Goal: Communication & Community: Answer question/provide support

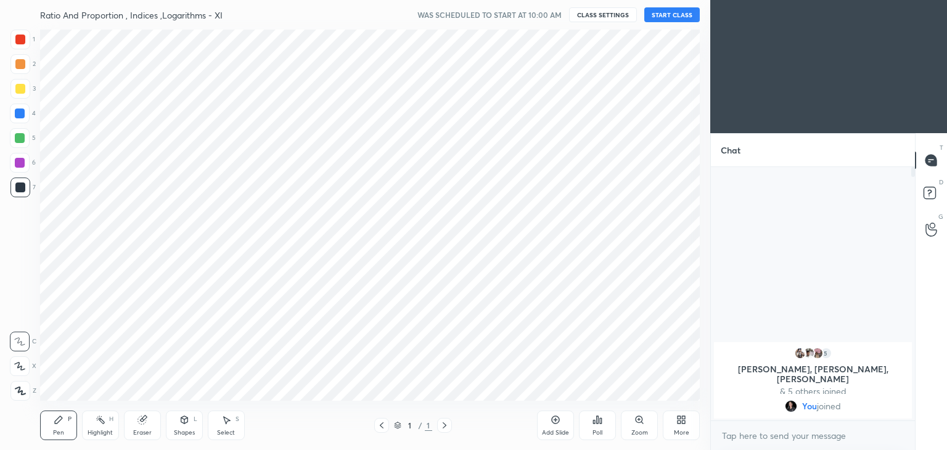
scroll to position [61283, 60994]
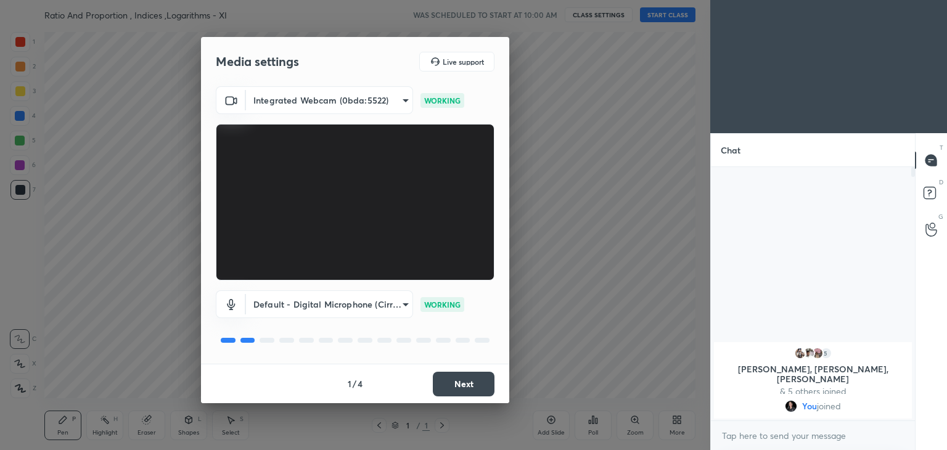
click at [449, 390] on button "Next" at bounding box center [464, 384] width 62 height 25
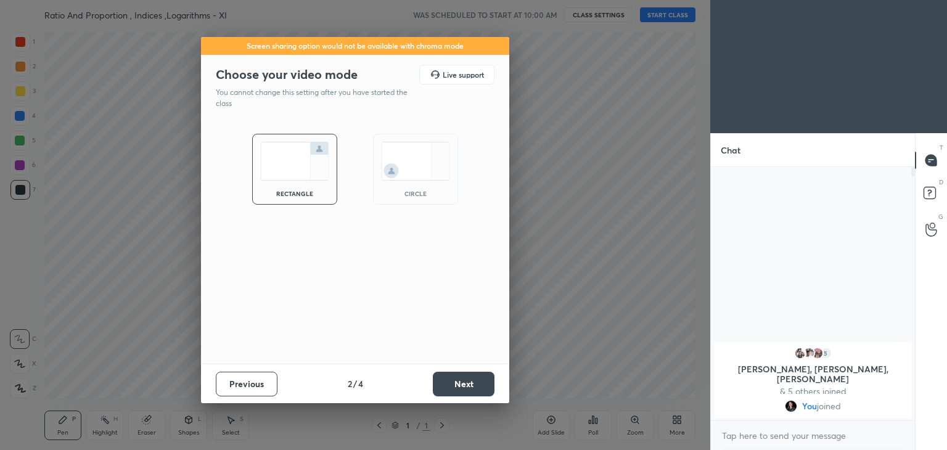
click at [449, 390] on button "Next" at bounding box center [464, 384] width 62 height 25
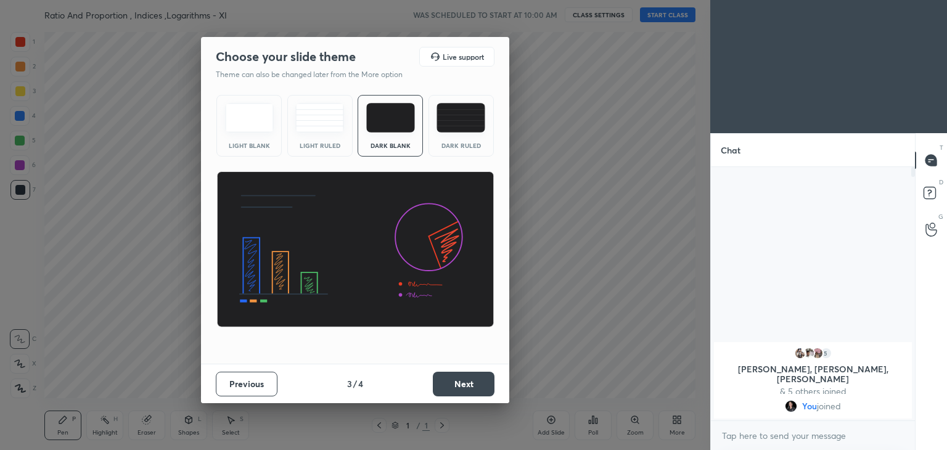
click at [449, 390] on button "Next" at bounding box center [464, 384] width 62 height 25
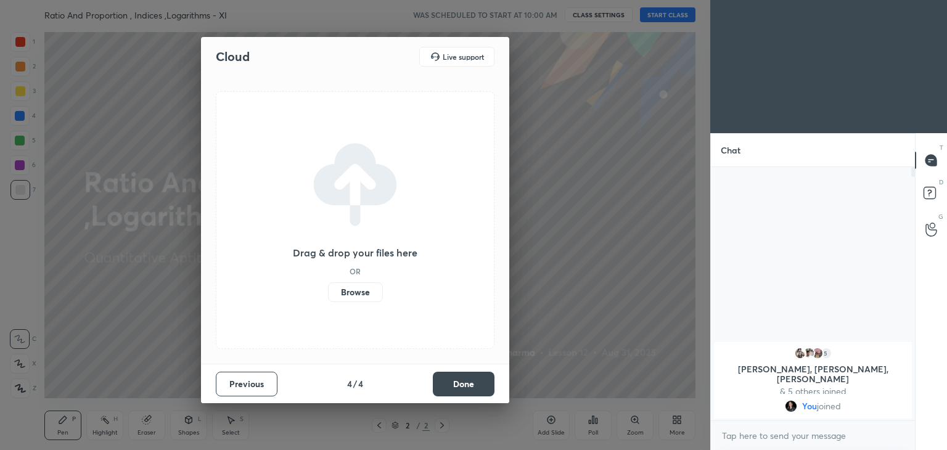
click at [449, 390] on button "Done" at bounding box center [464, 384] width 62 height 25
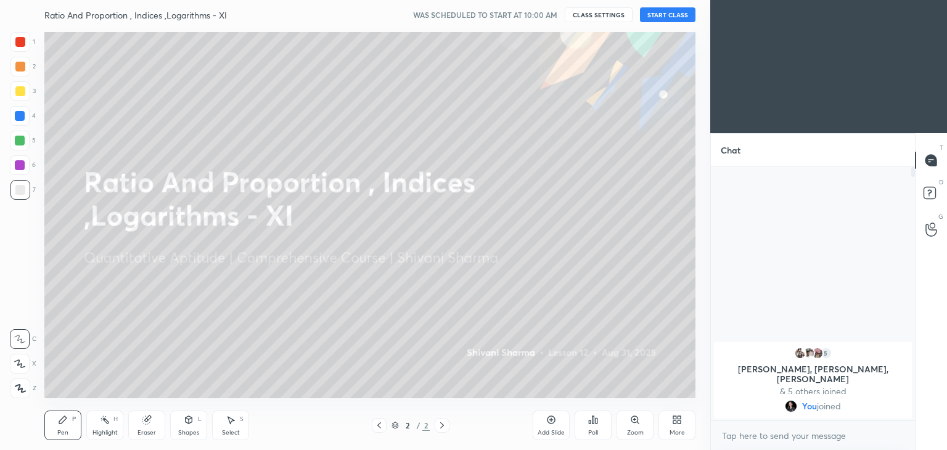
click at [670, 427] on div "More" at bounding box center [676, 426] width 37 height 30
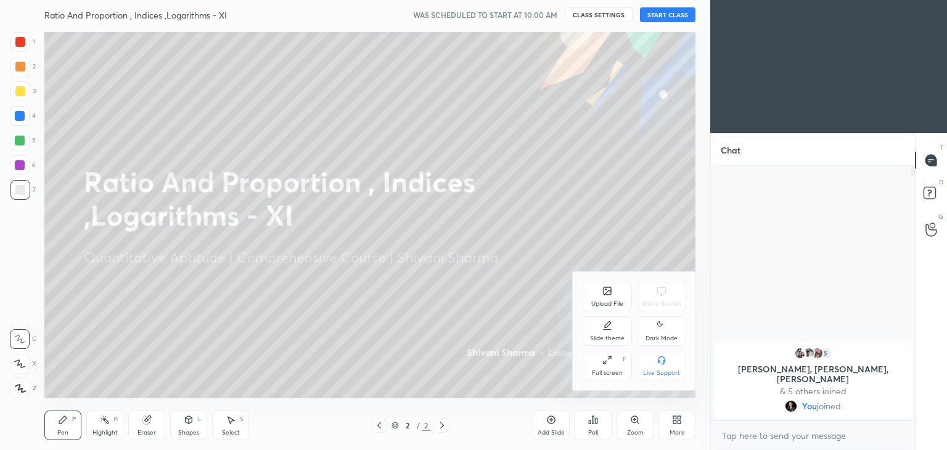
click at [678, 338] on div "Dark Mode" at bounding box center [661, 331] width 49 height 30
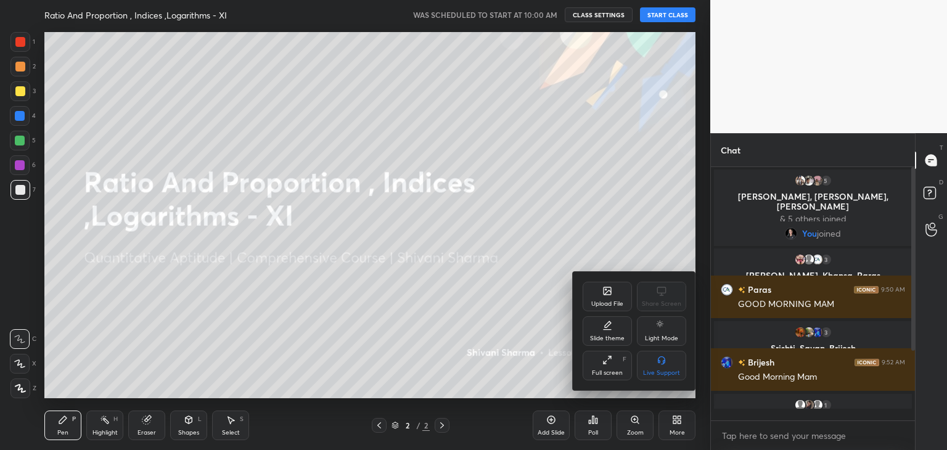
scroll to position [250, 200]
click at [677, 11] on div at bounding box center [473, 225] width 947 height 450
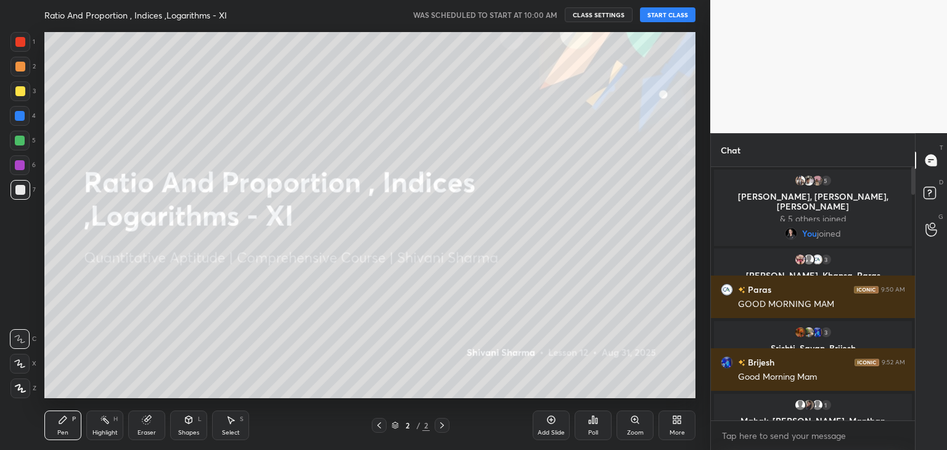
click at [677, 11] on button "START CLASS" at bounding box center [667, 14] width 55 height 15
click at [913, 184] on div at bounding box center [913, 179] width 4 height 25
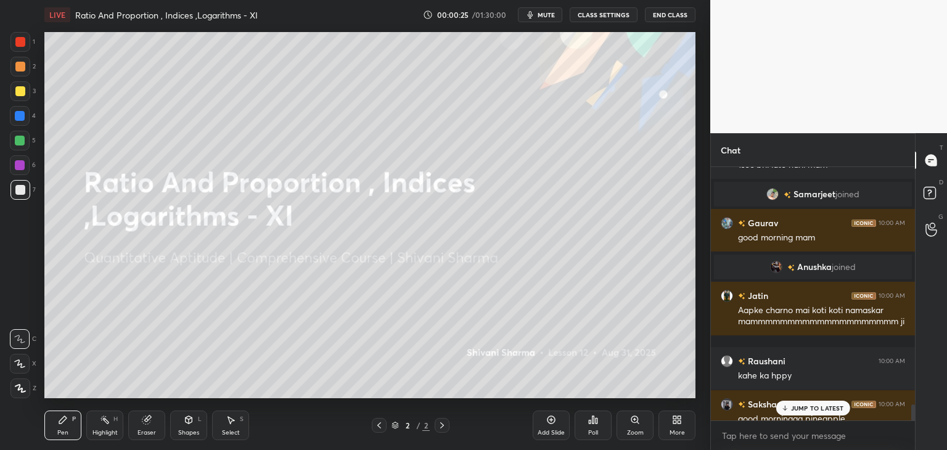
scroll to position [4739, 0]
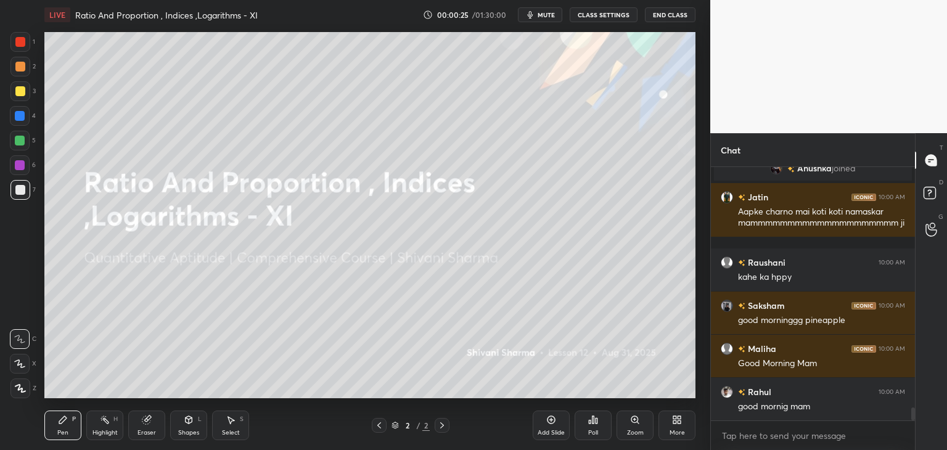
drag, startPoint x: 912, startPoint y: 179, endPoint x: 930, endPoint y: 422, distance: 242.9
click at [930, 422] on div "Chat Khushii, [PERSON_NAME] joined Rahul 10:00 AM ka [PERSON_NAME] 10:00 AM goo…" at bounding box center [828, 291] width 237 height 317
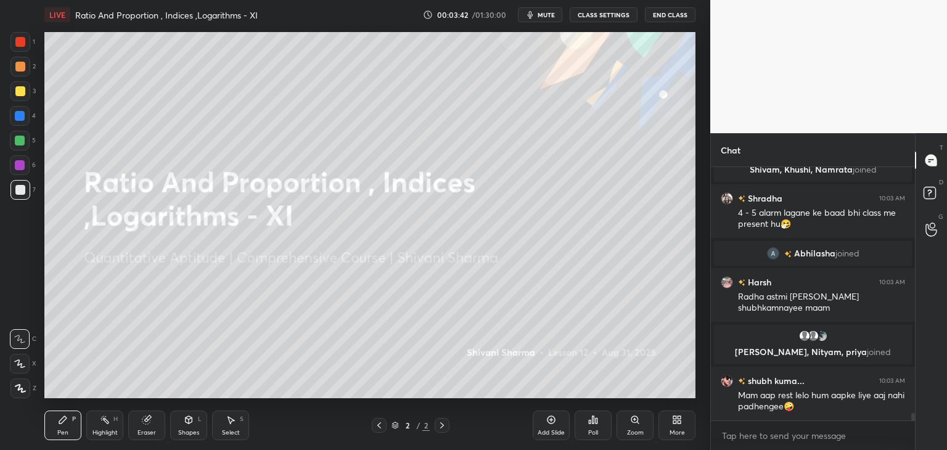
scroll to position [8749, 0]
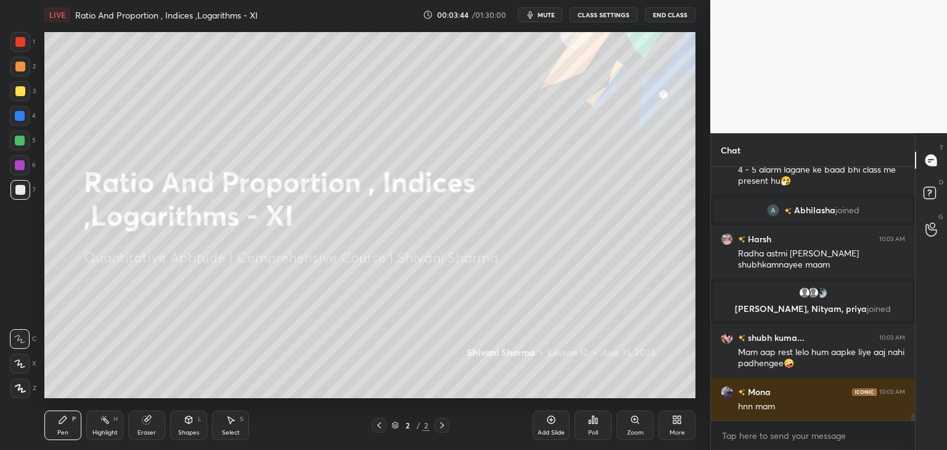
click at [24, 385] on icon at bounding box center [20, 388] width 11 height 9
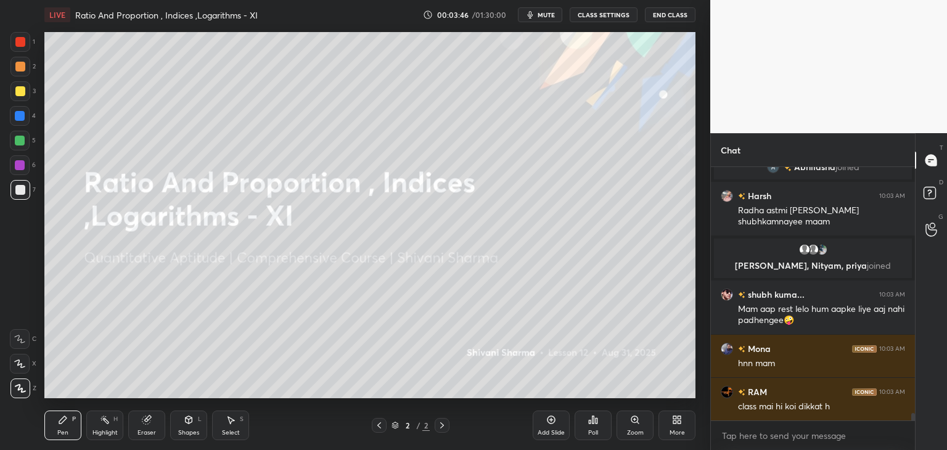
click at [18, 95] on div at bounding box center [20, 91] width 10 height 10
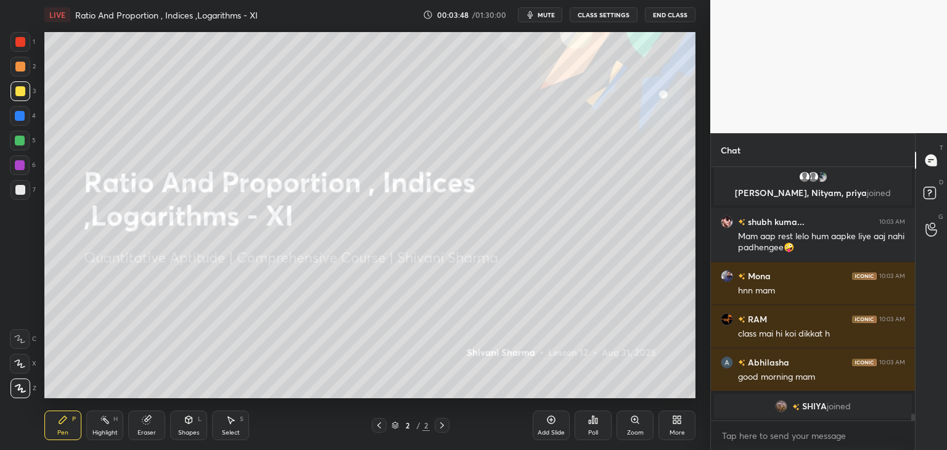
scroll to position [8857, 0]
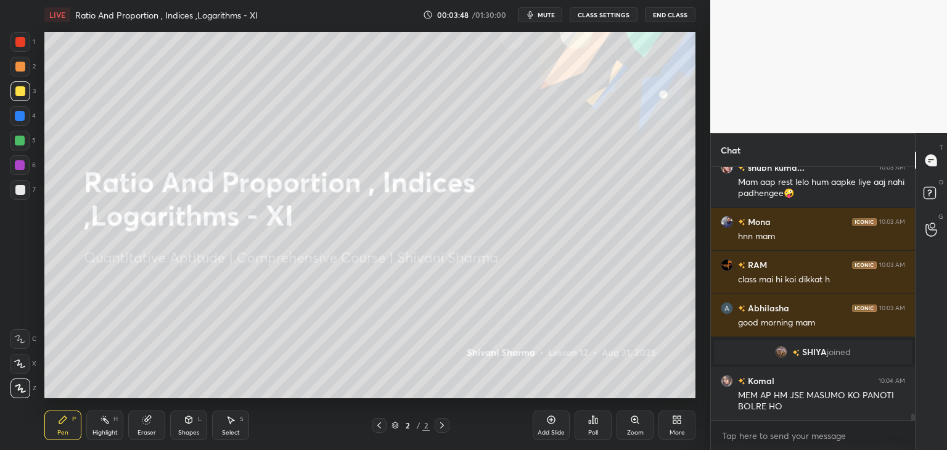
click at [673, 429] on div "More" at bounding box center [676, 426] width 37 height 30
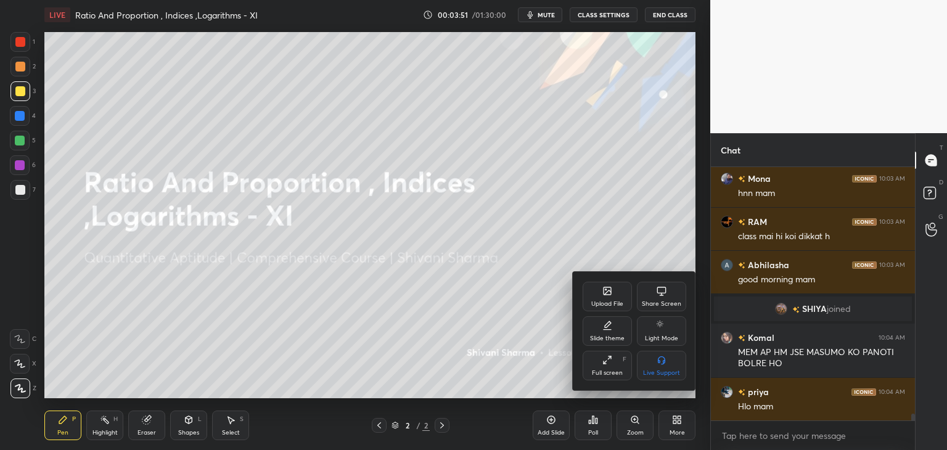
scroll to position [8944, 0]
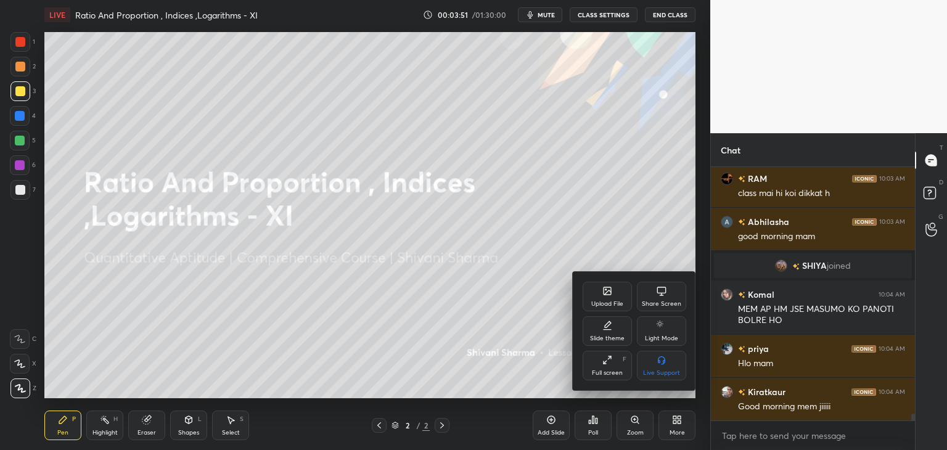
click at [601, 298] on div "Upload File" at bounding box center [607, 297] width 49 height 30
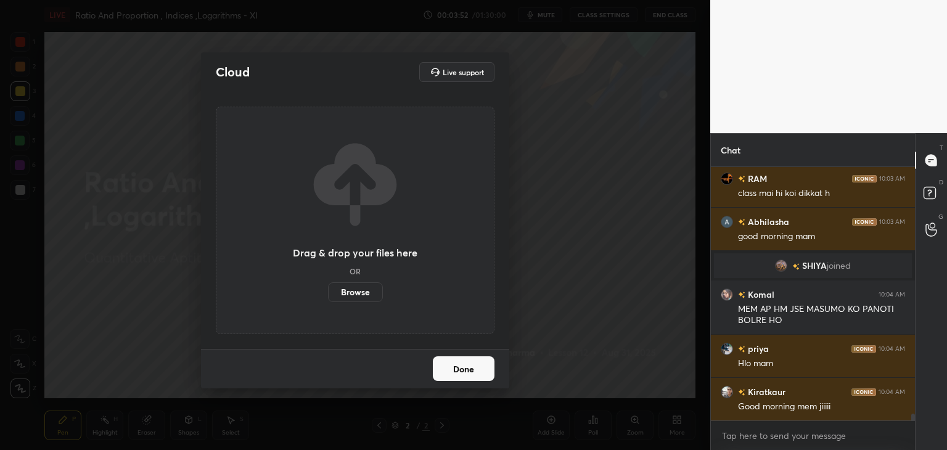
scroll to position [9016, 0]
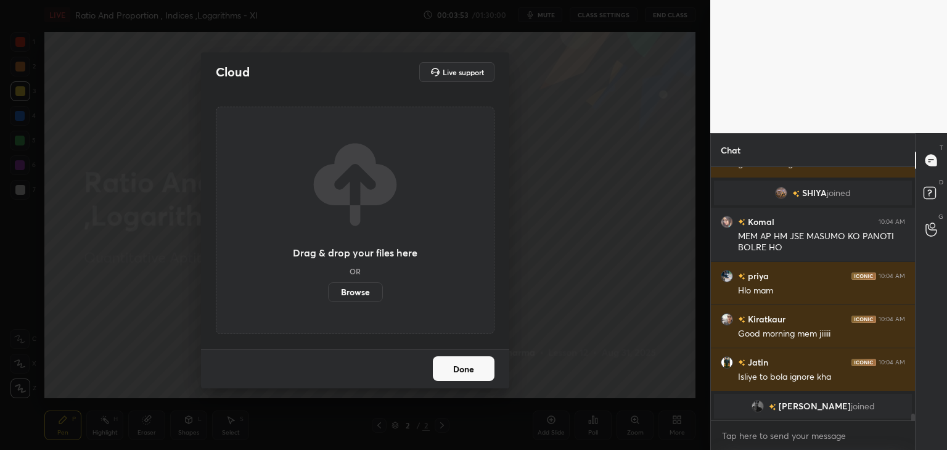
click at [347, 290] on label "Browse" at bounding box center [355, 292] width 55 height 20
click at [328, 290] on input "Browse" at bounding box center [328, 292] width 0 height 20
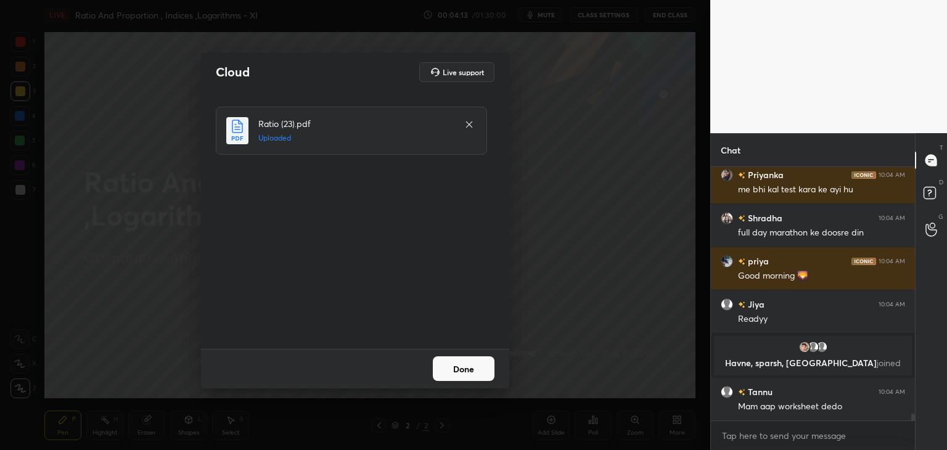
scroll to position [9185, 0]
click at [458, 374] on button "Done" at bounding box center [464, 368] width 62 height 25
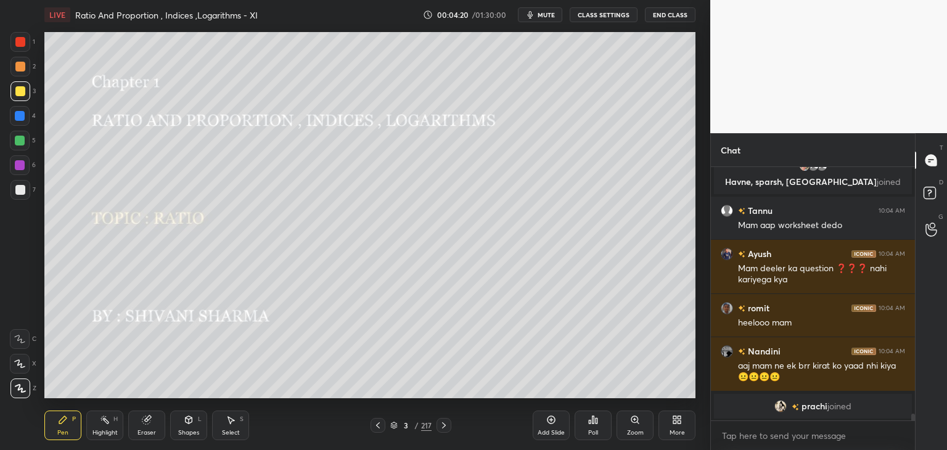
scroll to position [9381, 0]
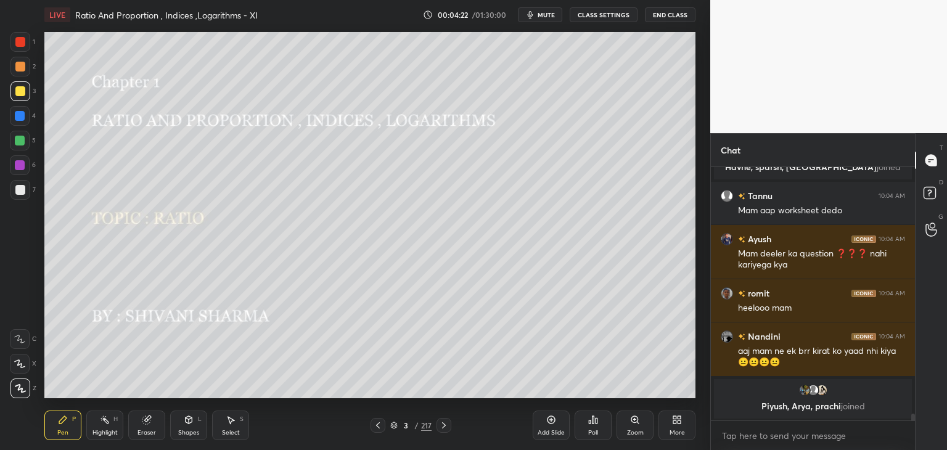
click at [412, 428] on div "3 / 217" at bounding box center [410, 425] width 41 height 11
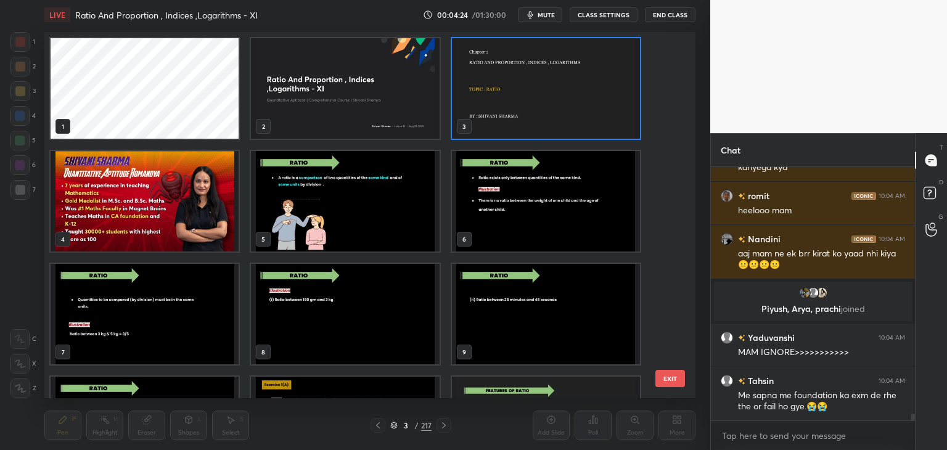
scroll to position [321, 0]
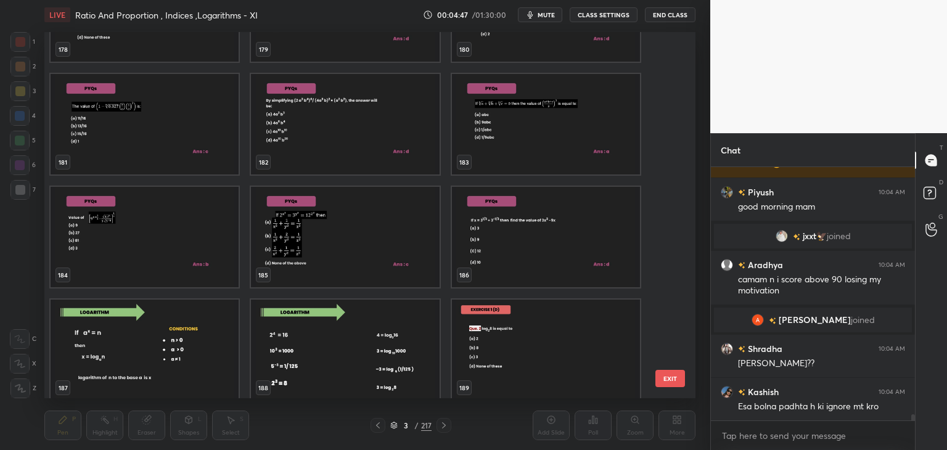
click at [166, 344] on img "grid" at bounding box center [145, 350] width 188 height 100
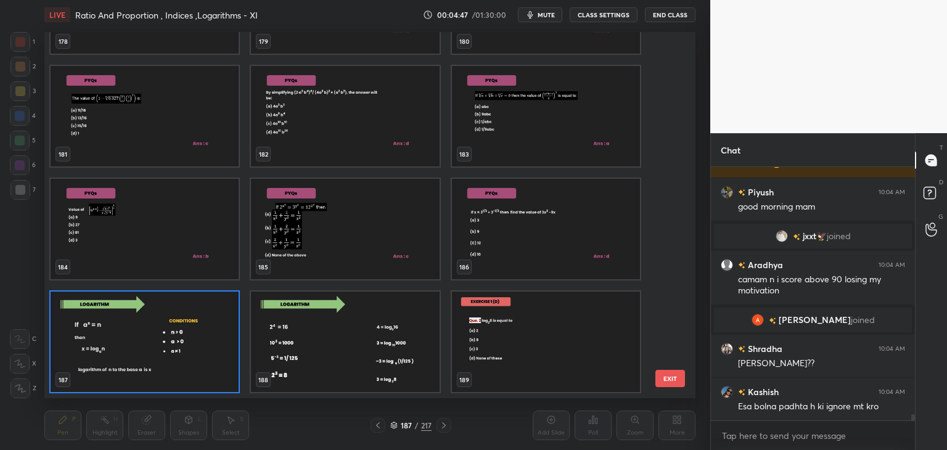
click at [169, 345] on div "178 179 180 181 182 183 184 185 186 187 188 189 190 191 192 193 194 195" at bounding box center [358, 215] width 629 height 366
click at [170, 344] on img "grid" at bounding box center [145, 342] width 188 height 100
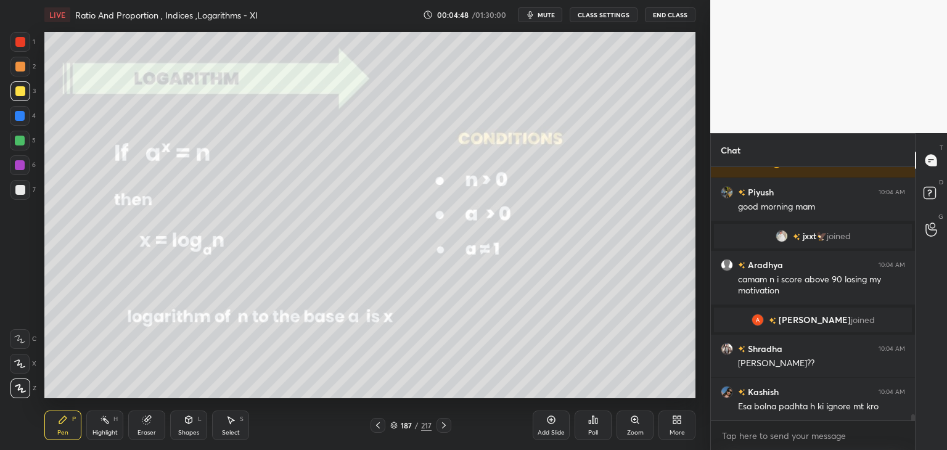
click at [170, 344] on img "grid" at bounding box center [145, 342] width 188 height 100
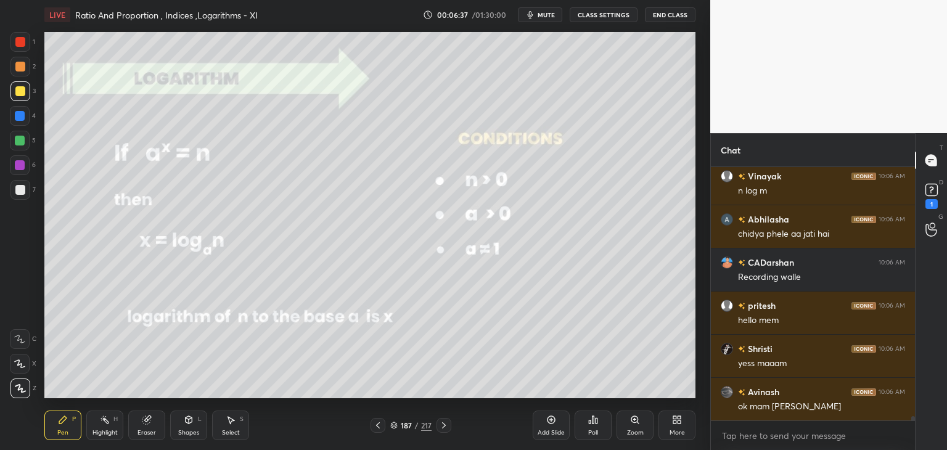
click at [412, 430] on div "187 / 217" at bounding box center [410, 425] width 41 height 11
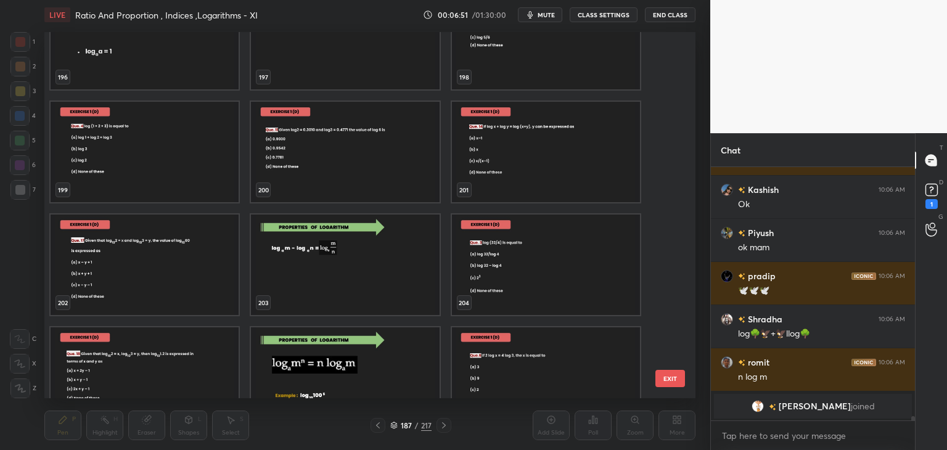
click at [377, 371] on img "grid" at bounding box center [345, 377] width 188 height 100
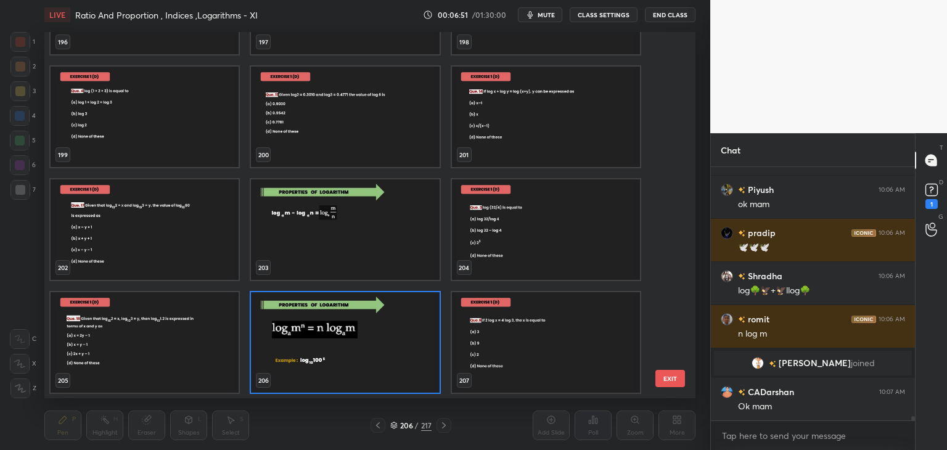
click at [377, 371] on div "193 194 195 196 197 198 199 200 201 202 203 204 205 206 207" at bounding box center [358, 215] width 629 height 366
click at [377, 368] on img "grid" at bounding box center [345, 342] width 188 height 100
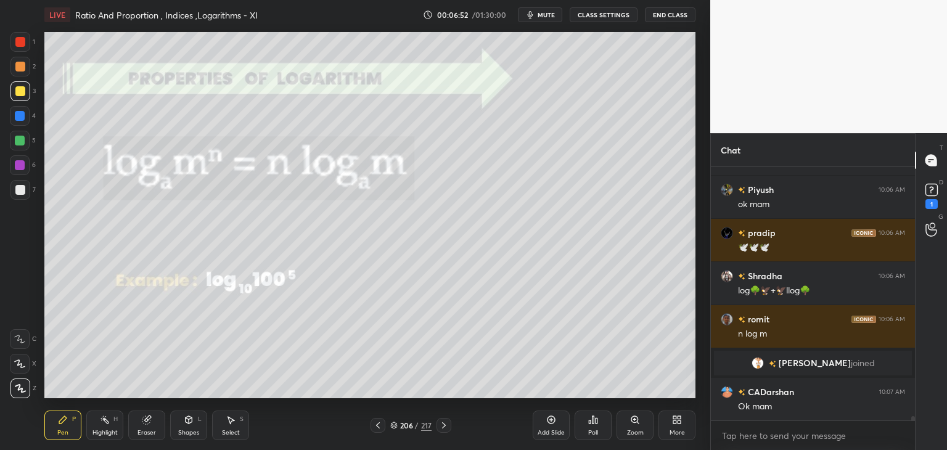
click at [377, 368] on img "grid" at bounding box center [345, 342] width 188 height 100
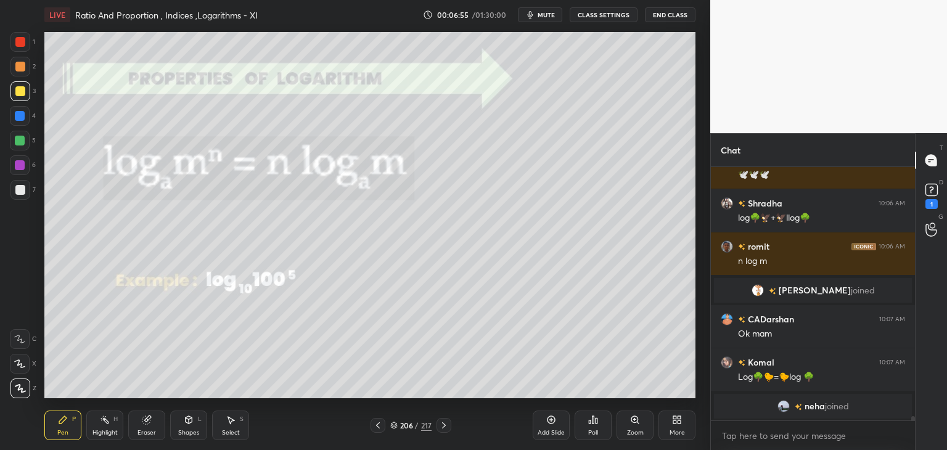
click at [22, 90] on div at bounding box center [20, 91] width 10 height 10
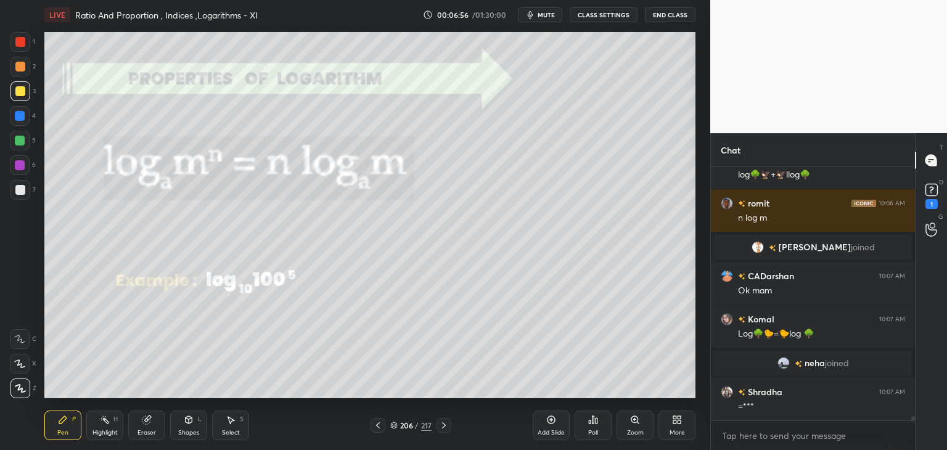
click at [23, 390] on icon at bounding box center [20, 388] width 11 height 9
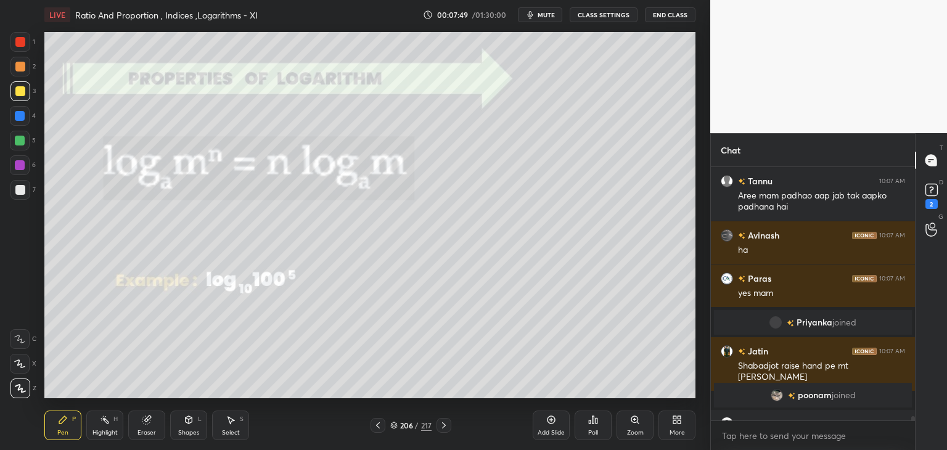
scroll to position [15403, 0]
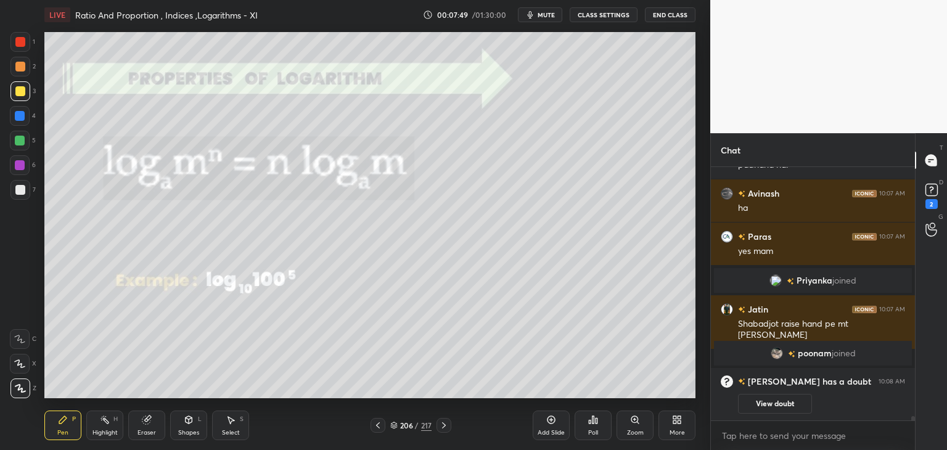
click at [19, 191] on div at bounding box center [20, 190] width 10 height 10
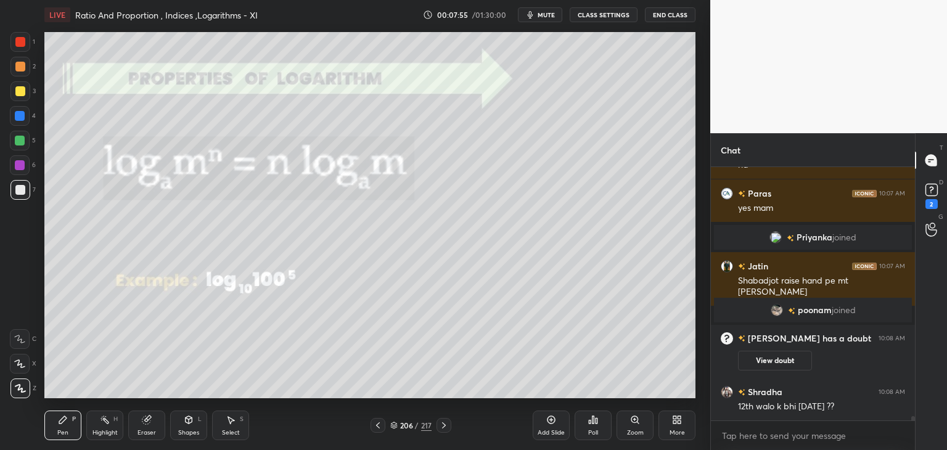
scroll to position [15475, 0]
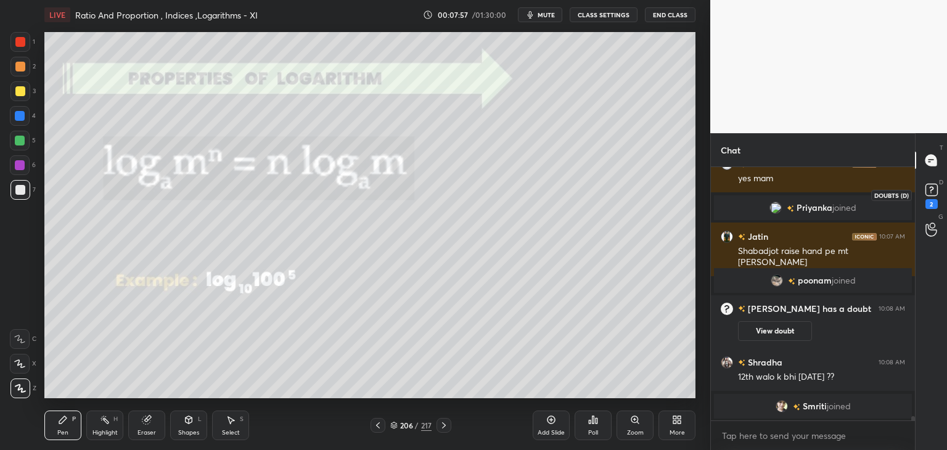
click at [929, 199] on div "2" at bounding box center [931, 204] width 12 height 10
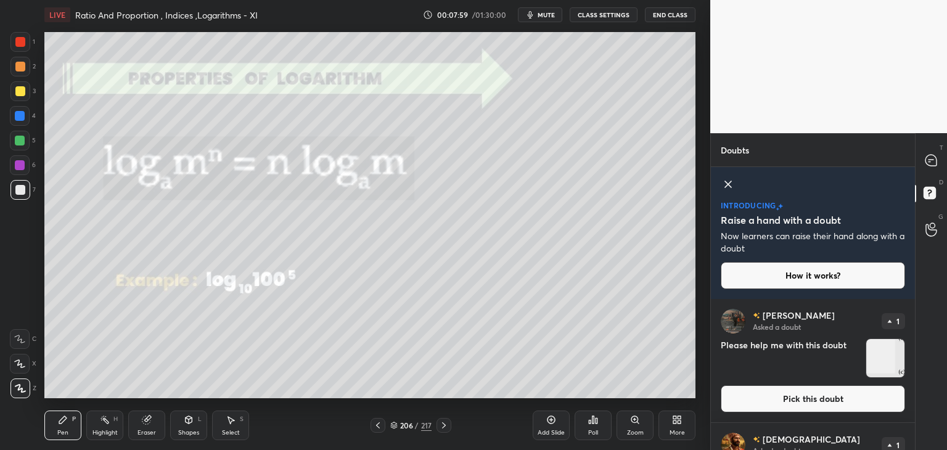
click at [886, 366] on img "grid" at bounding box center [885, 358] width 38 height 38
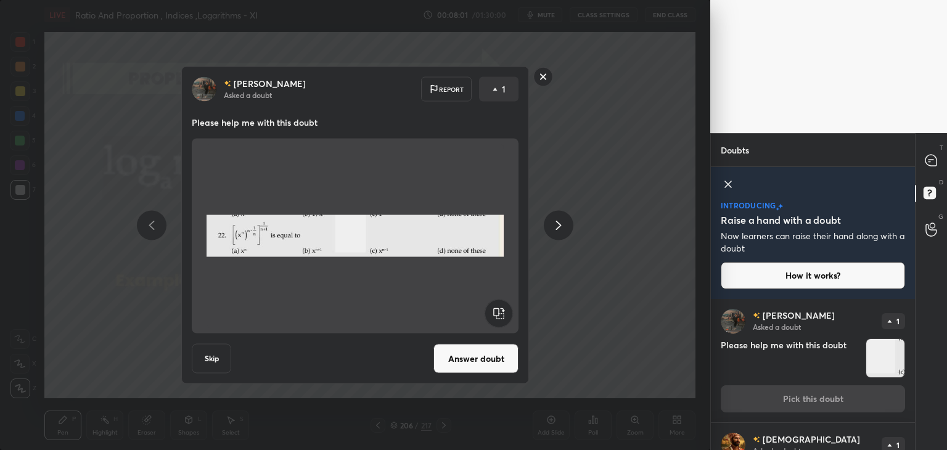
drag, startPoint x: 543, startPoint y: 76, endPoint x: 551, endPoint y: 82, distance: 10.3
click at [543, 77] on rect at bounding box center [543, 76] width 19 height 19
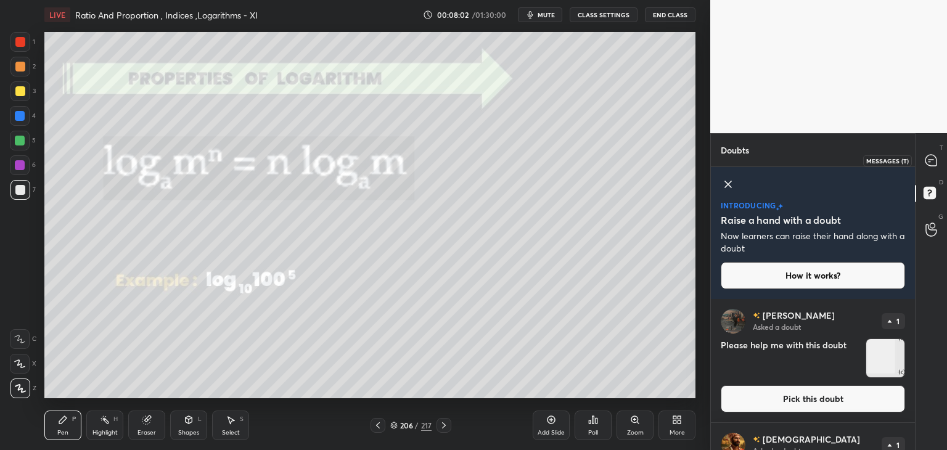
click at [929, 163] on icon at bounding box center [930, 160] width 11 height 11
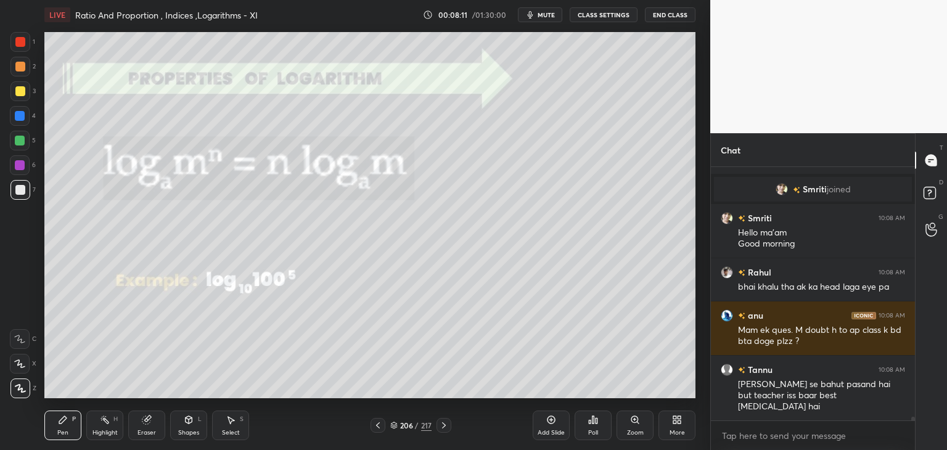
scroll to position [15826, 0]
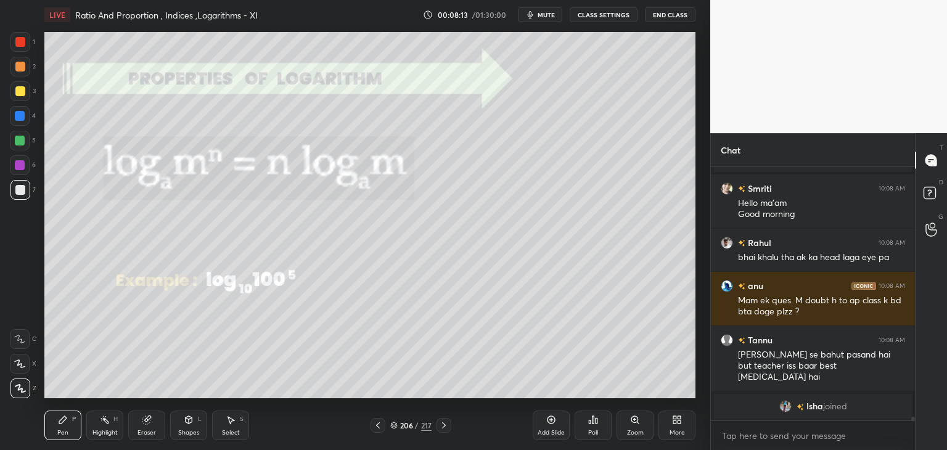
drag, startPoint x: 134, startPoint y: 429, endPoint x: 117, endPoint y: 417, distance: 20.9
click at [134, 429] on div "Eraser" at bounding box center [146, 426] width 37 height 30
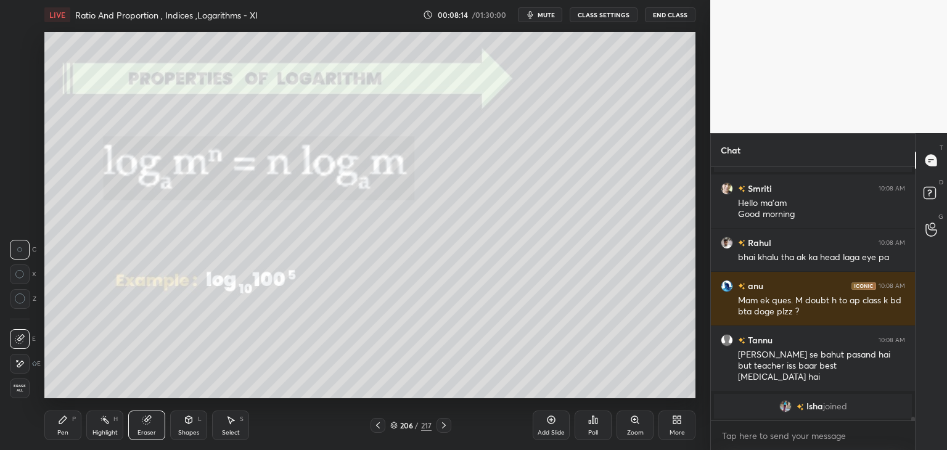
click at [15, 392] on span "Erase all" at bounding box center [19, 388] width 18 height 9
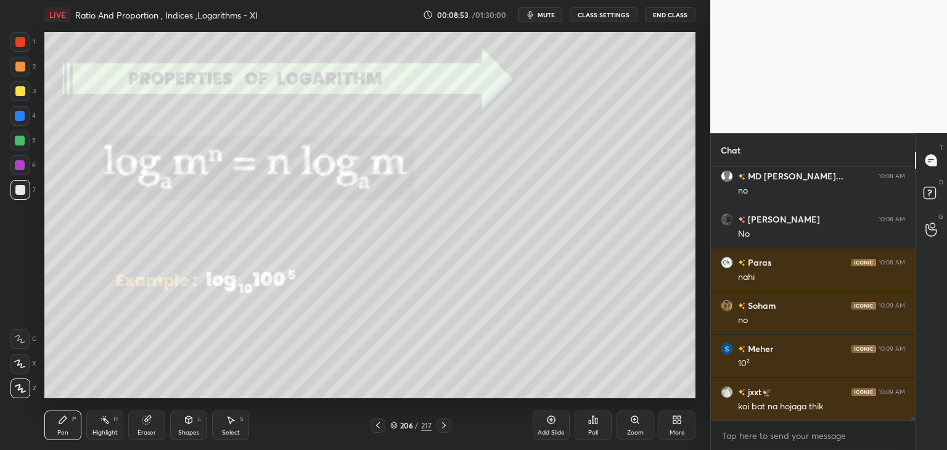
scroll to position [16487, 0]
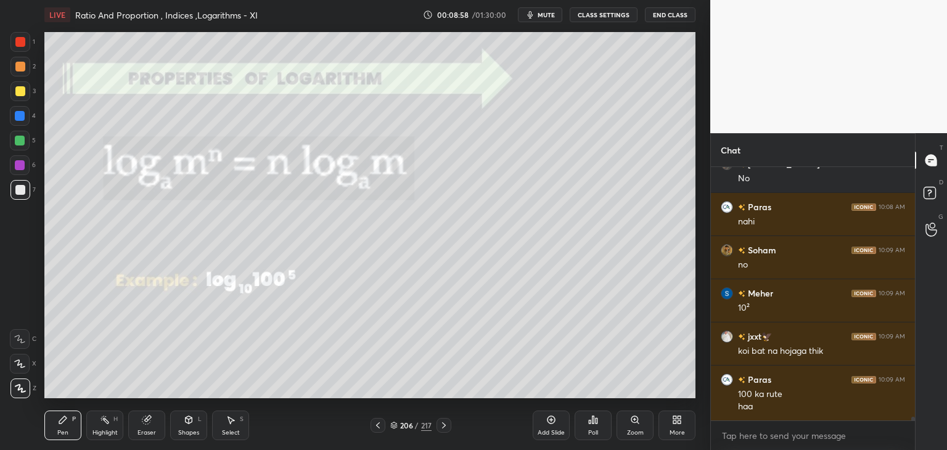
click at [149, 435] on div "Eraser" at bounding box center [146, 433] width 18 height 6
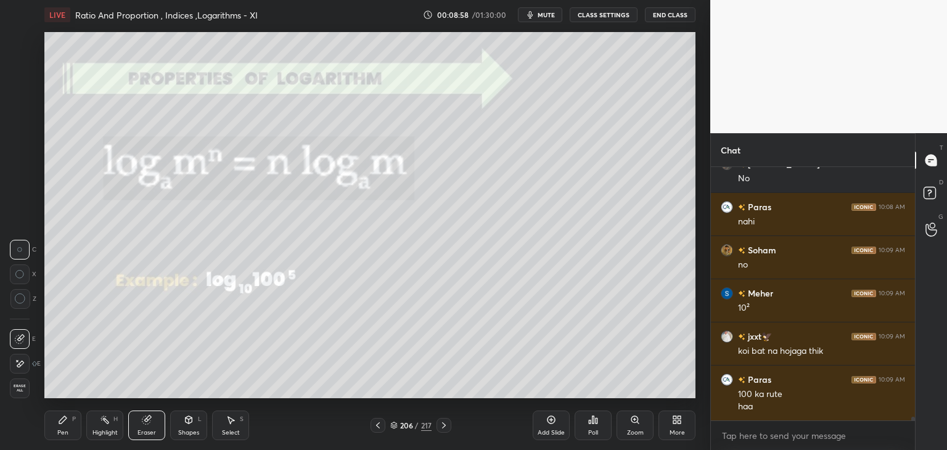
scroll to position [16585, 0]
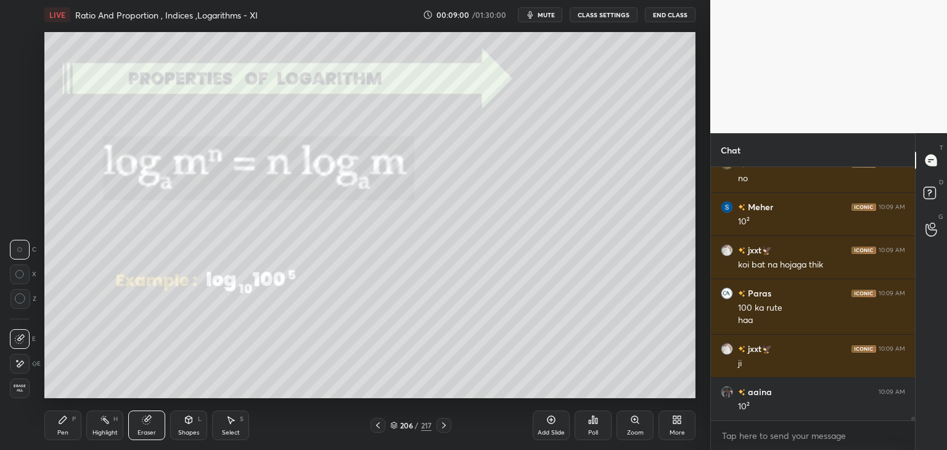
click at [63, 428] on div "Pen P" at bounding box center [62, 426] width 37 height 30
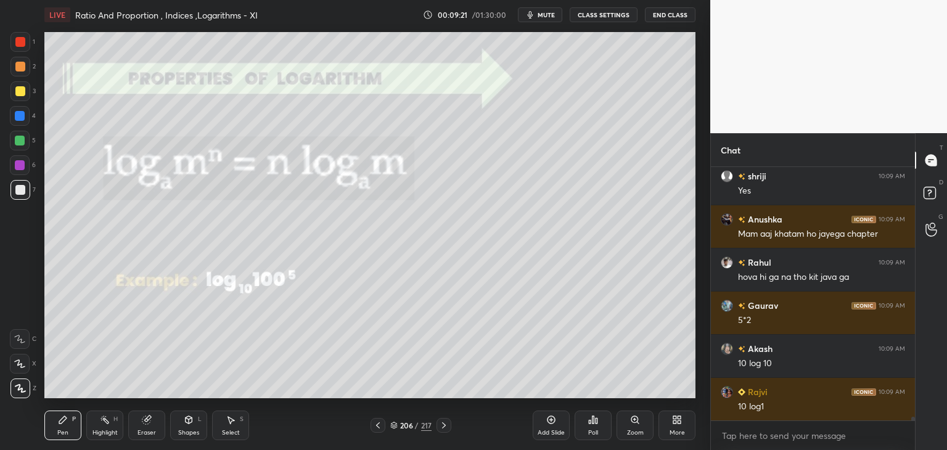
scroll to position [16959, 0]
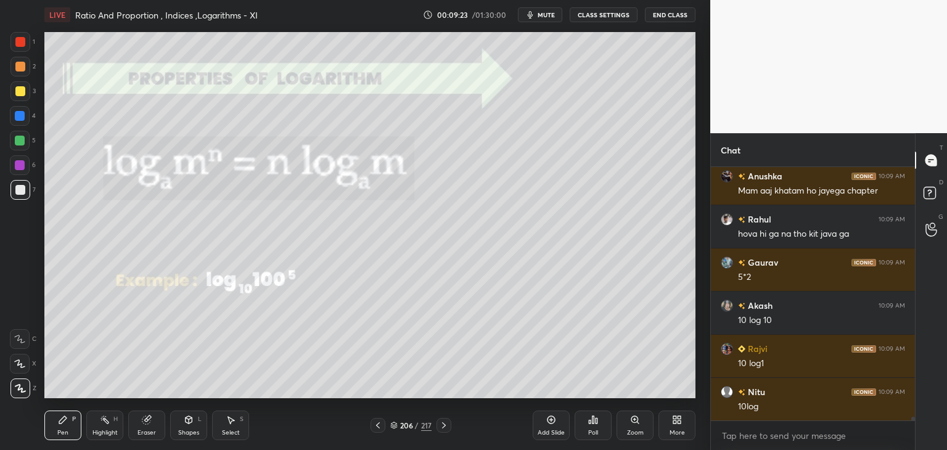
click at [20, 90] on div at bounding box center [20, 91] width 10 height 10
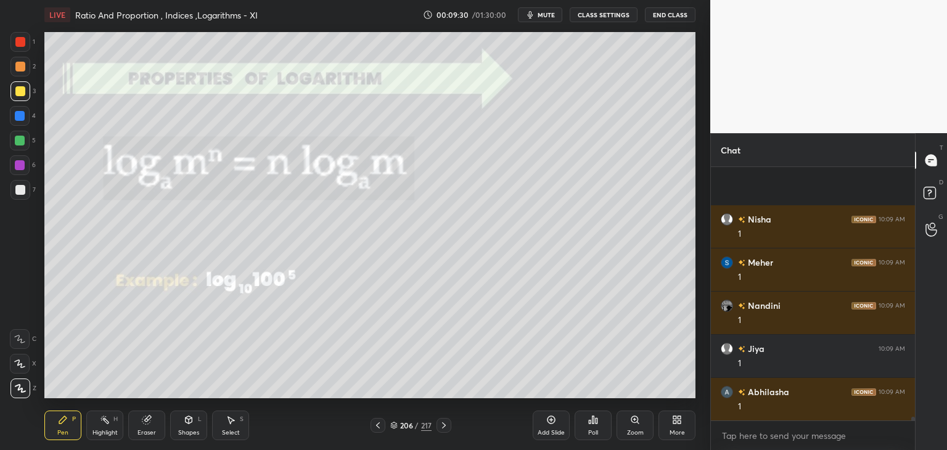
scroll to position [17434, 0]
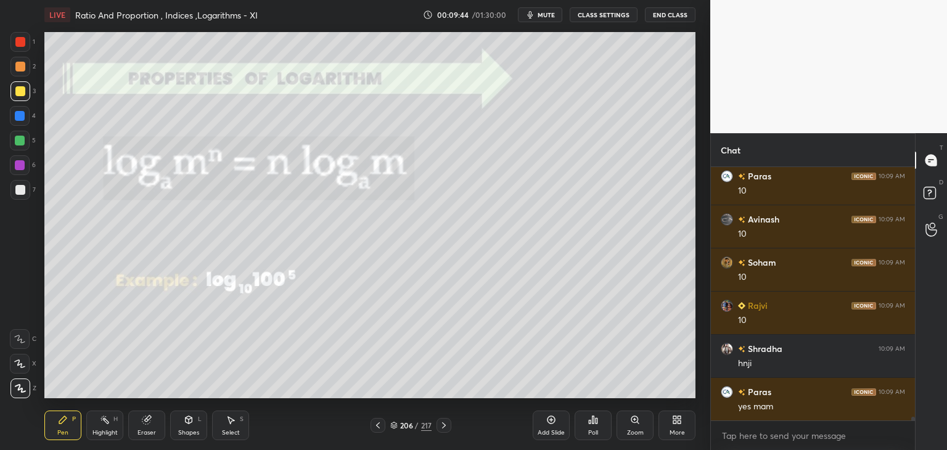
click at [188, 430] on div "Shapes" at bounding box center [188, 433] width 21 height 6
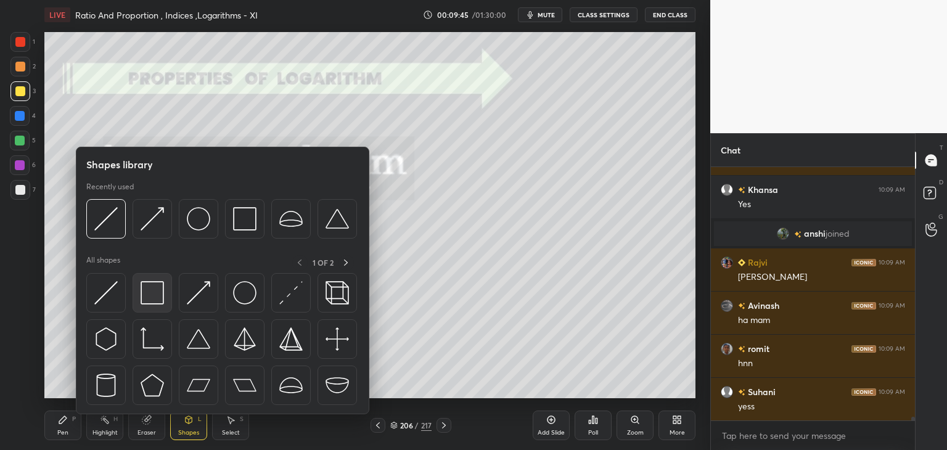
click at [146, 300] on img at bounding box center [152, 292] width 23 height 23
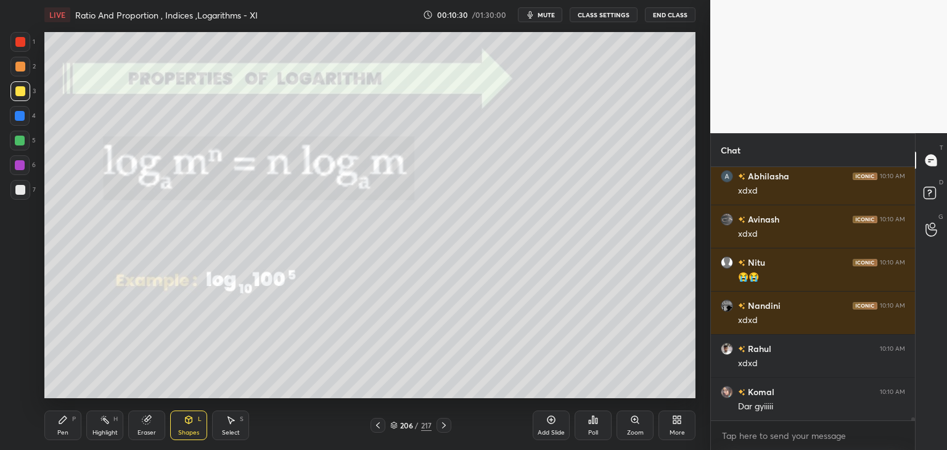
scroll to position [19720, 0]
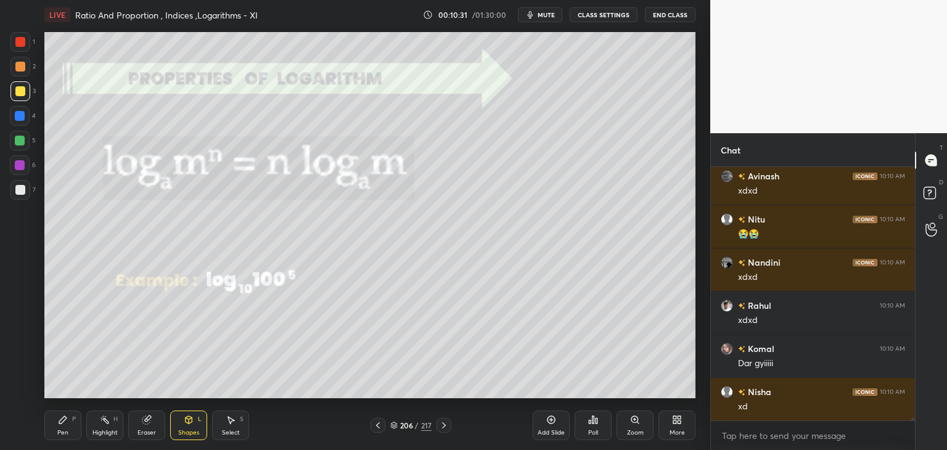
click at [229, 423] on icon at bounding box center [231, 420] width 10 height 10
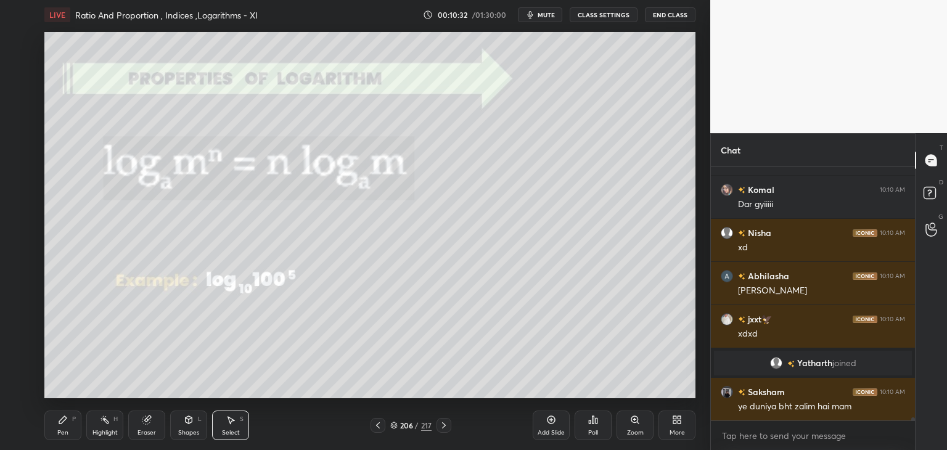
scroll to position [19908, 0]
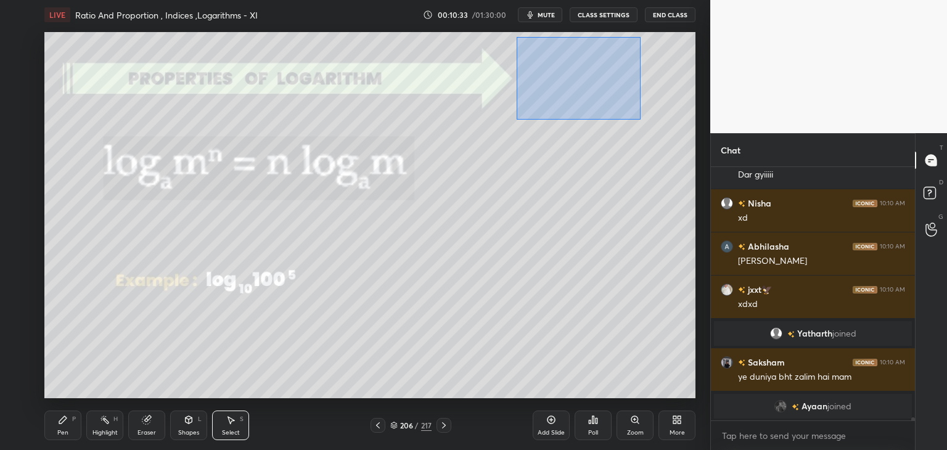
drag, startPoint x: 517, startPoint y: 37, endPoint x: 638, endPoint y: 123, distance: 149.0
click at [639, 120] on div "0 ° Undo Copy Duplicate Duplicate to new slide Delete" at bounding box center [369, 215] width 651 height 366
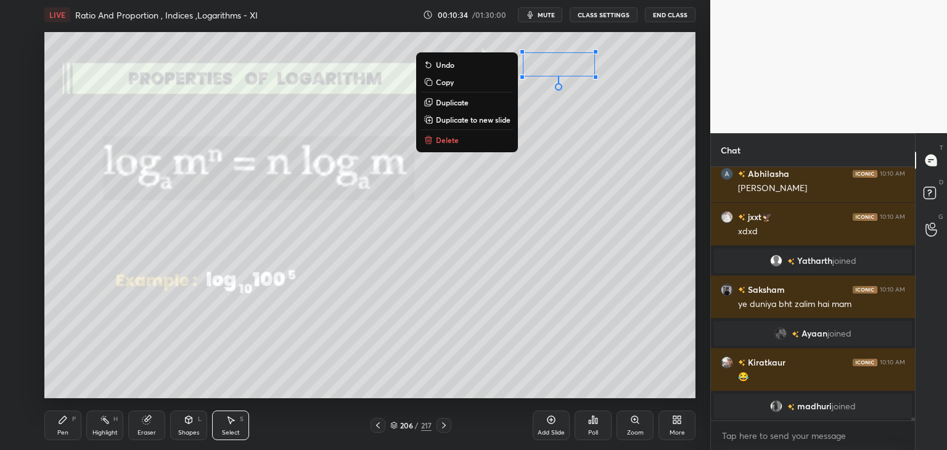
scroll to position [19016, 0]
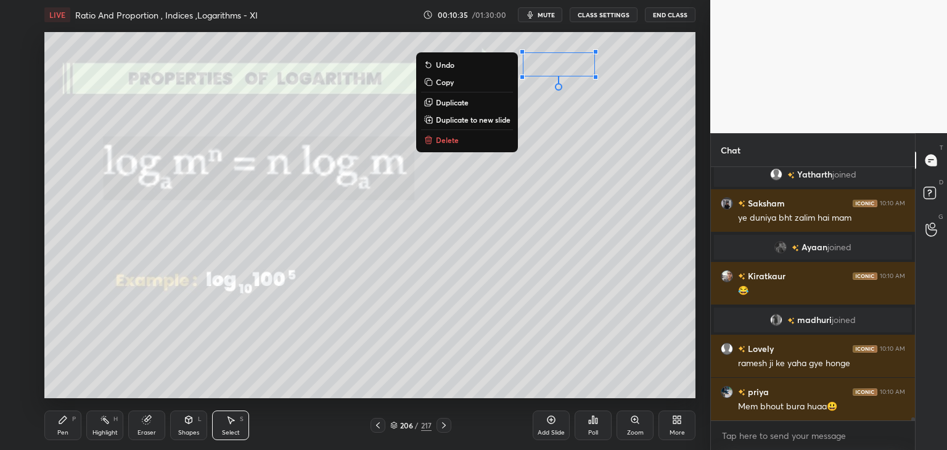
click at [455, 144] on p "Delete" at bounding box center [447, 140] width 23 height 10
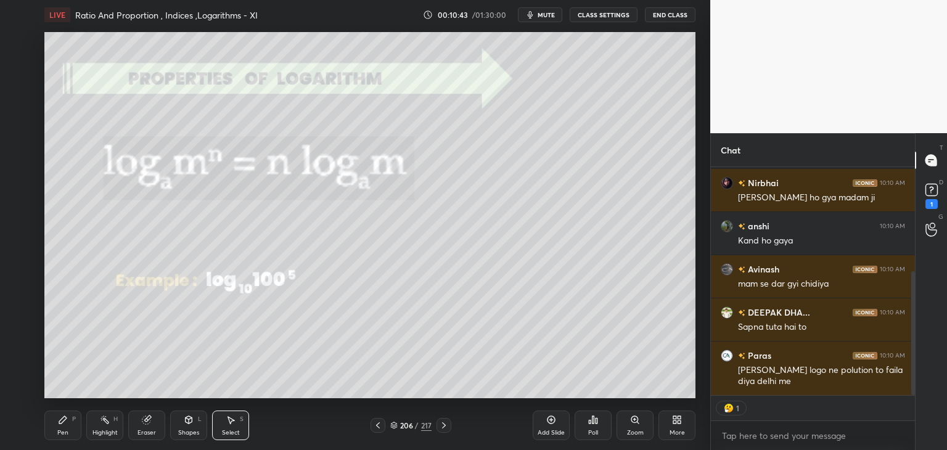
scroll to position [234, 0]
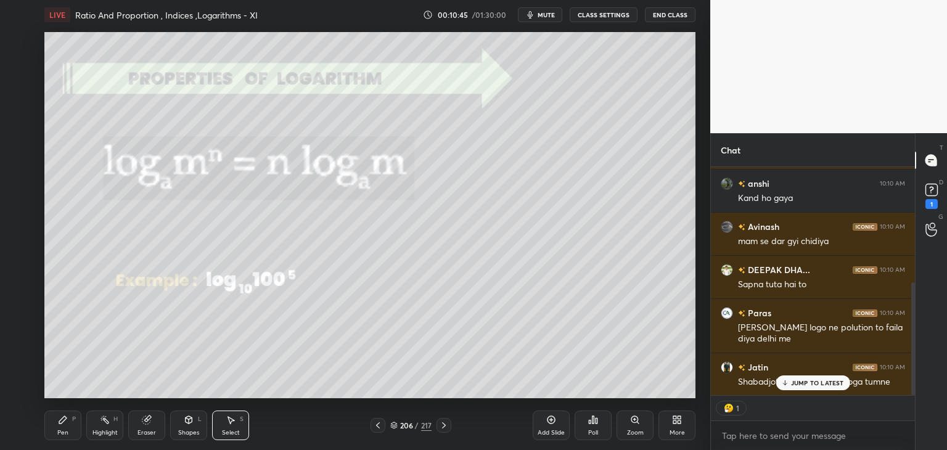
click at [794, 385] on p "JUMP TO LATEST" at bounding box center [817, 382] width 53 height 7
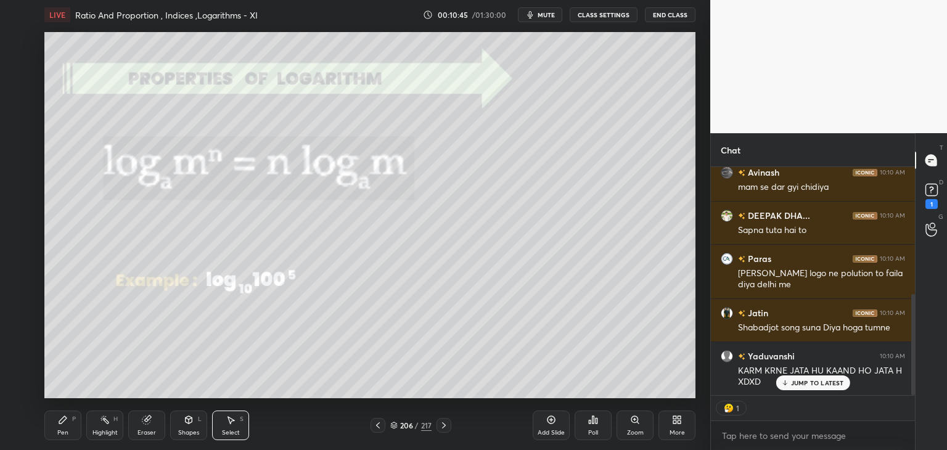
type textarea "x"
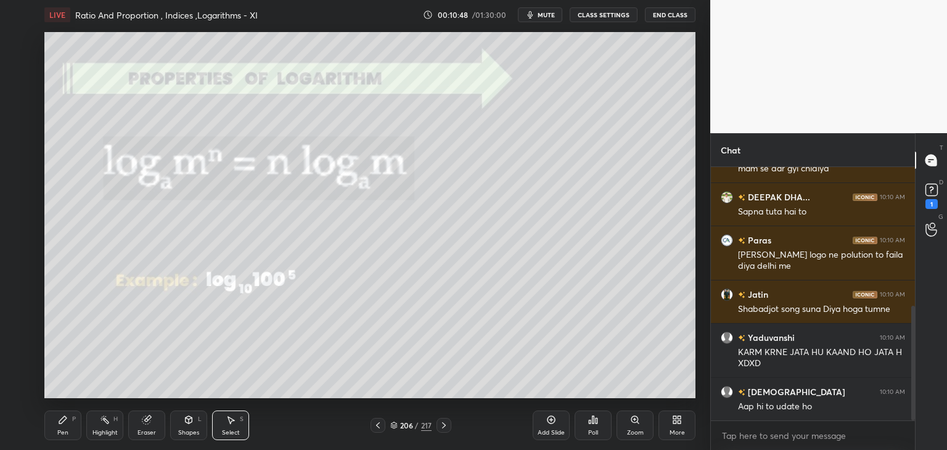
click at [61, 434] on div "Pen" at bounding box center [62, 433] width 11 height 6
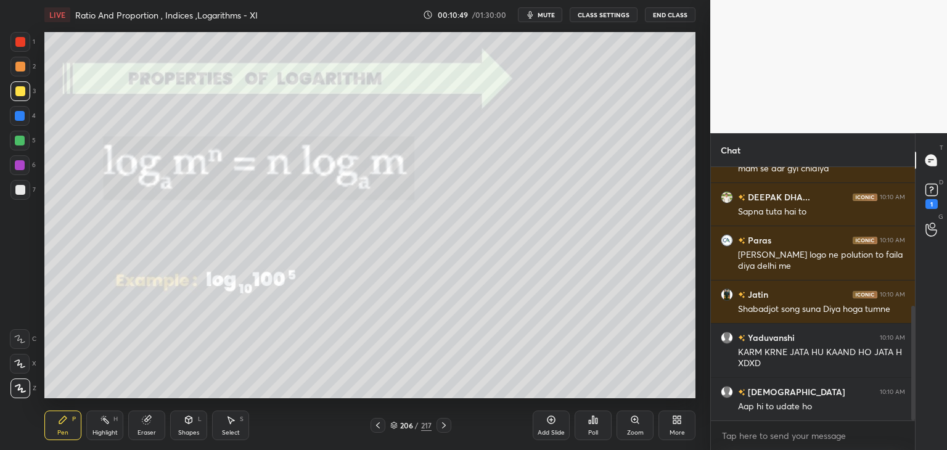
drag, startPoint x: 23, startPoint y: 91, endPoint x: 29, endPoint y: 97, distance: 9.2
click at [23, 89] on div at bounding box center [20, 91] width 10 height 10
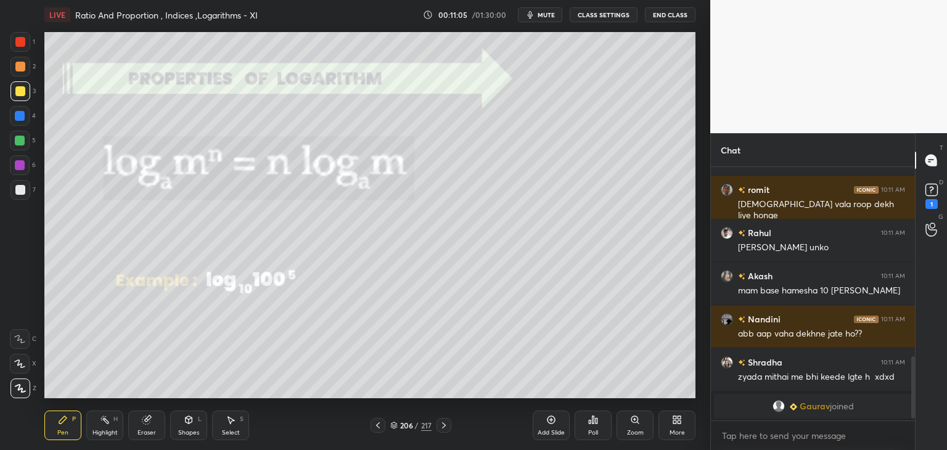
click at [442, 427] on icon at bounding box center [444, 425] width 10 height 10
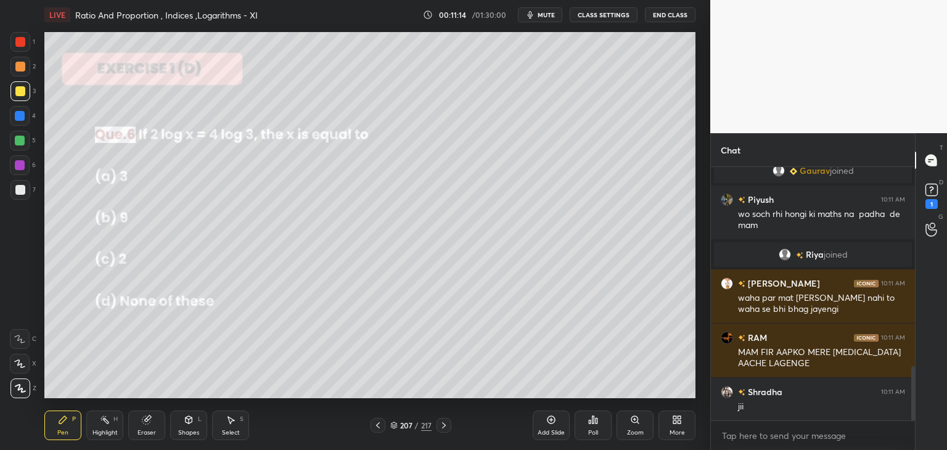
click at [594, 430] on div "Poll" at bounding box center [593, 433] width 10 height 6
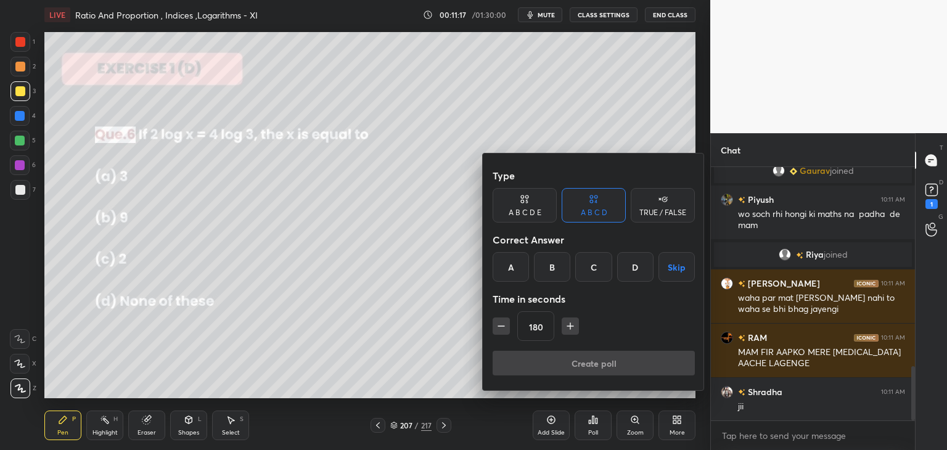
click at [550, 267] on div "B" at bounding box center [552, 267] width 36 height 30
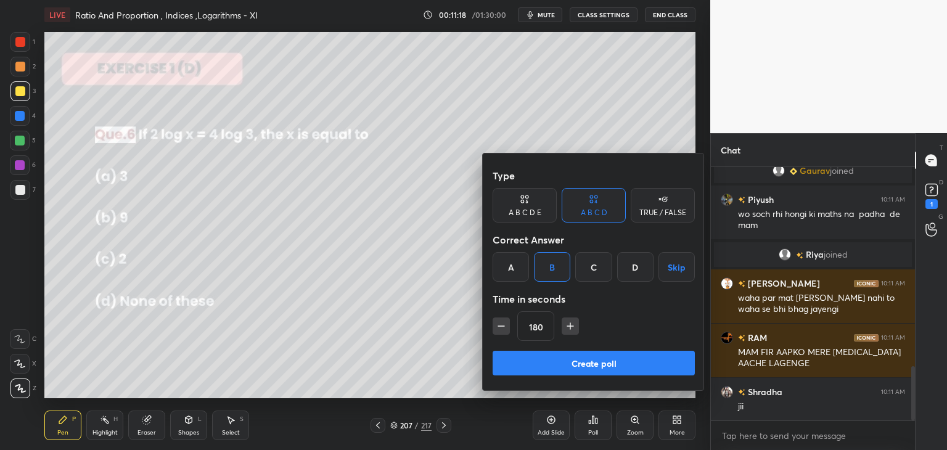
click at [498, 327] on icon "button" at bounding box center [501, 326] width 12 height 12
click at [499, 329] on icon "button" at bounding box center [501, 326] width 12 height 12
click at [498, 327] on icon "button" at bounding box center [501, 326] width 12 height 12
click at [498, 329] on icon "button" at bounding box center [501, 326] width 12 height 12
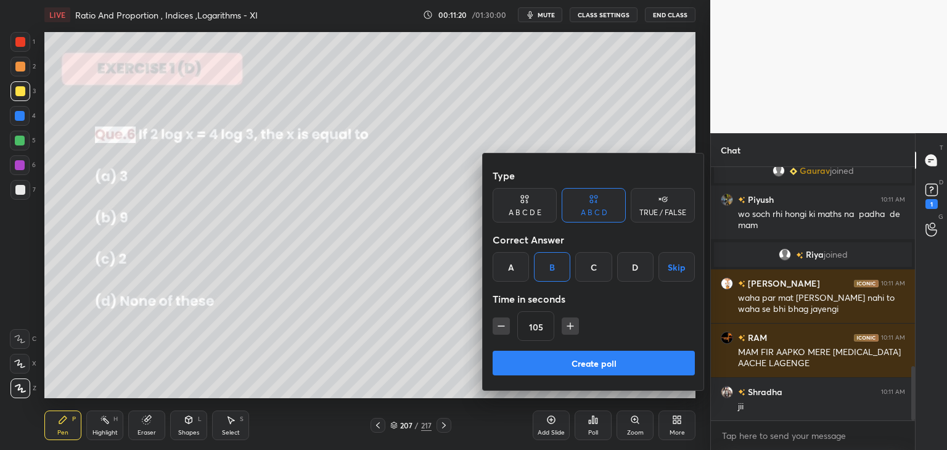
click at [497, 330] on icon "button" at bounding box center [501, 326] width 12 height 12
click at [498, 329] on icon "button" at bounding box center [501, 326] width 12 height 12
type input "60"
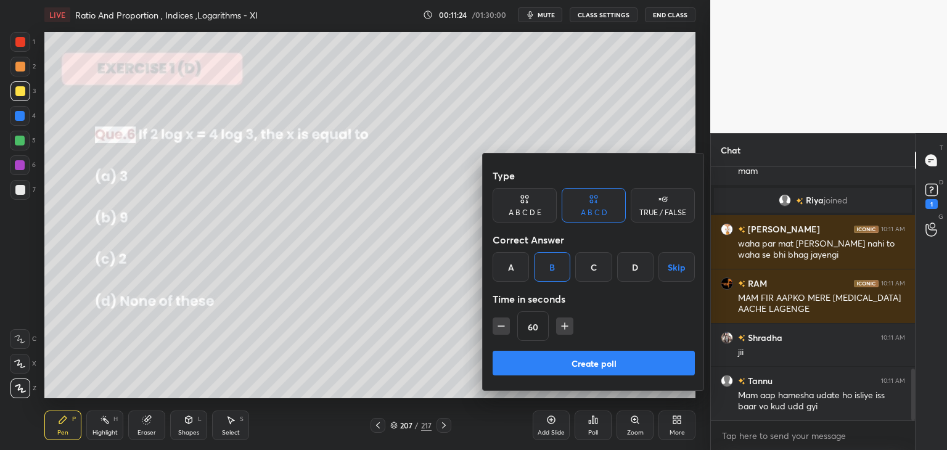
click at [535, 367] on button "Create poll" at bounding box center [594, 363] width 202 height 25
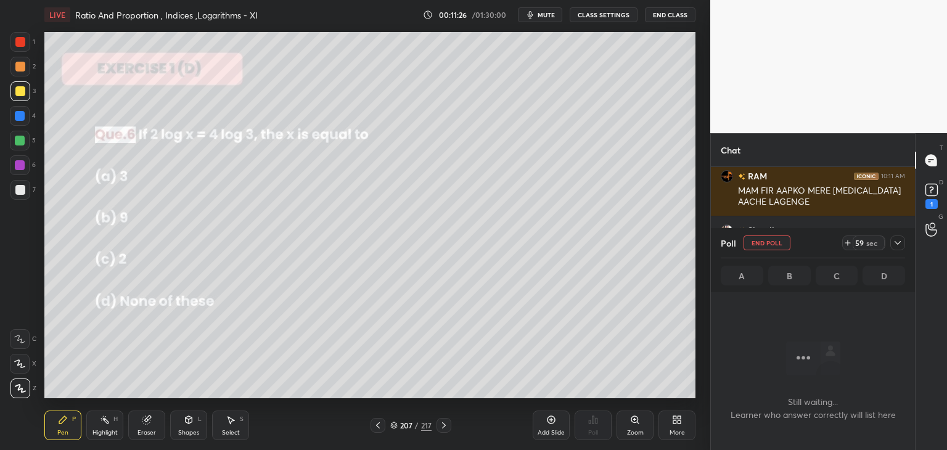
click at [897, 243] on icon at bounding box center [898, 243] width 10 height 10
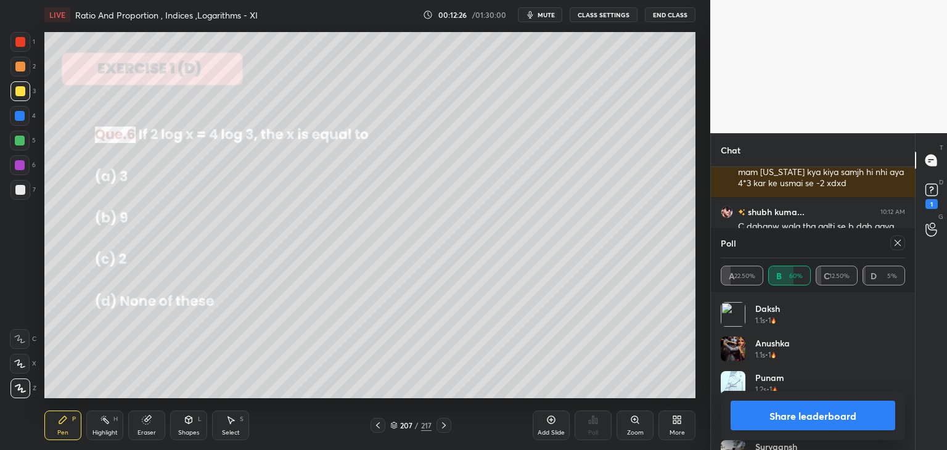
scroll to position [1682, 0]
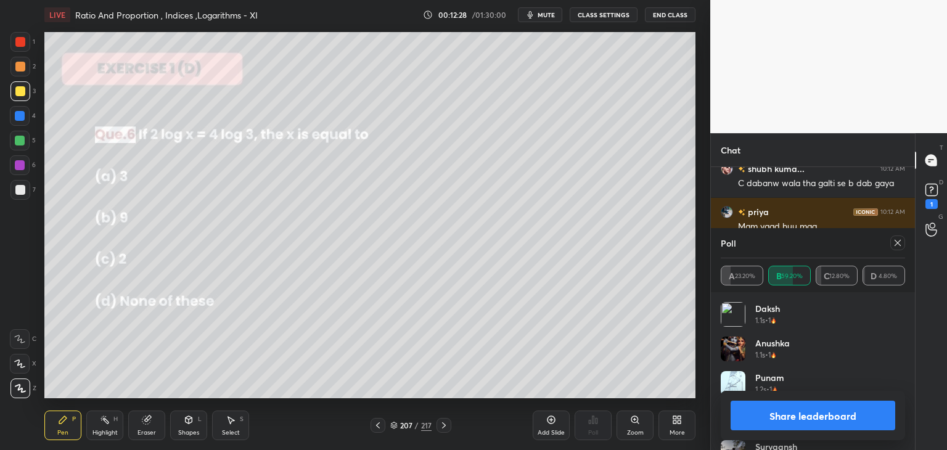
click at [777, 422] on button "Share leaderboard" at bounding box center [813, 416] width 165 height 30
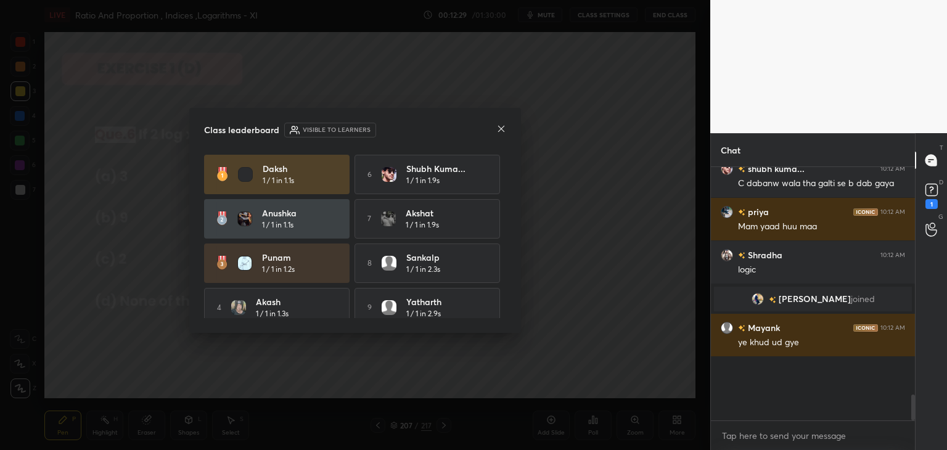
scroll to position [4, 4]
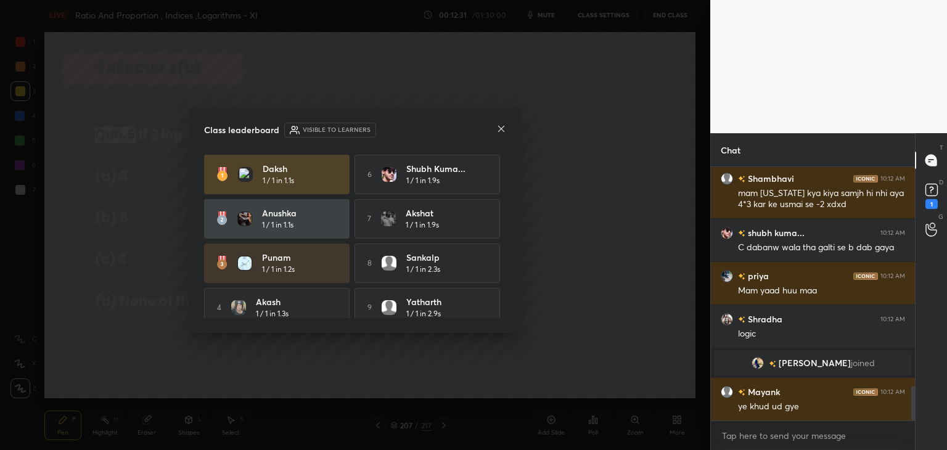
click at [499, 128] on icon at bounding box center [501, 129] width 10 height 10
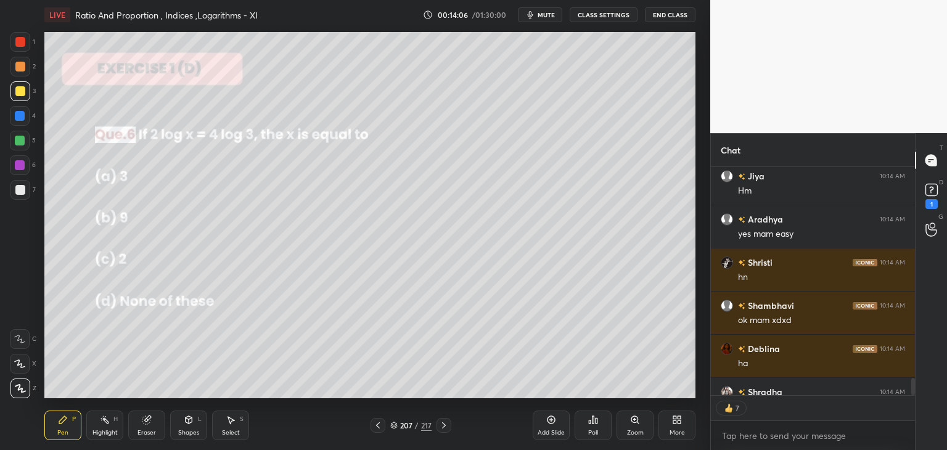
scroll to position [3186, 0]
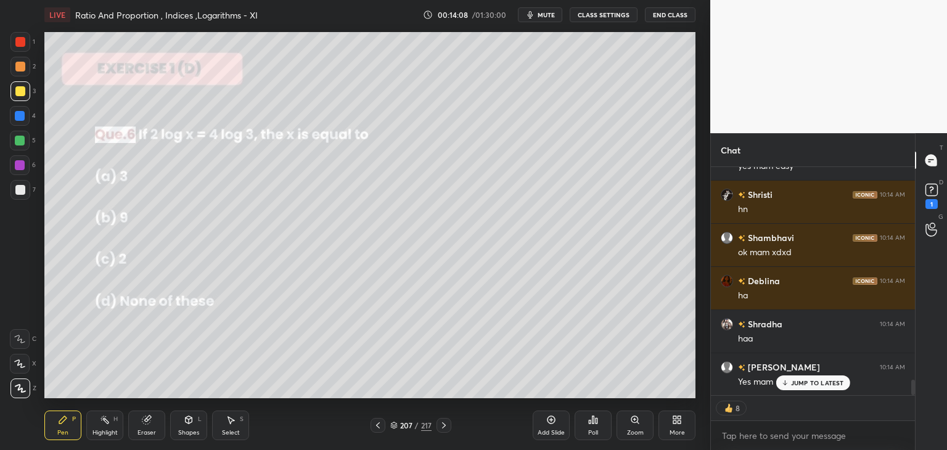
click at [439, 426] on icon at bounding box center [444, 425] width 10 height 10
click at [594, 431] on div "Poll" at bounding box center [593, 433] width 10 height 6
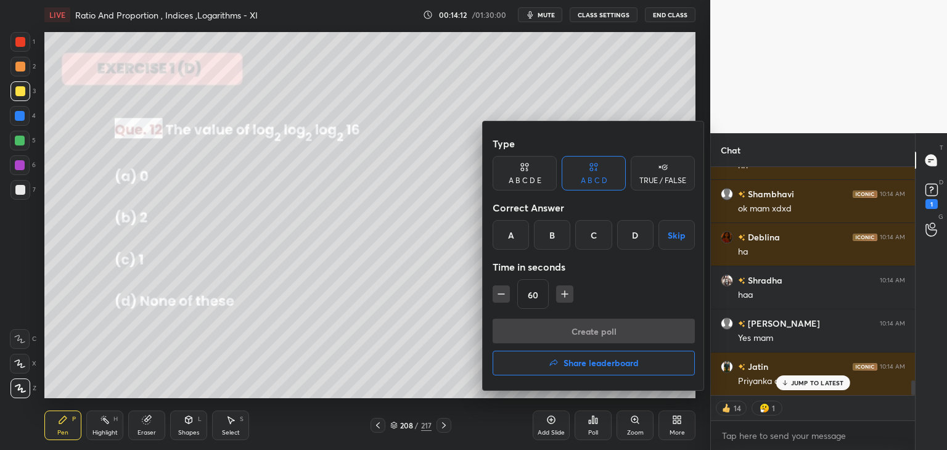
scroll to position [3273, 0]
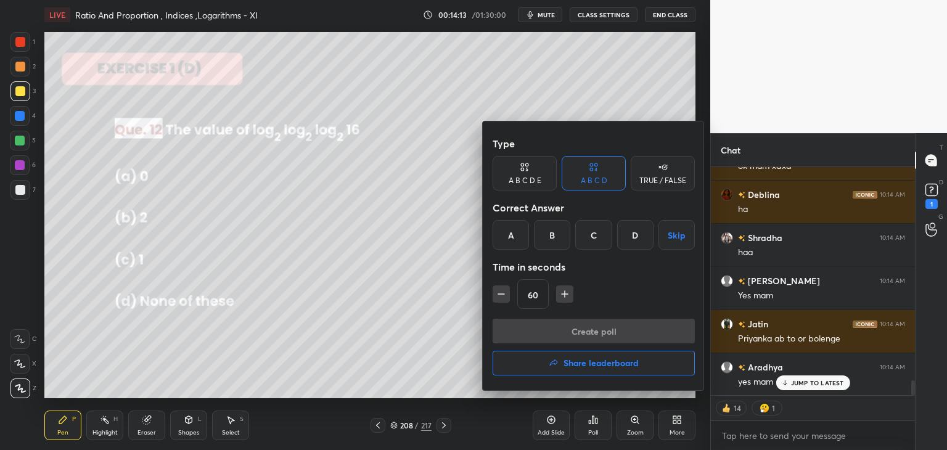
click at [592, 236] on div "C" at bounding box center [593, 235] width 36 height 30
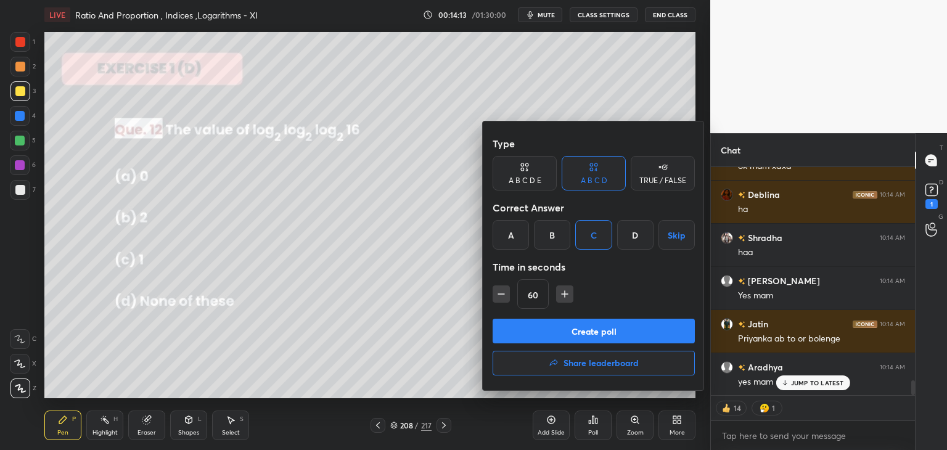
drag, startPoint x: 540, startPoint y: 336, endPoint x: 546, endPoint y: 327, distance: 11.1
click at [539, 334] on button "Create poll" at bounding box center [594, 331] width 202 height 25
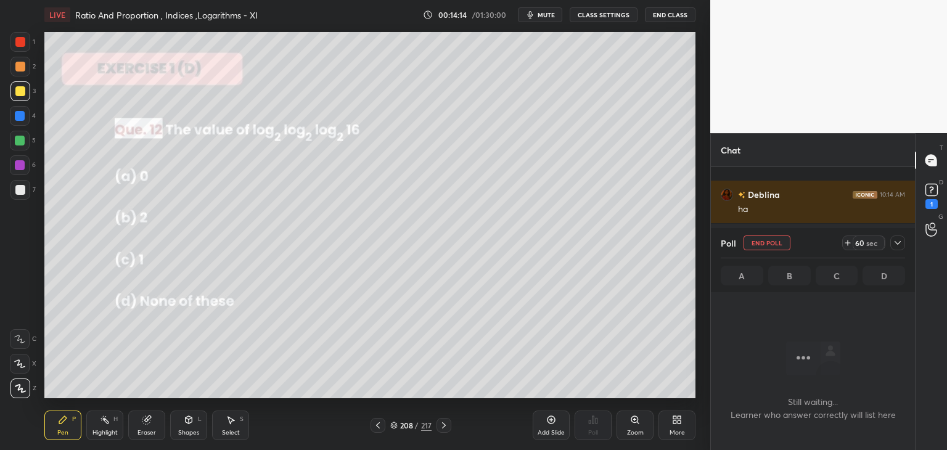
scroll to position [4, 4]
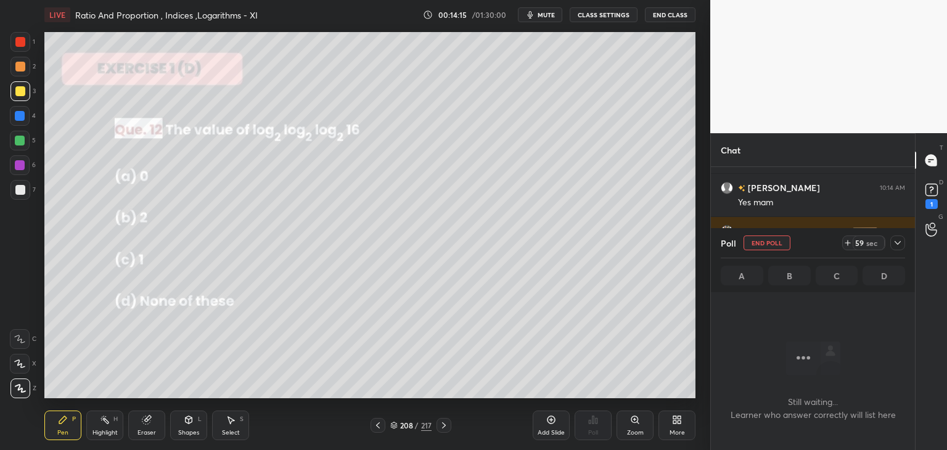
click at [895, 245] on icon at bounding box center [898, 243] width 10 height 10
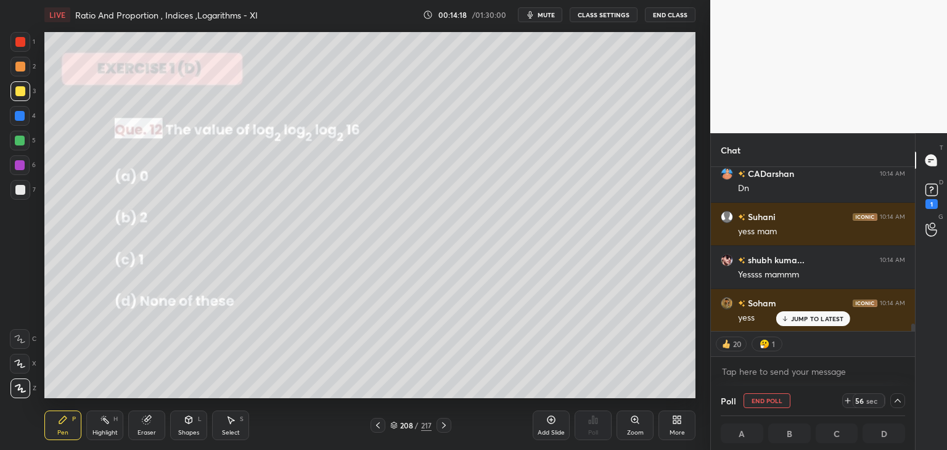
click at [803, 319] on p "JUMP TO LATEST" at bounding box center [817, 318] width 53 height 7
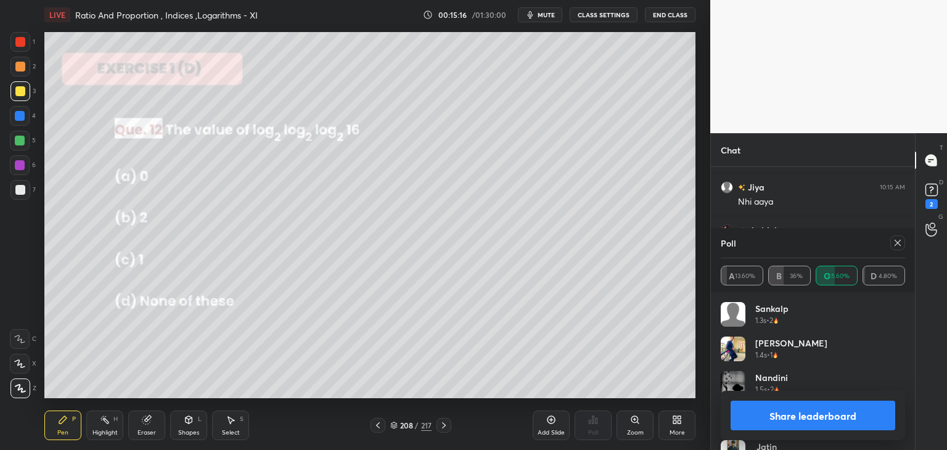
click at [900, 242] on icon at bounding box center [898, 243] width 10 height 10
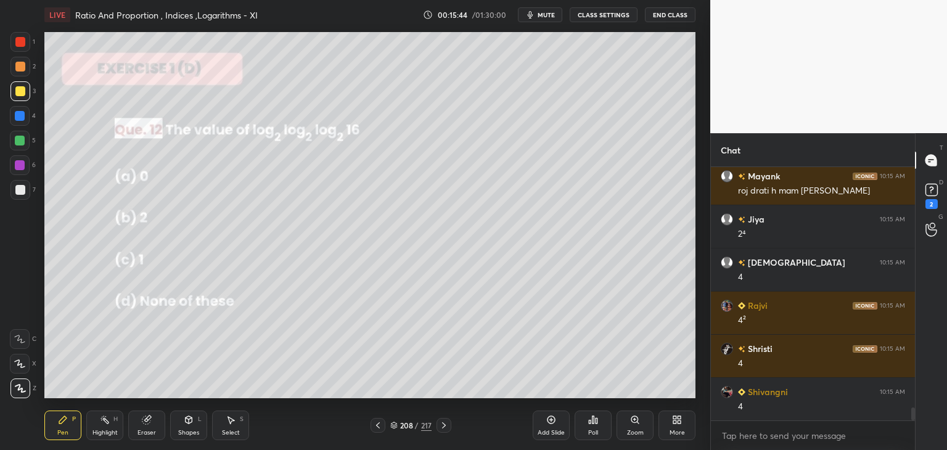
click at [20, 191] on div at bounding box center [20, 190] width 10 height 10
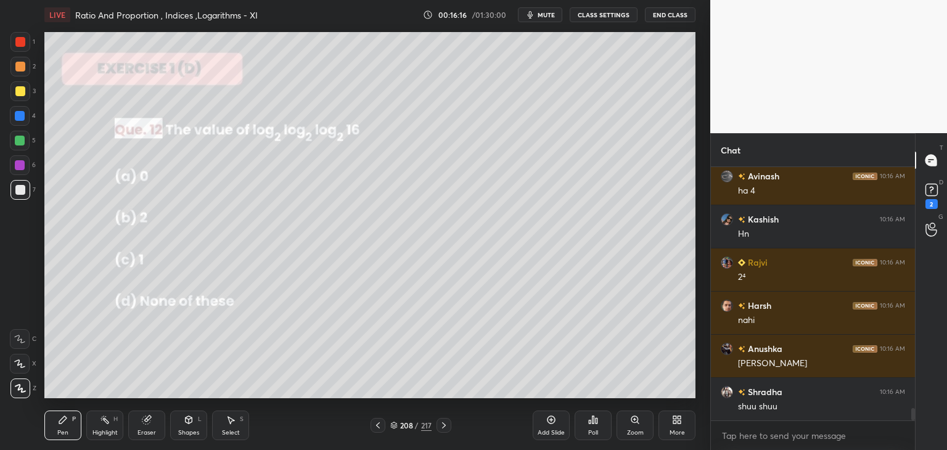
click at [14, 139] on div at bounding box center [20, 141] width 20 height 20
click at [192, 433] on div "Shapes" at bounding box center [188, 433] width 21 height 6
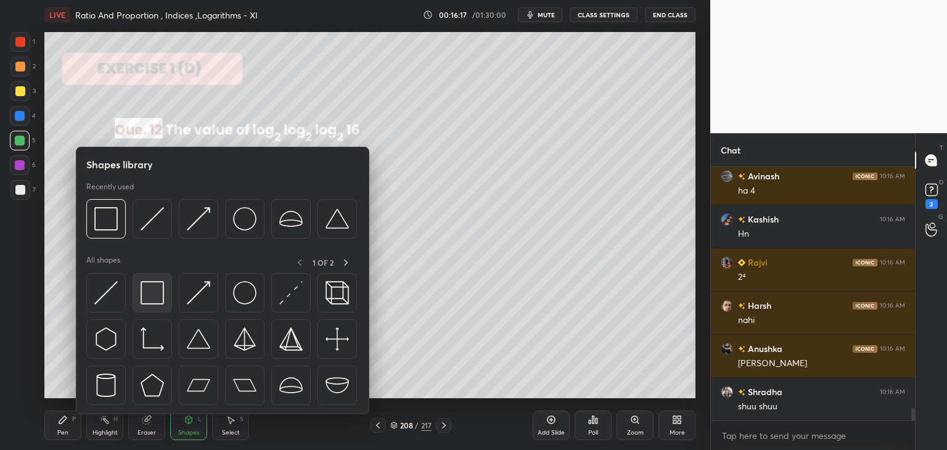
click at [150, 295] on img at bounding box center [152, 292] width 23 height 23
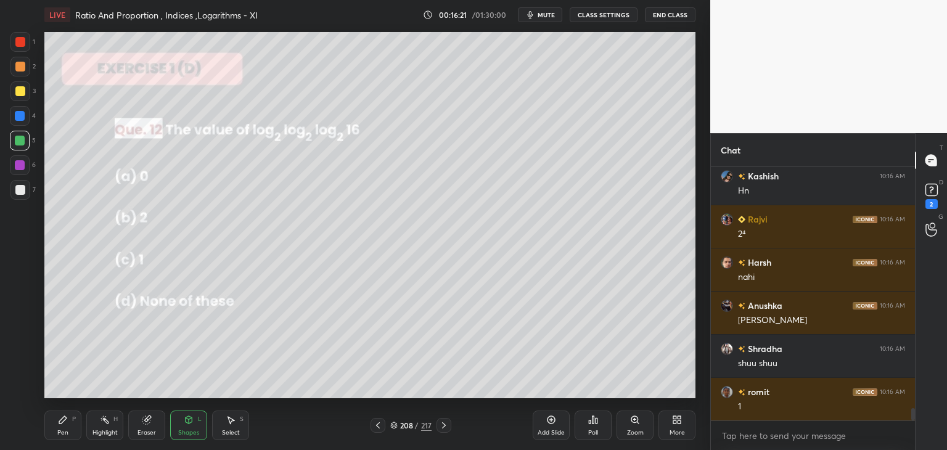
scroll to position [5016, 0]
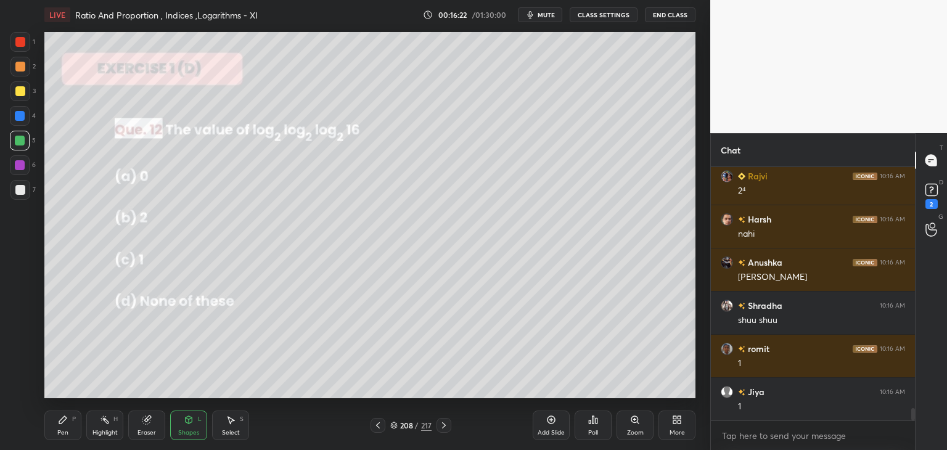
click at [60, 431] on div "Pen" at bounding box center [62, 433] width 11 height 6
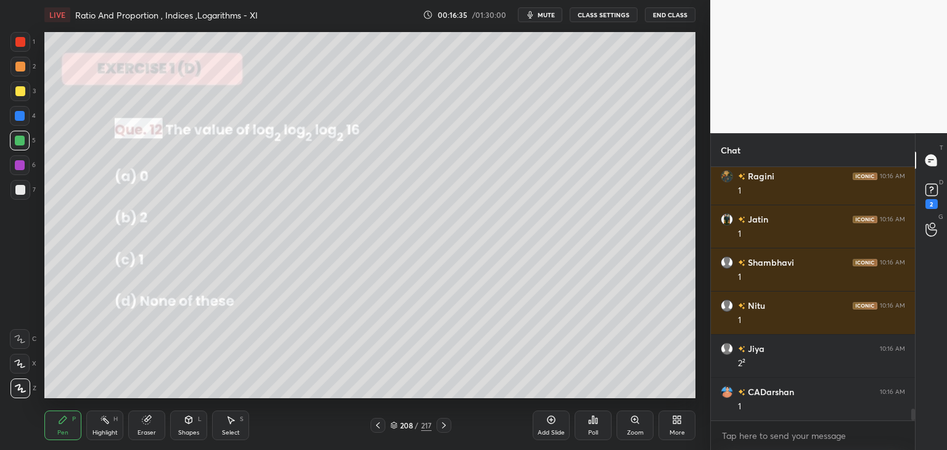
scroll to position [5362, 0]
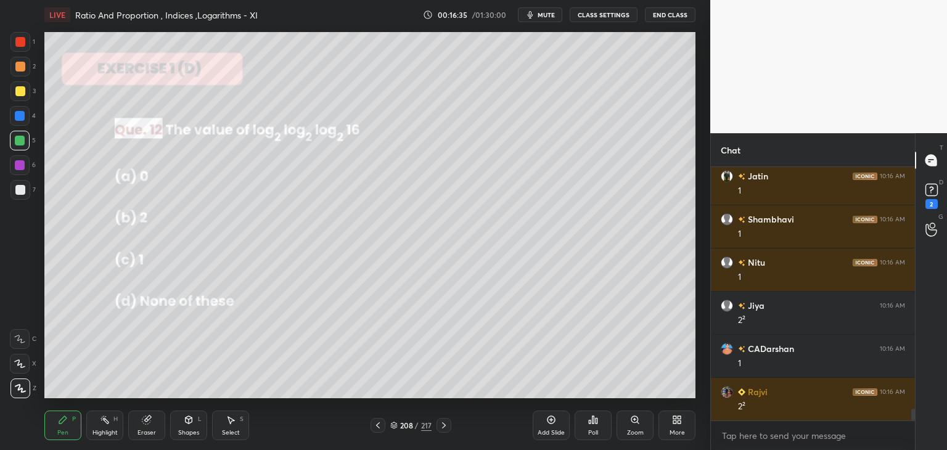
click at [150, 432] on div "Eraser" at bounding box center [146, 433] width 18 height 6
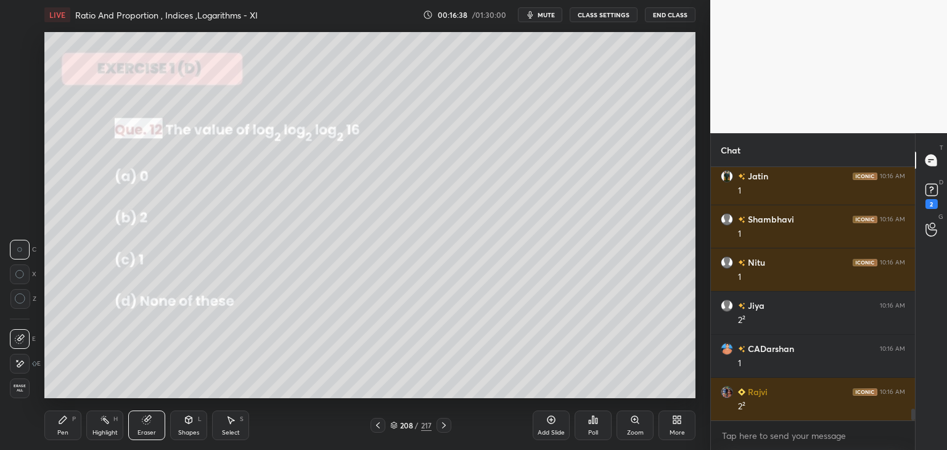
click at [56, 430] on div "Pen P" at bounding box center [62, 426] width 37 height 30
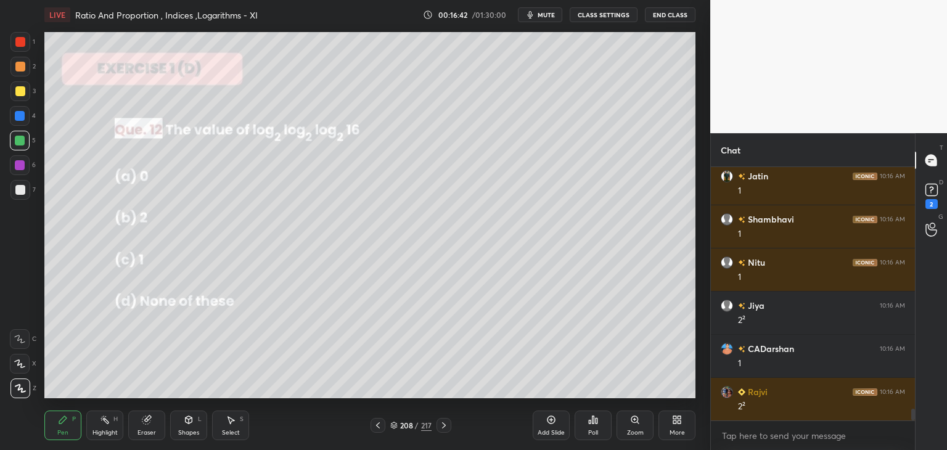
scroll to position [4, 4]
drag, startPoint x: 23, startPoint y: 186, endPoint x: 37, endPoint y: 191, distance: 15.0
click at [23, 186] on div at bounding box center [20, 190] width 10 height 10
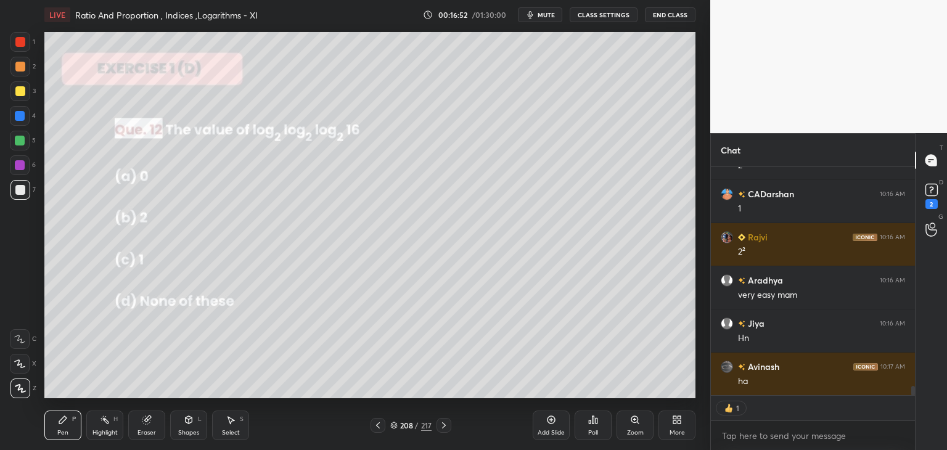
scroll to position [250, 200]
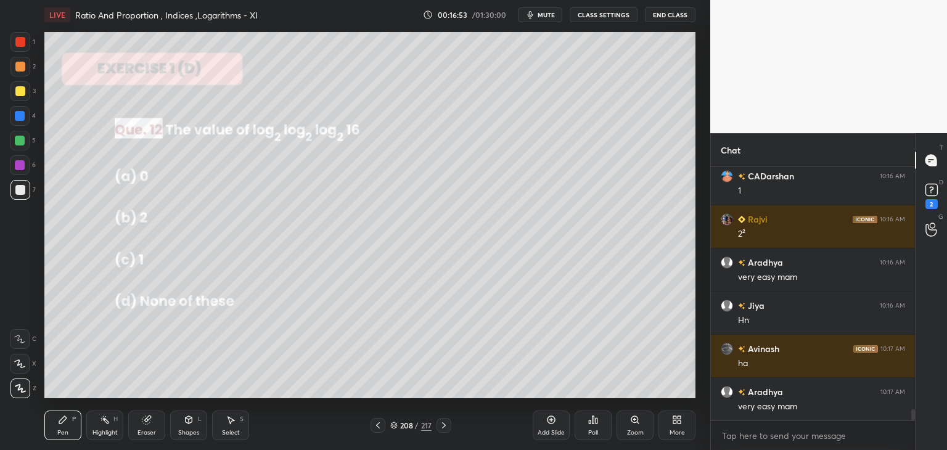
click at [20, 165] on div at bounding box center [20, 165] width 10 height 10
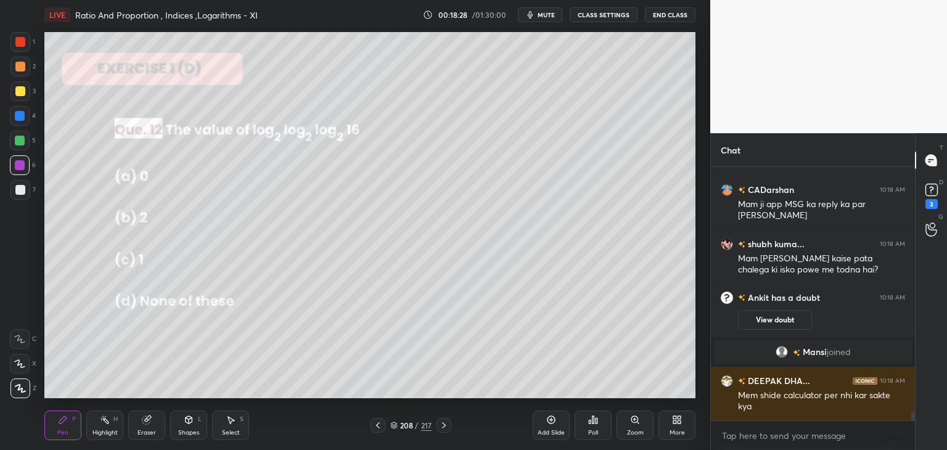
scroll to position [6584, 0]
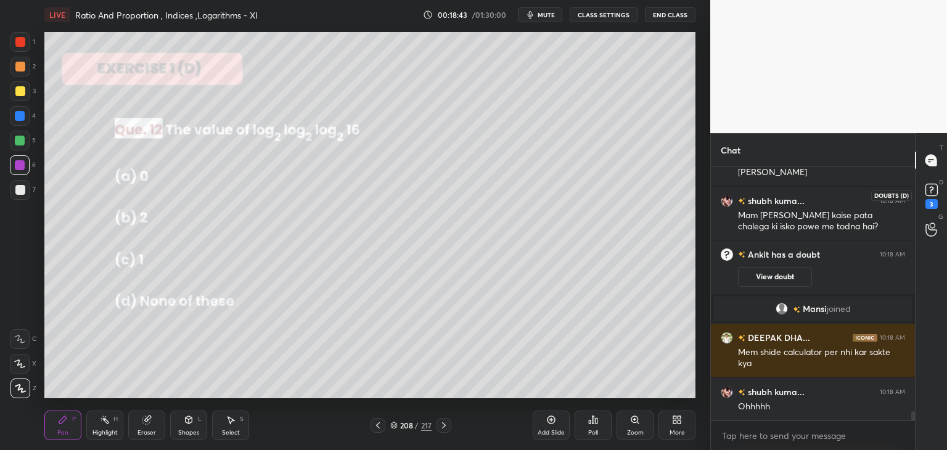
click at [937, 191] on rect at bounding box center [931, 190] width 12 height 12
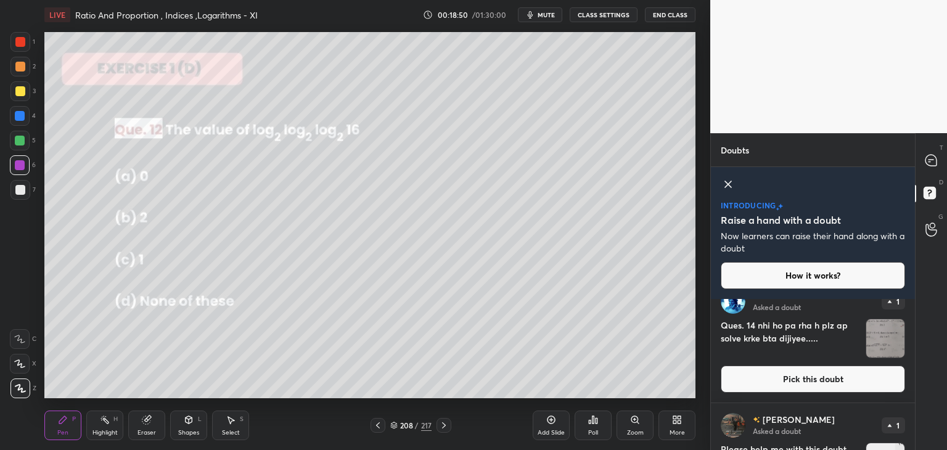
scroll to position [264, 0]
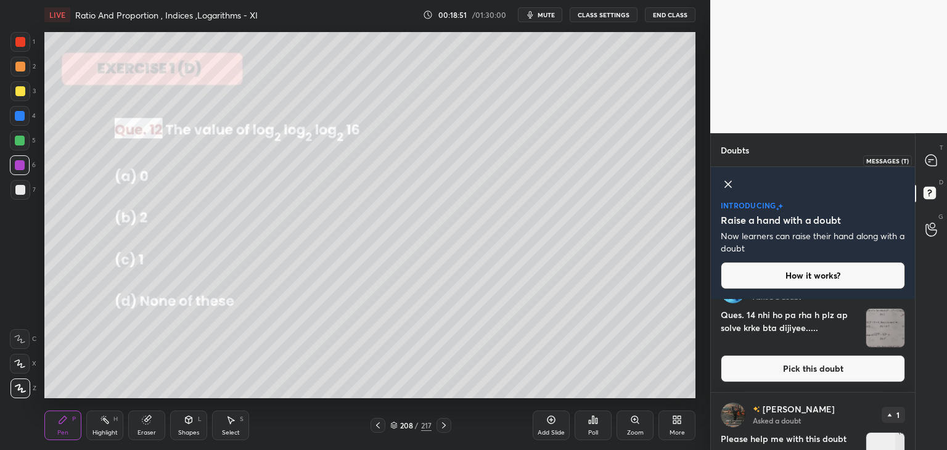
click at [930, 156] on icon at bounding box center [930, 160] width 11 height 11
type textarea "x"
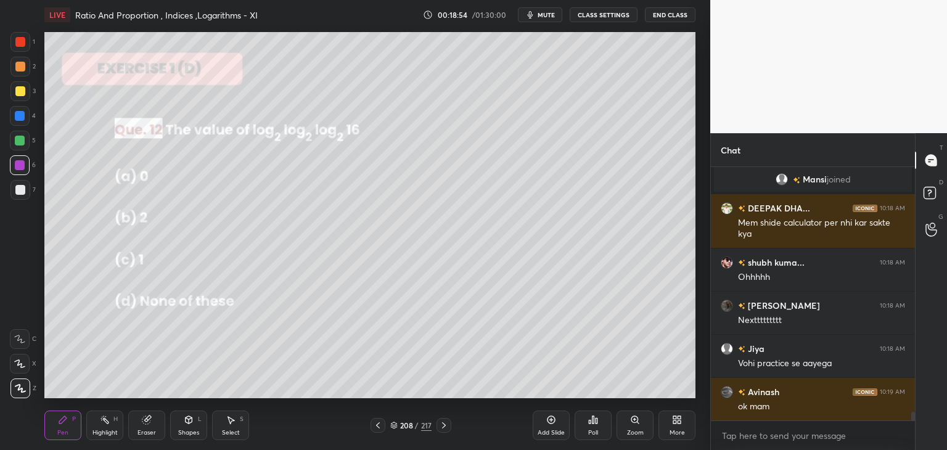
scroll to position [7045, 0]
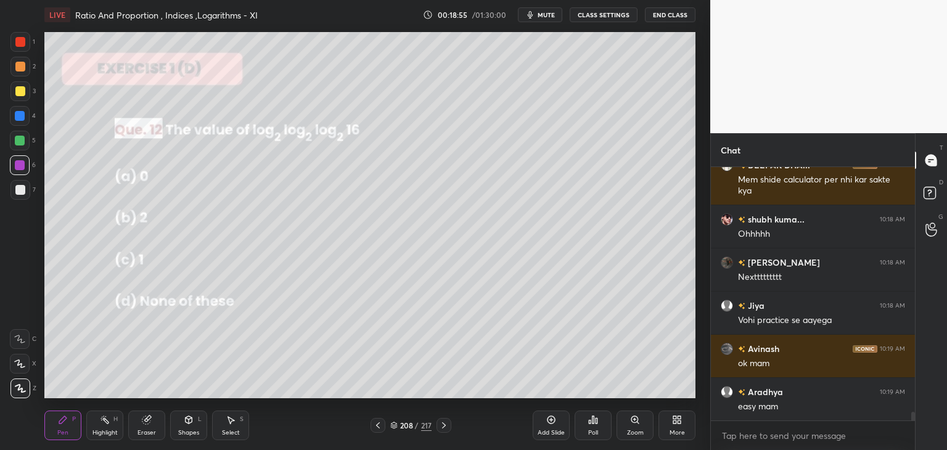
click at [437, 424] on div at bounding box center [444, 425] width 15 height 15
click at [592, 430] on div "Poll" at bounding box center [593, 433] width 10 height 6
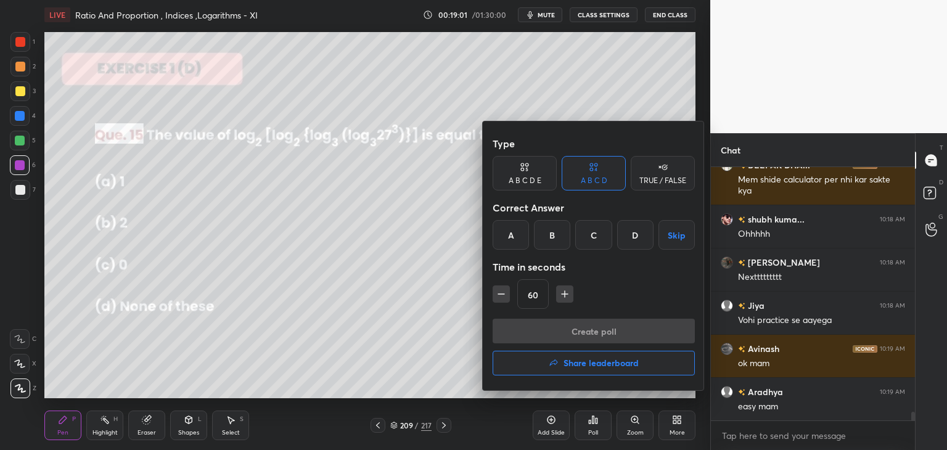
click at [562, 291] on icon "button" at bounding box center [565, 294] width 12 height 12
click at [565, 292] on icon "button" at bounding box center [565, 294] width 0 height 6
type input "90"
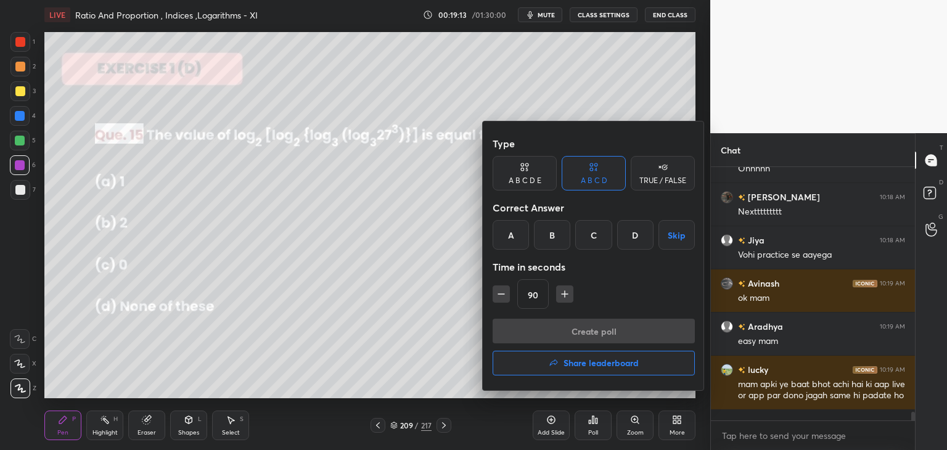
click at [604, 234] on div "C" at bounding box center [593, 235] width 36 height 30
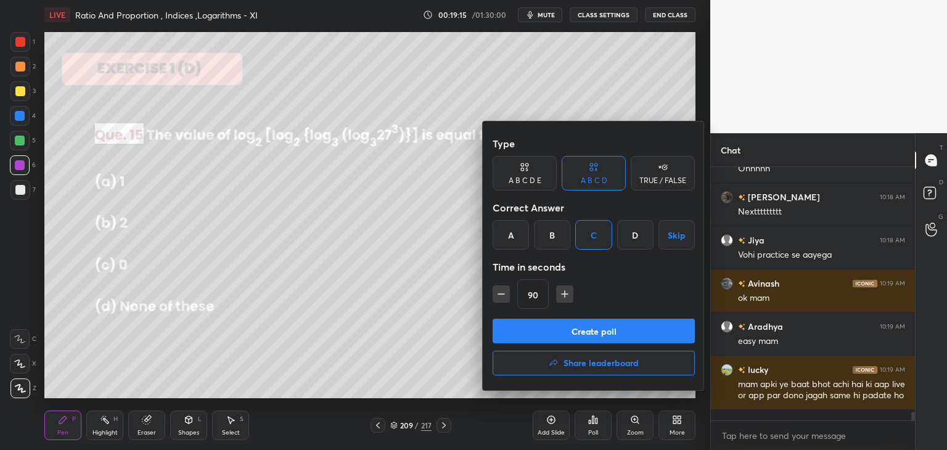
click at [572, 330] on button "Create poll" at bounding box center [594, 331] width 202 height 25
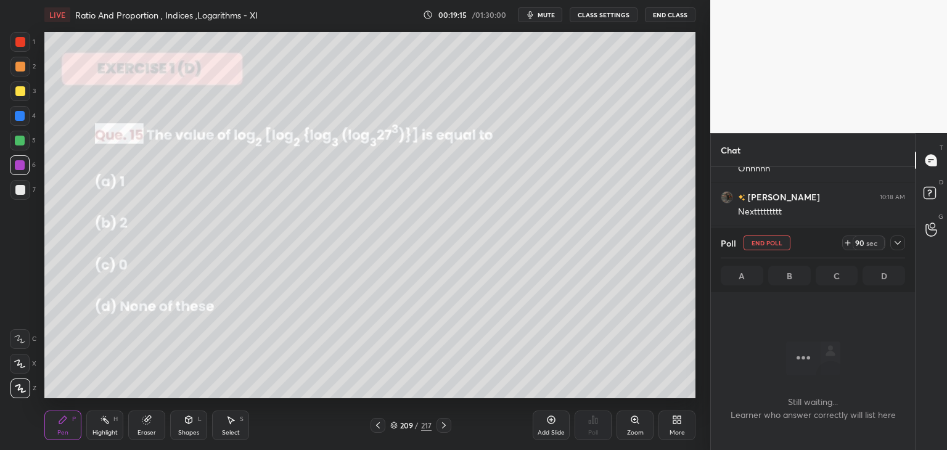
scroll to position [4, 4]
drag, startPoint x: 898, startPoint y: 240, endPoint x: 897, endPoint y: 249, distance: 9.3
click at [898, 240] on icon at bounding box center [898, 243] width 10 height 10
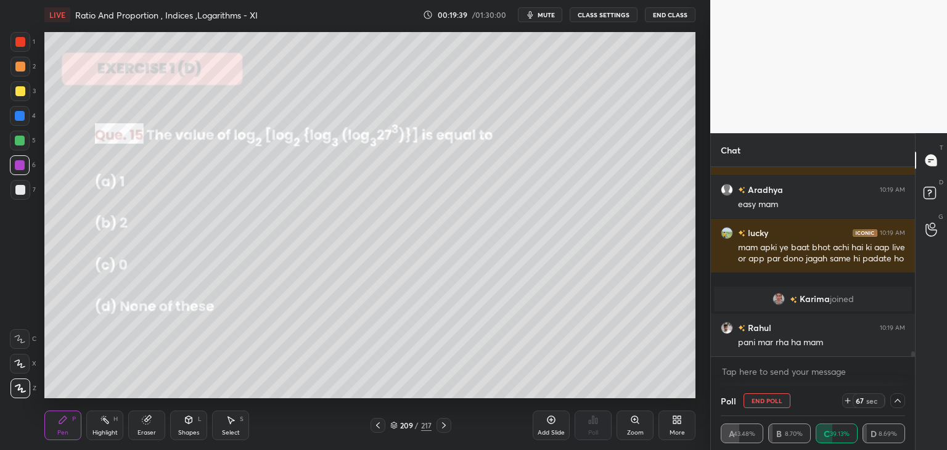
scroll to position [6845, 0]
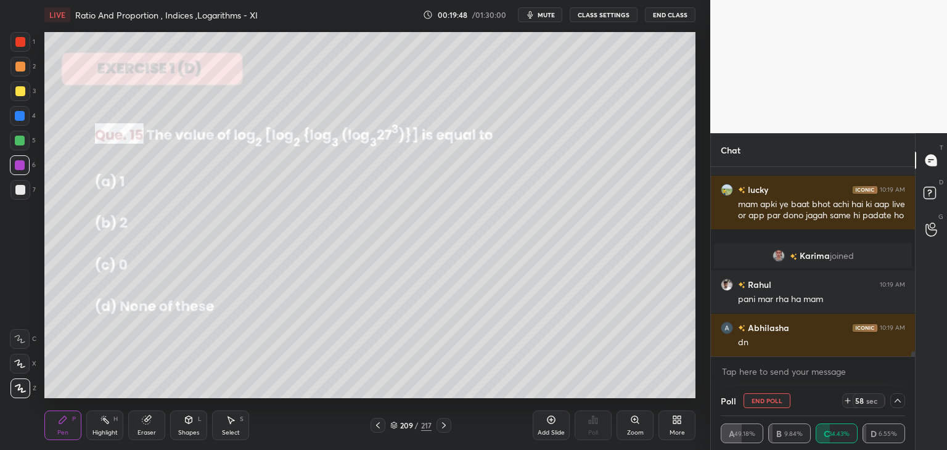
click at [898, 400] on icon at bounding box center [898, 401] width 6 height 4
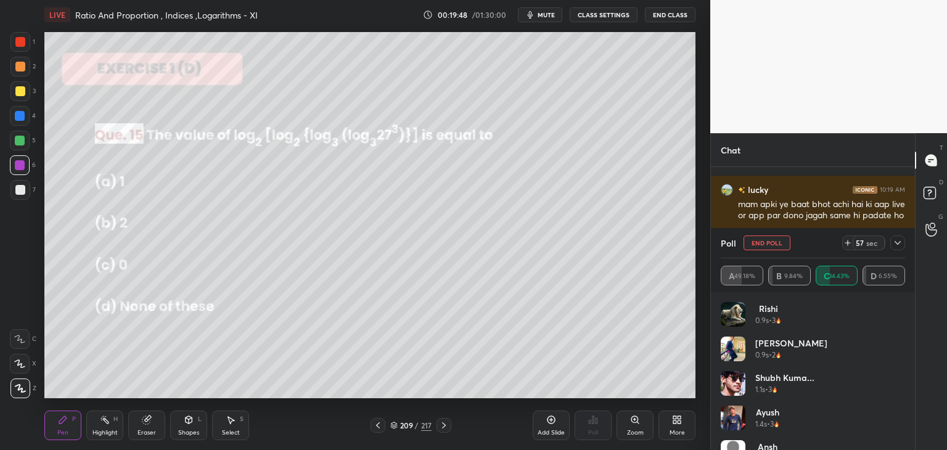
scroll to position [144, 181]
click at [898, 252] on div "Poll End Poll 56 sec" at bounding box center [813, 243] width 184 height 30
click at [900, 240] on icon at bounding box center [898, 243] width 10 height 10
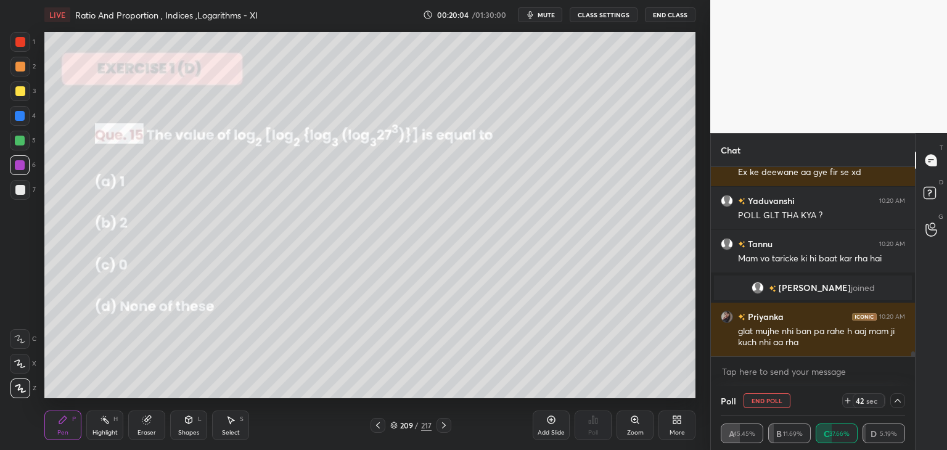
scroll to position [7029, 0]
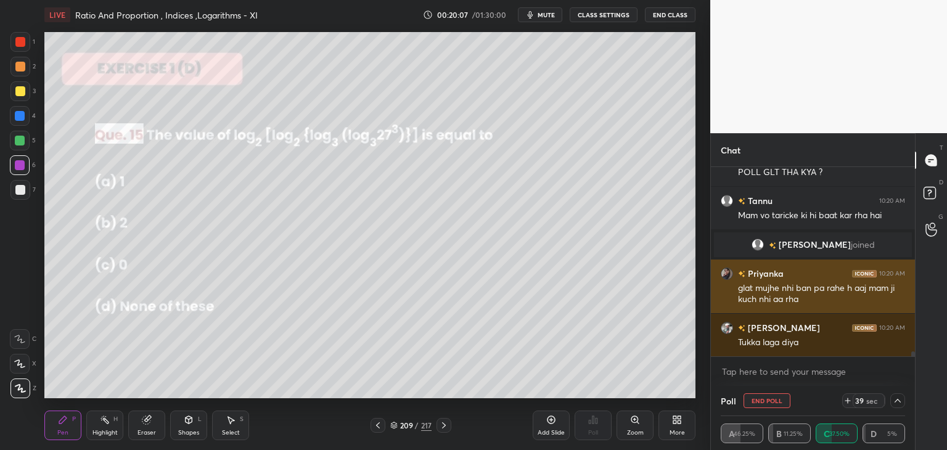
click at [724, 272] on img "grid" at bounding box center [727, 274] width 12 height 12
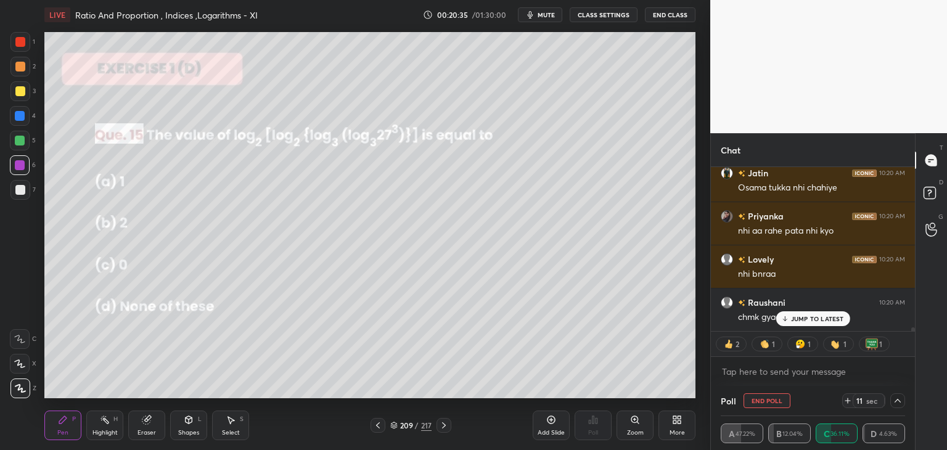
scroll to position [7211, 0]
click at [793, 318] on p "JUMP TO LATEST" at bounding box center [817, 318] width 53 height 7
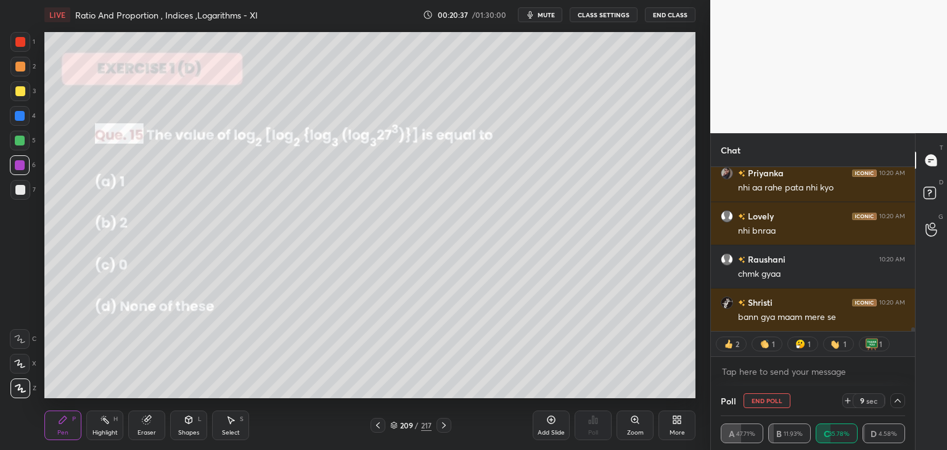
scroll to position [7297, 0]
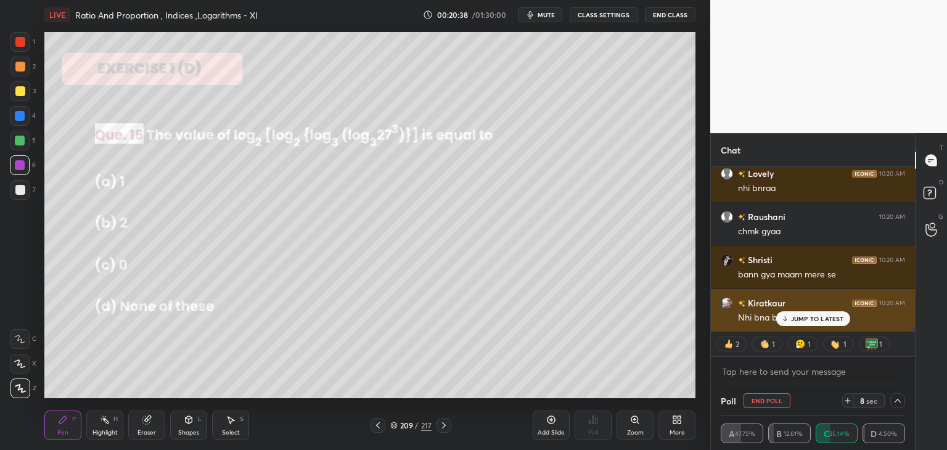
click at [799, 315] on p "JUMP TO LATEST" at bounding box center [817, 318] width 53 height 7
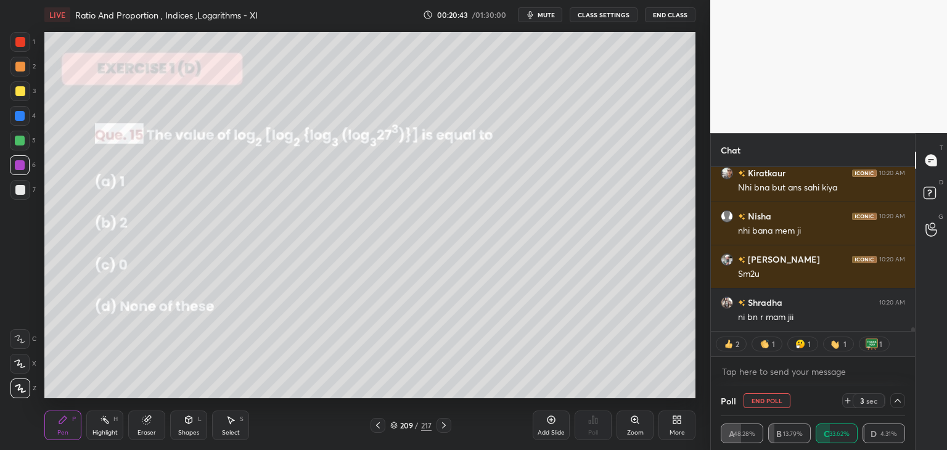
scroll to position [4, 4]
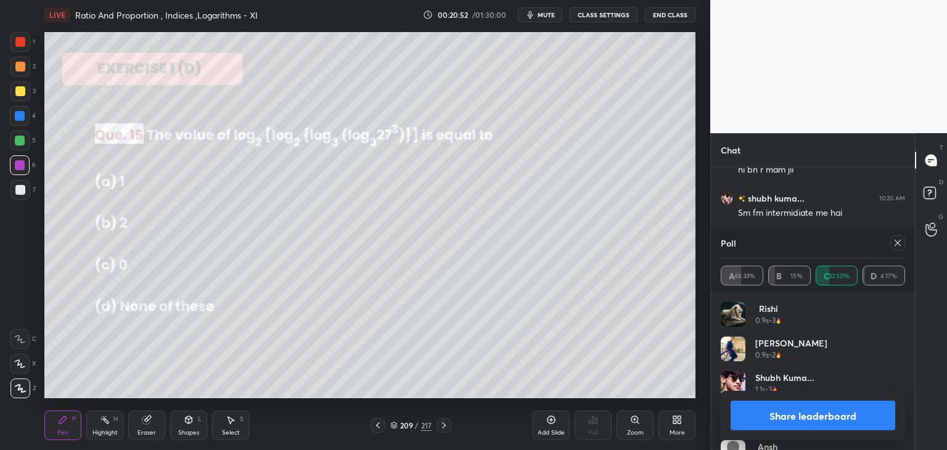
click at [897, 244] on icon at bounding box center [898, 243] width 6 height 6
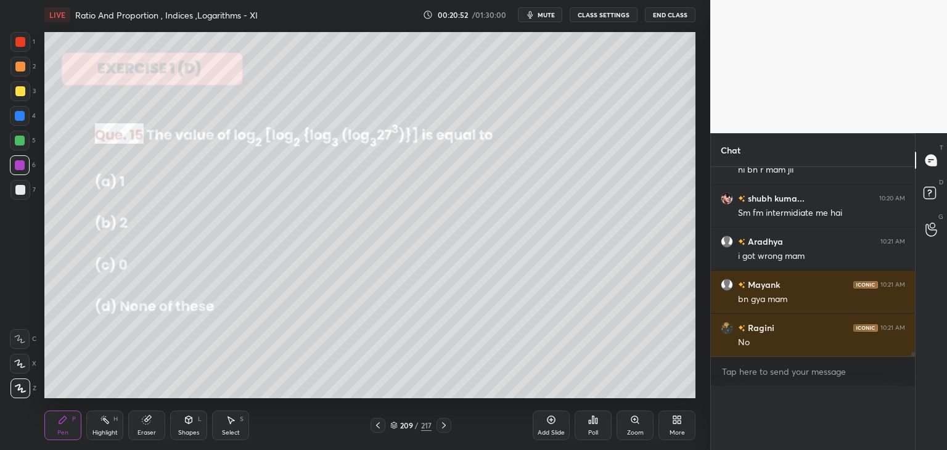
scroll to position [0, 0]
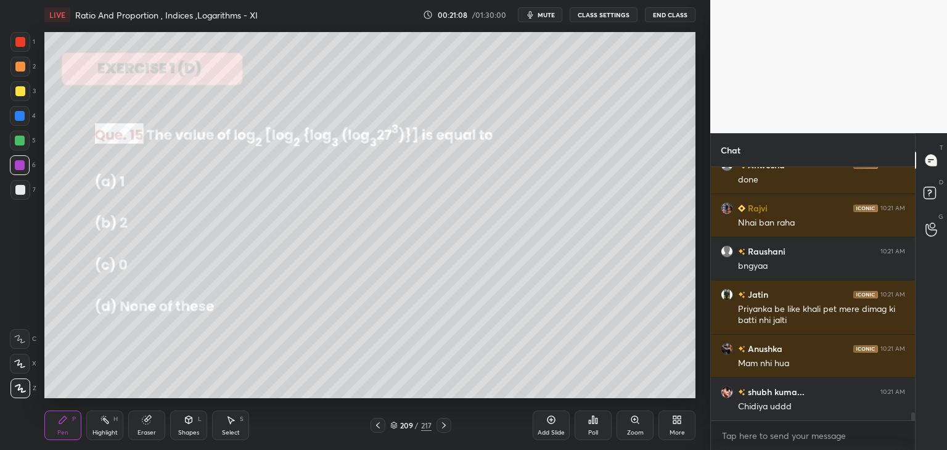
drag, startPoint x: 21, startPoint y: 94, endPoint x: 27, endPoint y: 100, distance: 8.3
click at [22, 94] on div at bounding box center [20, 91] width 10 height 10
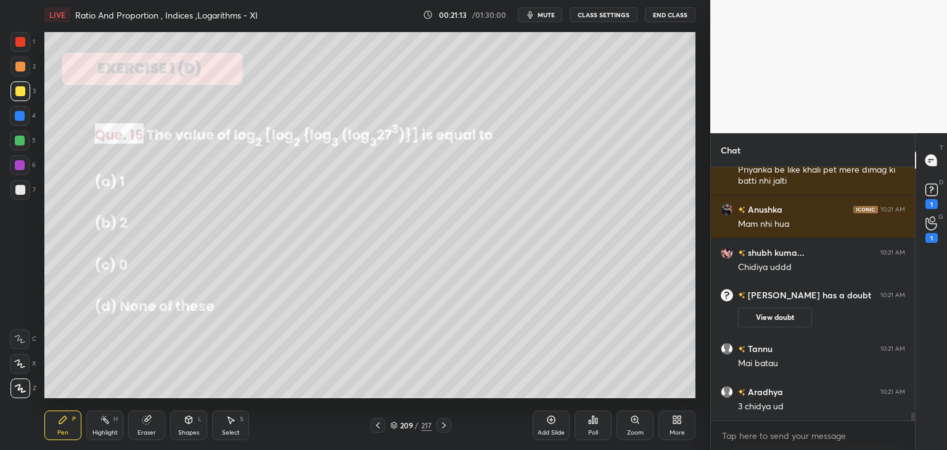
drag, startPoint x: 141, startPoint y: 432, endPoint x: 132, endPoint y: 424, distance: 11.4
click at [139, 430] on div "Eraser" at bounding box center [146, 433] width 18 height 6
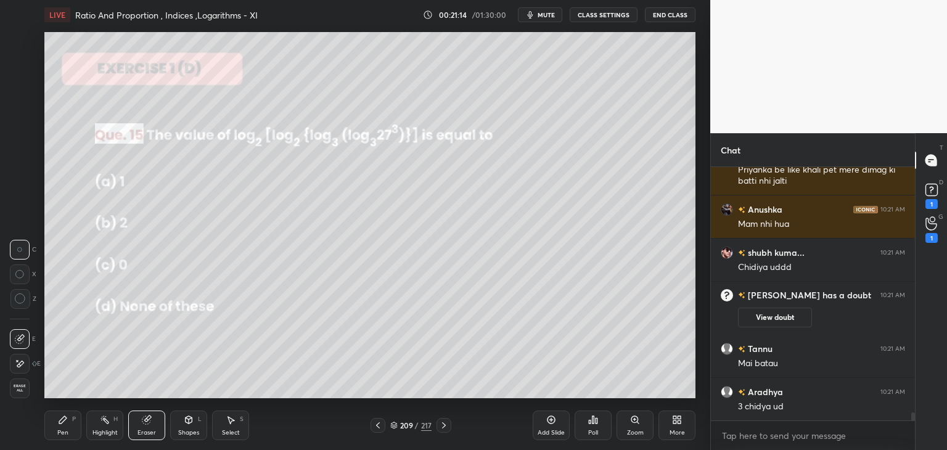
click at [16, 387] on span "Erase all" at bounding box center [19, 388] width 18 height 9
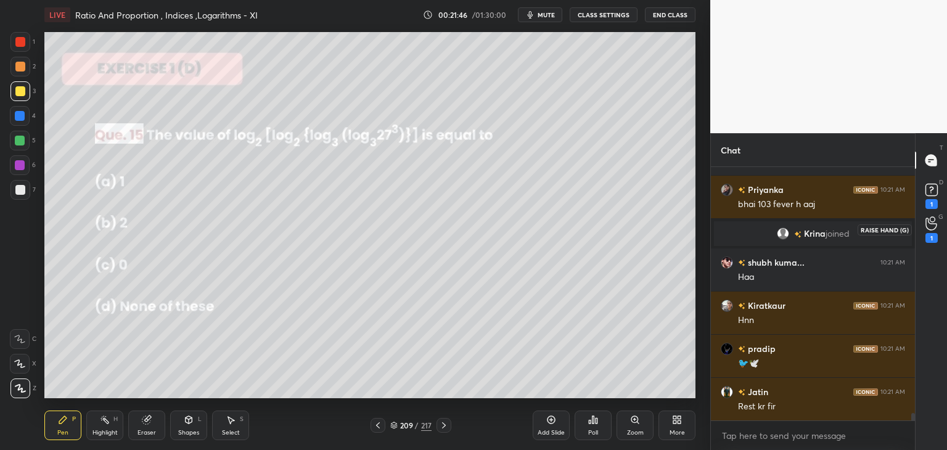
click at [930, 228] on icon at bounding box center [931, 223] width 12 height 14
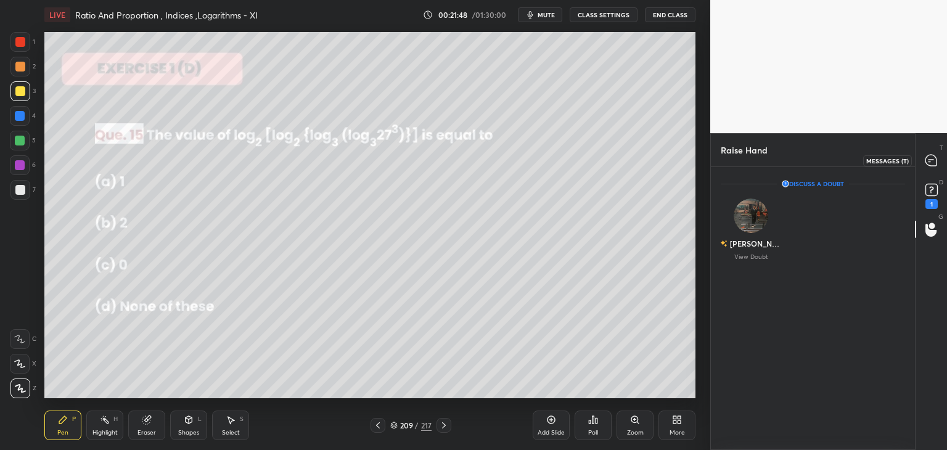
drag, startPoint x: 932, startPoint y: 163, endPoint x: 925, endPoint y: 188, distance: 25.6
click at [932, 165] on icon at bounding box center [930, 160] width 11 height 11
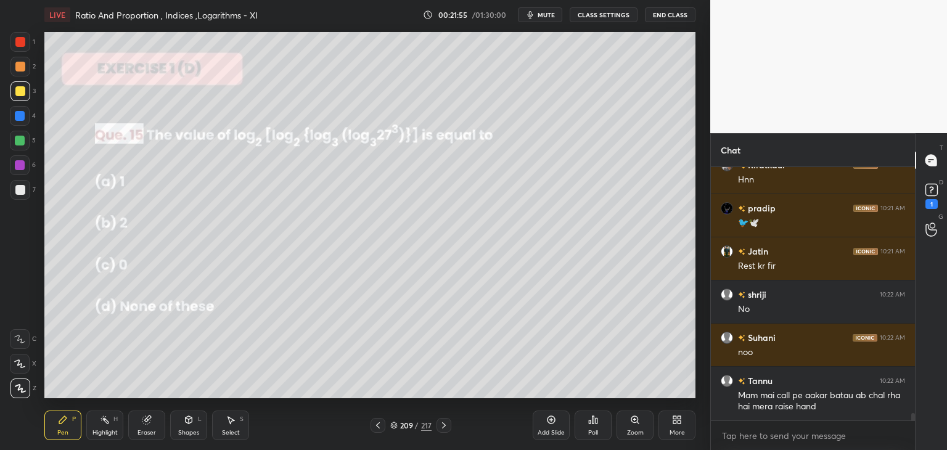
scroll to position [8475, 0]
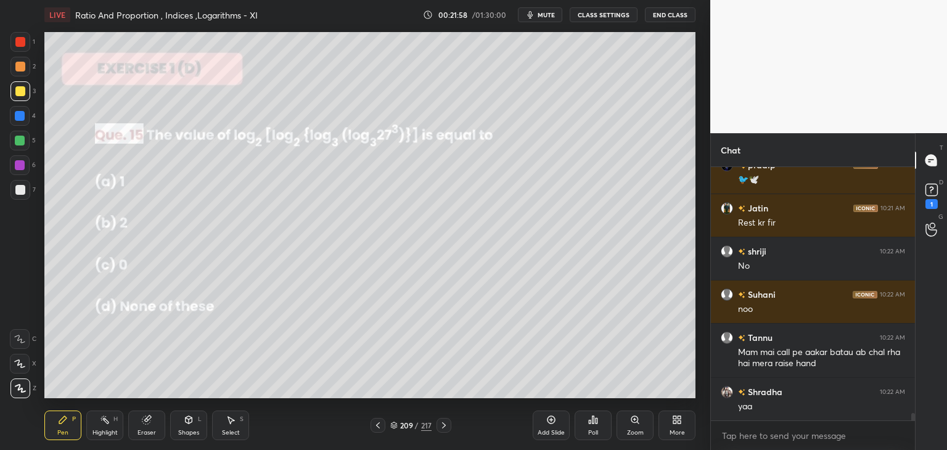
click at [147, 428] on div "Eraser" at bounding box center [146, 426] width 37 height 30
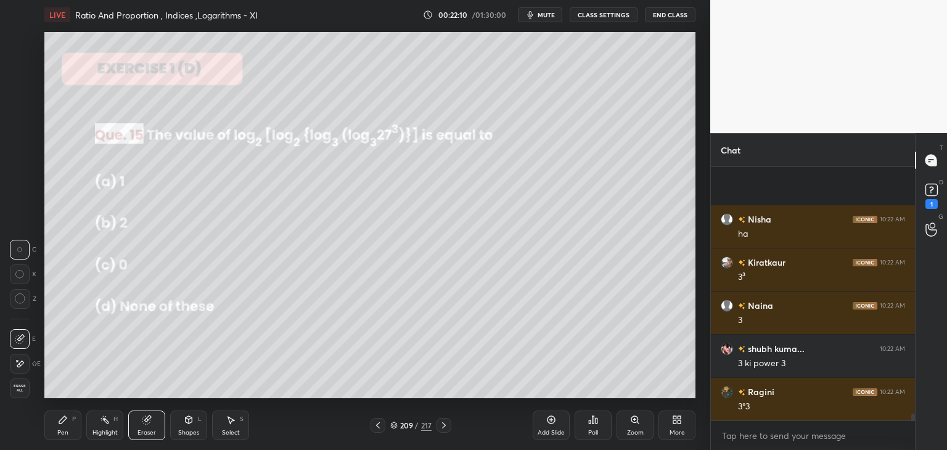
scroll to position [9004, 0]
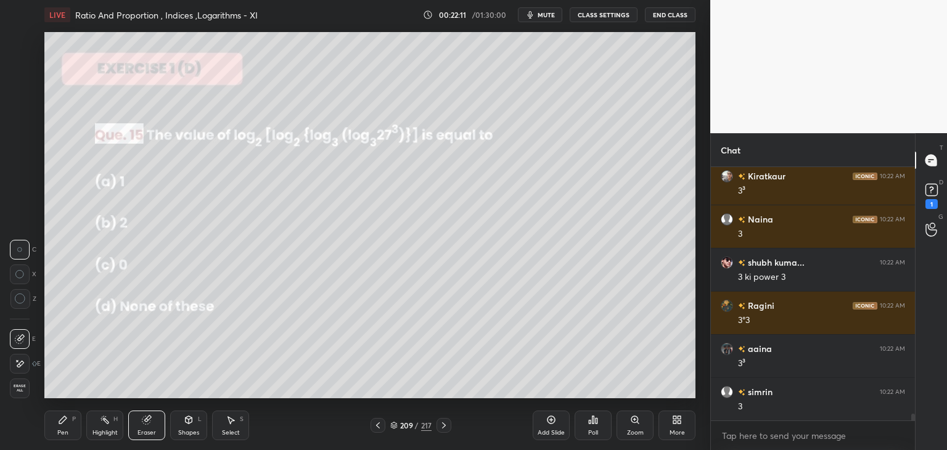
click at [65, 429] on div "Pen P" at bounding box center [62, 426] width 37 height 30
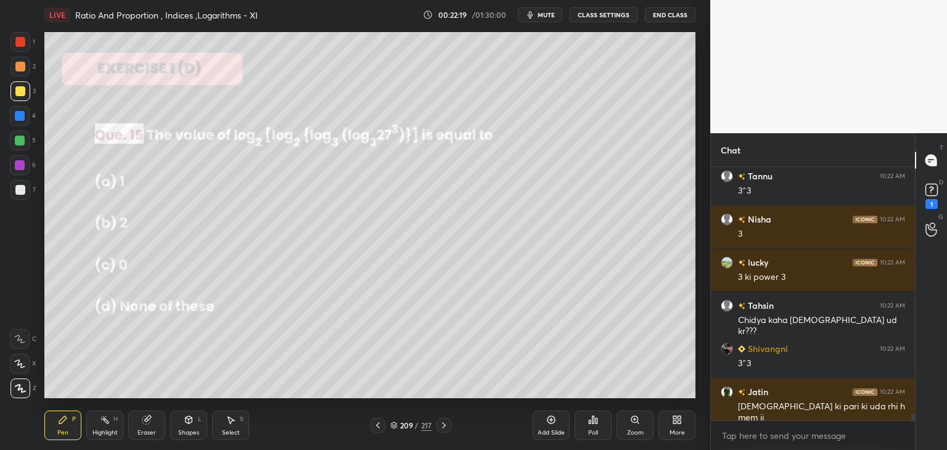
scroll to position [9479, 0]
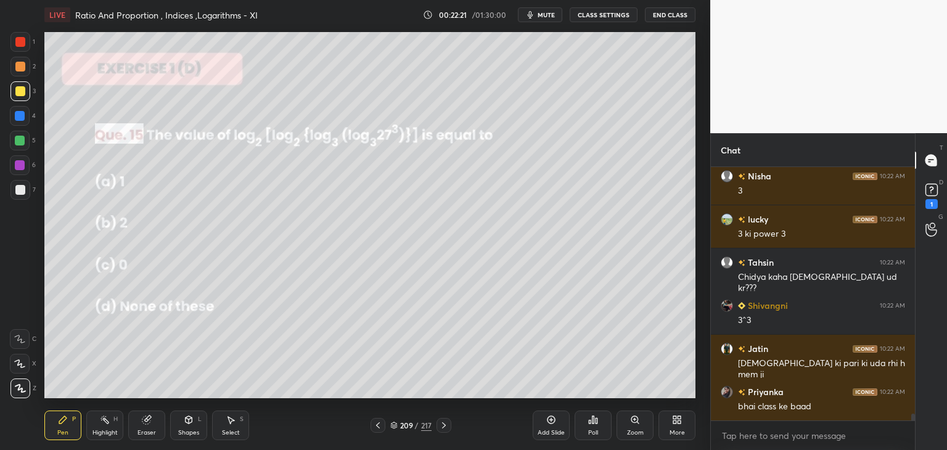
click at [17, 187] on div at bounding box center [20, 190] width 10 height 10
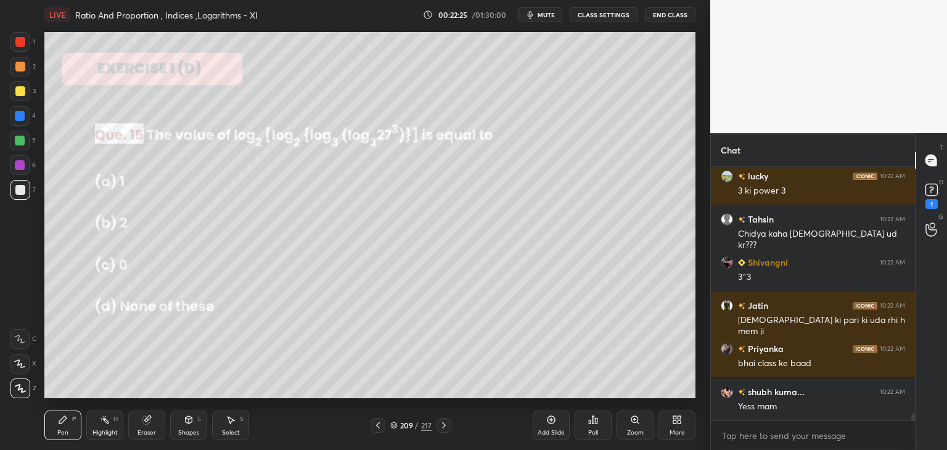
scroll to position [9565, 0]
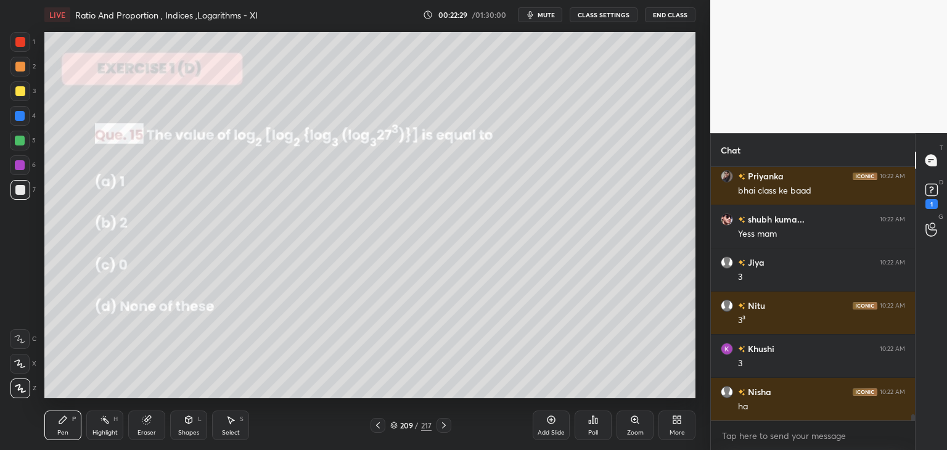
click at [148, 435] on div "Eraser" at bounding box center [146, 433] width 18 height 6
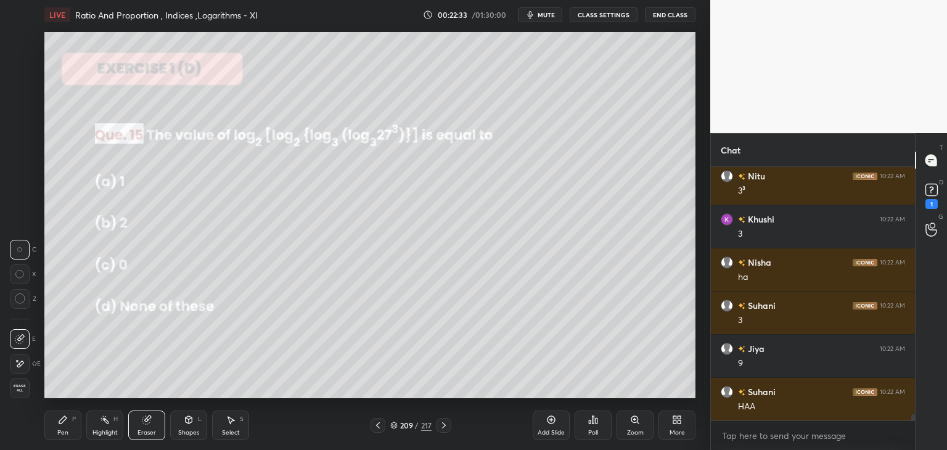
click at [57, 438] on div "Pen P" at bounding box center [62, 426] width 37 height 30
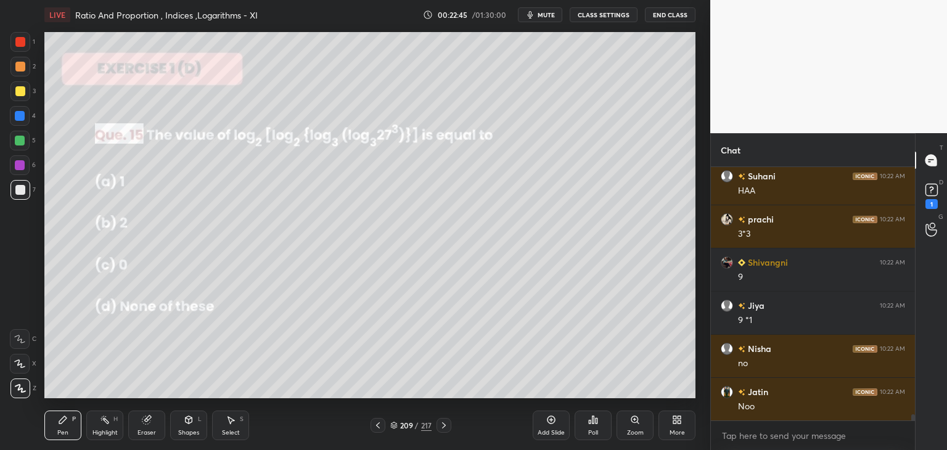
click at [20, 192] on div at bounding box center [20, 190] width 10 height 10
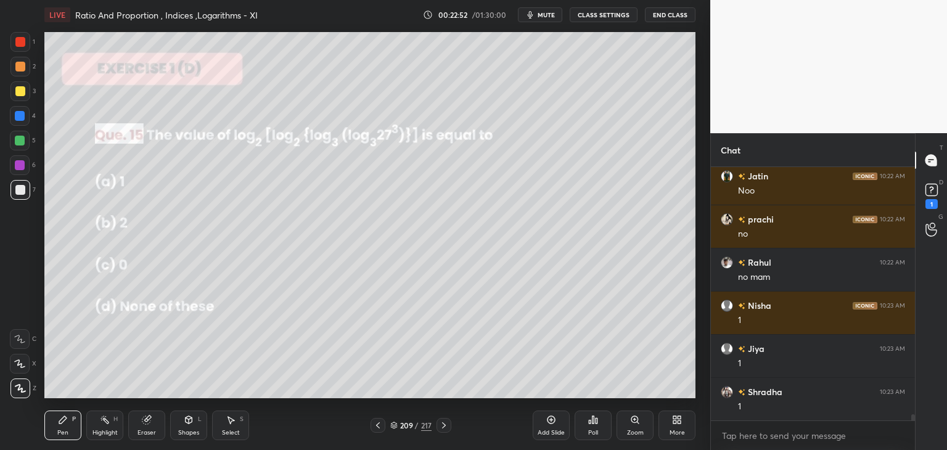
click at [228, 436] on div "Select" at bounding box center [231, 433] width 18 height 6
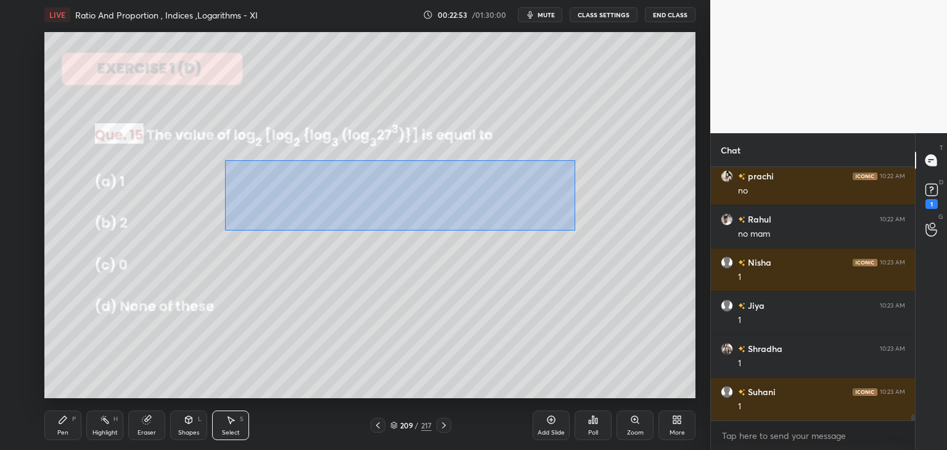
drag, startPoint x: 237, startPoint y: 171, endPoint x: 550, endPoint y: 223, distance: 317.4
click at [574, 230] on div "0 ° Undo Copy Duplicate Duplicate to new slide Delete" at bounding box center [369, 215] width 651 height 366
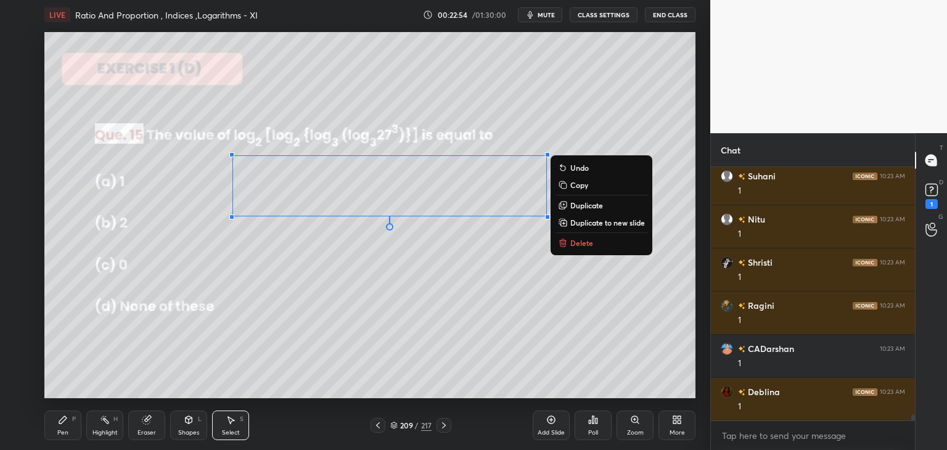
click at [569, 187] on button "Copy" at bounding box center [602, 185] width 92 height 15
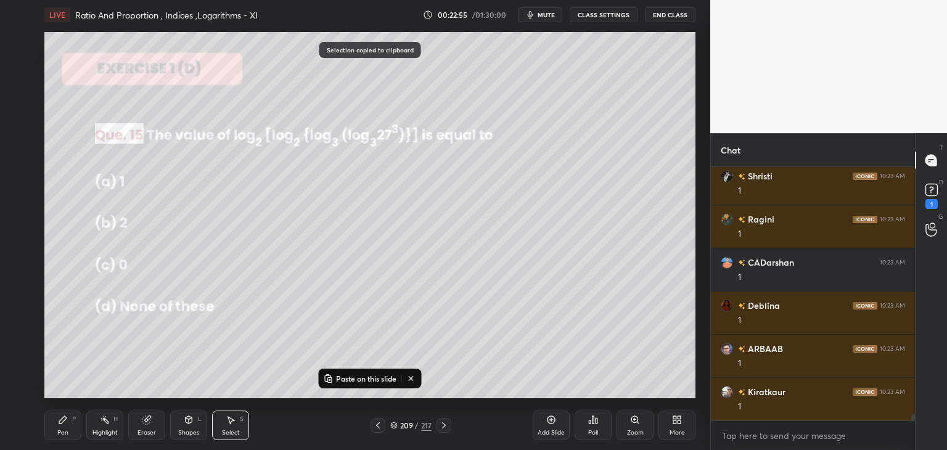
drag, startPoint x: 351, startPoint y: 382, endPoint x: 356, endPoint y: 371, distance: 12.1
click at [351, 382] on p "Paste on this slide" at bounding box center [366, 379] width 60 height 10
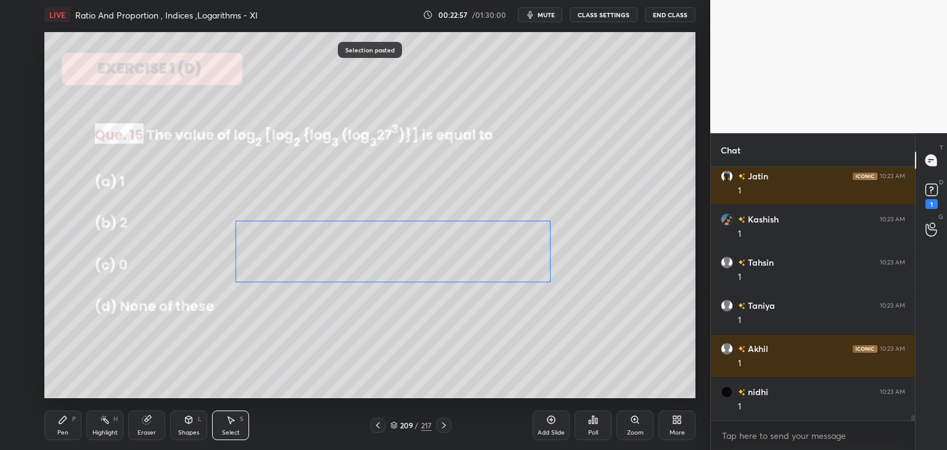
drag, startPoint x: 355, startPoint y: 205, endPoint x: 343, endPoint y: 282, distance: 78.0
click at [344, 257] on div "0 ° Undo Copy Paste here Duplicate Duplicate to new slide Delete" at bounding box center [369, 215] width 651 height 366
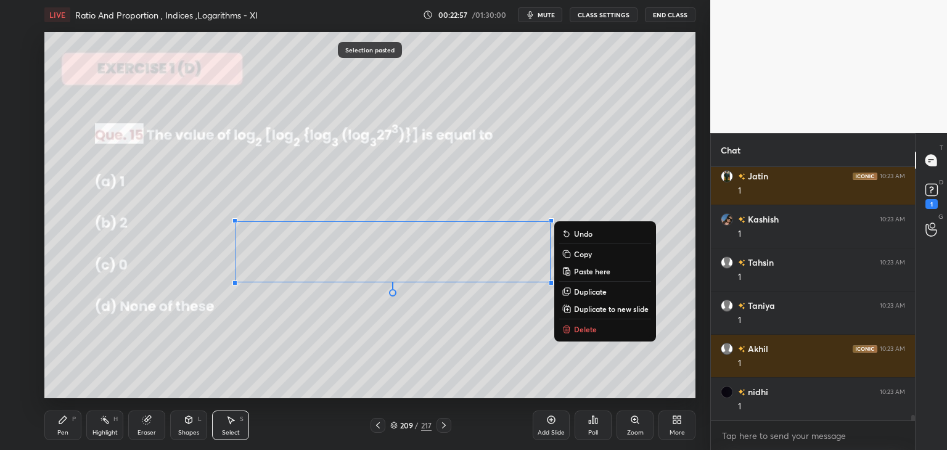
drag, startPoint x: 320, startPoint y: 346, endPoint x: 291, endPoint y: 350, distance: 29.2
click at [317, 343] on div "0 ° Undo Copy Paste here Duplicate Duplicate to new slide Delete" at bounding box center [369, 215] width 651 height 366
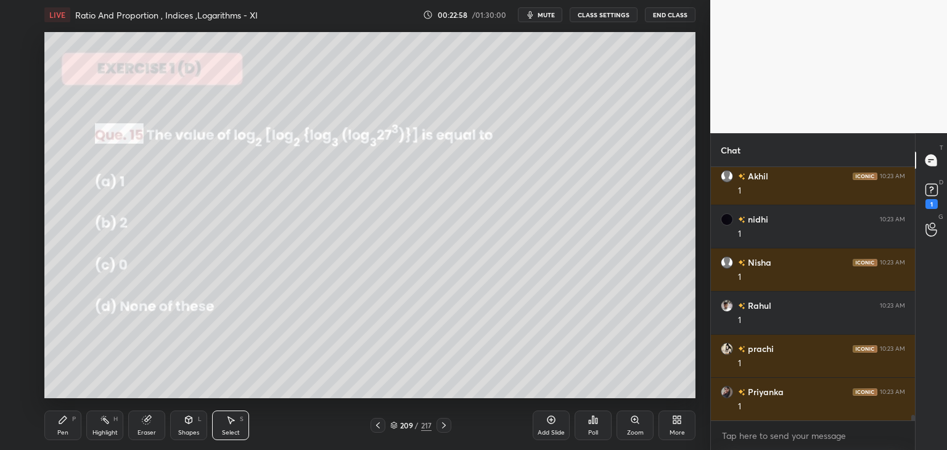
click at [144, 432] on div "Eraser" at bounding box center [146, 433] width 18 height 6
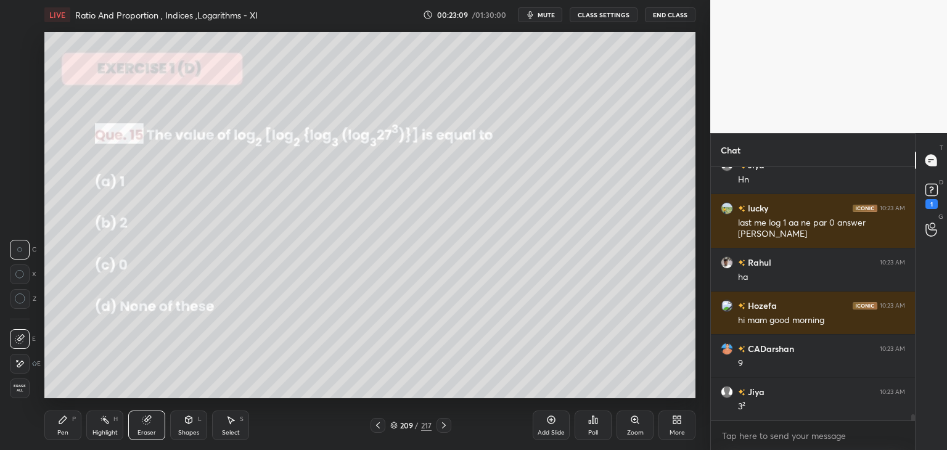
click at [62, 430] on div "Pen" at bounding box center [62, 433] width 11 height 6
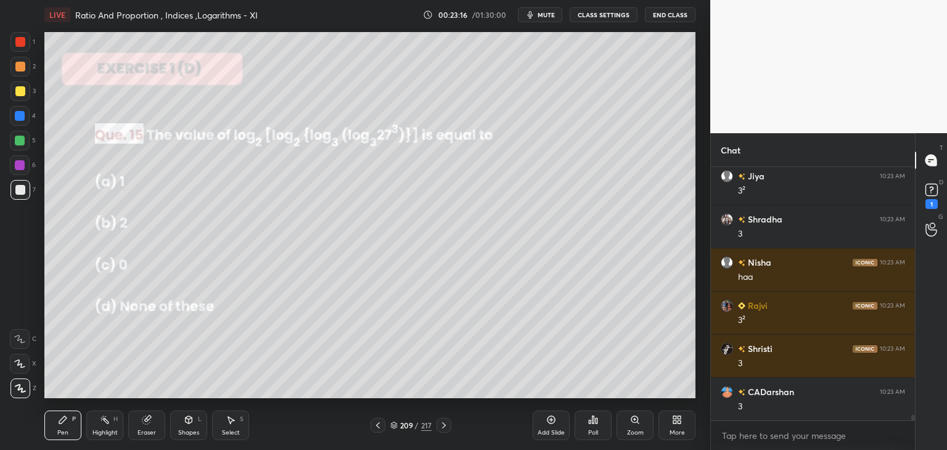
click at [152, 432] on div "Eraser" at bounding box center [146, 433] width 18 height 6
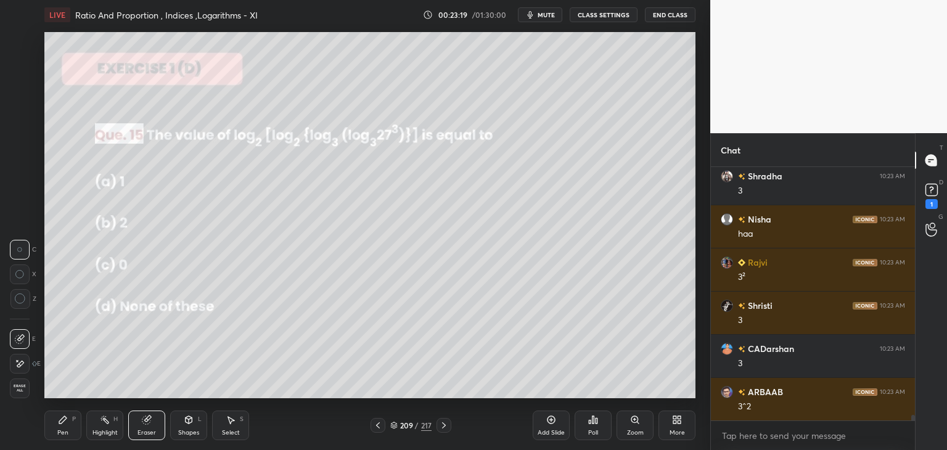
click at [59, 430] on div "Pen" at bounding box center [62, 433] width 11 height 6
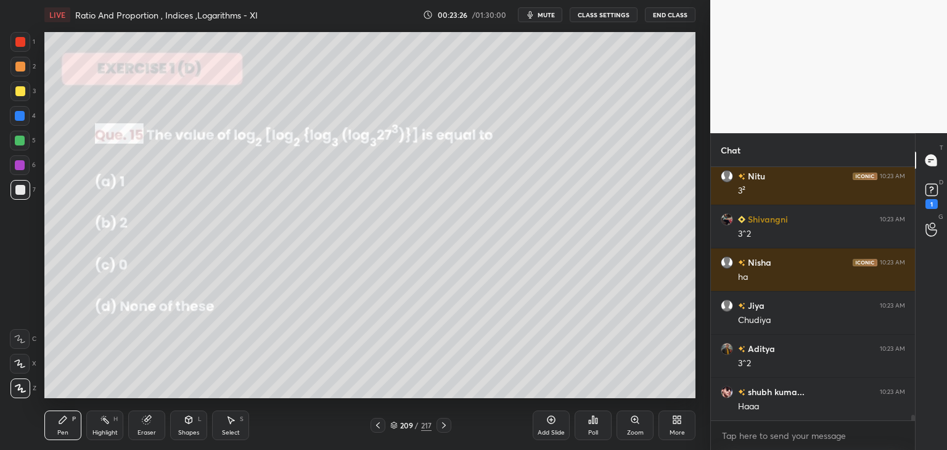
click at [152, 430] on div "Eraser" at bounding box center [146, 433] width 18 height 6
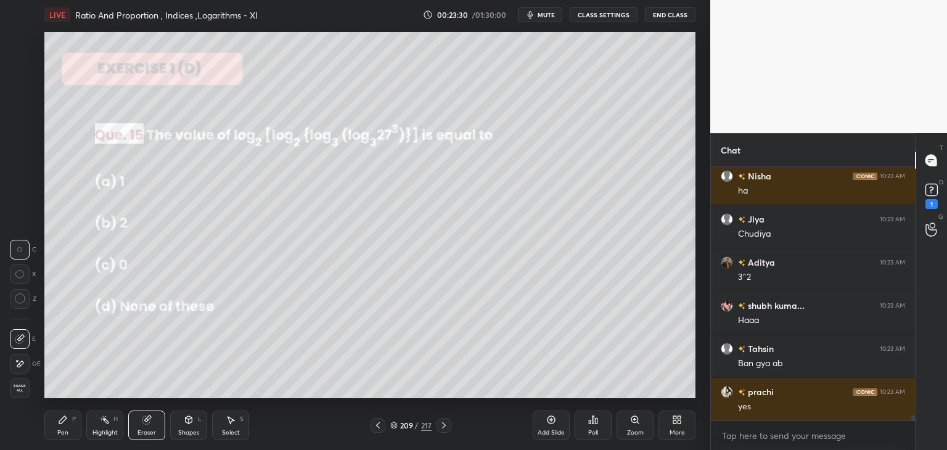
click at [69, 433] on div "Pen P" at bounding box center [62, 426] width 37 height 30
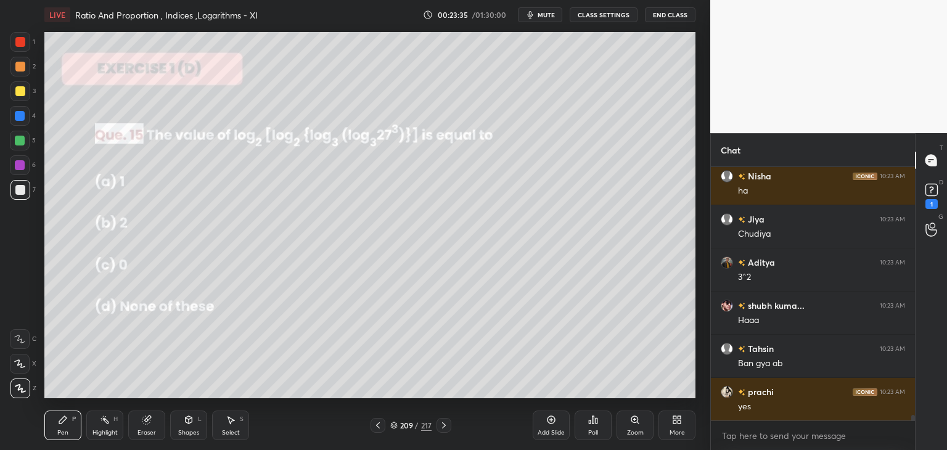
scroll to position [11341, 0]
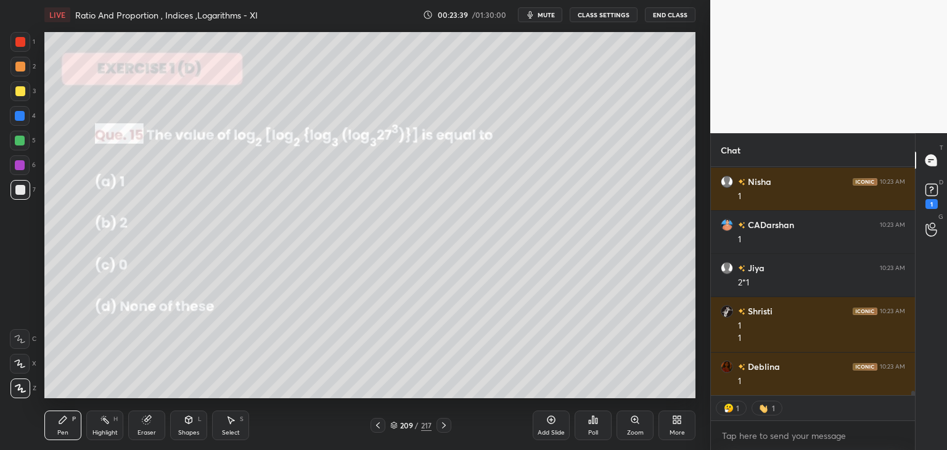
click at [234, 434] on div "Select" at bounding box center [231, 433] width 18 height 6
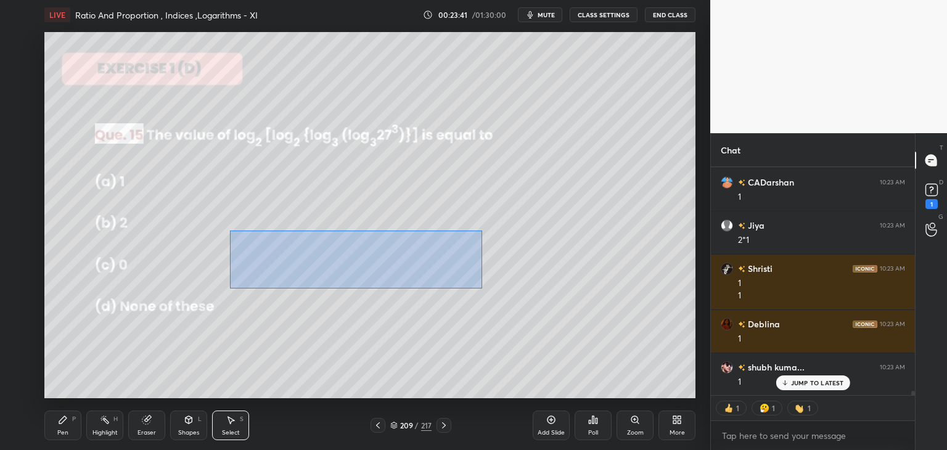
drag, startPoint x: 229, startPoint y: 230, endPoint x: 483, endPoint y: 284, distance: 259.7
click at [481, 289] on div "0 ° Undo Copy Paste here Duplicate Duplicate to new slide Delete" at bounding box center [369, 215] width 651 height 366
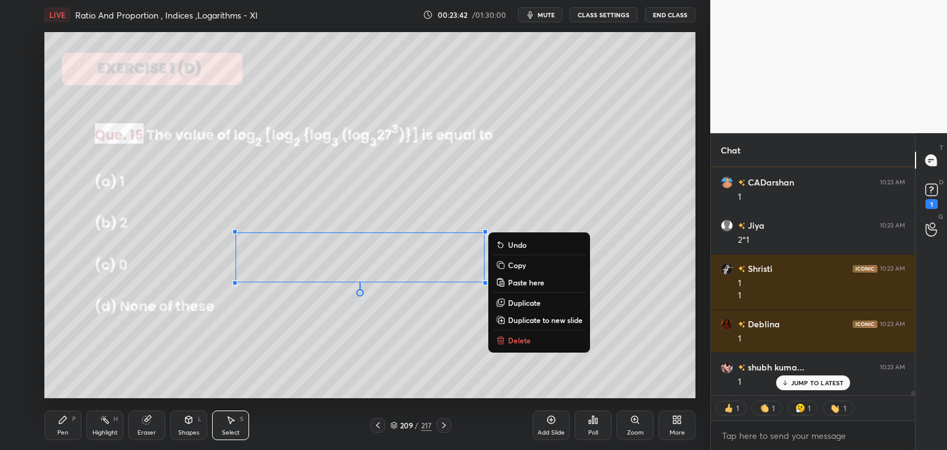
drag, startPoint x: 517, startPoint y: 266, endPoint x: 508, endPoint y: 277, distance: 14.0
click at [517, 267] on p "Copy" at bounding box center [517, 265] width 18 height 10
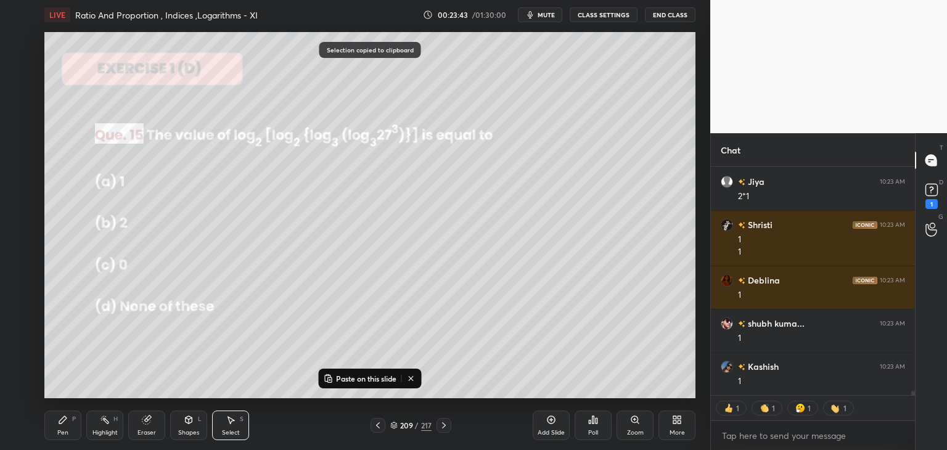
click at [364, 379] on p "Paste on this slide" at bounding box center [366, 379] width 60 height 10
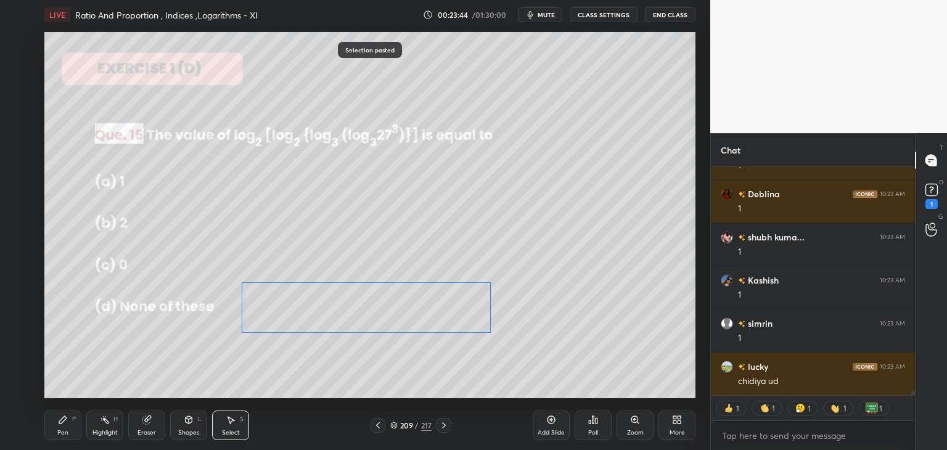
drag, startPoint x: 337, startPoint y: 306, endPoint x: 329, endPoint y: 315, distance: 11.4
click at [329, 315] on div "0 ° Undo Copy Paste here Duplicate Duplicate to new slide Delete" at bounding box center [369, 215] width 651 height 366
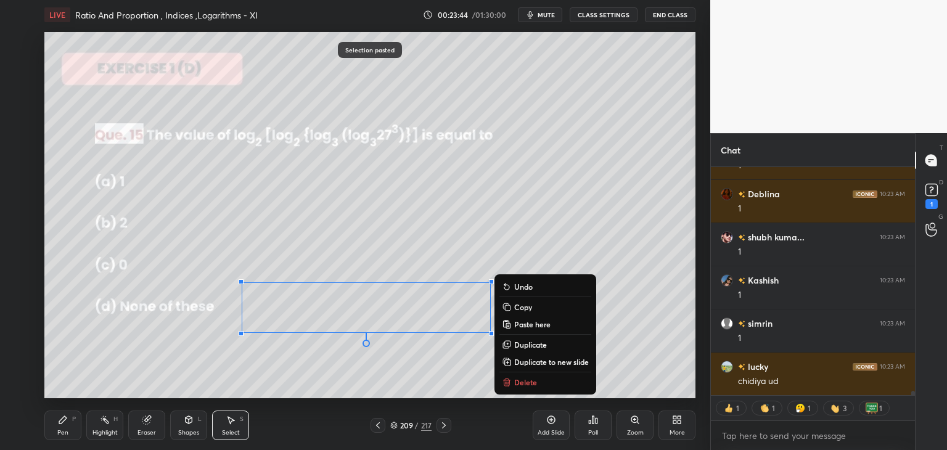
click at [281, 372] on div "0 ° Undo Copy Paste here Duplicate Duplicate to new slide Delete" at bounding box center [369, 215] width 651 height 366
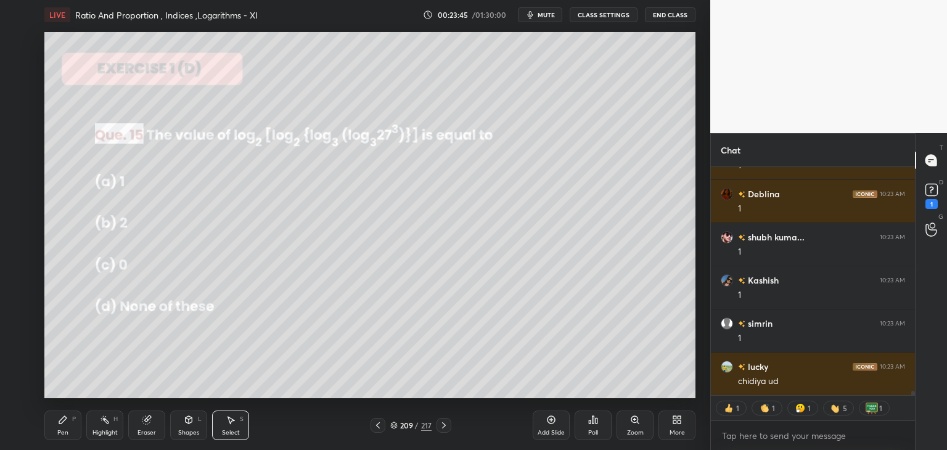
click at [150, 427] on div "Eraser" at bounding box center [146, 426] width 37 height 30
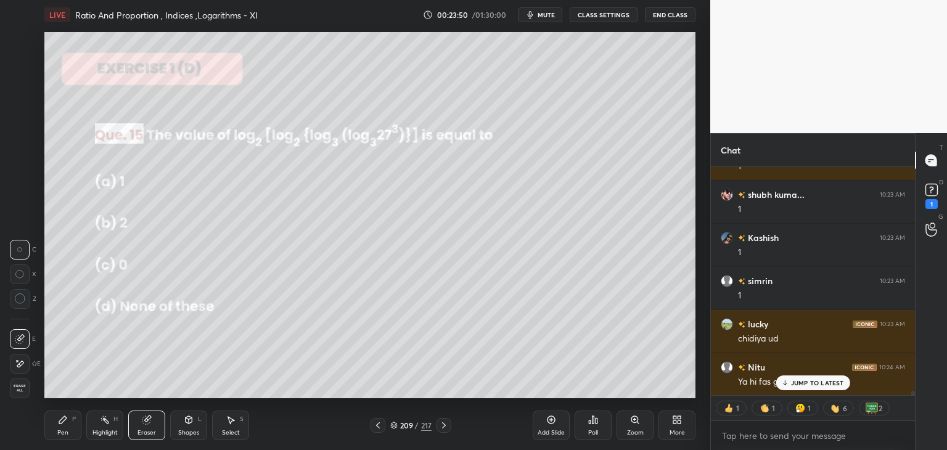
click at [57, 430] on div "Pen P" at bounding box center [62, 426] width 37 height 30
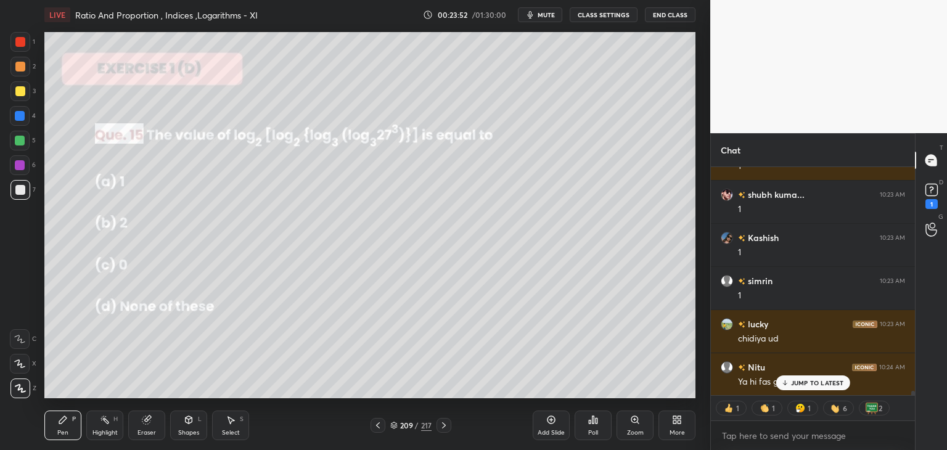
click at [153, 425] on div "Eraser" at bounding box center [146, 426] width 37 height 30
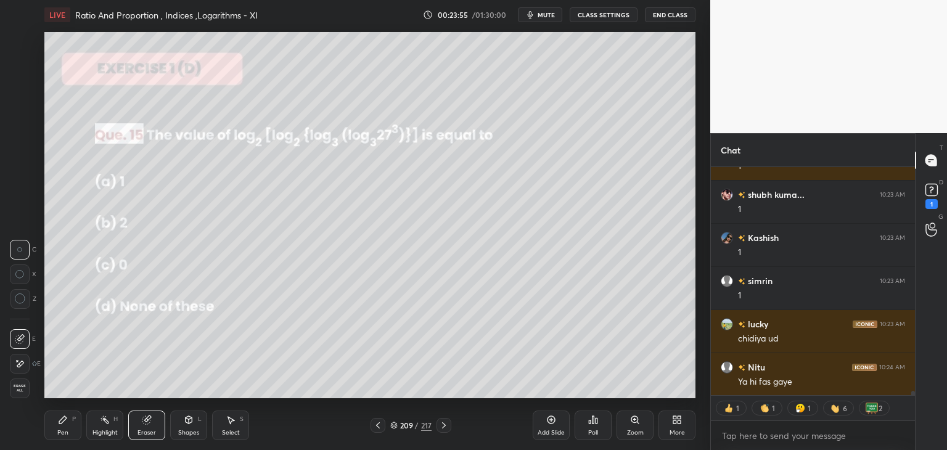
scroll to position [11810, 0]
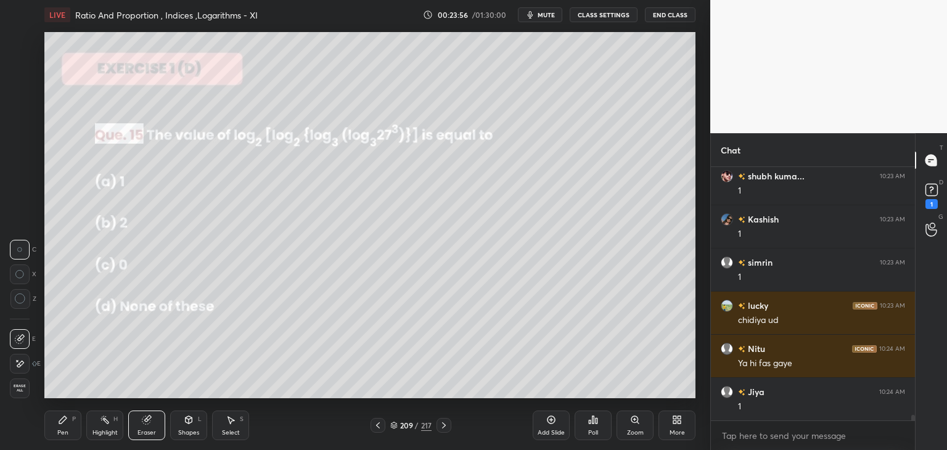
drag, startPoint x: 229, startPoint y: 427, endPoint x: 256, endPoint y: 400, distance: 37.9
click at [229, 427] on div "Select S" at bounding box center [230, 426] width 37 height 30
drag, startPoint x: 345, startPoint y: 289, endPoint x: 379, endPoint y: 319, distance: 45.4
click at [383, 324] on div "0 ° Undo Copy Paste here Duplicate Duplicate to new slide Delete" at bounding box center [369, 215] width 651 height 366
click at [347, 299] on div "0 ° Undo Copy Paste here Duplicate Duplicate to new slide Delete" at bounding box center [369, 215] width 651 height 366
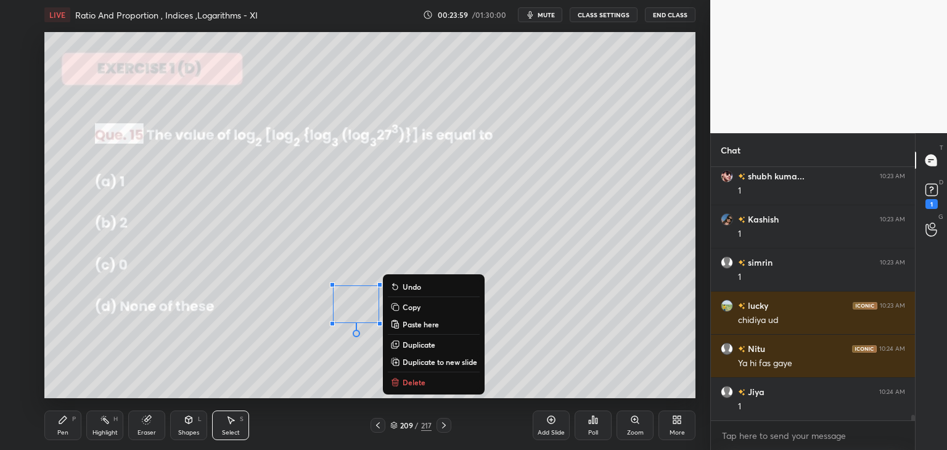
click at [498, 324] on div "0 ° Undo Copy Paste here Duplicate Duplicate to new slide Delete" at bounding box center [369, 215] width 651 height 366
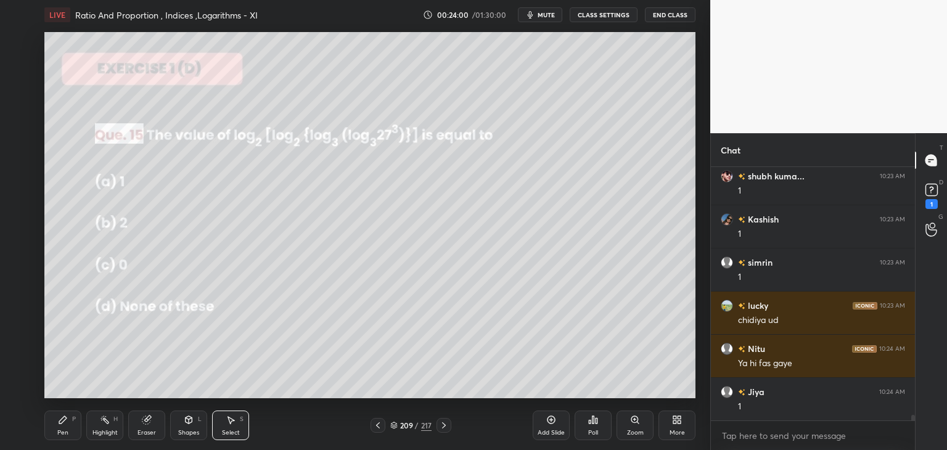
click at [75, 427] on div "Pen P" at bounding box center [62, 426] width 37 height 30
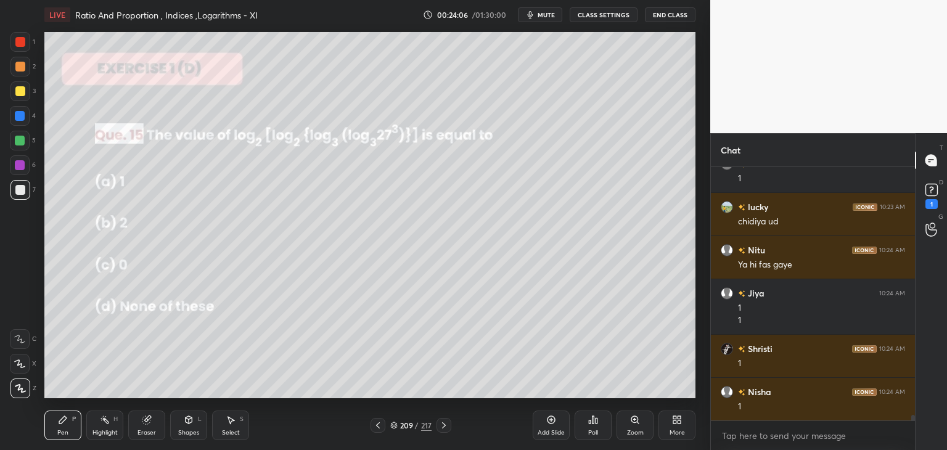
click at [229, 430] on div "Select" at bounding box center [231, 433] width 18 height 6
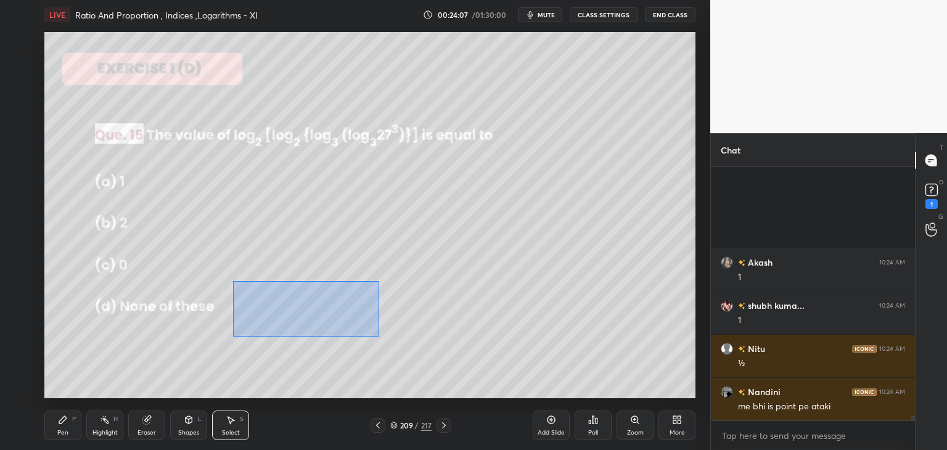
scroll to position [12186, 0]
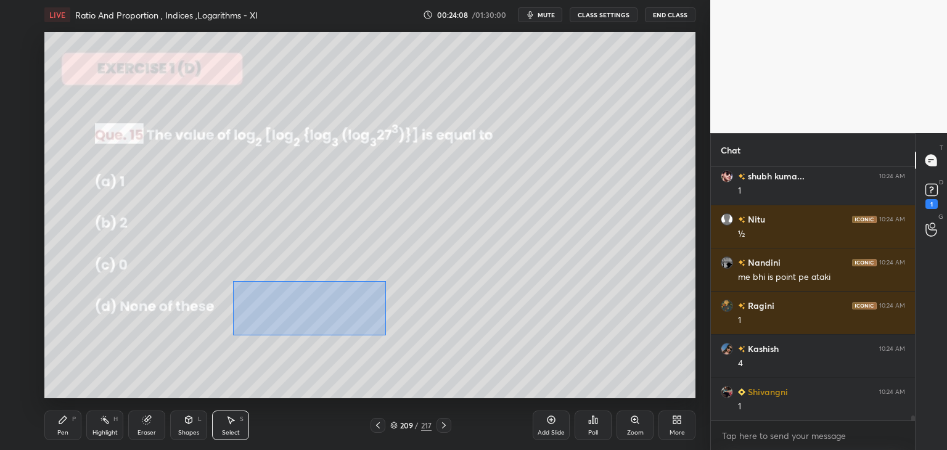
drag, startPoint x: 249, startPoint y: 291, endPoint x: 385, endPoint y: 334, distance: 142.9
click at [385, 335] on div "0 ° Undo Copy Paste here Duplicate Duplicate to new slide Delete" at bounding box center [369, 215] width 651 height 366
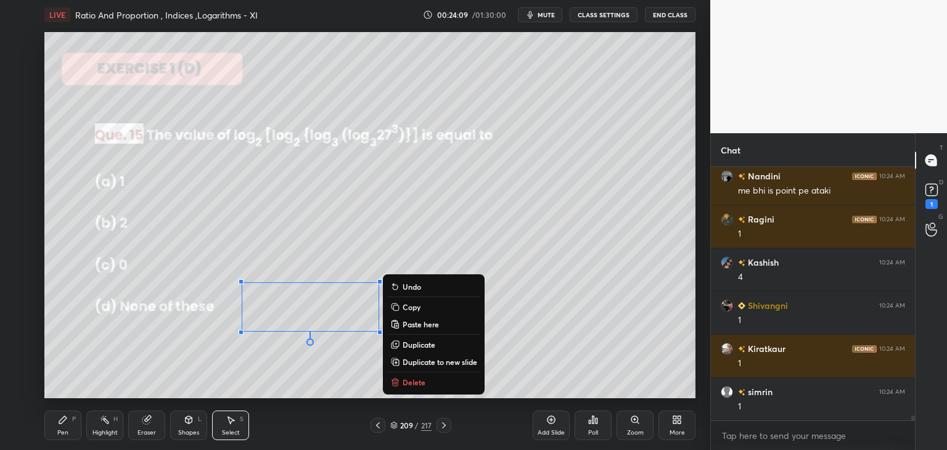
click at [401, 308] on button "Copy" at bounding box center [434, 307] width 92 height 15
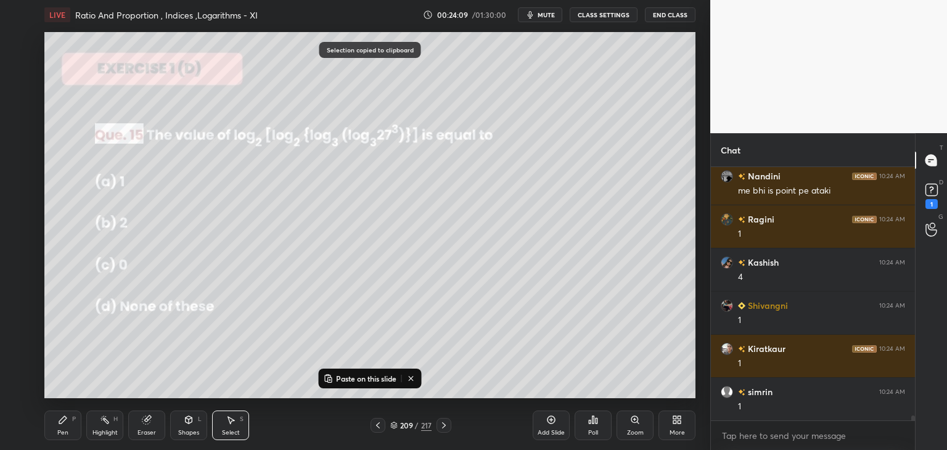
scroll to position [12315, 0]
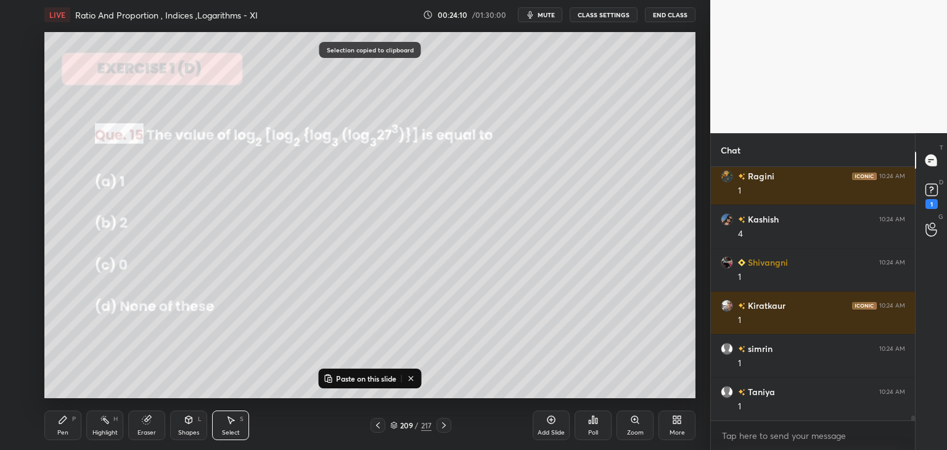
click at [369, 379] on p "Paste on this slide" at bounding box center [366, 379] width 60 height 10
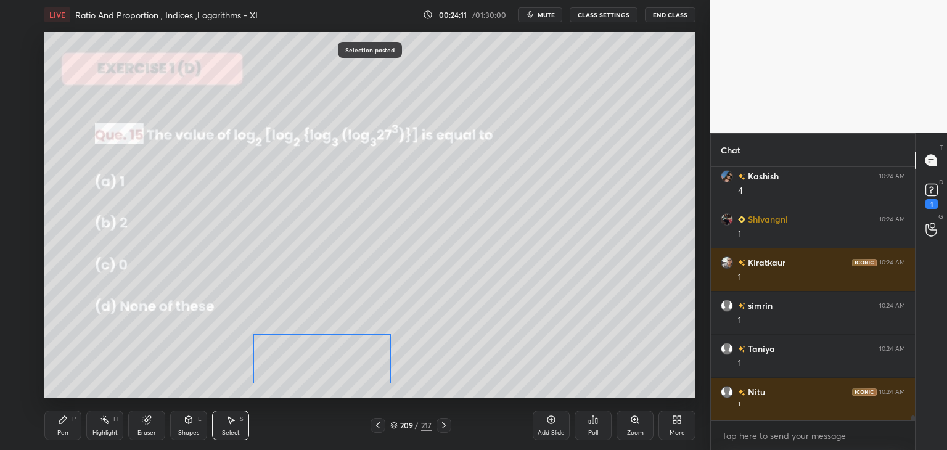
drag, startPoint x: 330, startPoint y: 361, endPoint x: 316, endPoint y: 366, distance: 14.8
click at [316, 366] on div "0 ° Undo Copy Paste here Duplicate Duplicate to new slide Delete" at bounding box center [369, 215] width 651 height 366
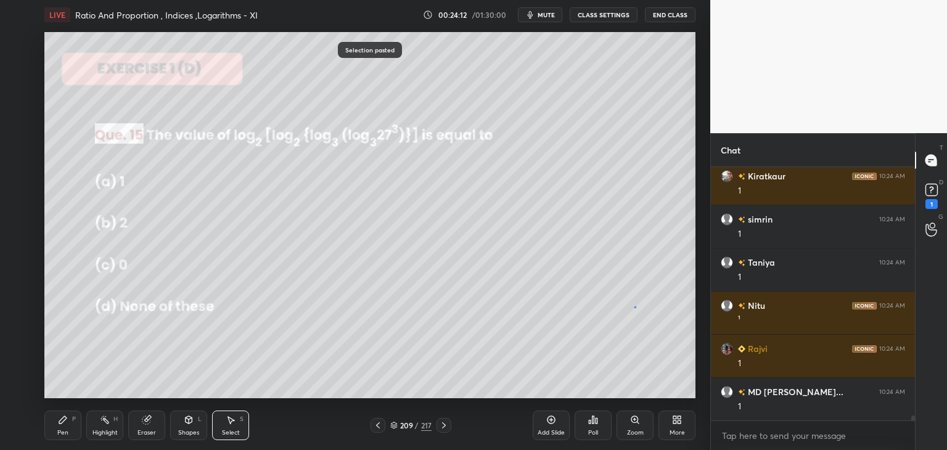
click at [634, 308] on div "0 ° Undo Copy Paste here Duplicate Duplicate to new slide Delete" at bounding box center [369, 215] width 651 height 366
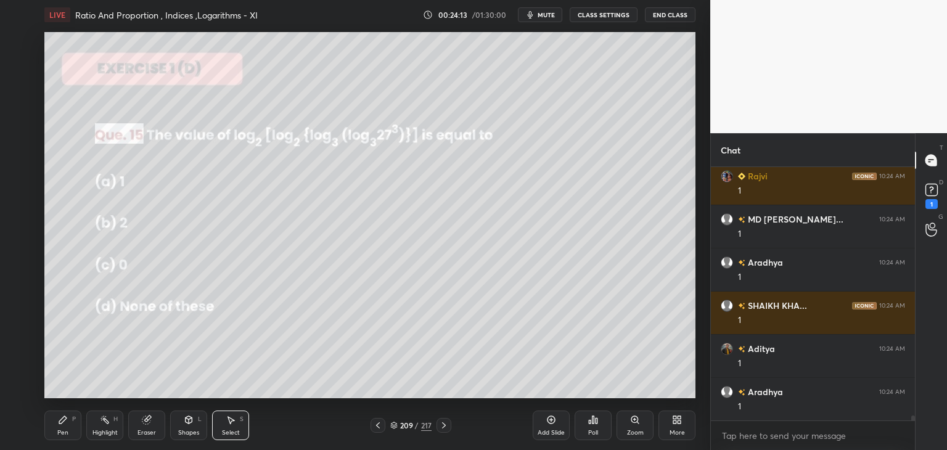
drag, startPoint x: 143, startPoint y: 427, endPoint x: 155, endPoint y: 425, distance: 11.9
click at [144, 427] on div "Eraser" at bounding box center [146, 426] width 37 height 30
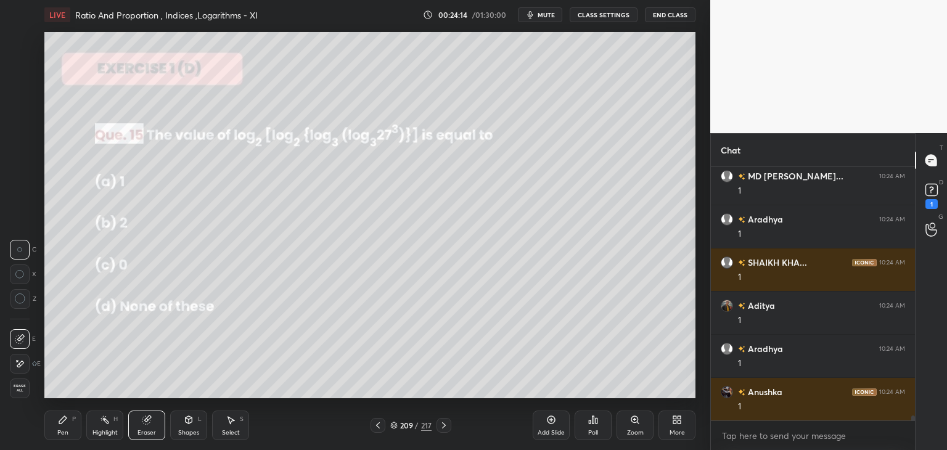
click at [25, 369] on div at bounding box center [20, 364] width 20 height 20
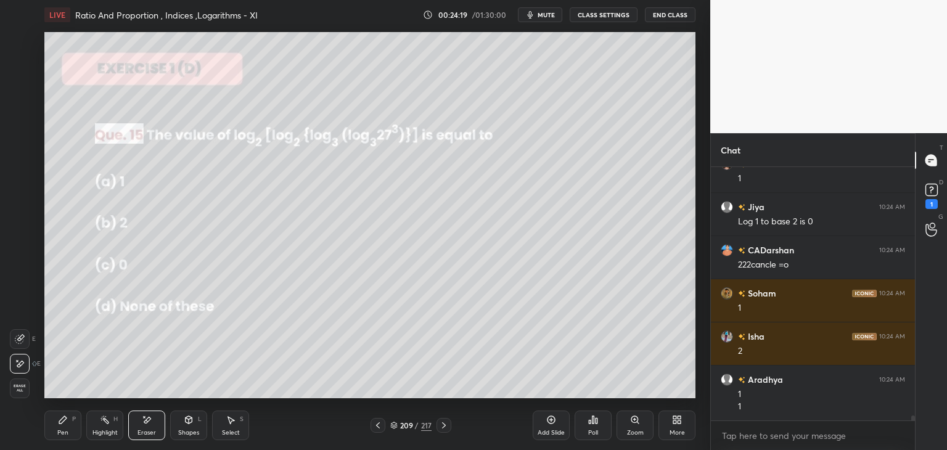
click at [63, 430] on div "Pen" at bounding box center [62, 433] width 11 height 6
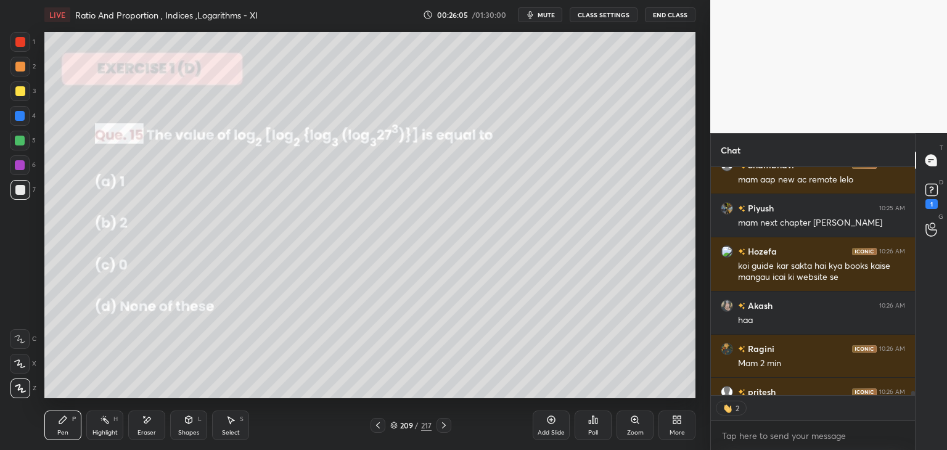
scroll to position [14259, 0]
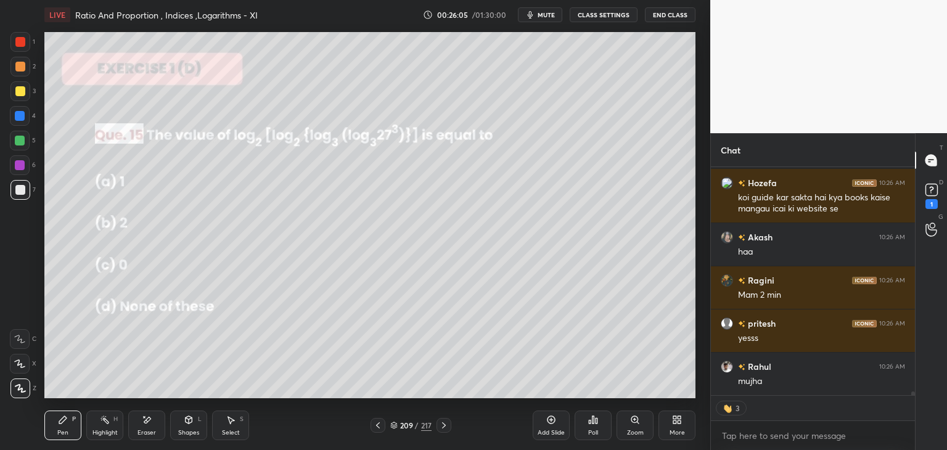
drag, startPoint x: 232, startPoint y: 427, endPoint x: 234, endPoint y: 420, distance: 7.6
click at [232, 426] on div "Select S" at bounding box center [230, 426] width 37 height 30
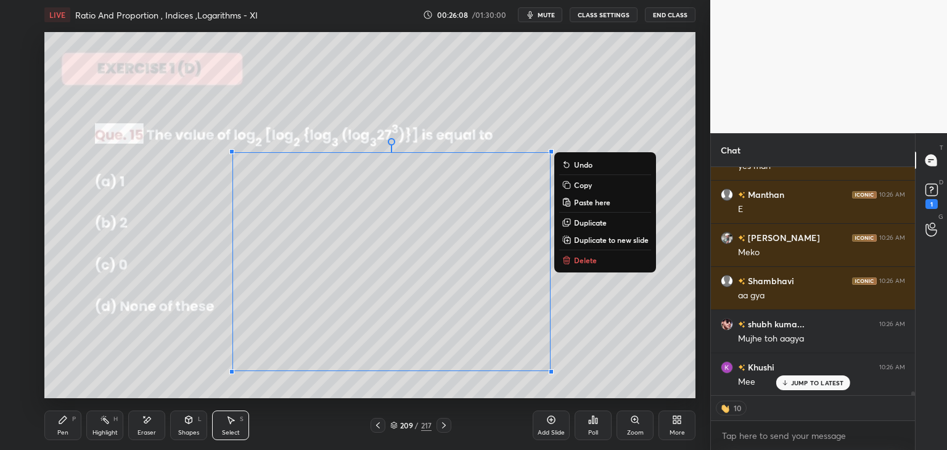
drag, startPoint x: 210, startPoint y: 163, endPoint x: 568, endPoint y: 390, distance: 423.2
click at [567, 393] on div "LIVE Ratio And Proportion , Indices ,Logarithms - XI 00:26:08 / 01:30:00 mute C…" at bounding box center [369, 225] width 661 height 450
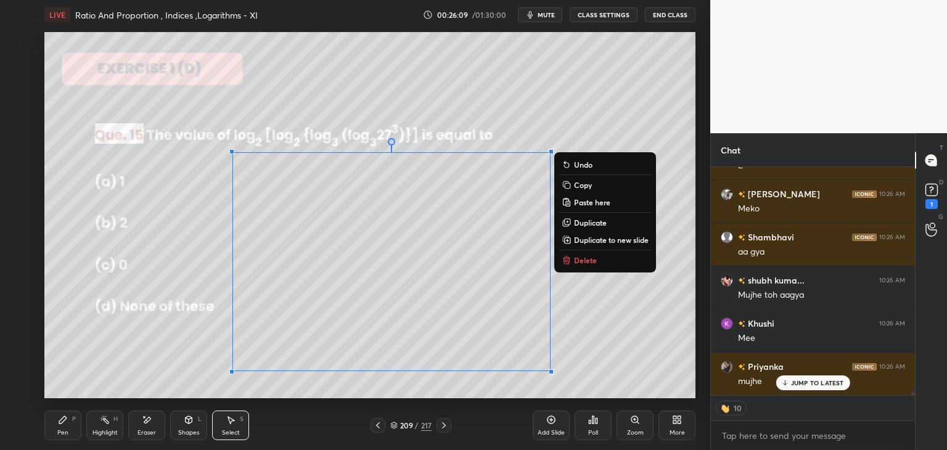
scroll to position [14647, 0]
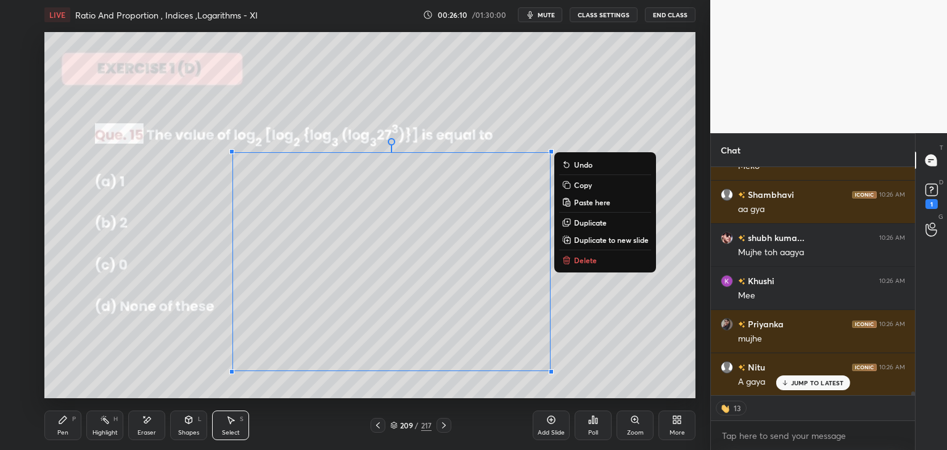
click at [564, 186] on icon at bounding box center [566, 184] width 6 height 6
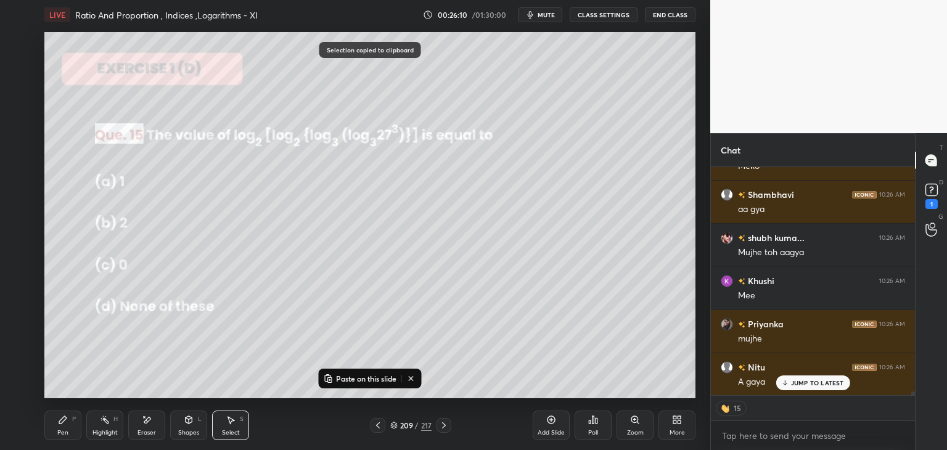
scroll to position [14733, 0]
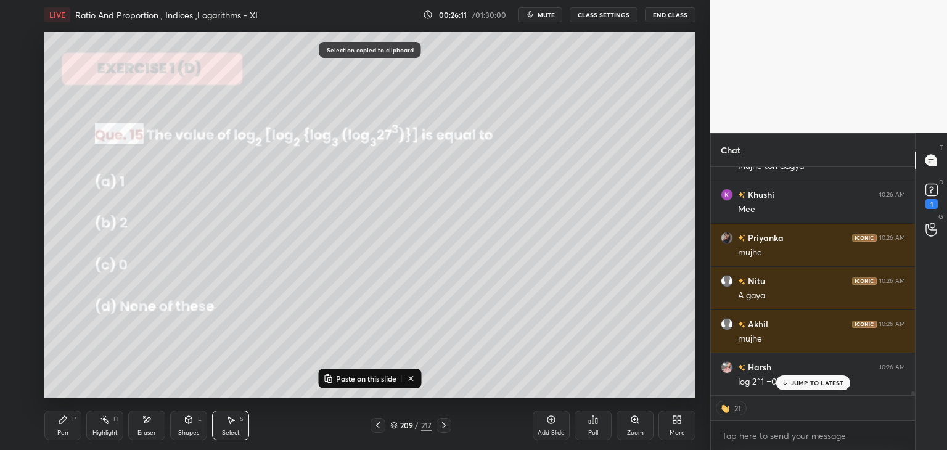
click at [552, 433] on div "Add Slide" at bounding box center [551, 433] width 27 height 6
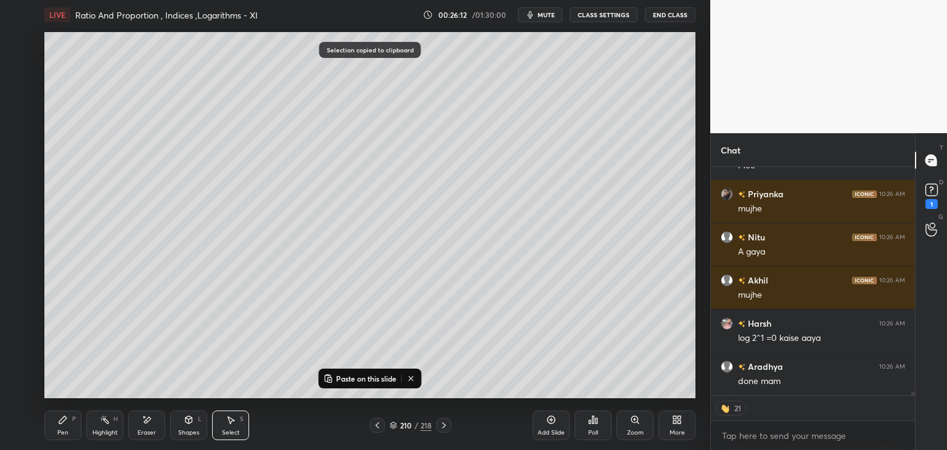
click at [347, 380] on p "Paste on this slide" at bounding box center [366, 379] width 60 height 10
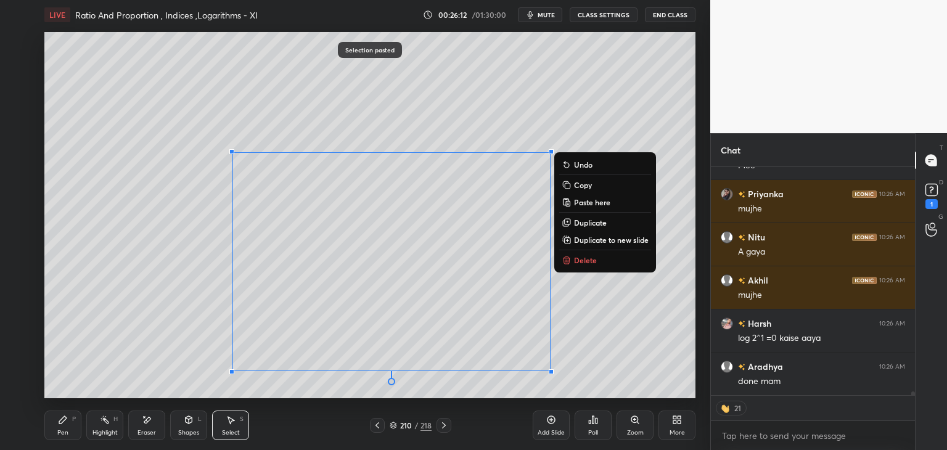
scroll to position [14819, 0]
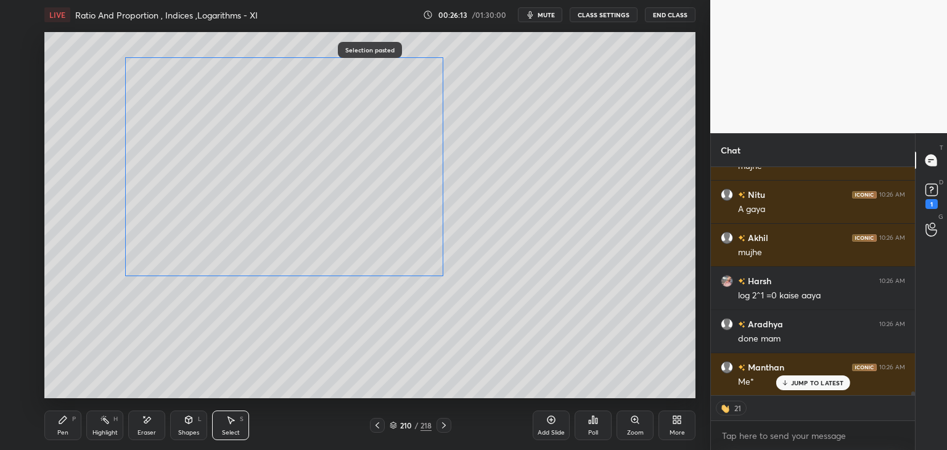
drag, startPoint x: 274, startPoint y: 243, endPoint x: 195, endPoint y: 173, distance: 105.3
click at [195, 173] on div "0 ° Undo Copy Paste here Duplicate Duplicate to new slide Delete" at bounding box center [369, 215] width 651 height 366
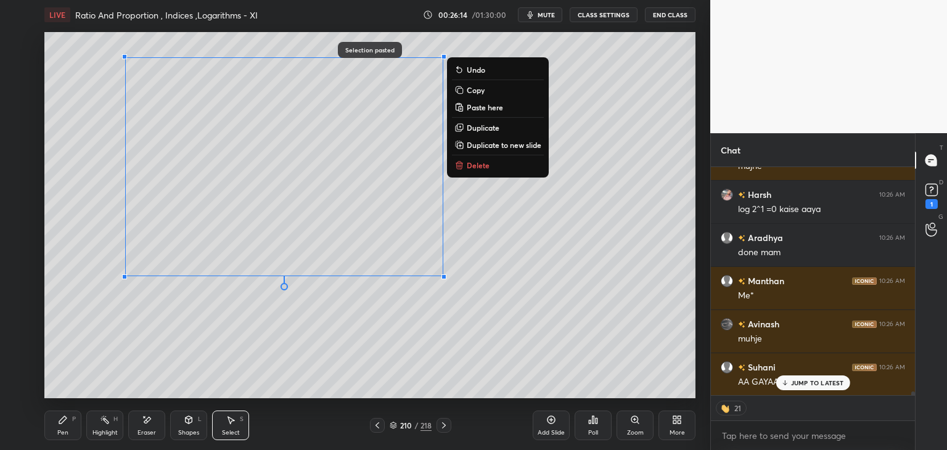
click at [605, 303] on div "0 ° Undo Copy Paste here Duplicate Duplicate to new slide Delete" at bounding box center [369, 215] width 651 height 366
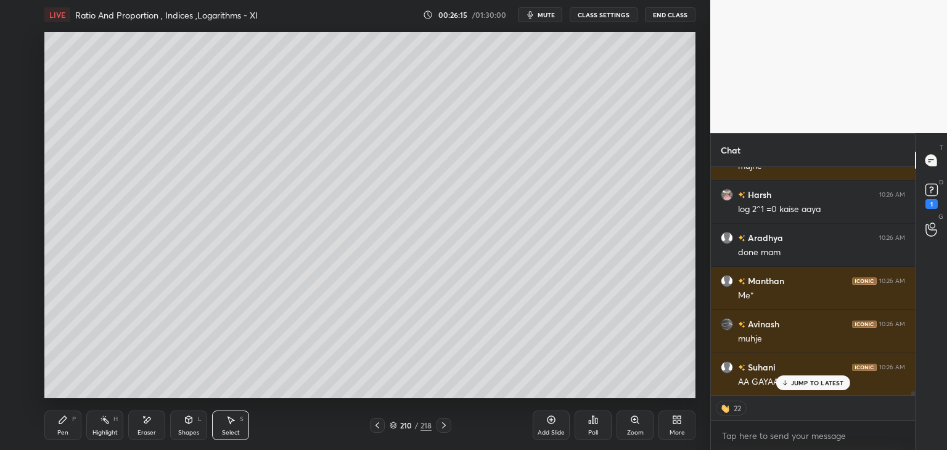
click at [377, 429] on icon at bounding box center [377, 425] width 10 height 10
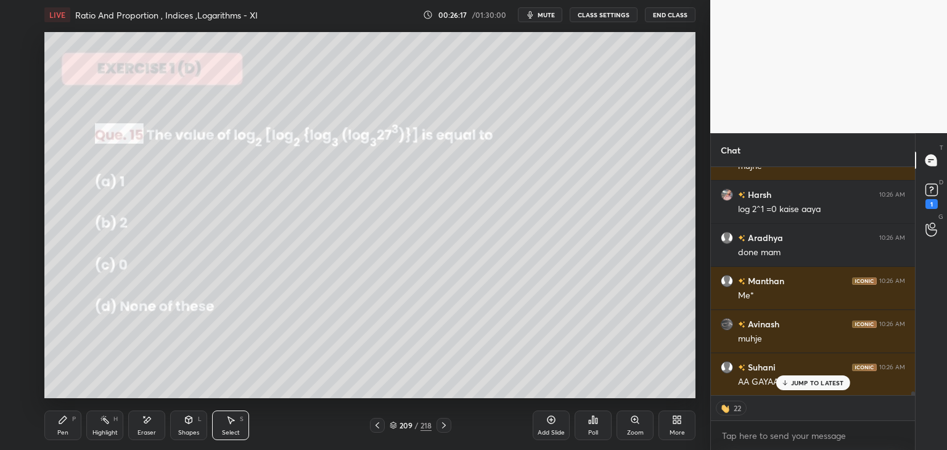
click at [238, 425] on div "Select S" at bounding box center [230, 426] width 37 height 30
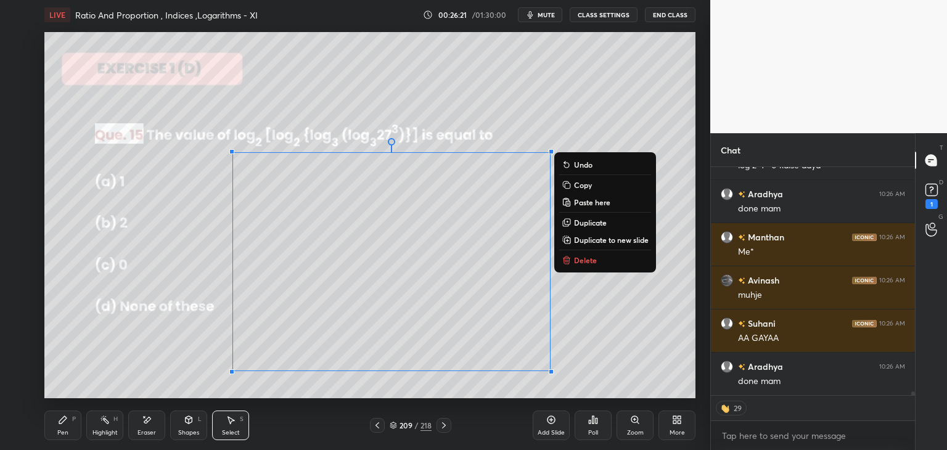
drag, startPoint x: 216, startPoint y: 135, endPoint x: 580, endPoint y: 385, distance: 441.6
click at [577, 388] on div "0 ° Undo Copy Paste here Duplicate Duplicate to new slide Delete" at bounding box center [369, 215] width 651 height 366
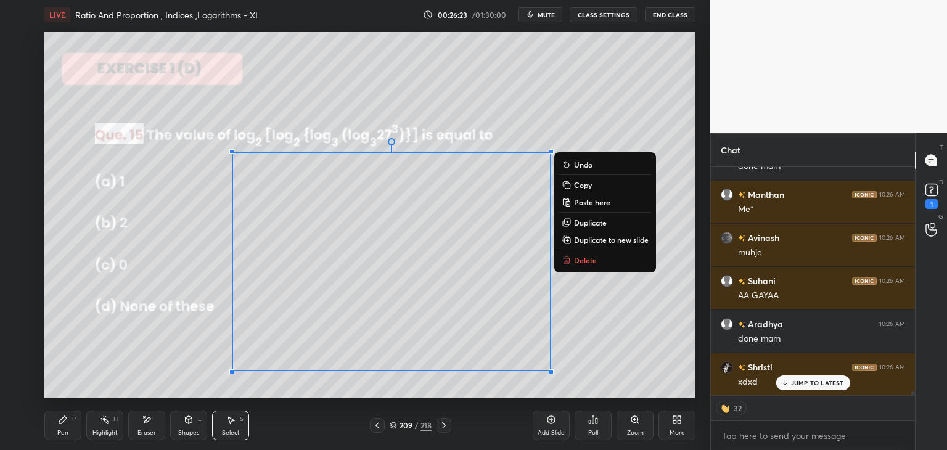
drag, startPoint x: 565, startPoint y: 261, endPoint x: 543, endPoint y: 280, distance: 29.3
click at [564, 262] on icon at bounding box center [567, 261] width 6 height 6
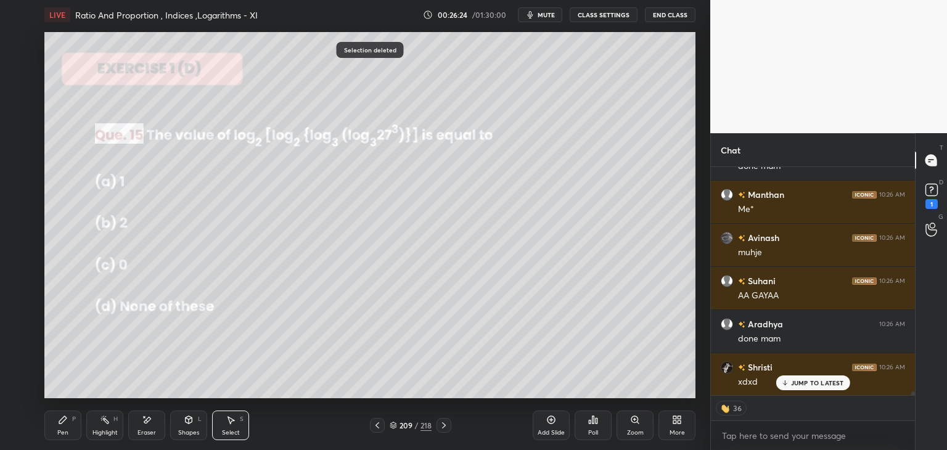
click at [144, 430] on div "Eraser" at bounding box center [146, 433] width 18 height 6
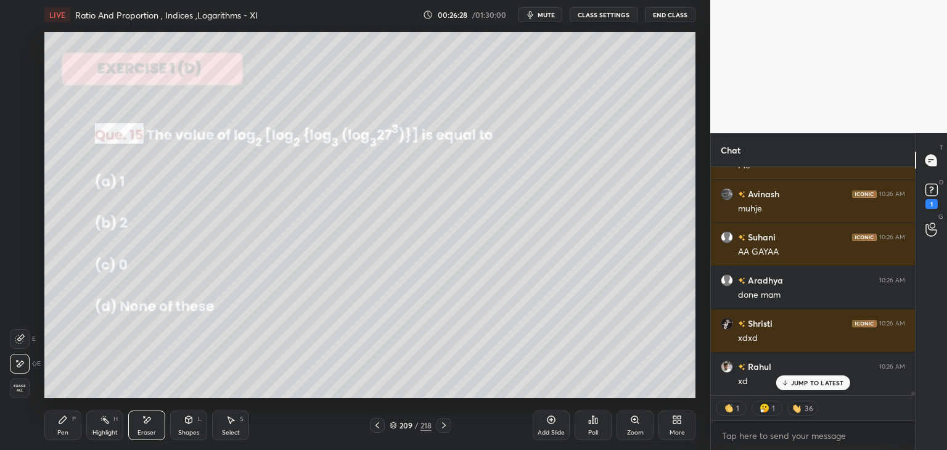
scroll to position [15078, 0]
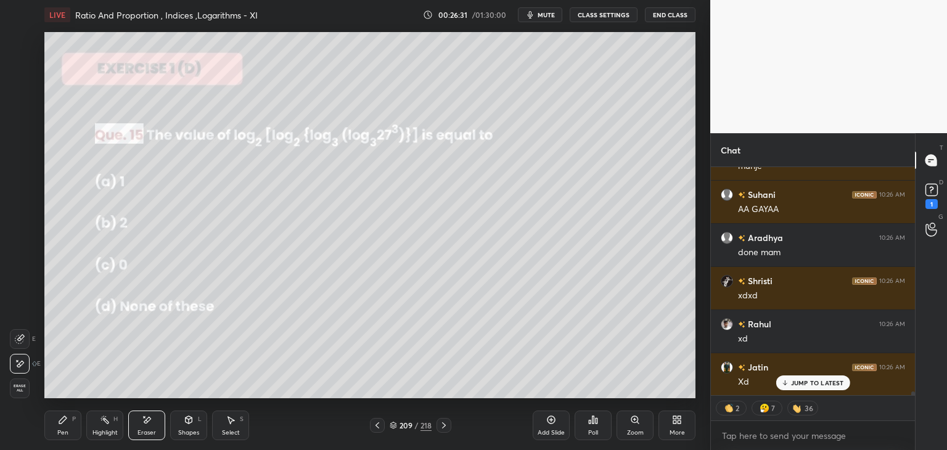
click at [60, 432] on div "Pen" at bounding box center [62, 433] width 11 height 6
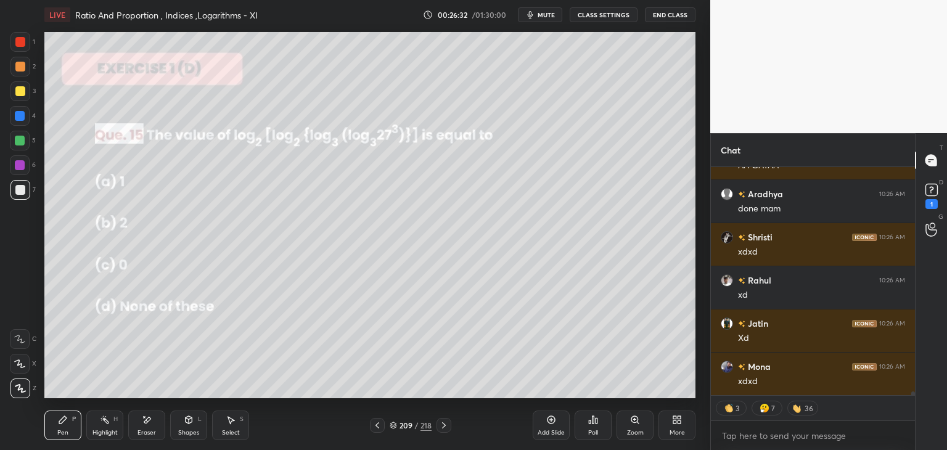
click at [10, 94] on div at bounding box center [20, 91] width 20 height 20
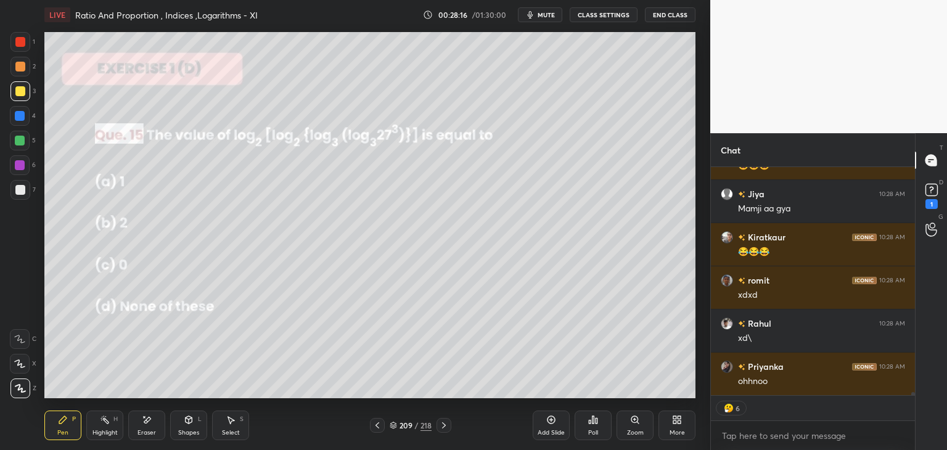
scroll to position [16366, 0]
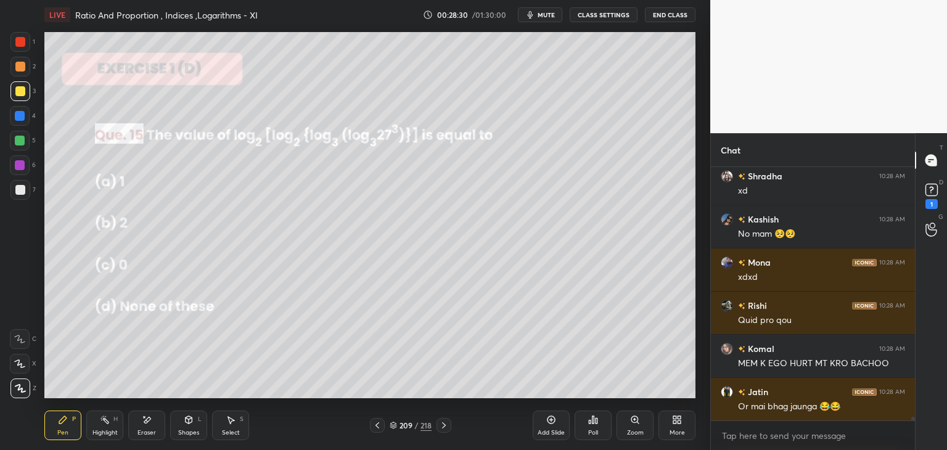
click at [149, 430] on div "Eraser" at bounding box center [146, 433] width 18 height 6
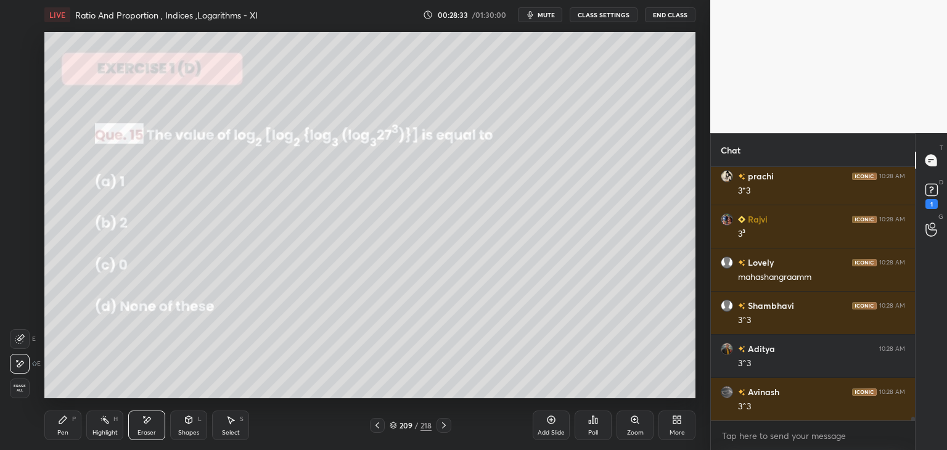
click at [62, 427] on div "Pen P" at bounding box center [62, 426] width 37 height 30
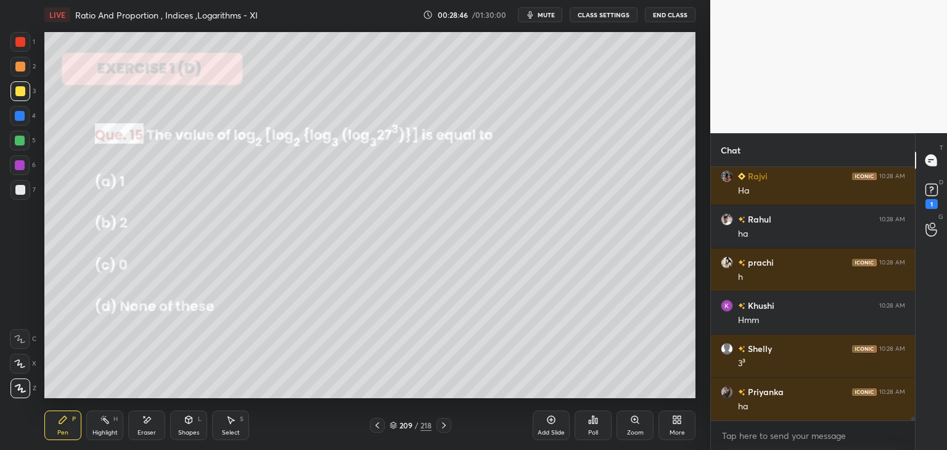
click at [159, 426] on div "Eraser" at bounding box center [146, 426] width 37 height 30
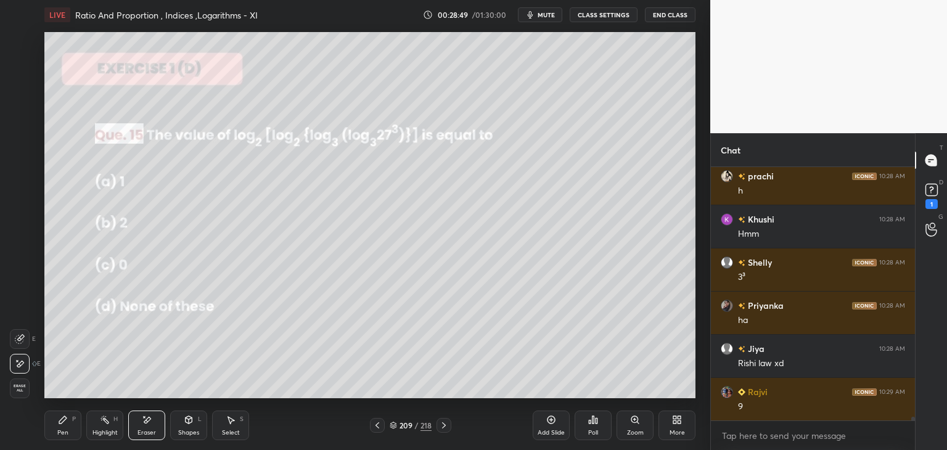
drag, startPoint x: 65, startPoint y: 433, endPoint x: 96, endPoint y: 423, distance: 32.4
click at [65, 432] on div "Pen" at bounding box center [62, 433] width 11 height 6
drag, startPoint x: 232, startPoint y: 427, endPoint x: 240, endPoint y: 408, distance: 21.3
click at [232, 428] on div "Select S" at bounding box center [230, 426] width 37 height 30
drag, startPoint x: 424, startPoint y: 166, endPoint x: 492, endPoint y: 203, distance: 77.6
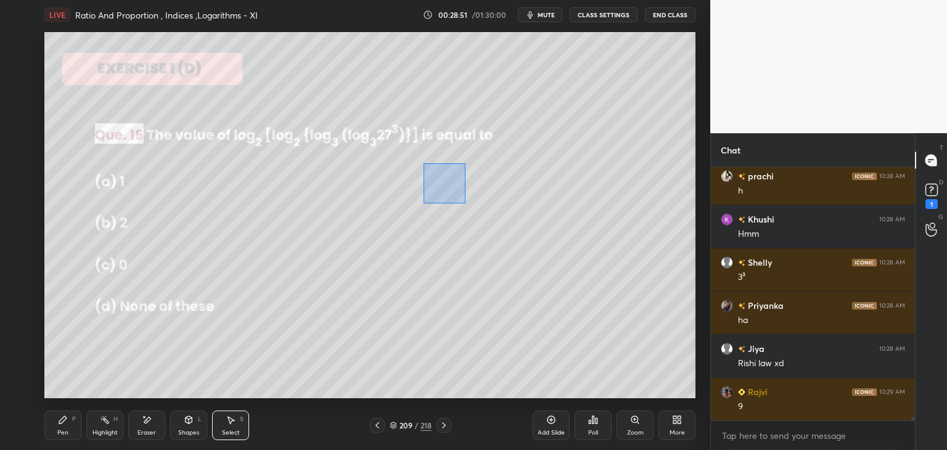
click at [492, 205] on div "0 ° Undo Copy Paste here Duplicate Duplicate to new slide Delete" at bounding box center [369, 215] width 651 height 366
click at [472, 181] on div "0 ° Undo Copy Paste here Duplicate Duplicate to new slide Delete" at bounding box center [369, 215] width 651 height 366
drag, startPoint x: 222, startPoint y: 325, endPoint x: 193, endPoint y: 347, distance: 36.5
click at [222, 324] on div "0 ° Undo Copy Paste here Duplicate Duplicate to new slide Delete" at bounding box center [369, 215] width 651 height 366
click at [64, 431] on div "Pen" at bounding box center [62, 433] width 11 height 6
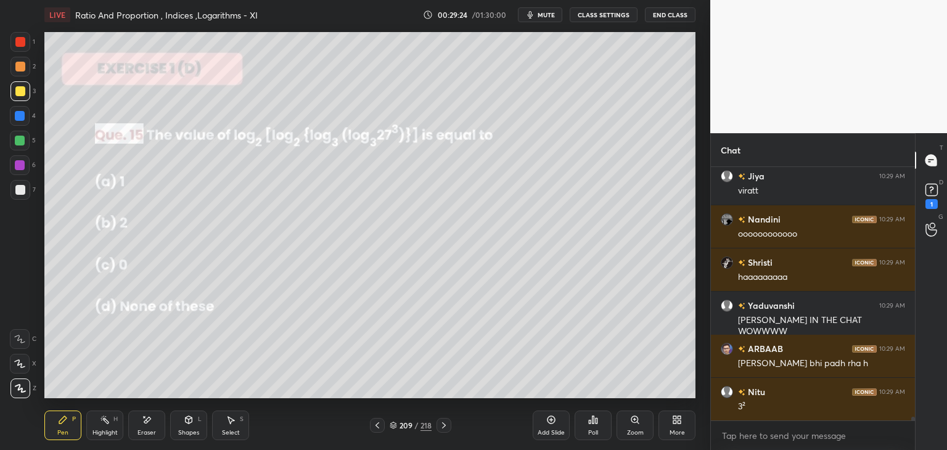
scroll to position [17992, 0]
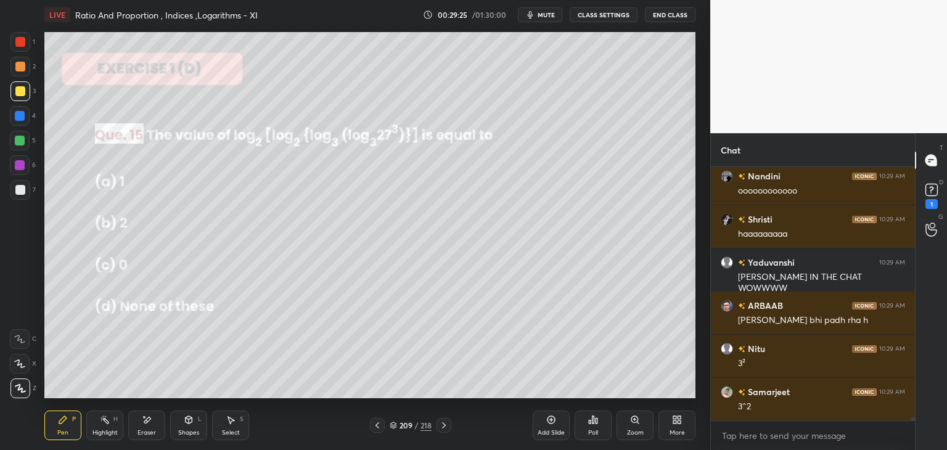
drag, startPoint x: 147, startPoint y: 428, endPoint x: 153, endPoint y: 418, distance: 11.3
click at [148, 428] on div "Eraser" at bounding box center [146, 426] width 37 height 30
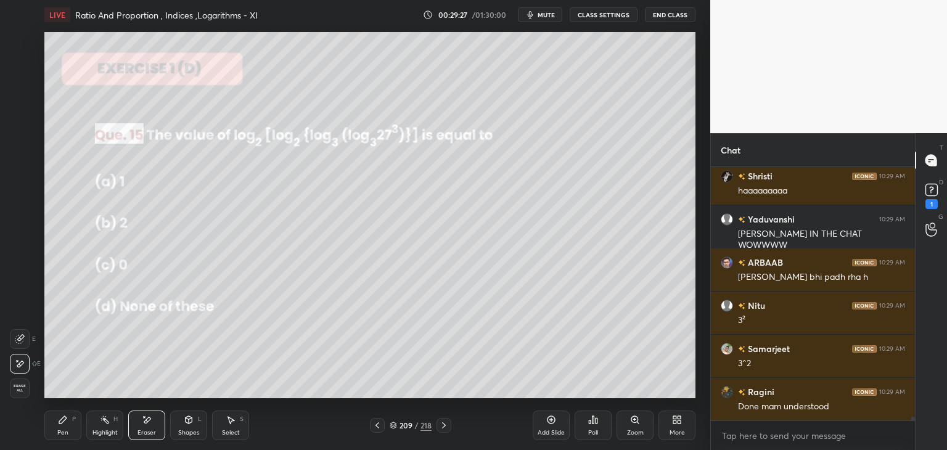
scroll to position [18122, 0]
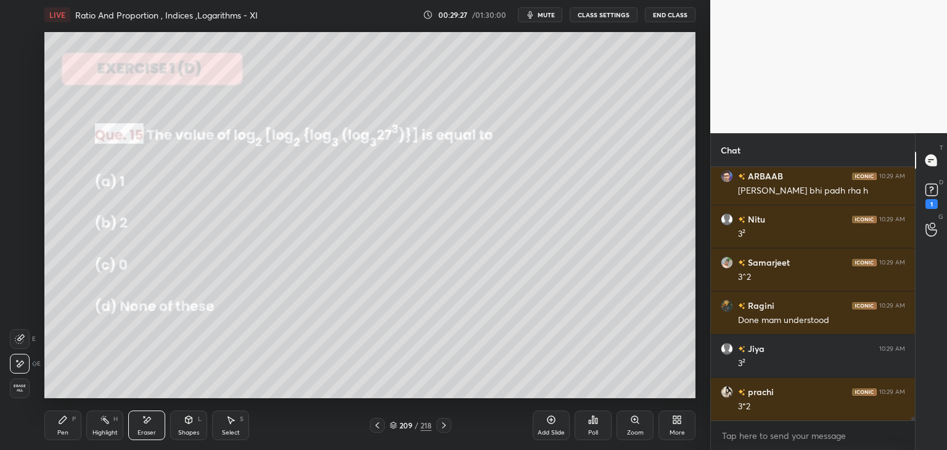
click at [67, 423] on icon at bounding box center [63, 420] width 10 height 10
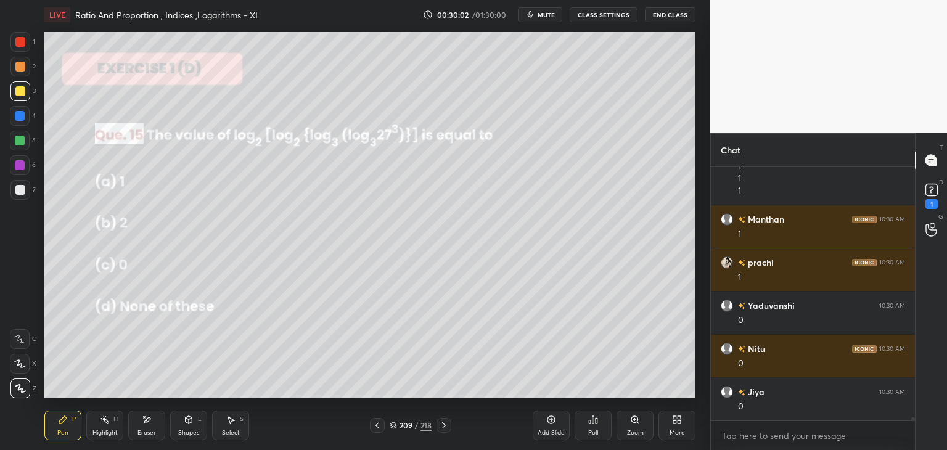
scroll to position [19711, 0]
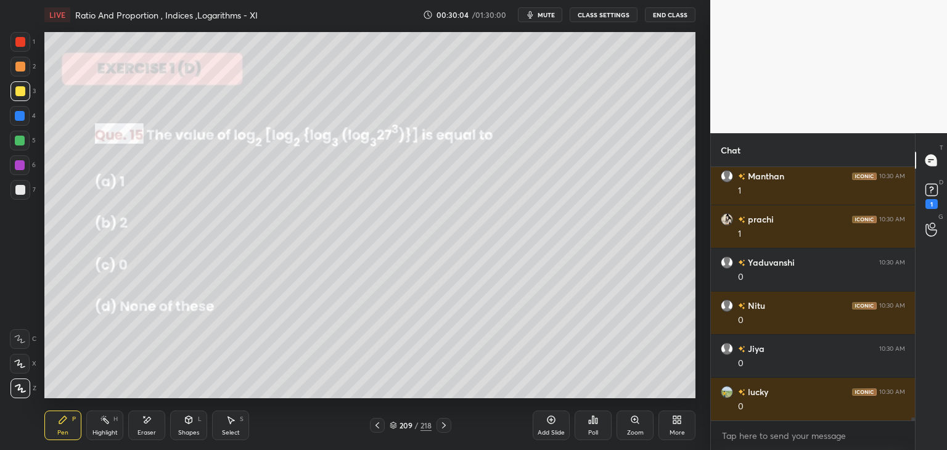
click at [441, 427] on icon at bounding box center [444, 425] width 10 height 10
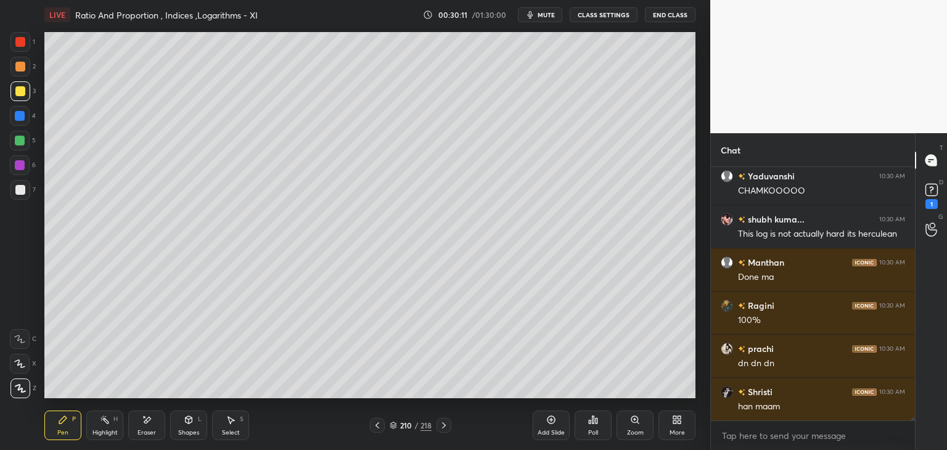
scroll to position [20067, 0]
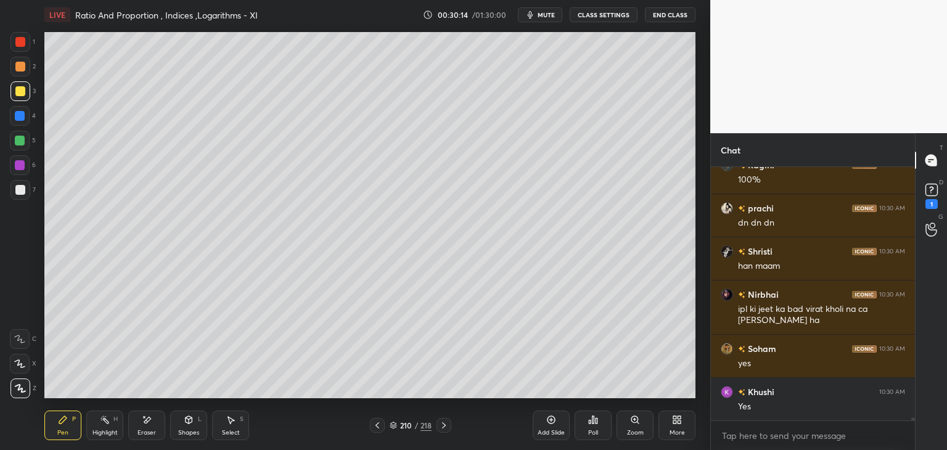
click at [441, 425] on icon at bounding box center [444, 425] width 10 height 10
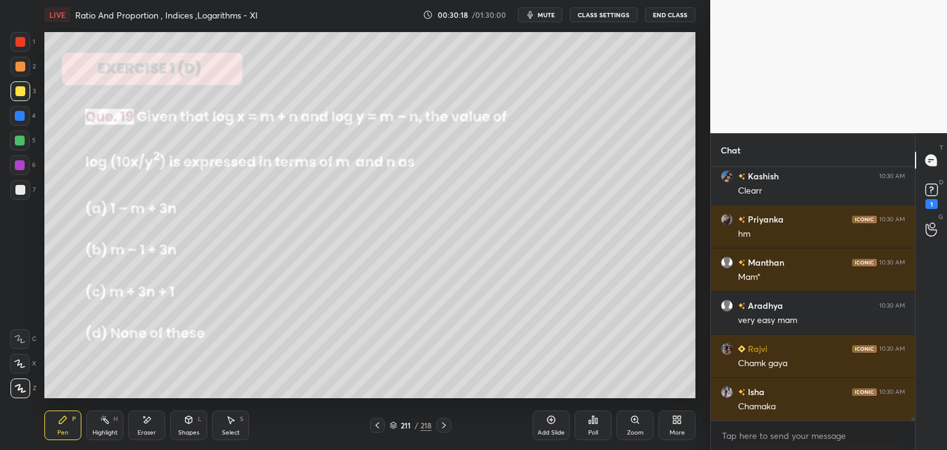
click at [598, 432] on div "Poll" at bounding box center [593, 426] width 37 height 30
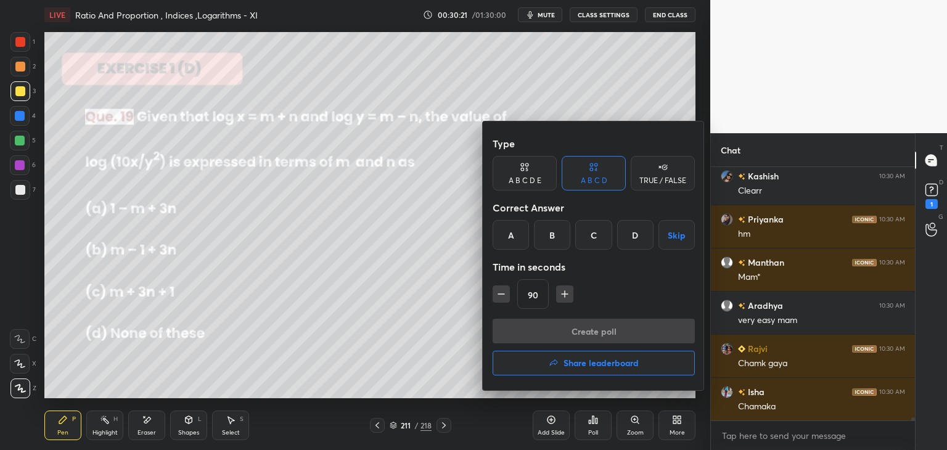
click at [508, 234] on div "A" at bounding box center [511, 235] width 36 height 30
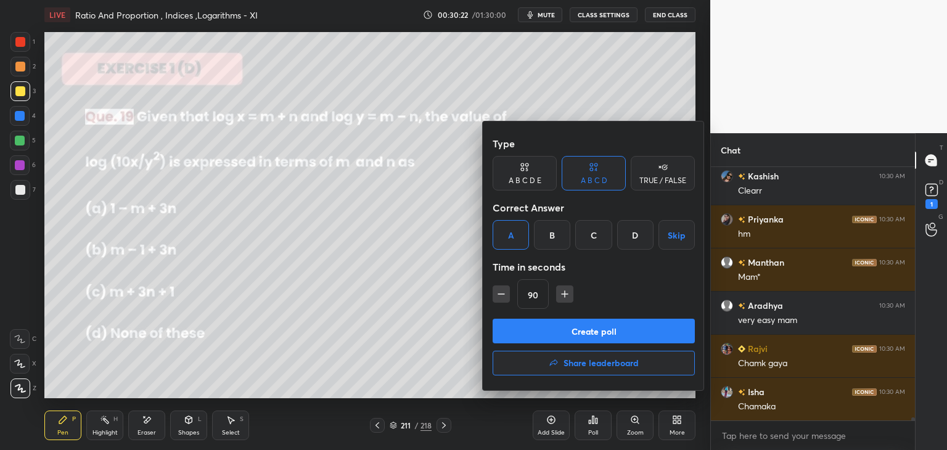
click at [518, 332] on button "Create poll" at bounding box center [594, 331] width 202 height 25
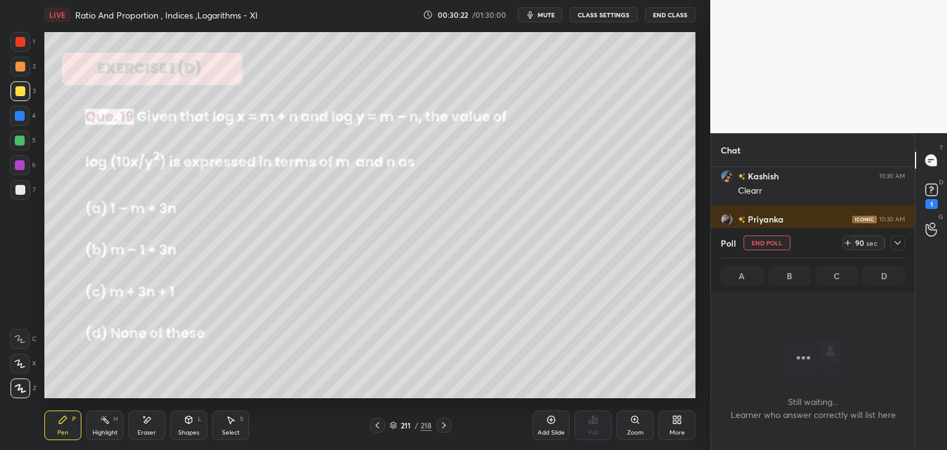
scroll to position [230, 200]
click at [898, 240] on icon at bounding box center [898, 243] width 10 height 10
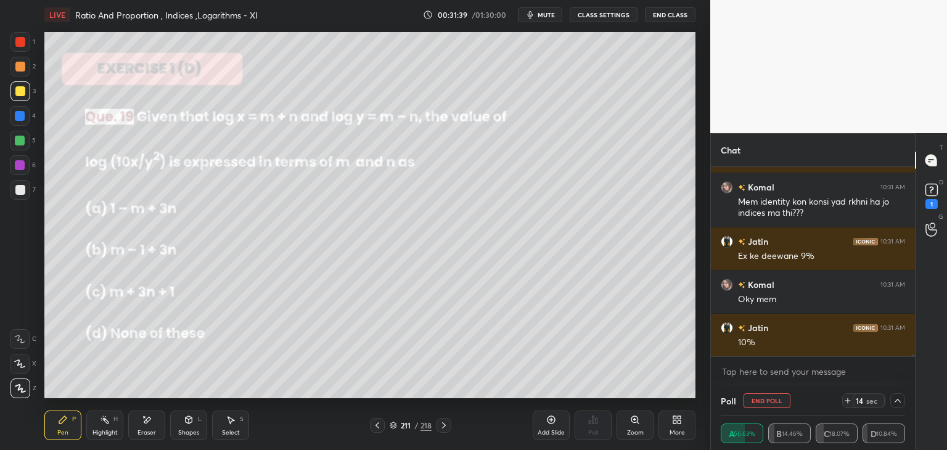
scroll to position [21191, 0]
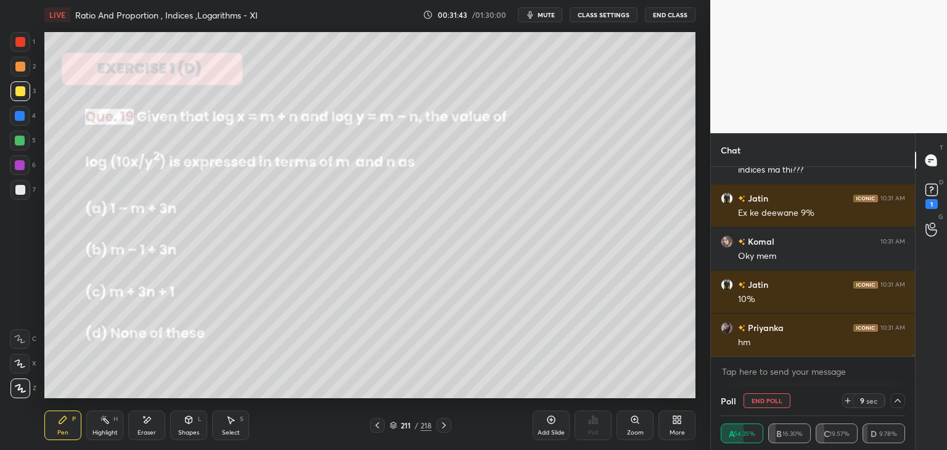
click at [900, 400] on icon at bounding box center [898, 401] width 10 height 10
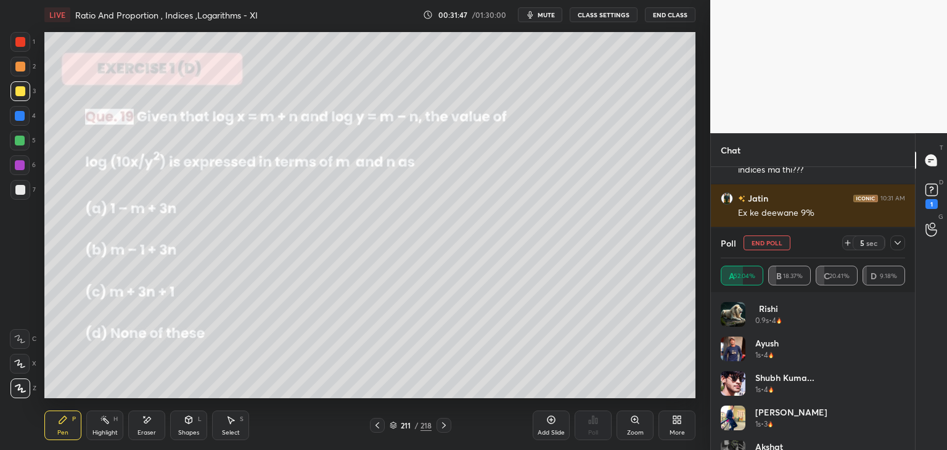
scroll to position [21234, 0]
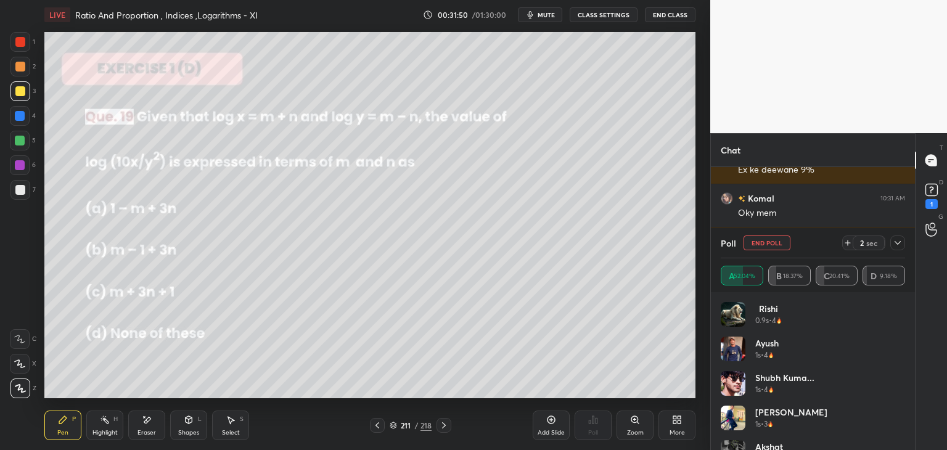
click at [897, 240] on icon at bounding box center [898, 243] width 10 height 10
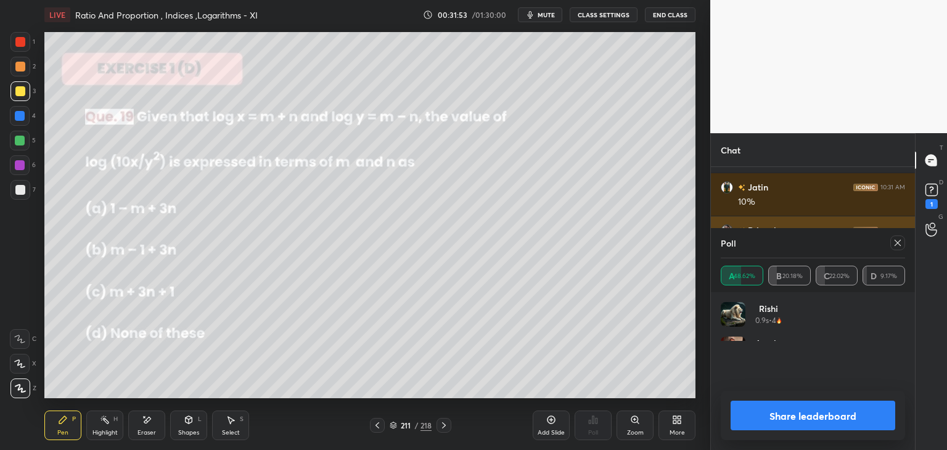
scroll to position [144, 181]
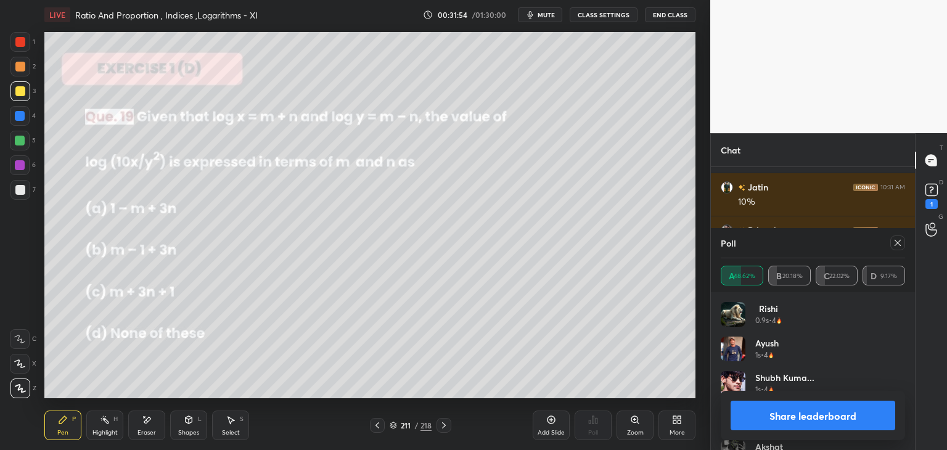
click at [766, 420] on button "Share leaderboard" at bounding box center [813, 416] width 165 height 30
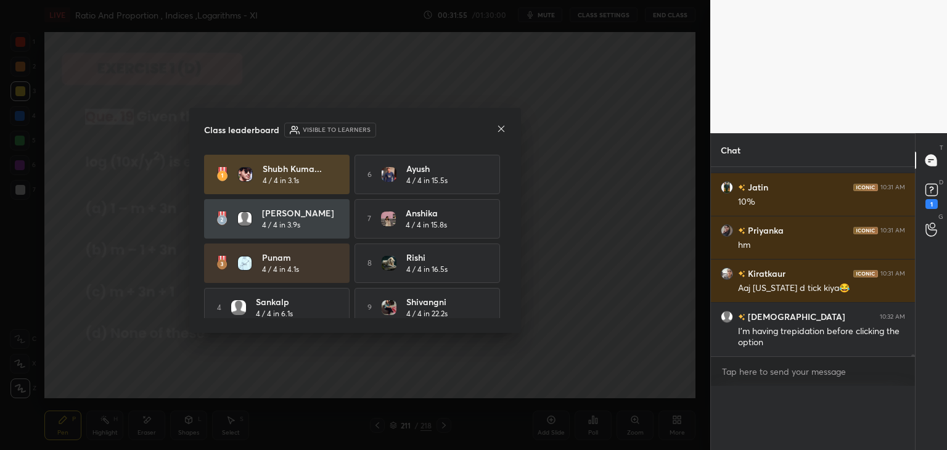
scroll to position [224, 200]
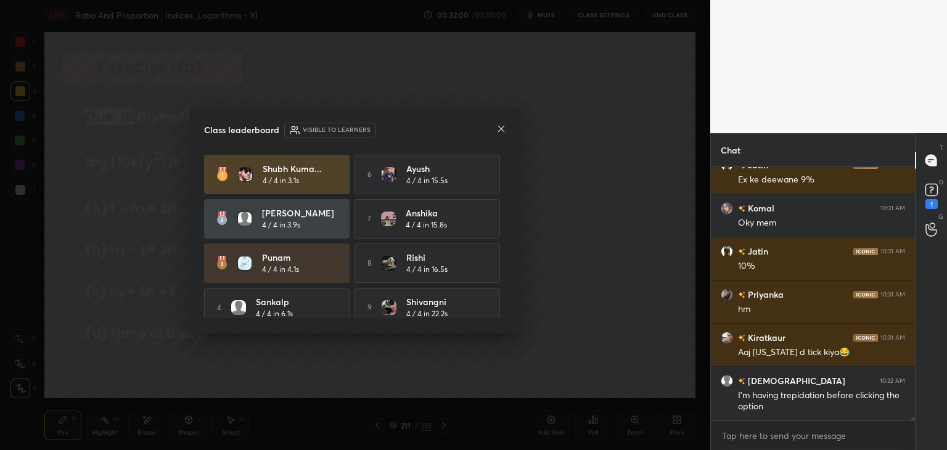
click at [499, 128] on icon at bounding box center [501, 129] width 10 height 10
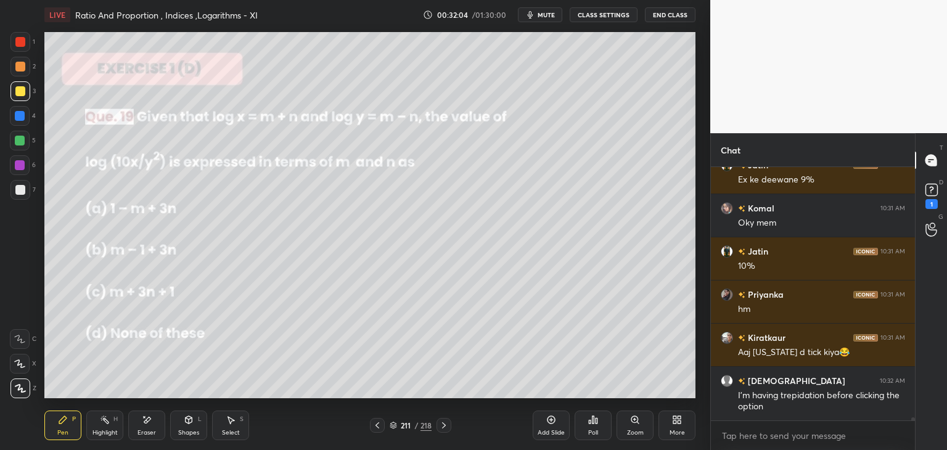
click at [67, 425] on icon at bounding box center [63, 420] width 10 height 10
click at [17, 89] on div at bounding box center [20, 91] width 10 height 10
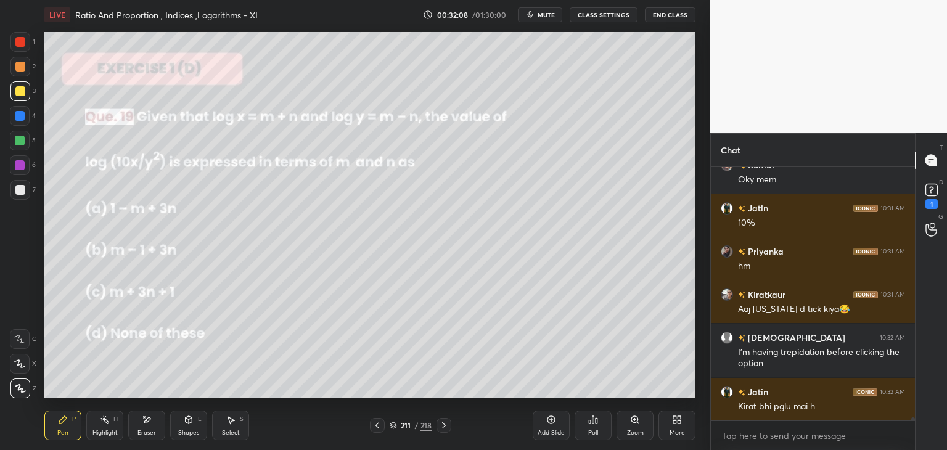
click at [185, 433] on div "Shapes" at bounding box center [188, 433] width 21 height 6
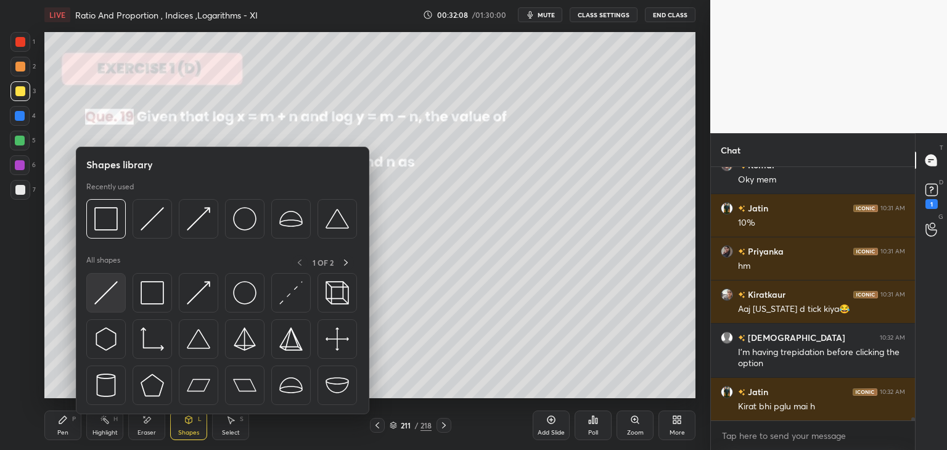
click at [112, 299] on img at bounding box center [105, 292] width 23 height 23
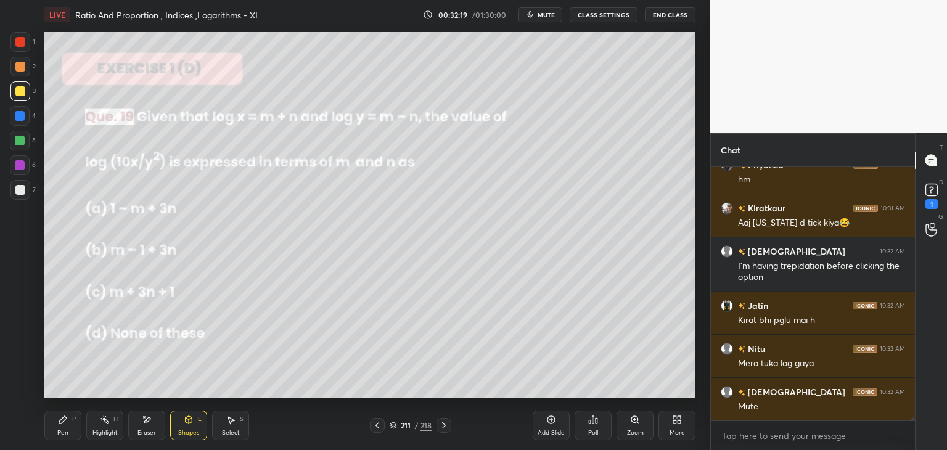
click at [61, 430] on div "Pen" at bounding box center [62, 433] width 11 height 6
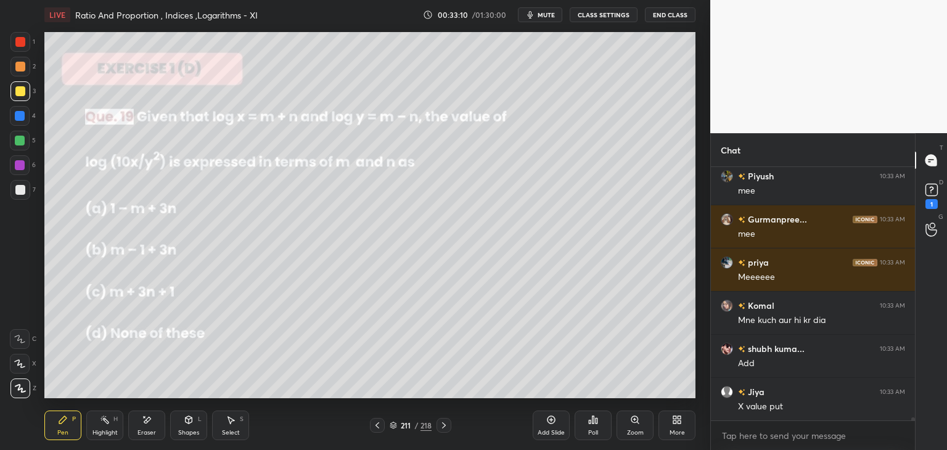
scroll to position [20685, 0]
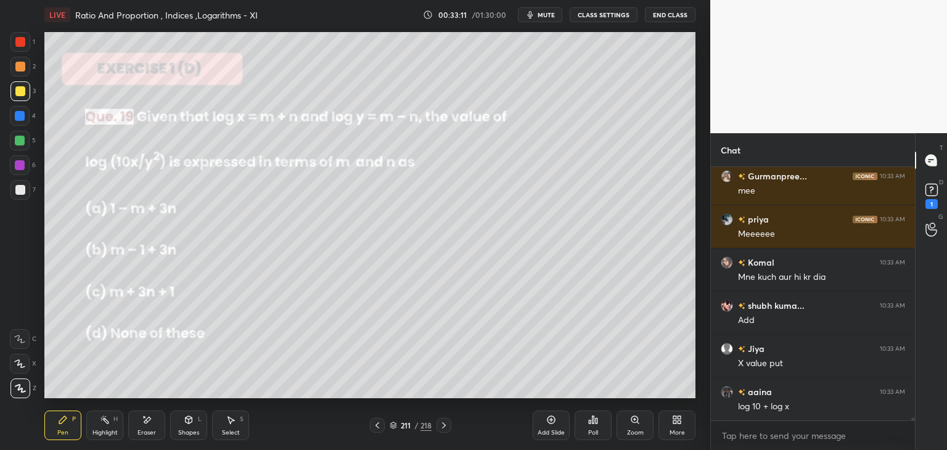
click at [17, 46] on div at bounding box center [20, 42] width 10 height 10
drag, startPoint x: 15, startPoint y: 91, endPoint x: 25, endPoint y: 96, distance: 11.0
click at [15, 92] on div at bounding box center [20, 91] width 10 height 10
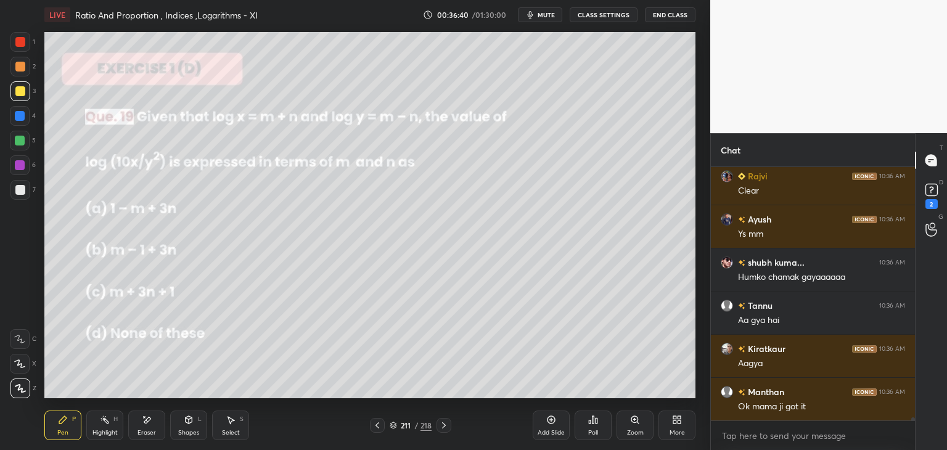
scroll to position [22493, 0]
click at [727, 260] on div "Shristi 10:36 AM smja gya hai Rajvi 10:36 AM Clear Ayush 10:36 AM Ys mm shubh k…" at bounding box center [813, 294] width 204 height 254
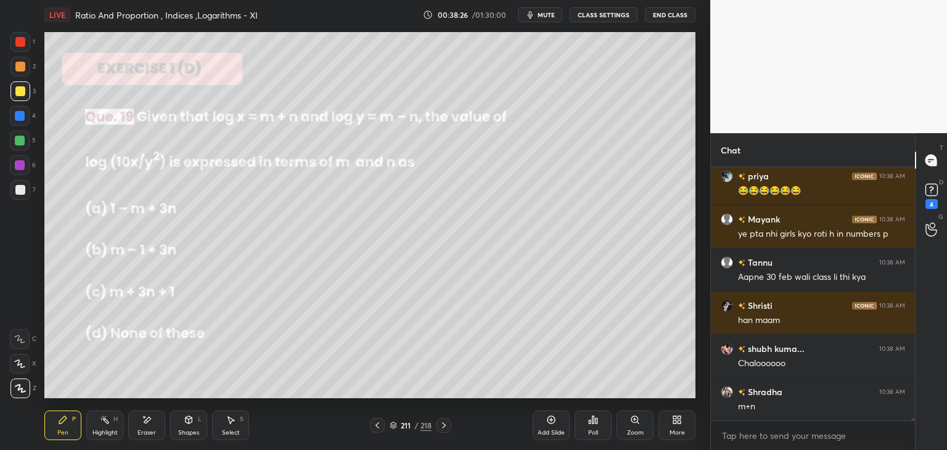
scroll to position [24460, 0]
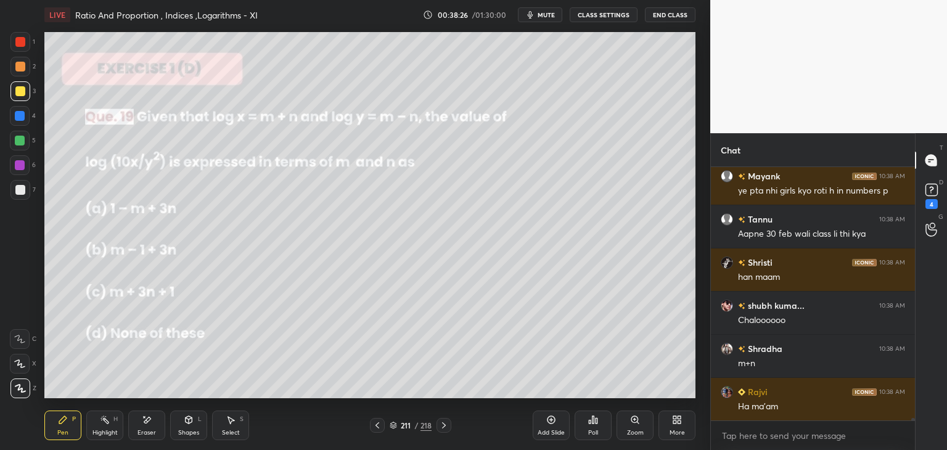
click at [441, 427] on icon at bounding box center [444, 425] width 10 height 10
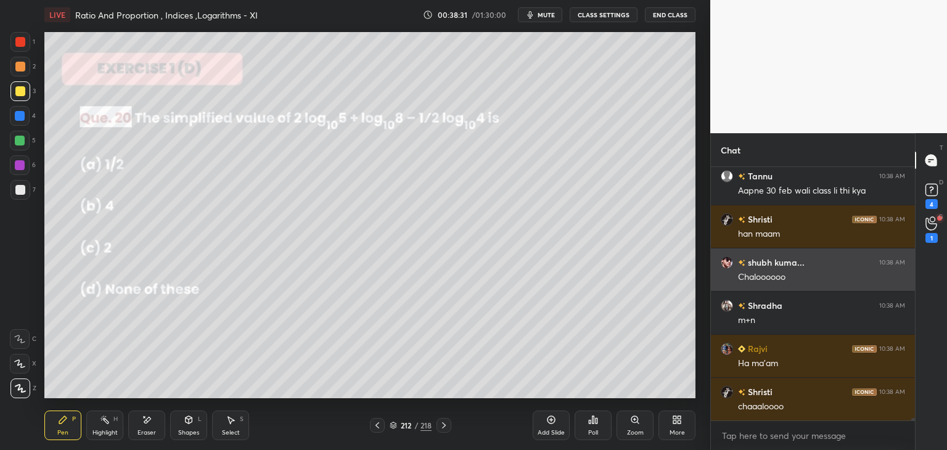
scroll to position [24546, 0]
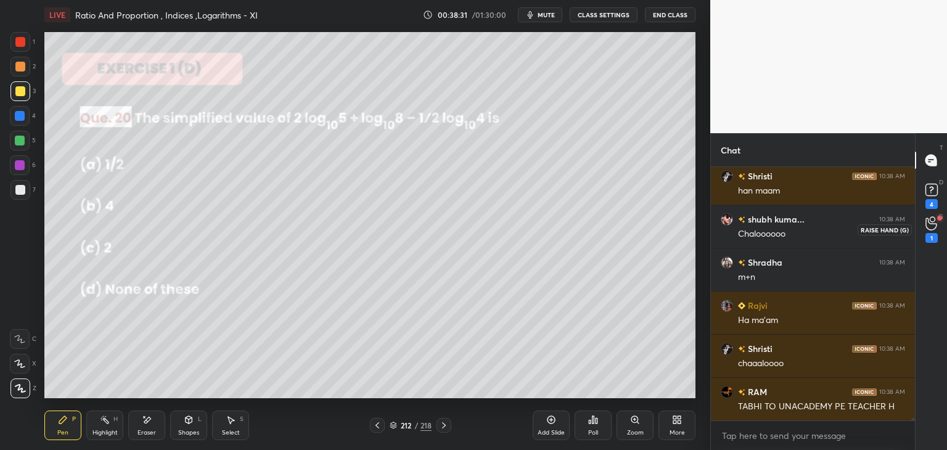
click at [932, 223] on icon at bounding box center [930, 224] width 11 height 12
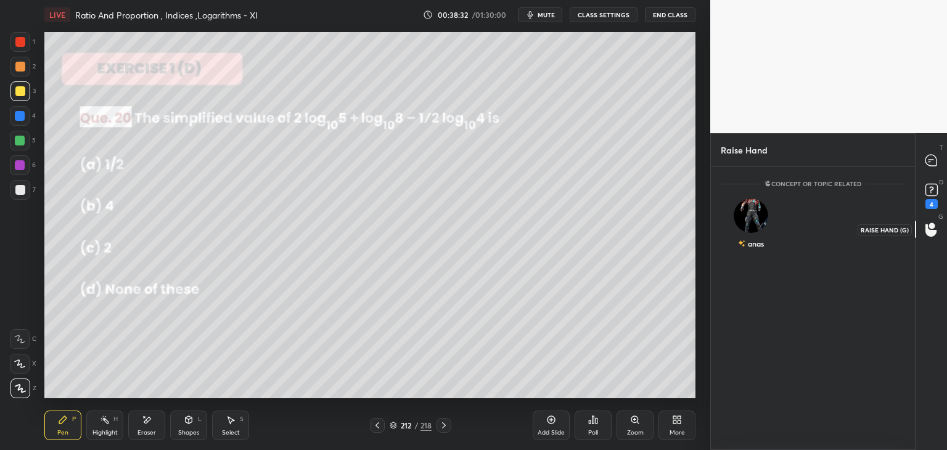
scroll to position [4, 4]
drag, startPoint x: 932, startPoint y: 165, endPoint x: 933, endPoint y: 173, distance: 8.0
click at [932, 165] on icon at bounding box center [930, 160] width 11 height 11
type textarea "x"
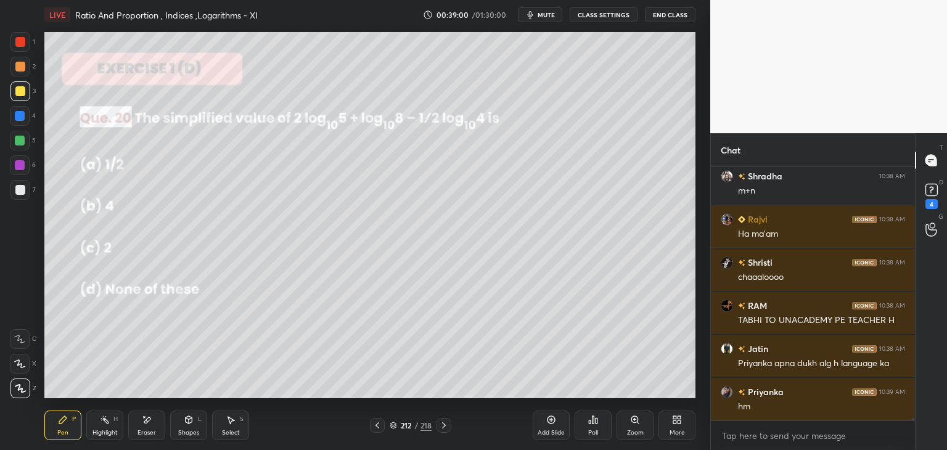
scroll to position [24964, 0]
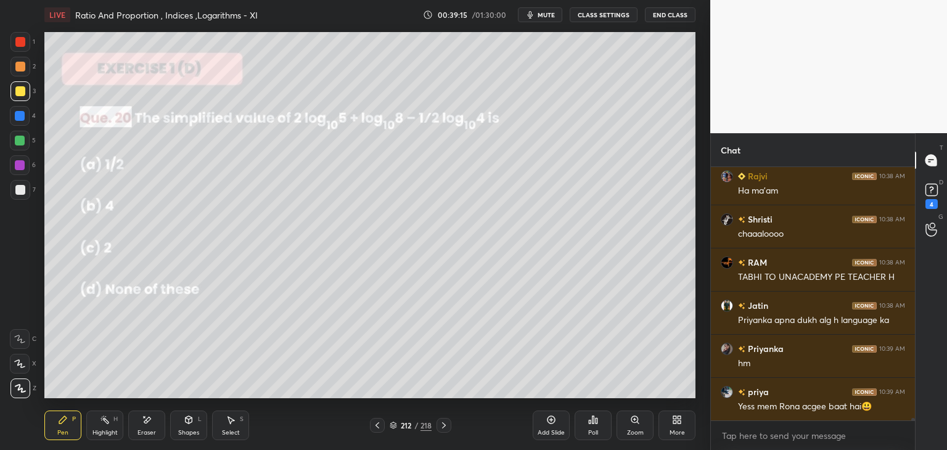
click at [596, 425] on div "Poll" at bounding box center [593, 426] width 37 height 30
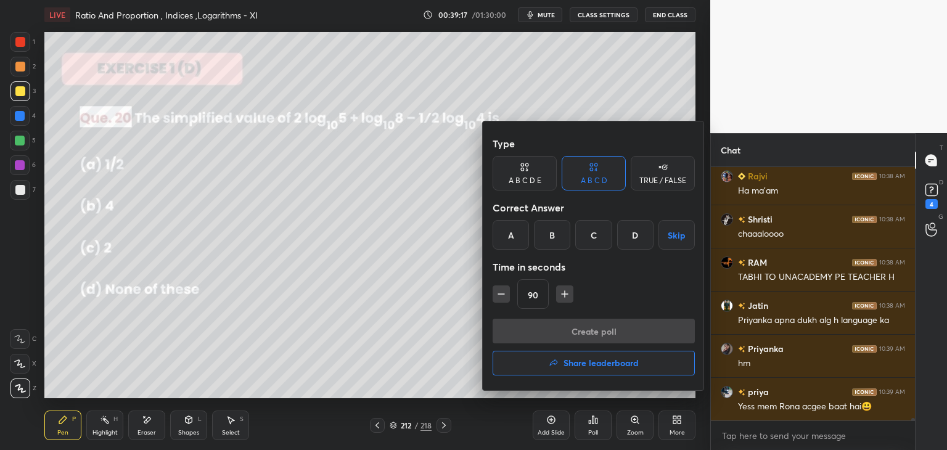
scroll to position [25007, 0]
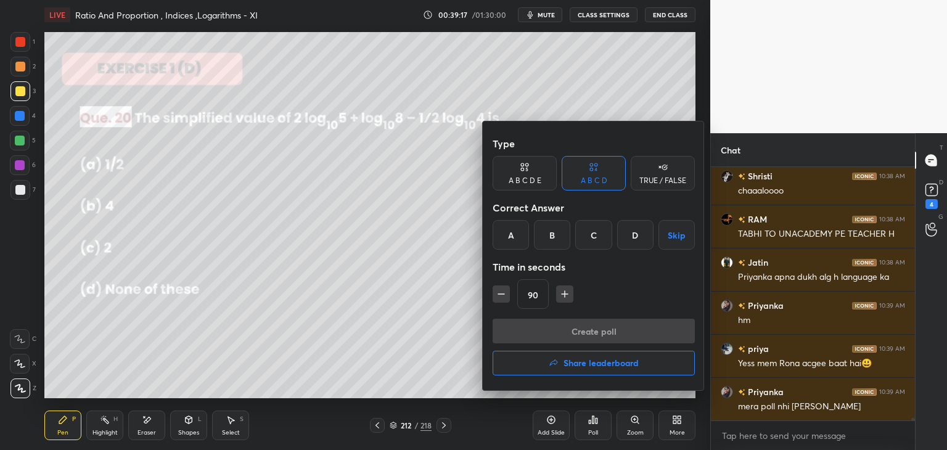
click at [599, 229] on div "C" at bounding box center [593, 235] width 36 height 30
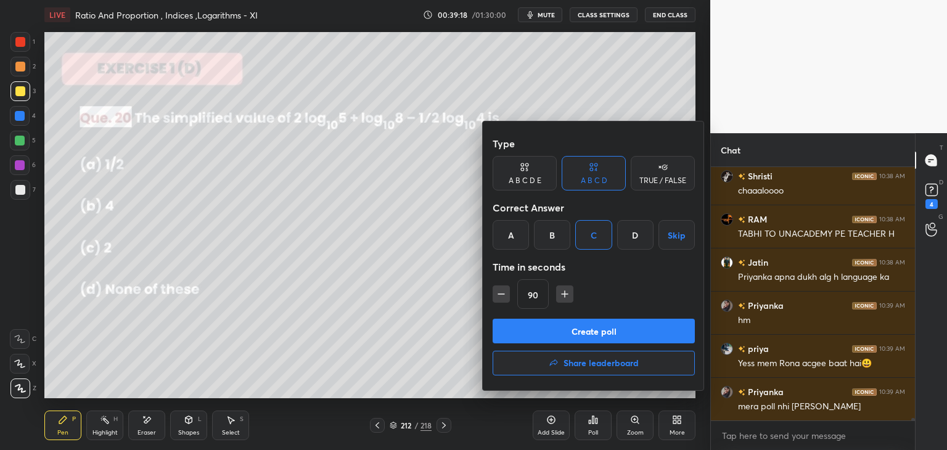
scroll to position [25050, 0]
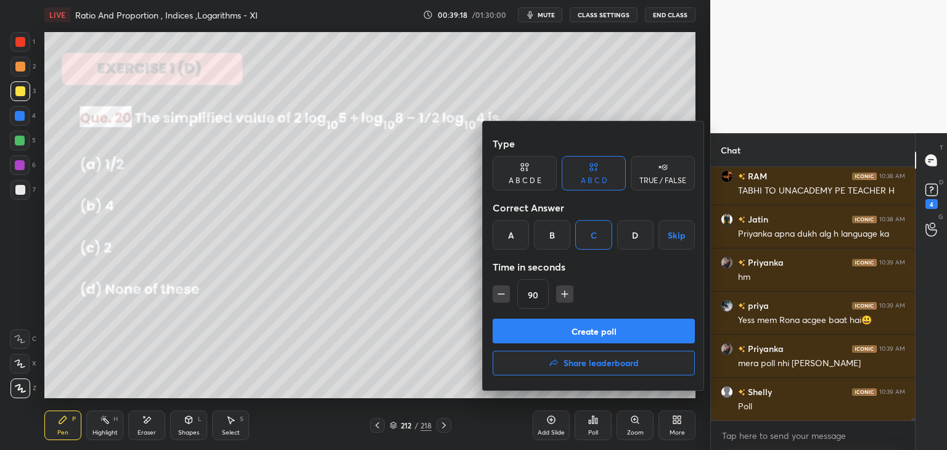
drag, startPoint x: 496, startPoint y: 297, endPoint x: 507, endPoint y: 311, distance: 18.9
click at [496, 296] on icon "button" at bounding box center [501, 294] width 12 height 12
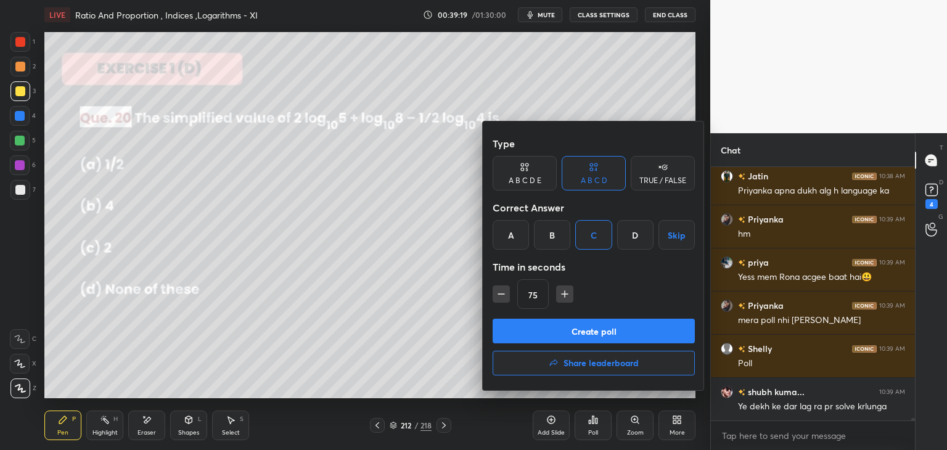
drag, startPoint x: 498, startPoint y: 298, endPoint x: 518, endPoint y: 322, distance: 31.1
click at [499, 298] on icon "button" at bounding box center [501, 294] width 12 height 12
type input "60"
click at [527, 326] on button "Create poll" at bounding box center [594, 331] width 202 height 25
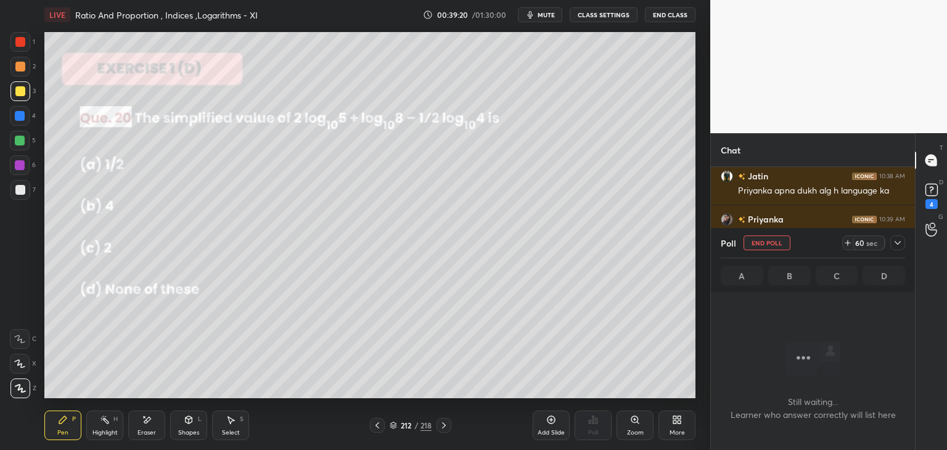
scroll to position [84, 200]
drag, startPoint x: 898, startPoint y: 237, endPoint x: 893, endPoint y: 242, distance: 6.6
click at [897, 239] on div at bounding box center [897, 243] width 15 height 15
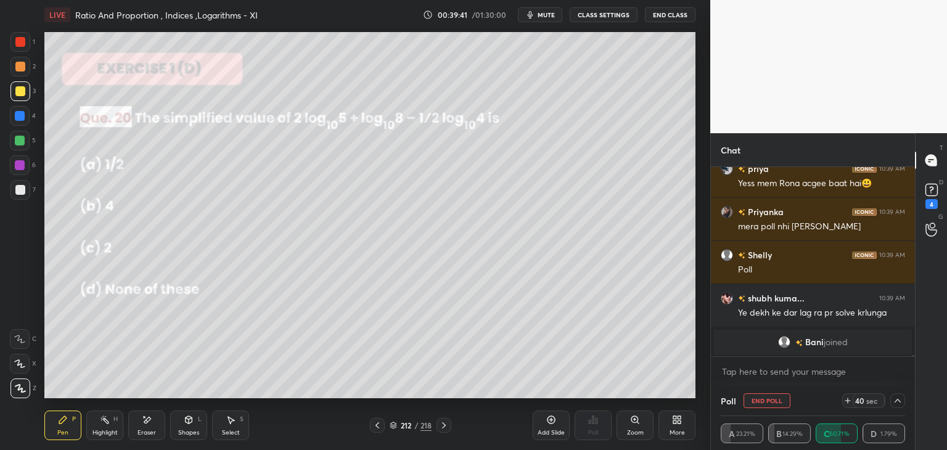
scroll to position [24514, 0]
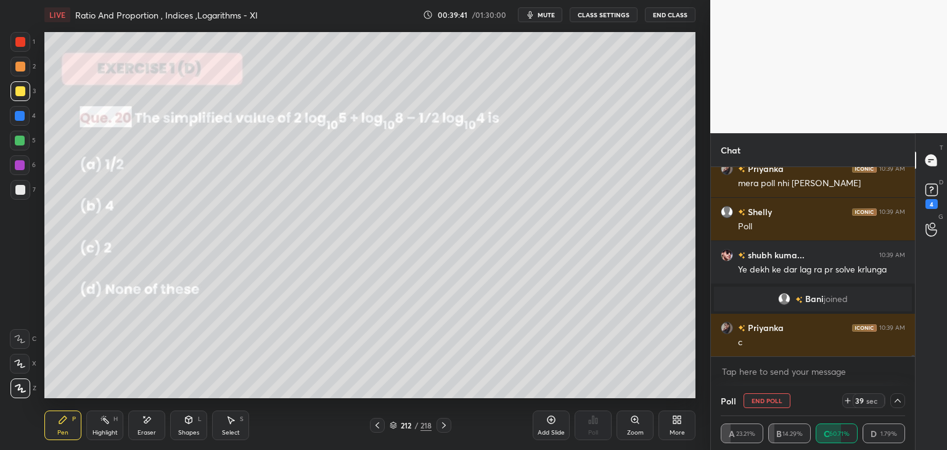
click at [896, 400] on icon at bounding box center [898, 401] width 10 height 10
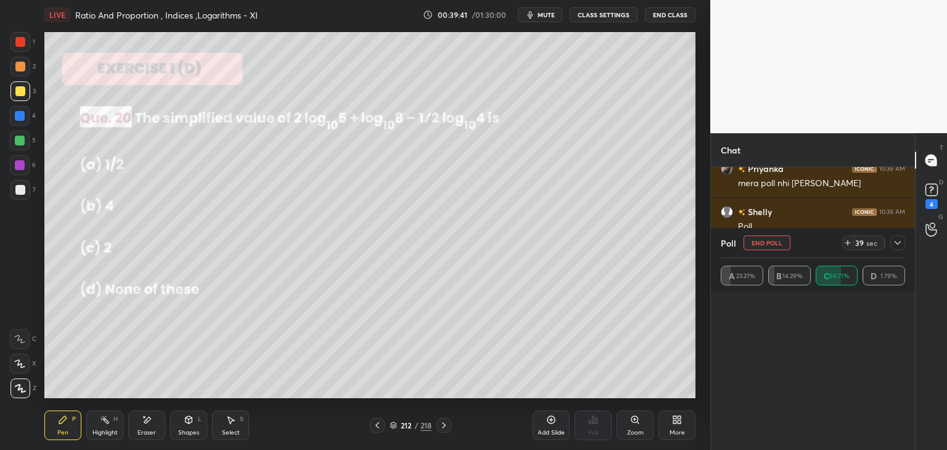
scroll to position [144, 181]
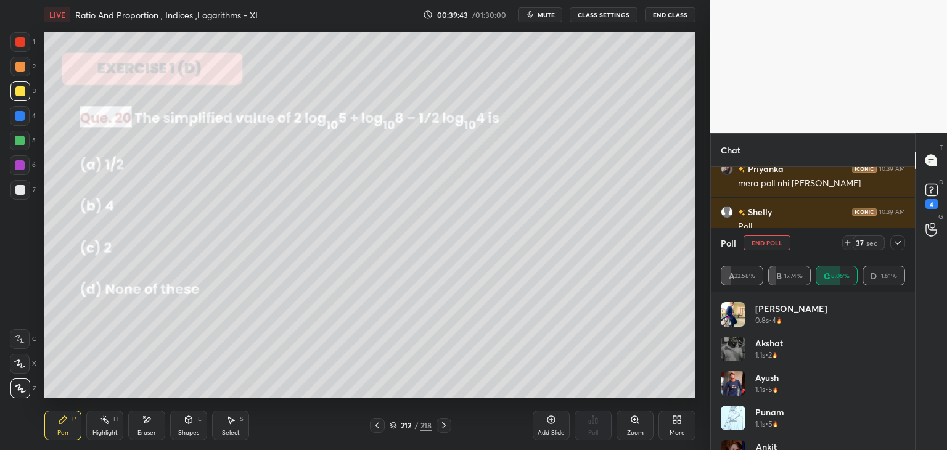
click at [898, 240] on icon at bounding box center [898, 243] width 10 height 10
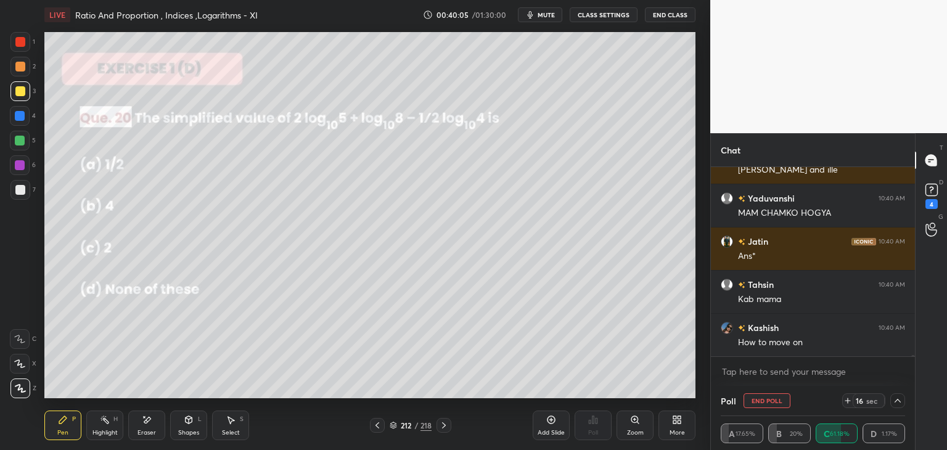
scroll to position [24773, 0]
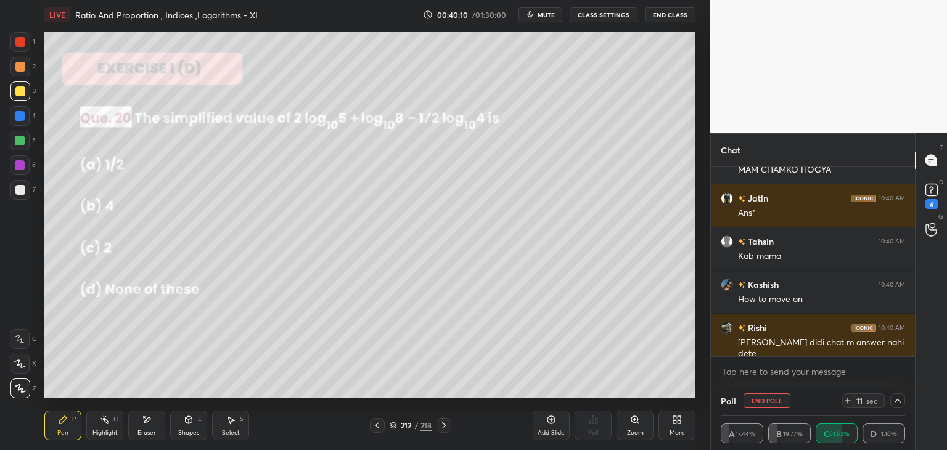
click at [896, 396] on icon at bounding box center [898, 401] width 10 height 10
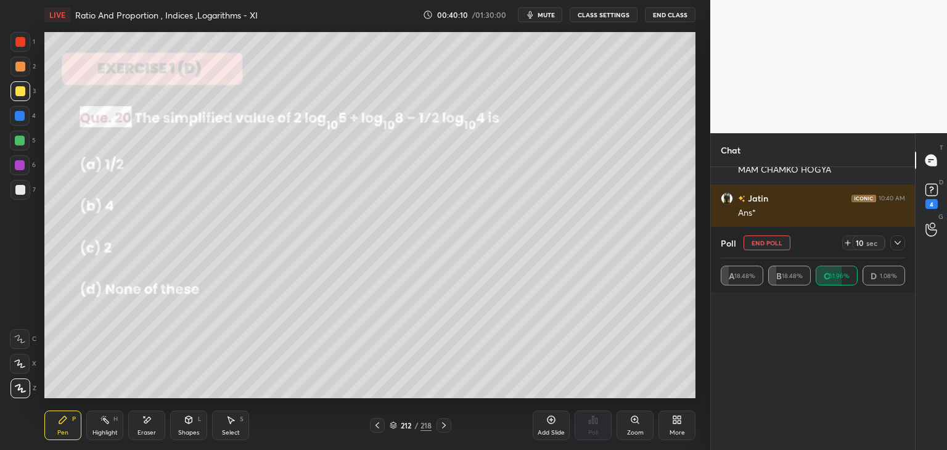
scroll to position [4, 4]
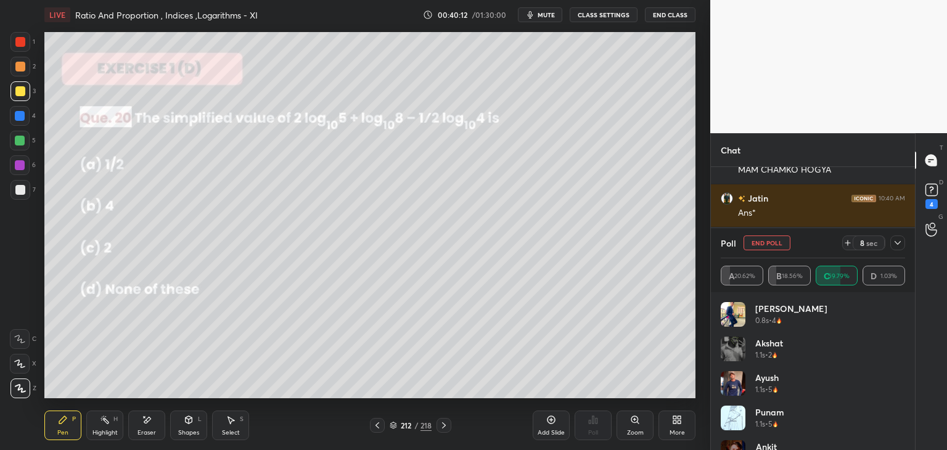
click at [896, 245] on icon at bounding box center [898, 243] width 10 height 10
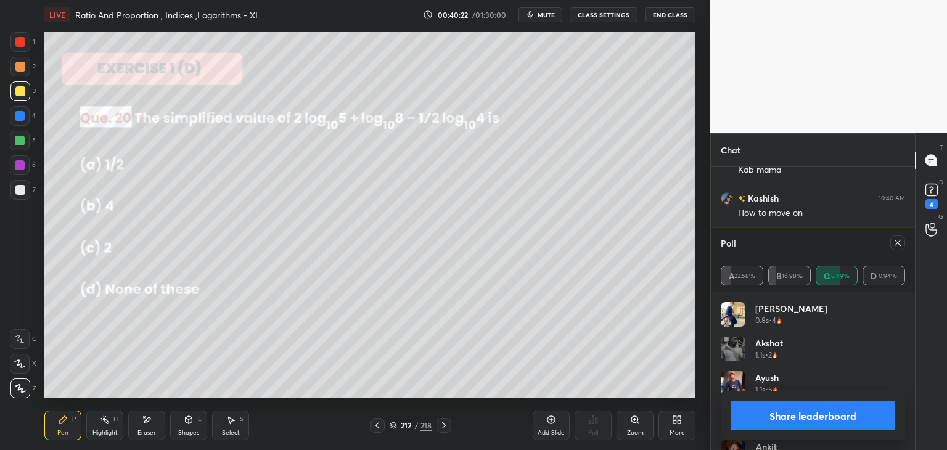
click at [830, 415] on button "Share leaderboard" at bounding box center [813, 416] width 165 height 30
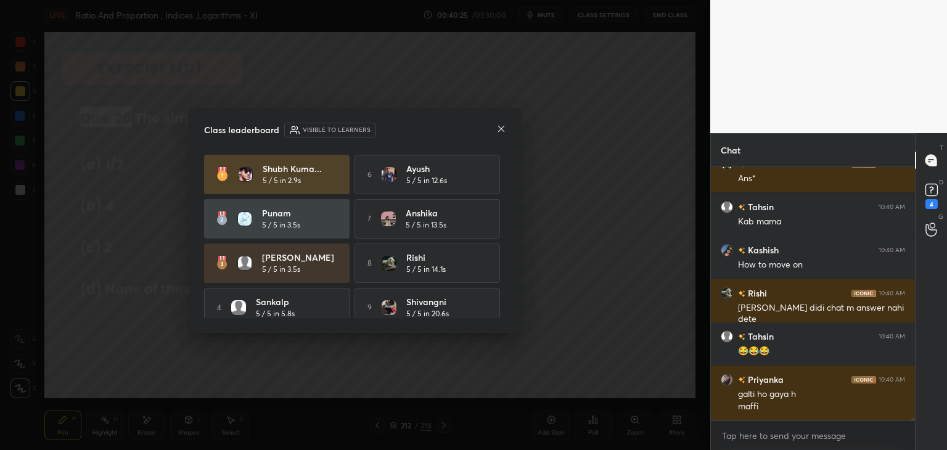
click at [502, 126] on icon at bounding box center [501, 129] width 10 height 10
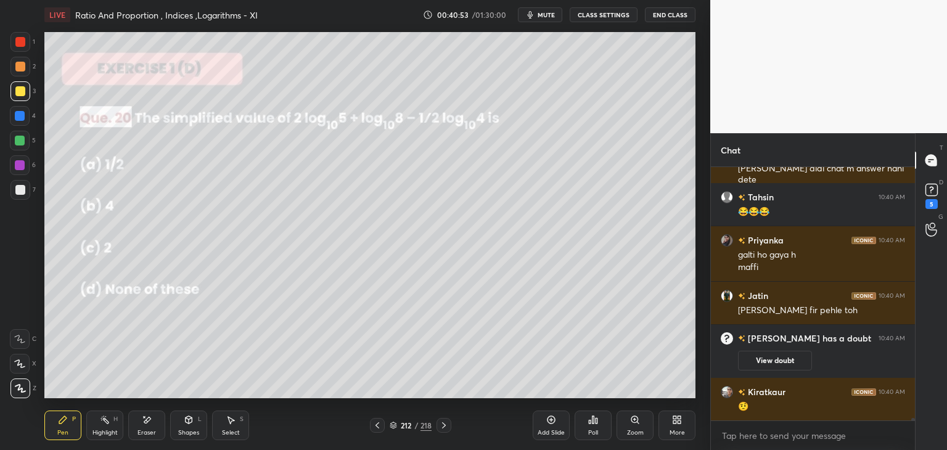
drag, startPoint x: 148, startPoint y: 429, endPoint x: 148, endPoint y: 422, distance: 6.8
click at [147, 430] on div "Eraser" at bounding box center [146, 433] width 18 height 6
click at [232, 434] on div "Select" at bounding box center [231, 433] width 18 height 6
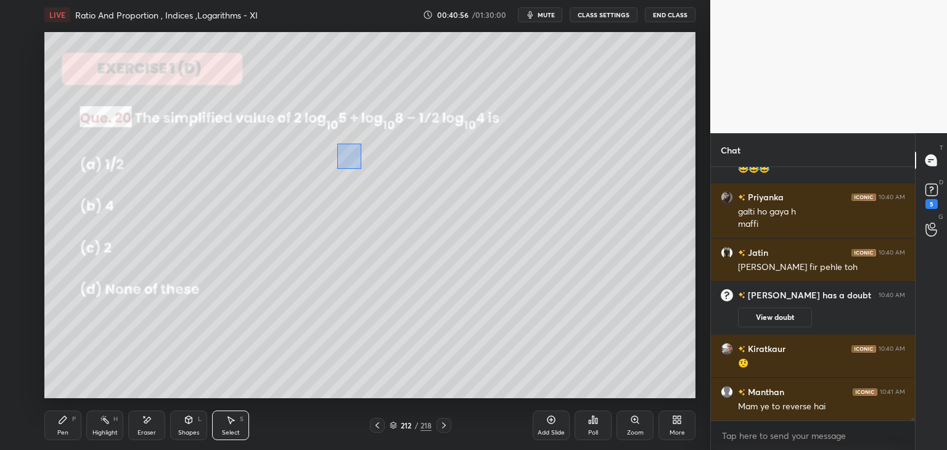
drag, startPoint x: 337, startPoint y: 144, endPoint x: 363, endPoint y: 168, distance: 35.8
click at [363, 168] on div "0 ° Undo Copy Paste here Duplicate Duplicate to new slide Delete" at bounding box center [369, 215] width 651 height 366
drag, startPoint x: 350, startPoint y: 161, endPoint x: 343, endPoint y: 167, distance: 9.2
click at [343, 167] on div "0 ° Undo Copy Paste here Duplicate Duplicate to new slide Delete" at bounding box center [369, 215] width 651 height 366
drag, startPoint x: 335, startPoint y: 156, endPoint x: 359, endPoint y: 171, distance: 27.7
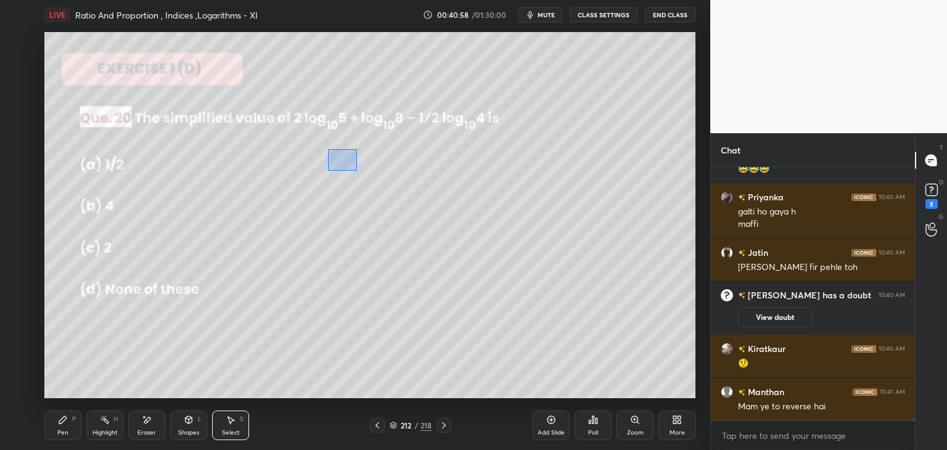
click at [359, 173] on div "0 ° Undo Copy Paste here Duplicate Duplicate to new slide Delete" at bounding box center [369, 215] width 651 height 366
drag, startPoint x: 348, startPoint y: 162, endPoint x: 340, endPoint y: 166, distance: 8.6
click at [340, 166] on div "0 ° Undo Copy Paste here Duplicate Duplicate to new slide Delete" at bounding box center [369, 215] width 651 height 366
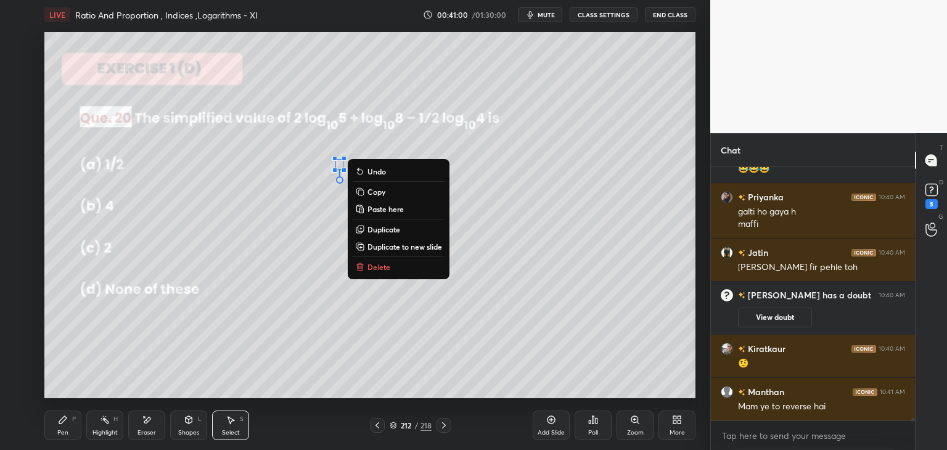
drag, startPoint x: 297, startPoint y: 298, endPoint x: 288, endPoint y: 334, distance: 37.5
click at [298, 298] on div "0 ° Undo Copy Paste here Duplicate Duplicate to new slide Delete" at bounding box center [369, 215] width 651 height 366
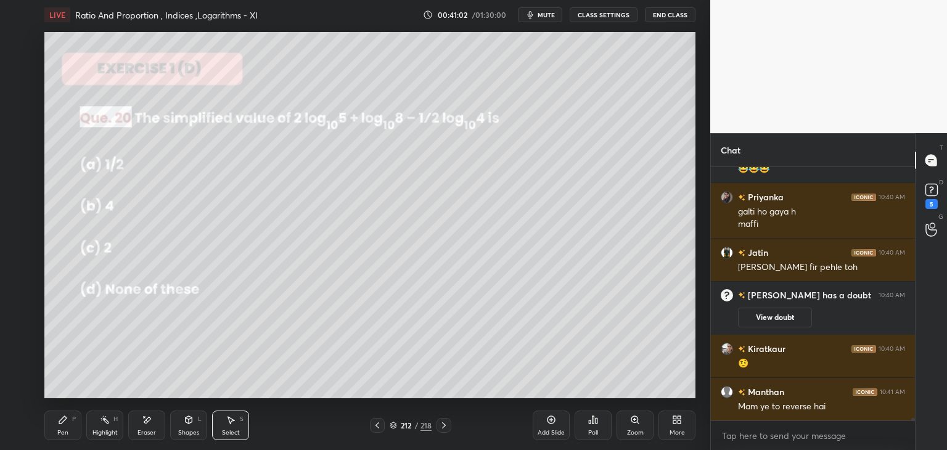
click at [55, 432] on div "Pen P" at bounding box center [62, 426] width 37 height 30
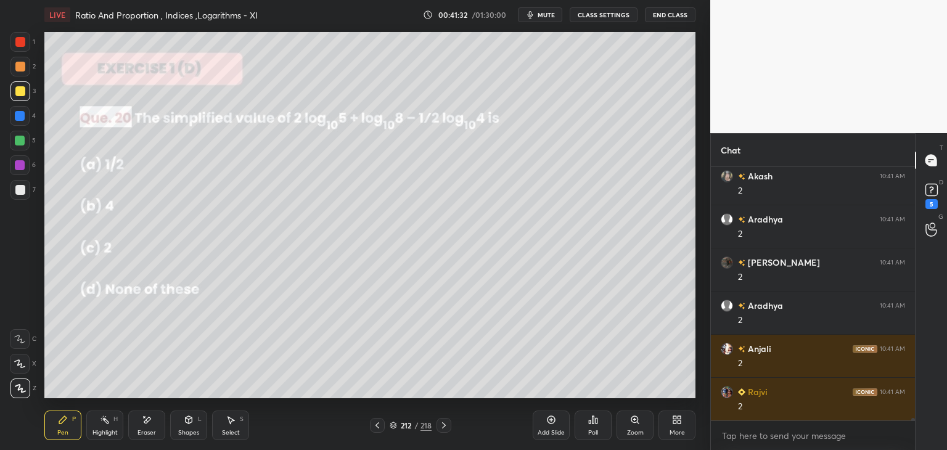
scroll to position [26291, 0]
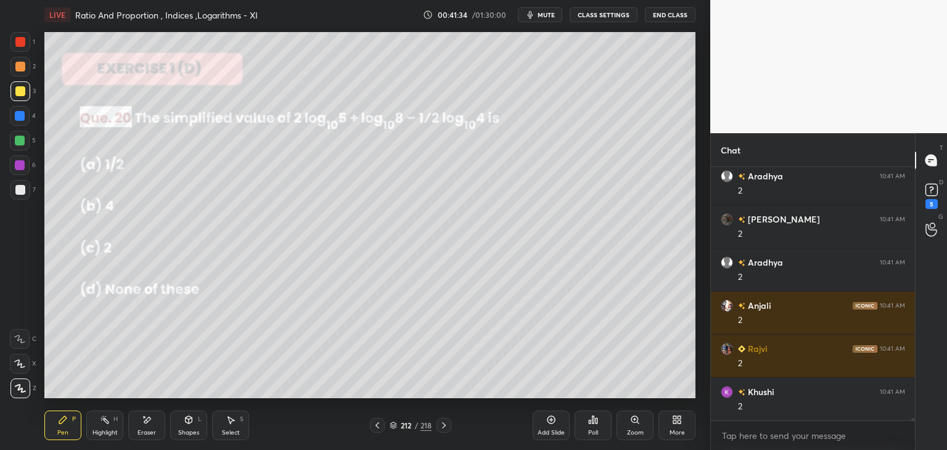
click at [22, 146] on div at bounding box center [20, 141] width 20 height 20
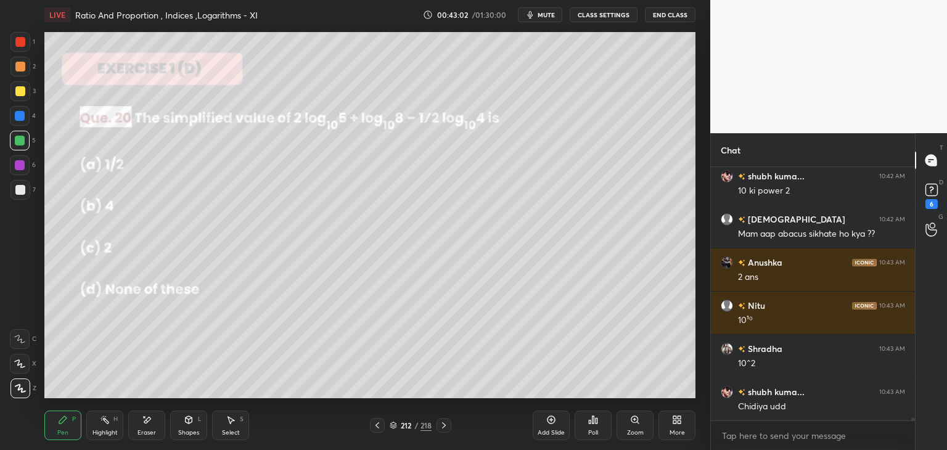
scroll to position [26773, 0]
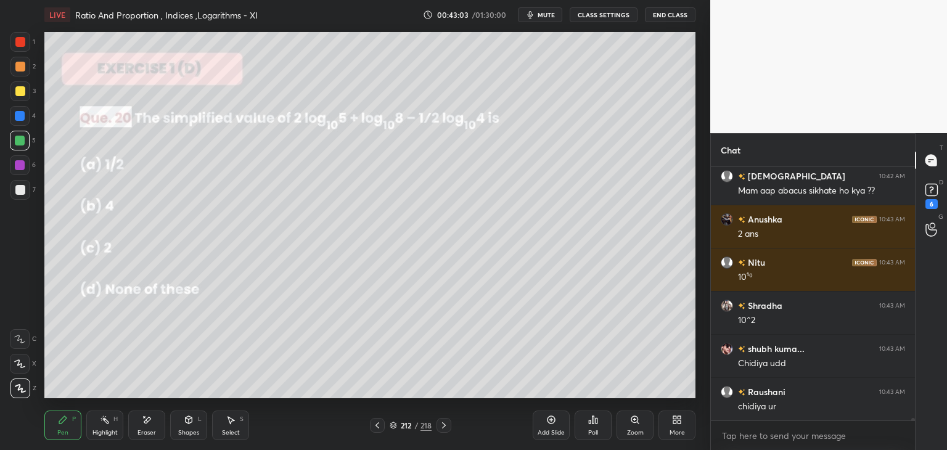
click at [229, 427] on div "Select S" at bounding box center [230, 426] width 37 height 30
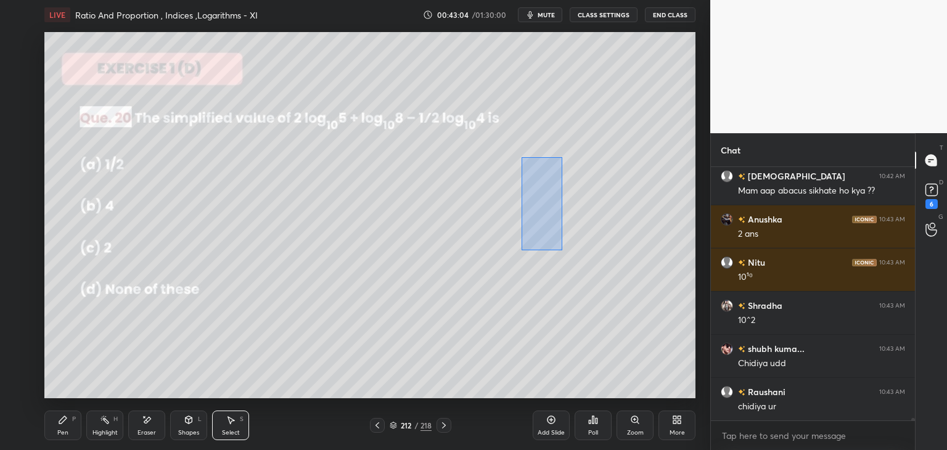
scroll to position [26816, 0]
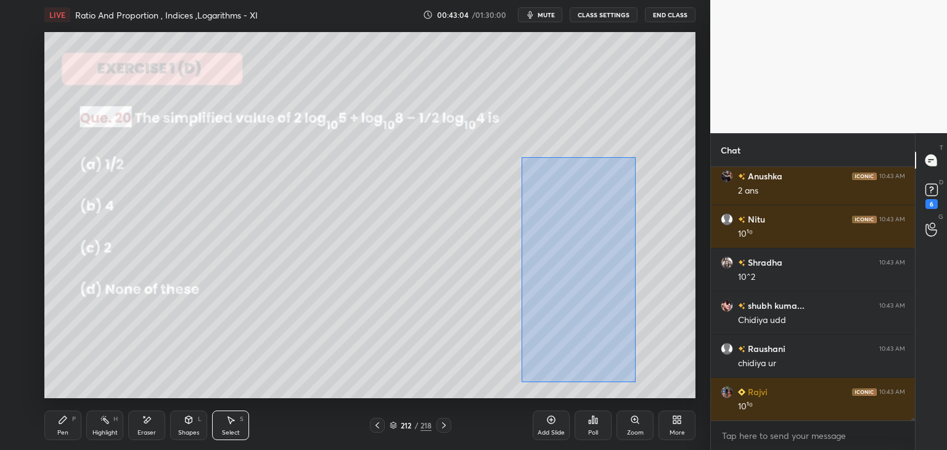
drag, startPoint x: 522, startPoint y: 157, endPoint x: 638, endPoint y: 381, distance: 252.3
click at [639, 381] on div "0 ° Undo Copy Paste here Duplicate Duplicate to new slide Delete" at bounding box center [369, 215] width 651 height 366
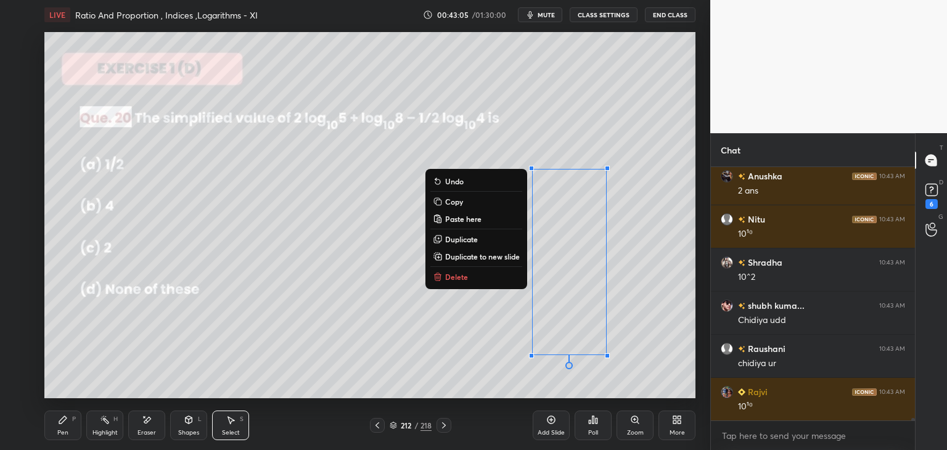
scroll to position [26859, 0]
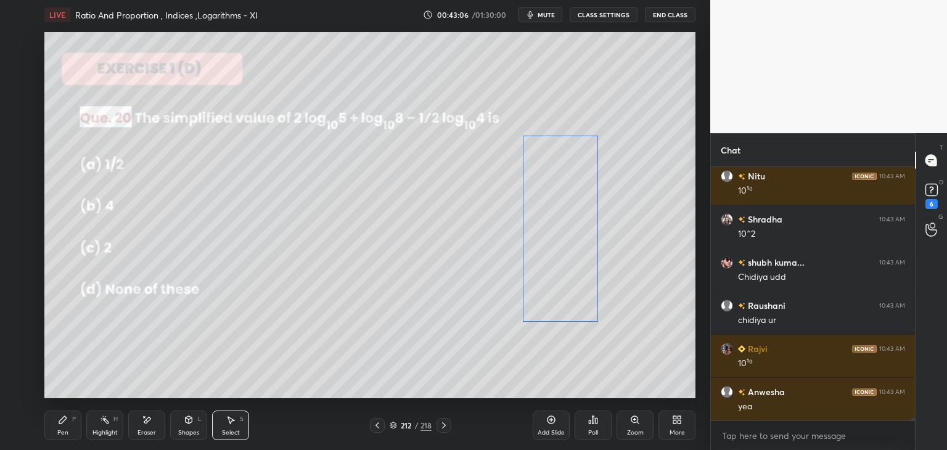
drag, startPoint x: 570, startPoint y: 280, endPoint x: 570, endPoint y: 257, distance: 22.8
click at [562, 251] on div "0 ° Undo Copy Paste here Duplicate Duplicate to new slide Delete" at bounding box center [369, 215] width 651 height 366
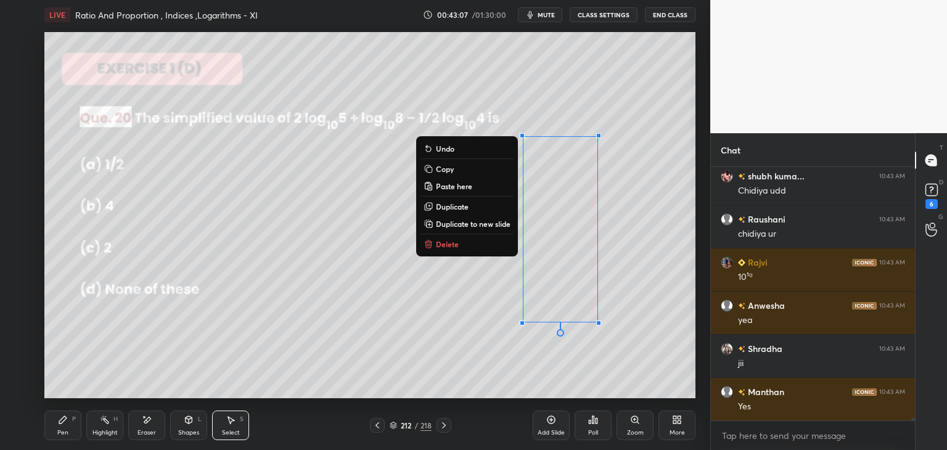
scroll to position [26989, 0]
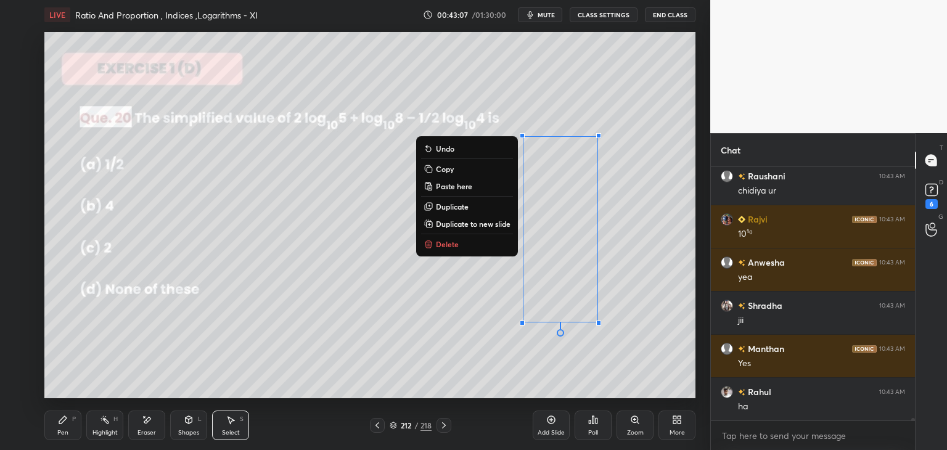
click at [96, 351] on div "0 ° Undo Copy Paste here Duplicate Duplicate to new slide Delete" at bounding box center [369, 215] width 651 height 366
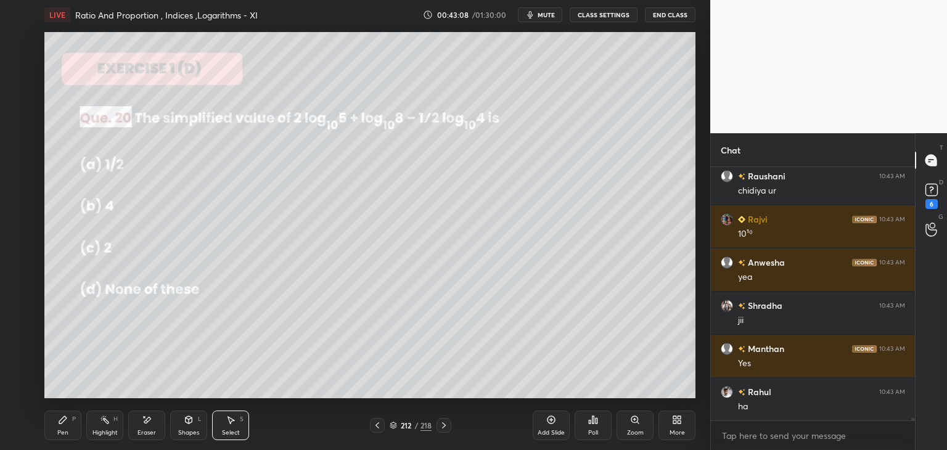
scroll to position [27032, 0]
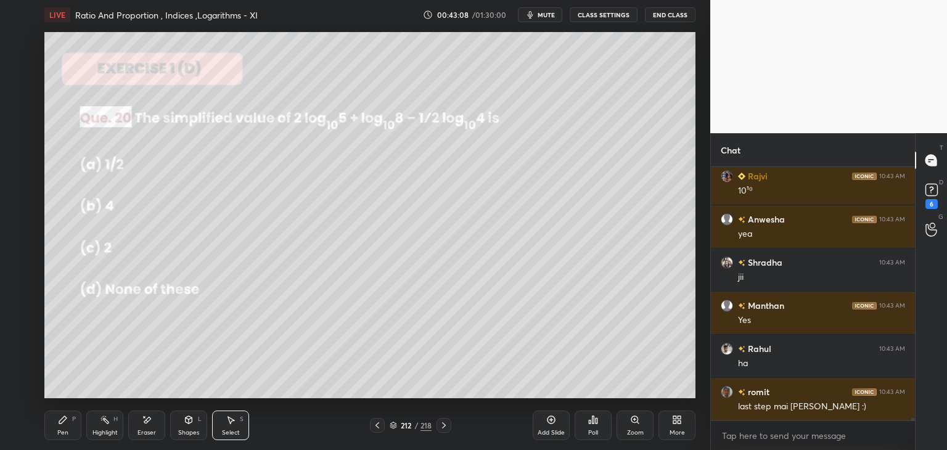
click at [57, 429] on div "Pen P" at bounding box center [62, 426] width 37 height 30
click at [20, 189] on div at bounding box center [20, 190] width 10 height 10
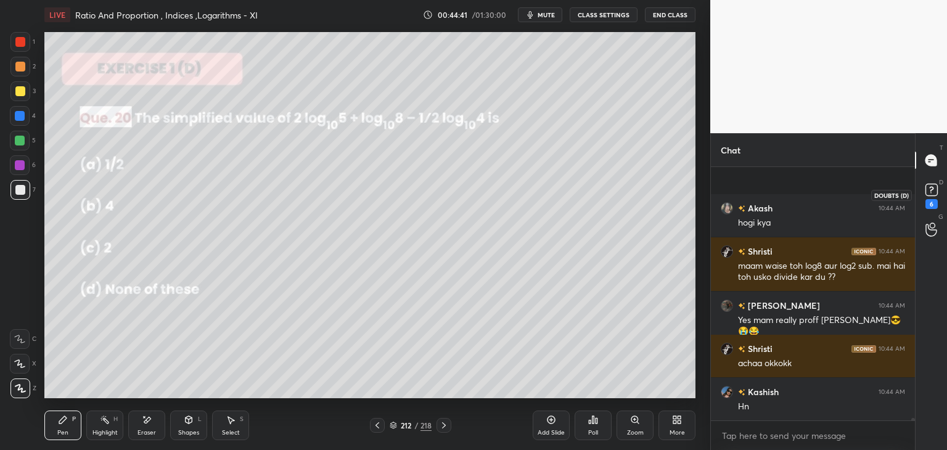
scroll to position [28371, 0]
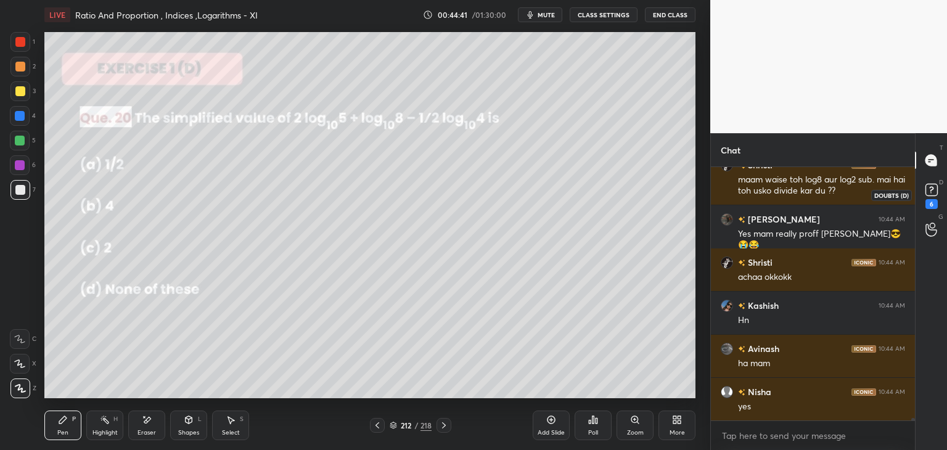
drag, startPoint x: 935, startPoint y: 192, endPoint x: 931, endPoint y: 217, distance: 25.5
click at [935, 191] on rect at bounding box center [931, 190] width 12 height 12
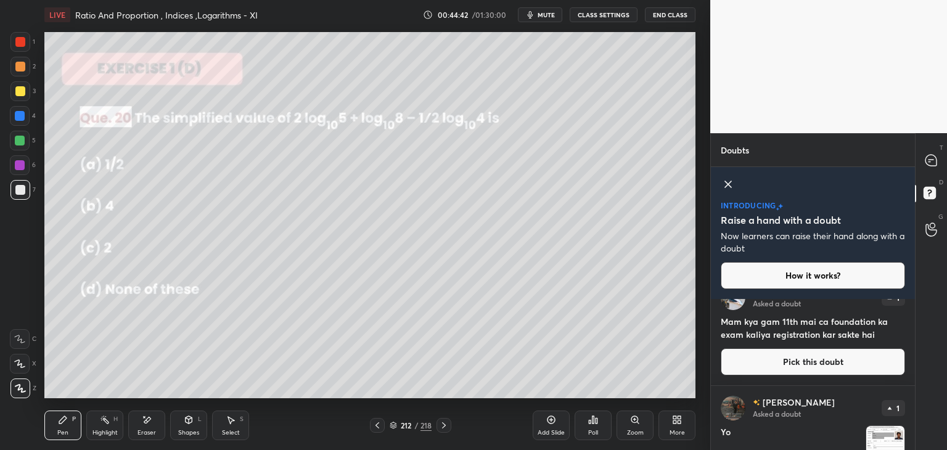
scroll to position [132, 0]
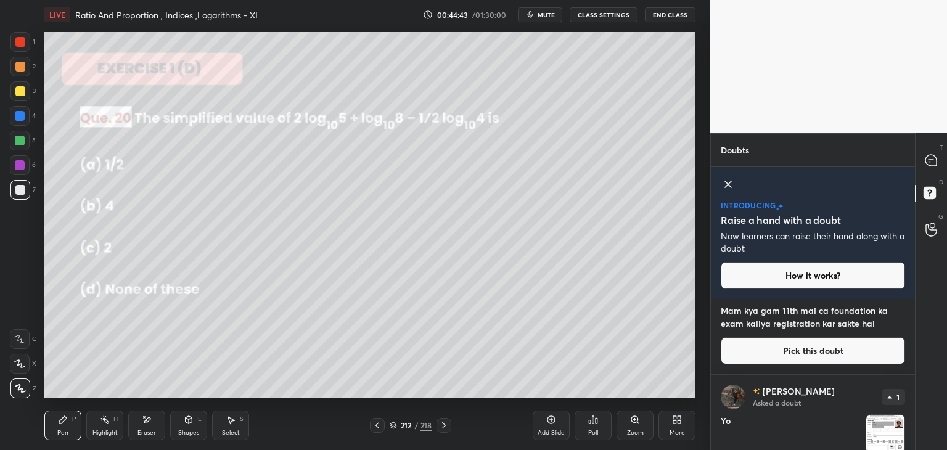
click at [890, 432] on img "grid" at bounding box center [885, 434] width 38 height 38
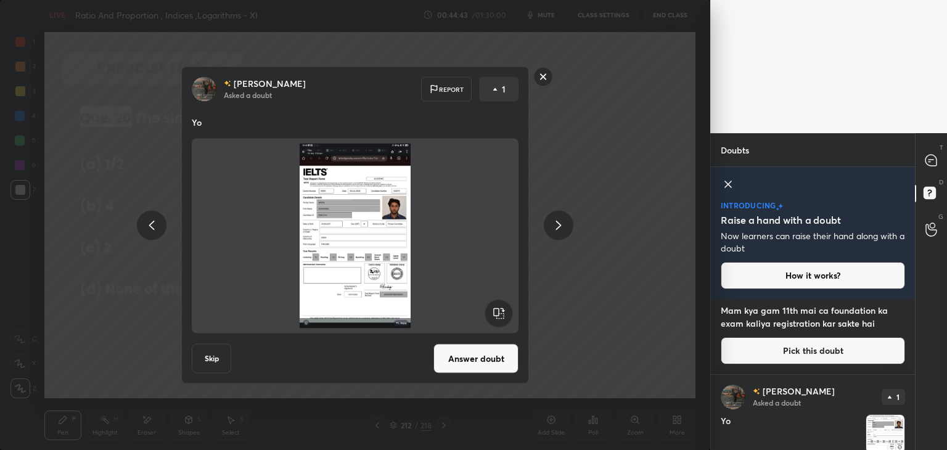
scroll to position [180, 0]
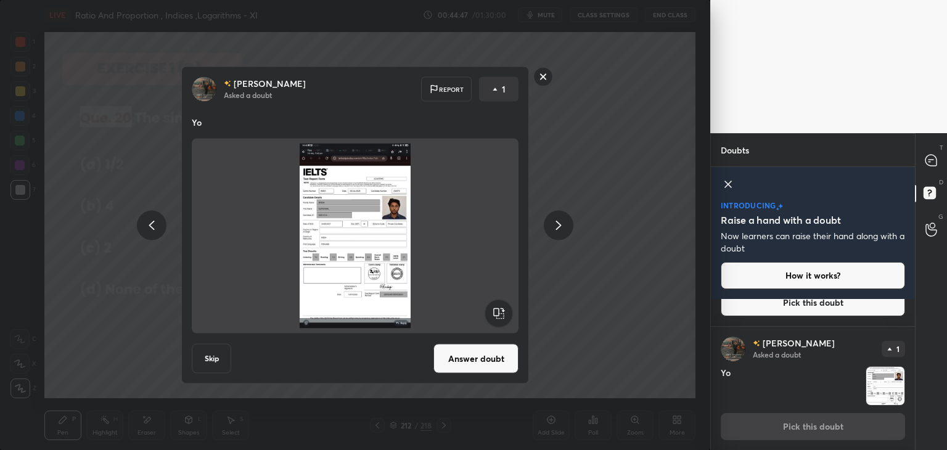
click at [540, 75] on rect at bounding box center [543, 76] width 19 height 19
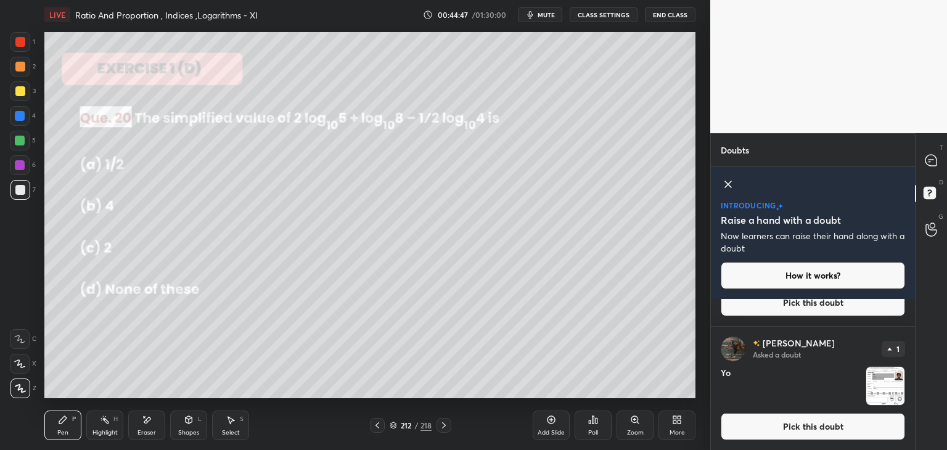
scroll to position [0, 0]
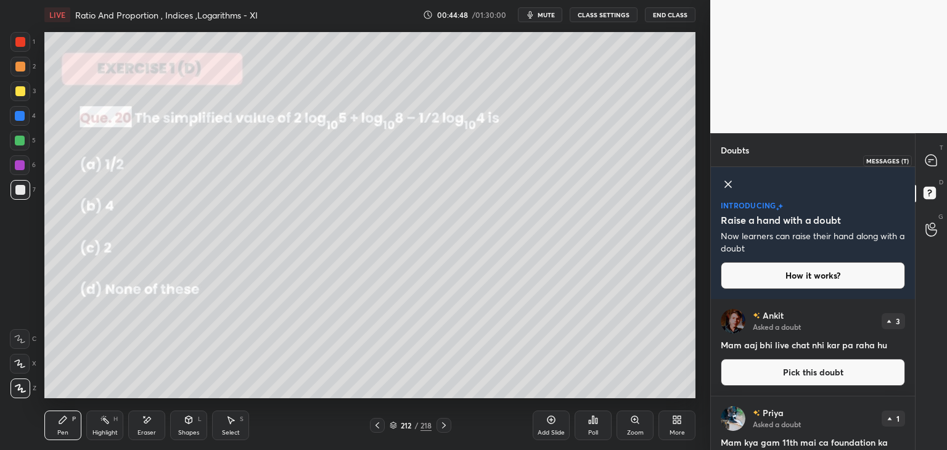
click at [928, 159] on icon at bounding box center [931, 160] width 13 height 13
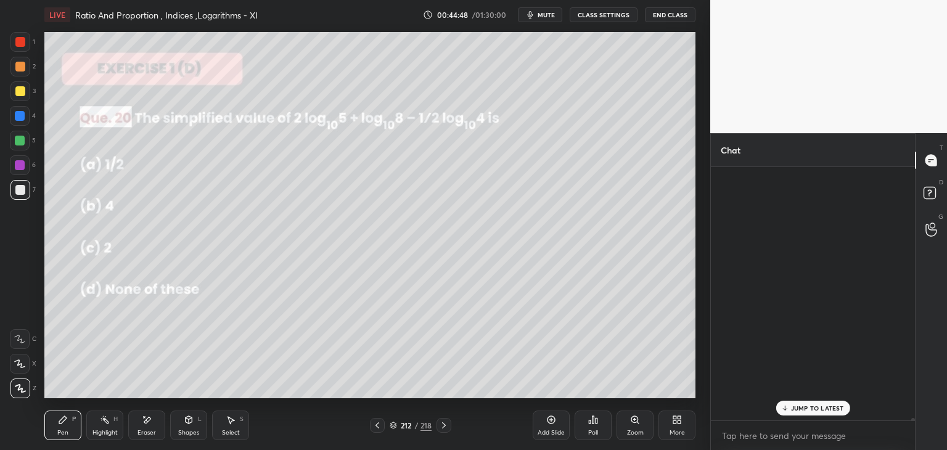
scroll to position [250, 200]
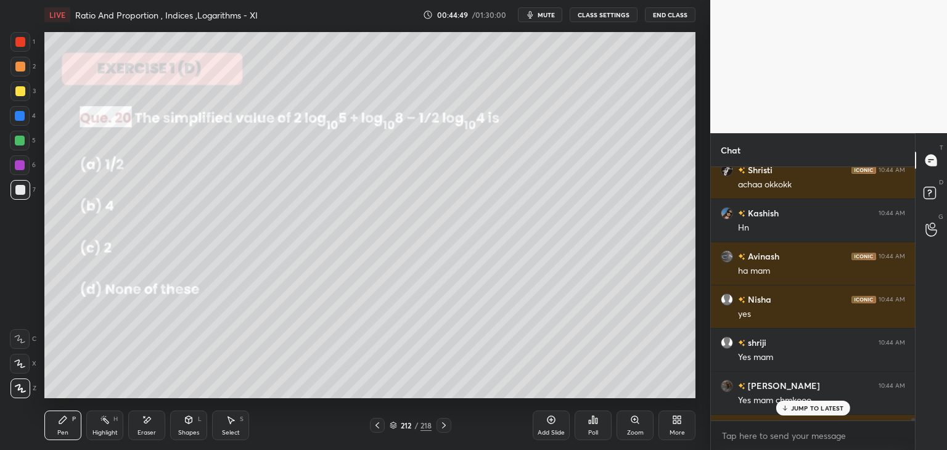
click at [824, 404] on p "JUMP TO LATEST" at bounding box center [817, 407] width 53 height 7
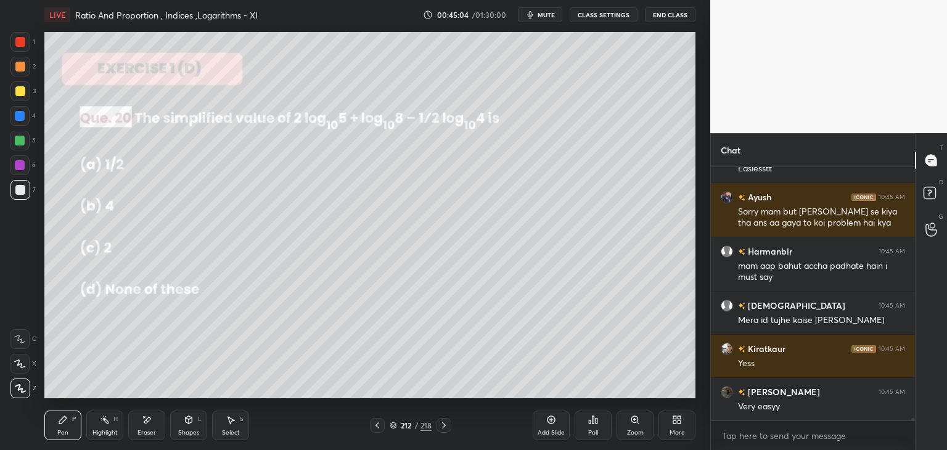
scroll to position [29243, 0]
click at [437, 422] on div at bounding box center [444, 425] width 15 height 15
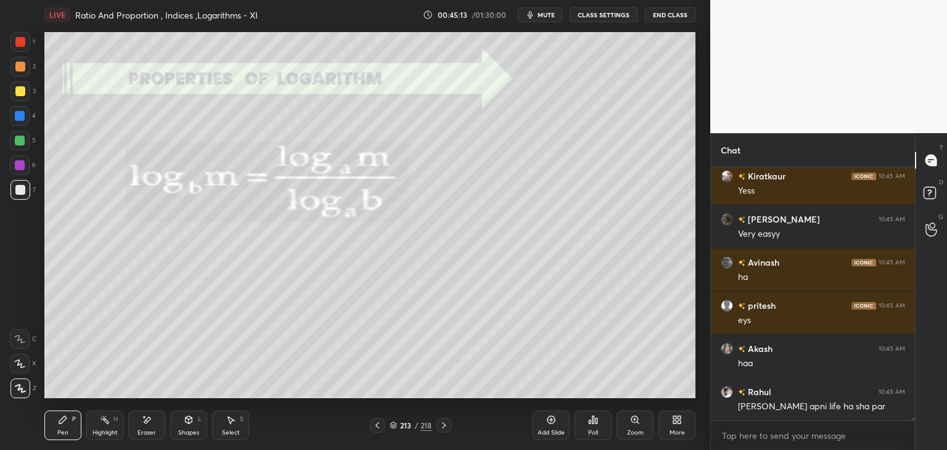
scroll to position [29416, 0]
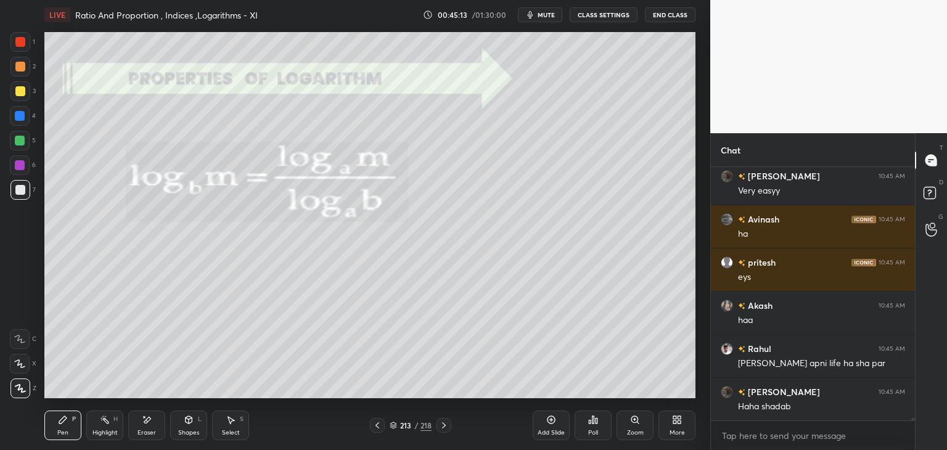
click at [442, 427] on icon at bounding box center [444, 425] width 10 height 10
click at [440, 429] on icon at bounding box center [444, 425] width 10 height 10
click at [440, 430] on div at bounding box center [444, 425] width 15 height 15
click at [446, 425] on icon at bounding box center [444, 425] width 10 height 10
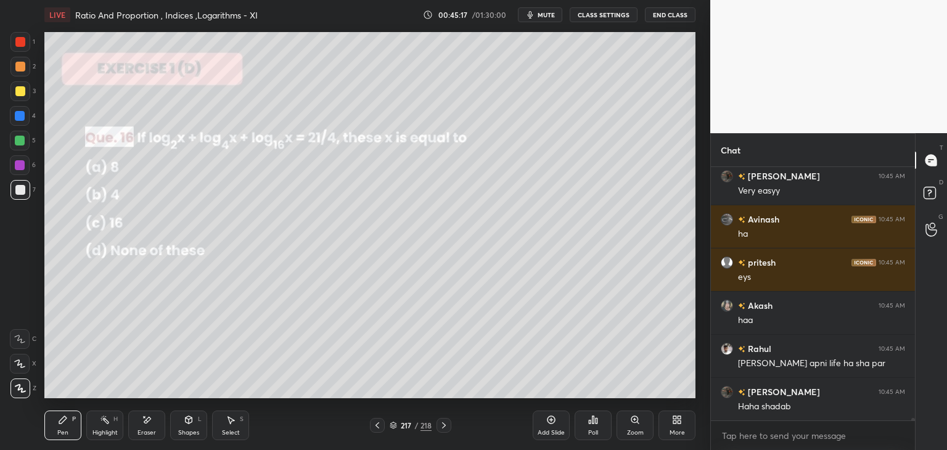
click at [442, 420] on icon at bounding box center [444, 425] width 10 height 10
click at [441, 422] on icon at bounding box center [444, 425] width 10 height 10
click at [441, 423] on icon at bounding box center [444, 425] width 10 height 10
click at [444, 424] on icon at bounding box center [444, 425] width 4 height 6
click at [676, 425] on icon at bounding box center [677, 420] width 10 height 10
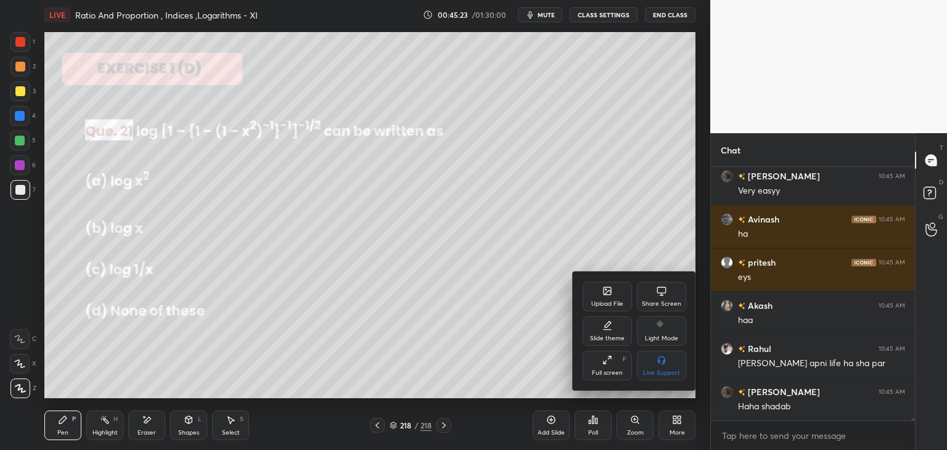
click at [605, 311] on div "Upload File" at bounding box center [607, 297] width 49 height 30
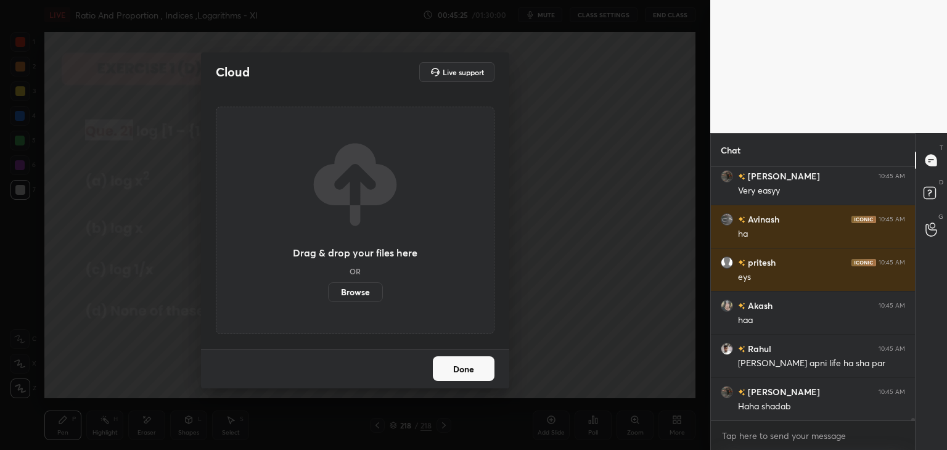
click at [355, 292] on label "Browse" at bounding box center [355, 292] width 55 height 20
click at [328, 292] on input "Browse" at bounding box center [328, 292] width 0 height 20
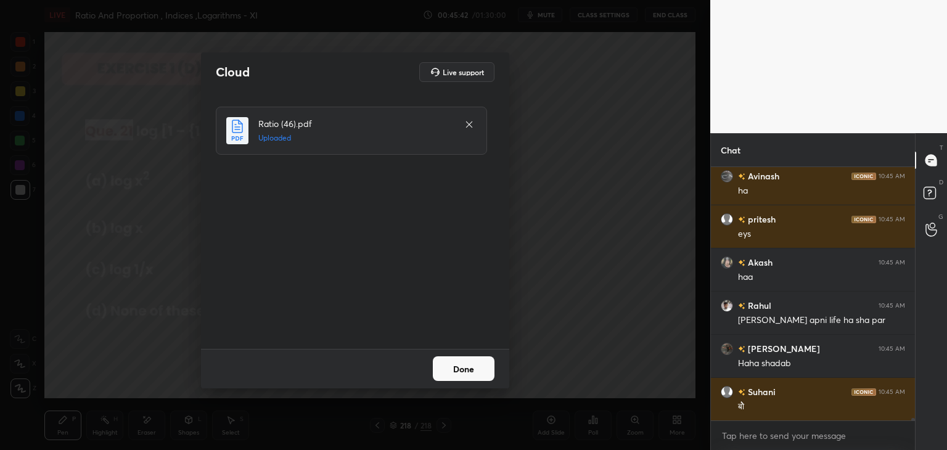
drag, startPoint x: 469, startPoint y: 369, endPoint x: 472, endPoint y: 377, distance: 8.8
click at [469, 371] on button "Done" at bounding box center [464, 368] width 62 height 25
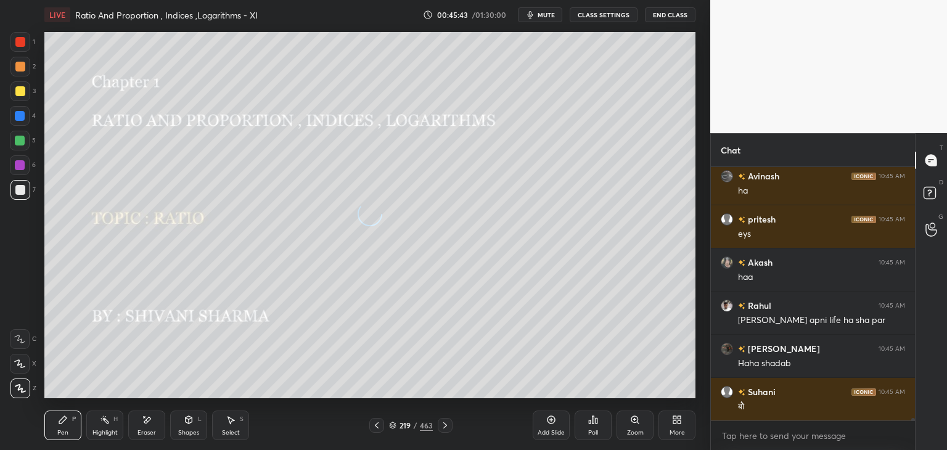
scroll to position [29502, 0]
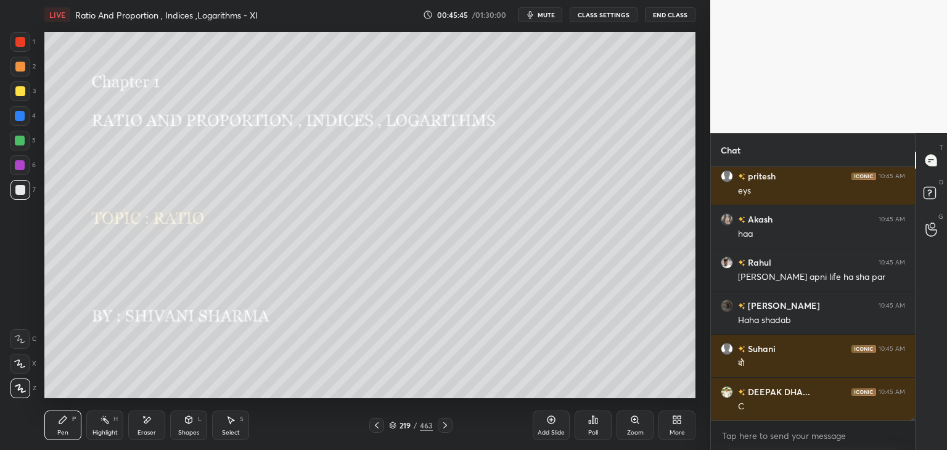
click at [415, 426] on div "/" at bounding box center [416, 425] width 4 height 7
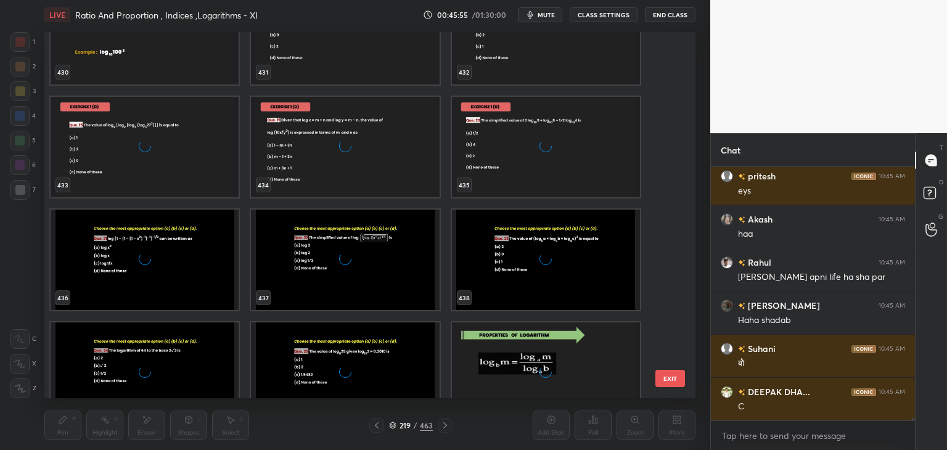
scroll to position [16218, 0]
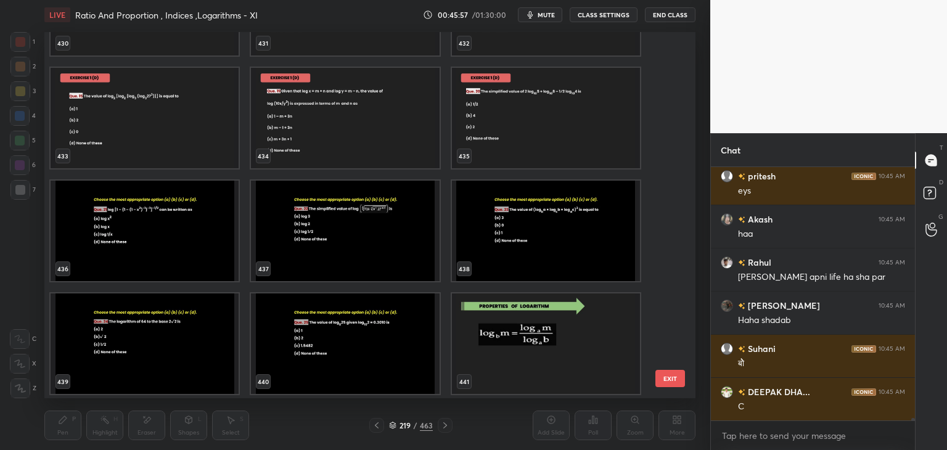
click at [541, 337] on img "grid" at bounding box center [546, 343] width 188 height 100
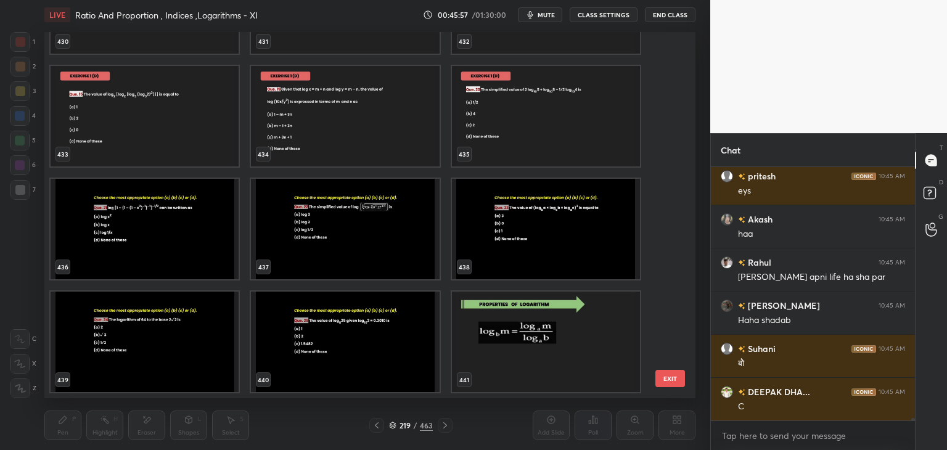
click at [544, 337] on div "430 431 432 433 434 435 436 437 438 439 440 441 442 443 444" at bounding box center [358, 215] width 629 height 366
click at [544, 337] on img "grid" at bounding box center [546, 342] width 188 height 100
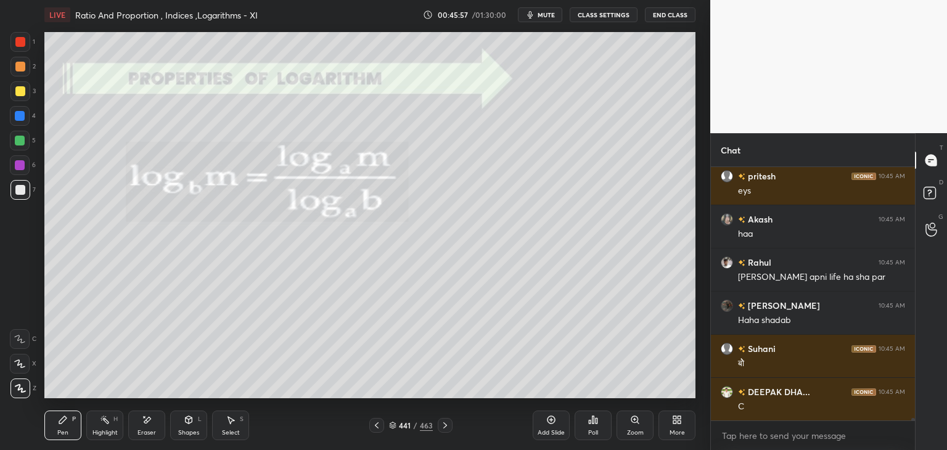
click at [545, 336] on img "grid" at bounding box center [546, 342] width 188 height 100
click at [446, 425] on icon at bounding box center [445, 425] width 10 height 10
click at [446, 428] on icon at bounding box center [445, 425] width 10 height 10
click at [445, 427] on icon at bounding box center [445, 425] width 10 height 10
click at [444, 428] on icon at bounding box center [445, 425] width 10 height 10
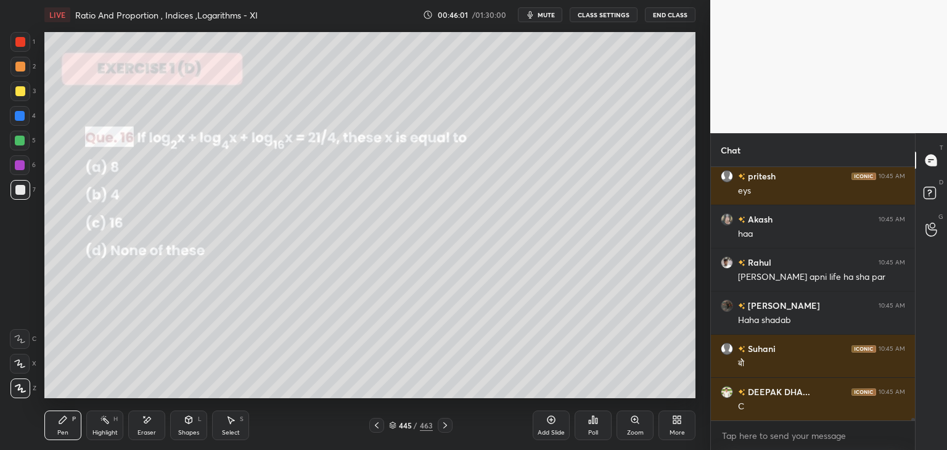
click at [442, 426] on icon at bounding box center [445, 425] width 10 height 10
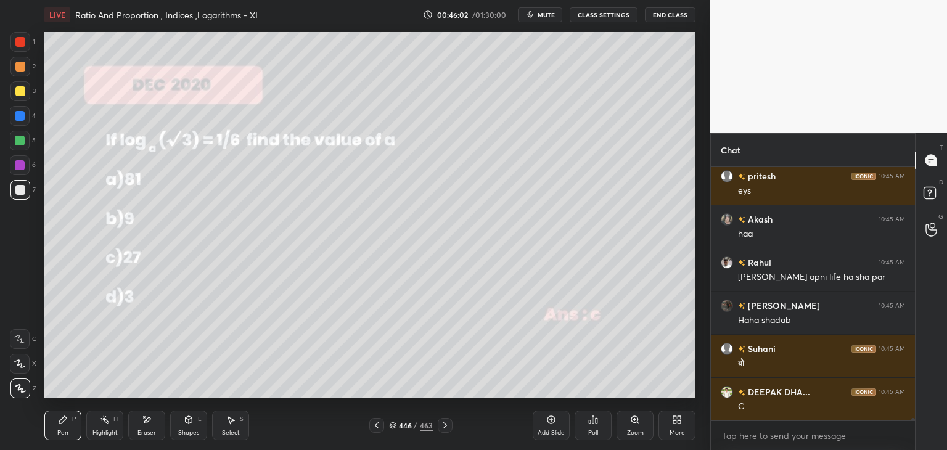
click at [441, 427] on icon at bounding box center [445, 425] width 10 height 10
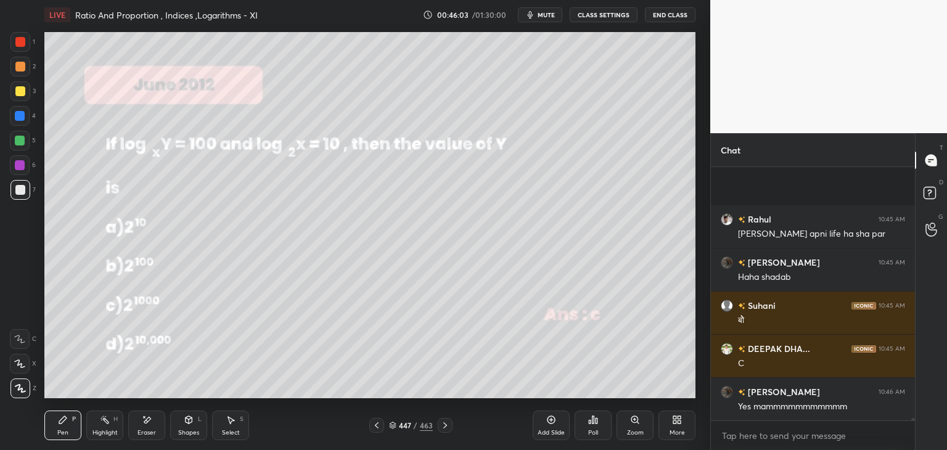
scroll to position [29631, 0]
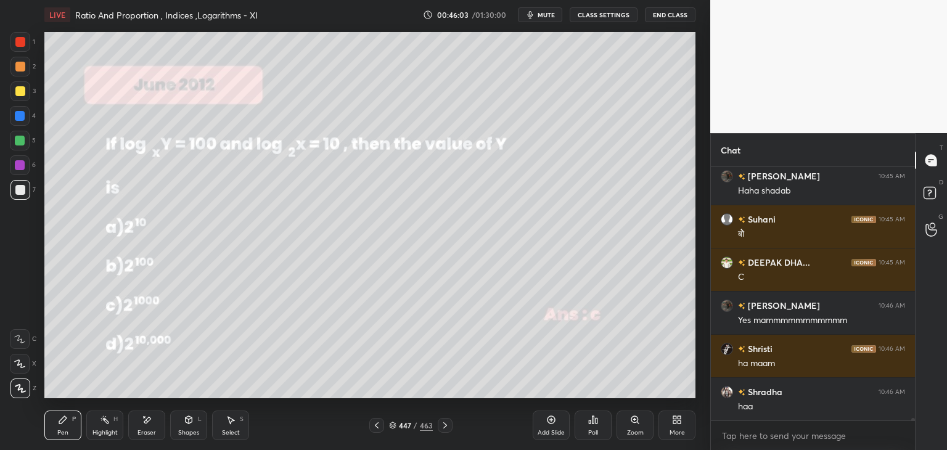
click at [438, 422] on div at bounding box center [445, 425] width 15 height 15
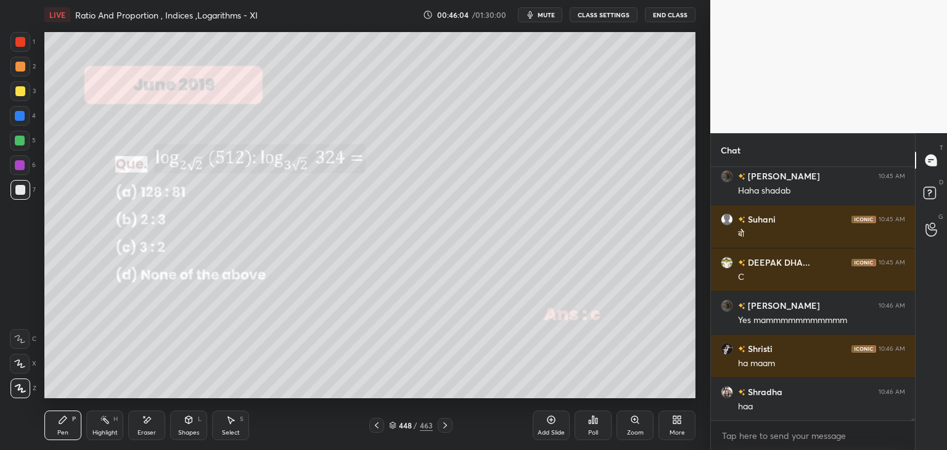
click at [433, 423] on div "448 / 463" at bounding box center [410, 425] width 83 height 15
click at [440, 425] on icon at bounding box center [445, 425] width 10 height 10
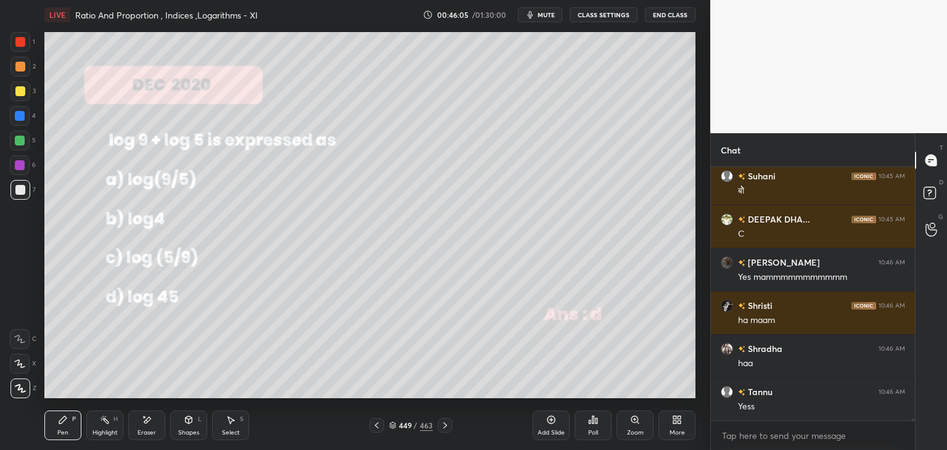
scroll to position [29718, 0]
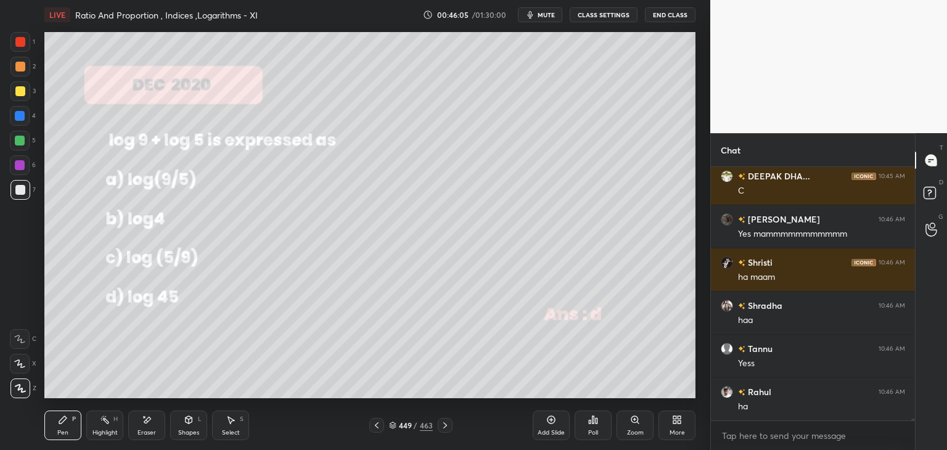
click at [443, 425] on icon at bounding box center [445, 425] width 10 height 10
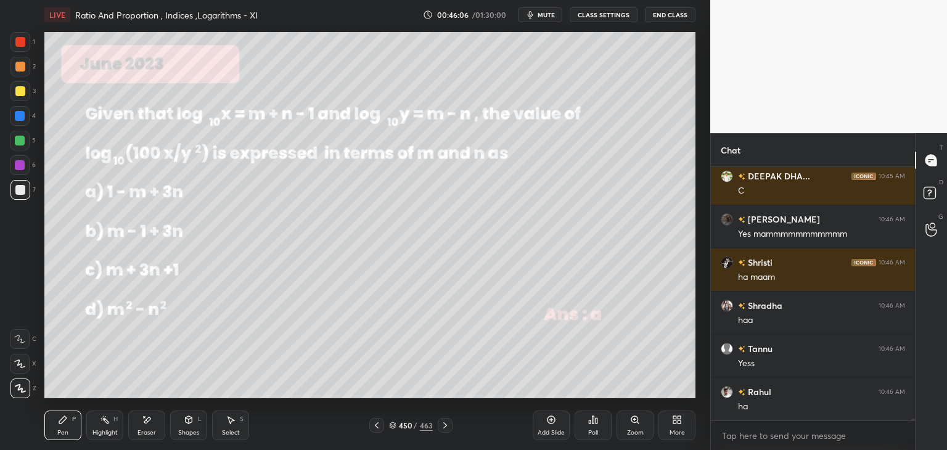
click at [443, 424] on icon at bounding box center [445, 425] width 10 height 10
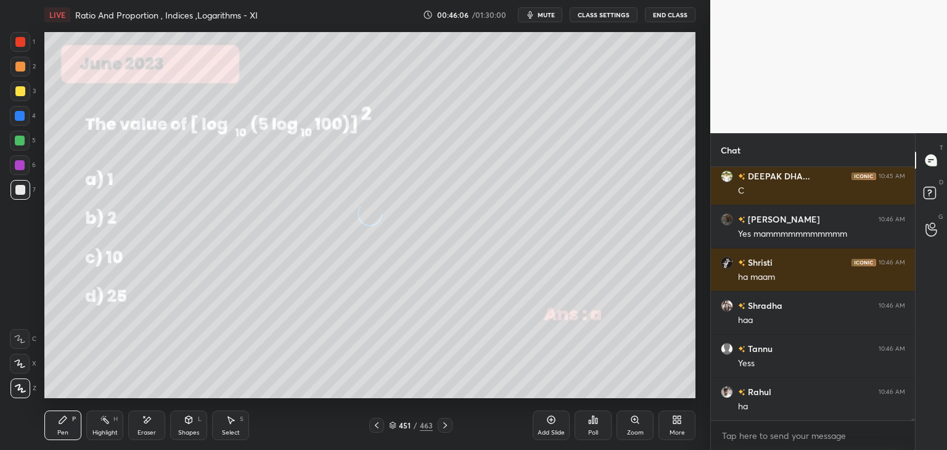
scroll to position [29761, 0]
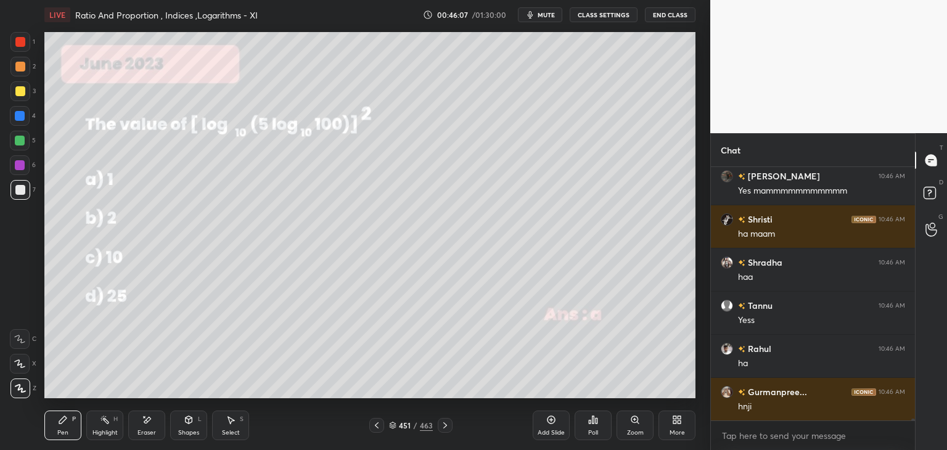
click at [443, 425] on icon at bounding box center [445, 425] width 10 height 10
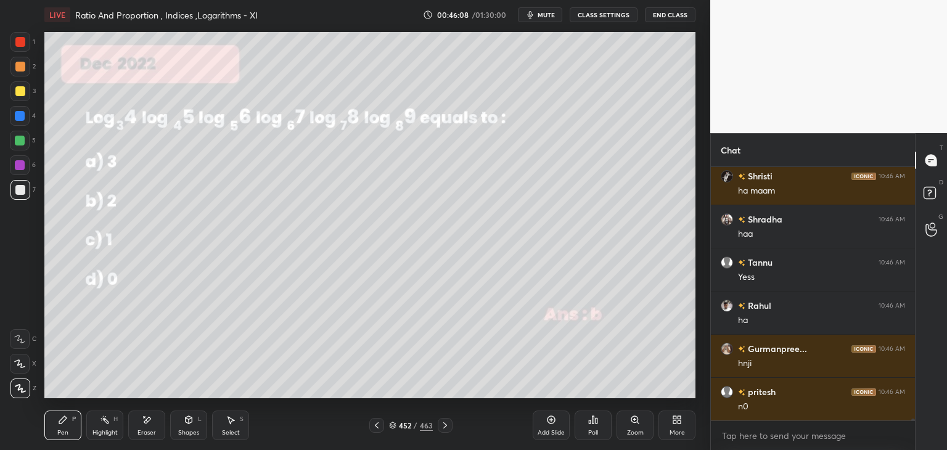
click at [444, 425] on icon at bounding box center [445, 425] width 10 height 10
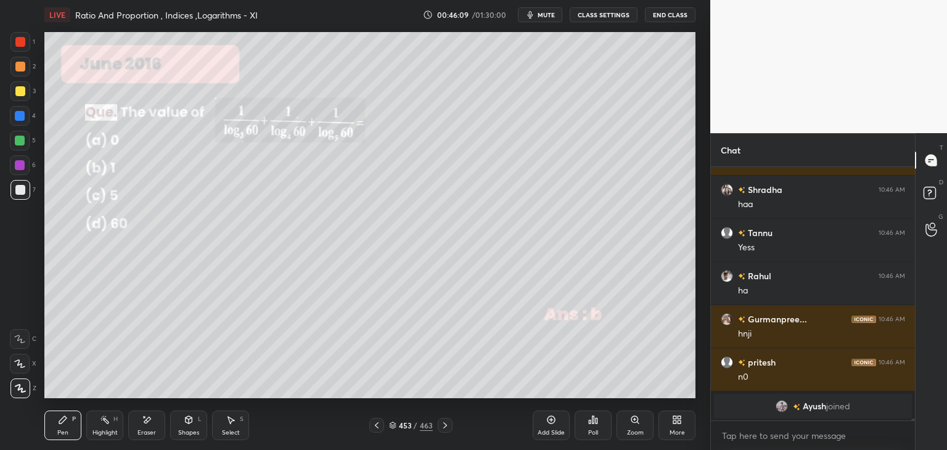
click at [444, 425] on icon at bounding box center [445, 425] width 10 height 10
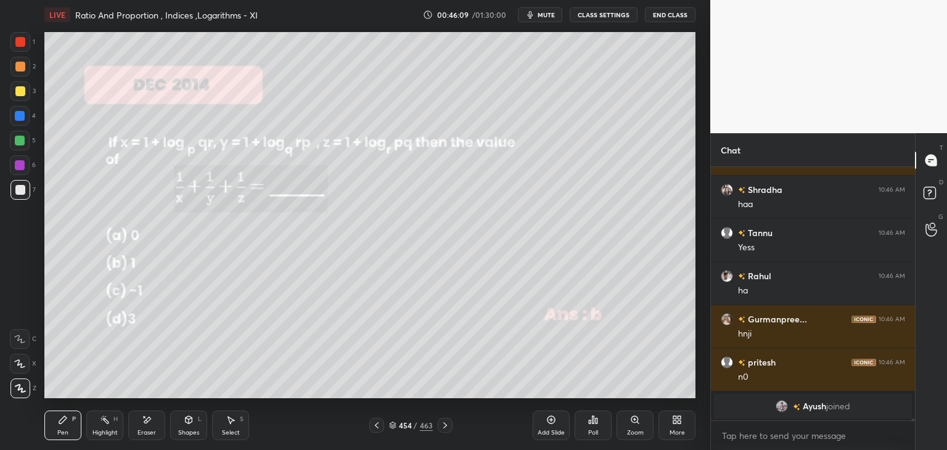
click at [443, 426] on icon at bounding box center [445, 425] width 10 height 10
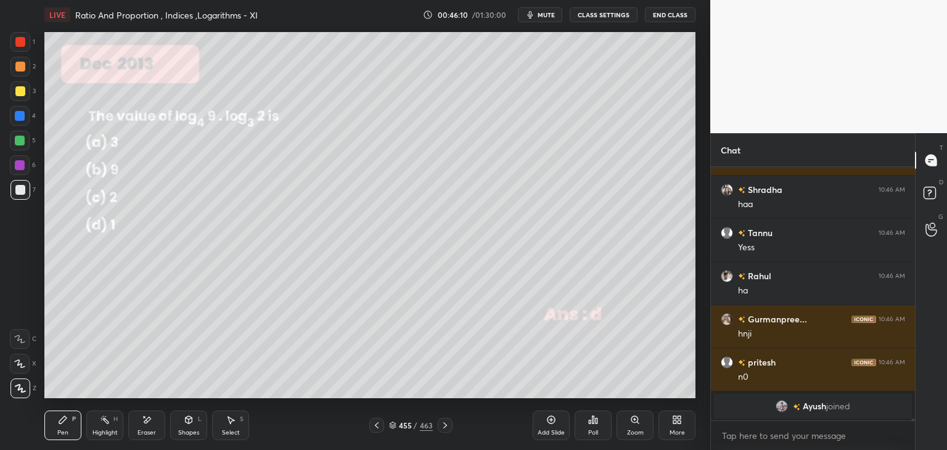
click at [441, 422] on icon at bounding box center [445, 425] width 10 height 10
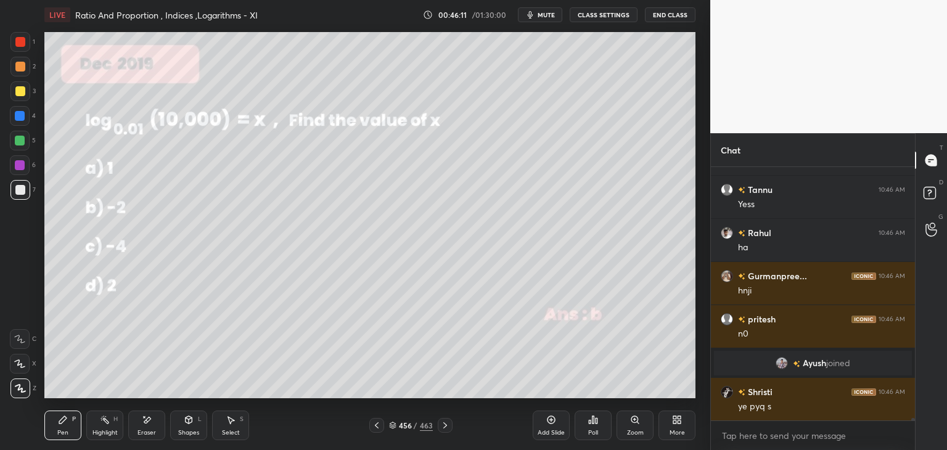
scroll to position [28660, 0]
click at [441, 425] on icon at bounding box center [445, 425] width 10 height 10
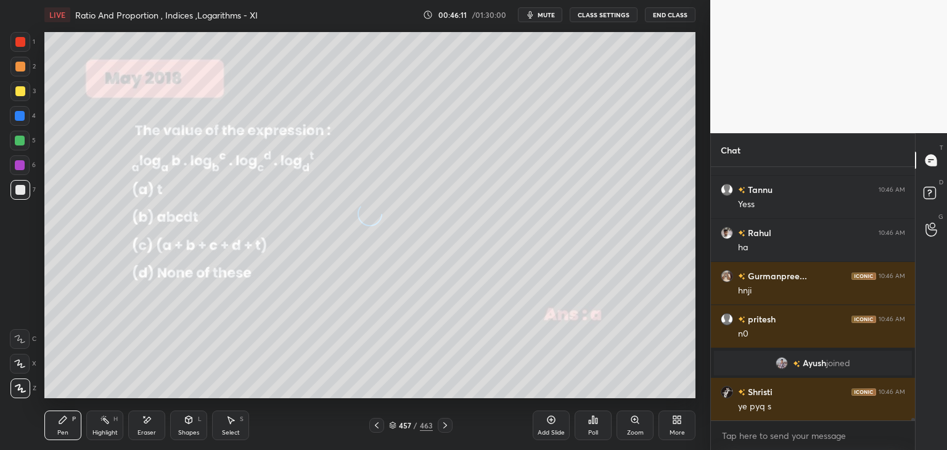
click at [442, 426] on icon at bounding box center [445, 425] width 10 height 10
click at [442, 425] on icon at bounding box center [445, 425] width 10 height 10
click at [441, 425] on icon at bounding box center [445, 425] width 10 height 10
click at [443, 425] on icon at bounding box center [445, 425] width 10 height 10
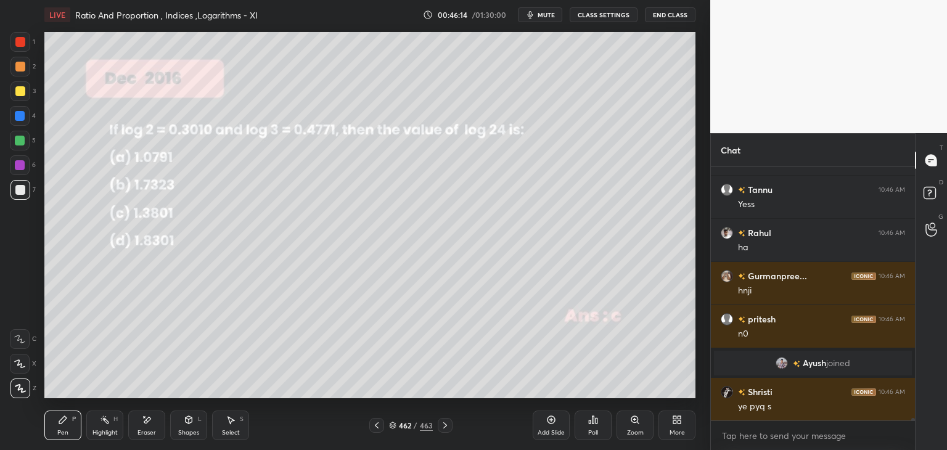
click at [441, 425] on icon at bounding box center [445, 425] width 10 height 10
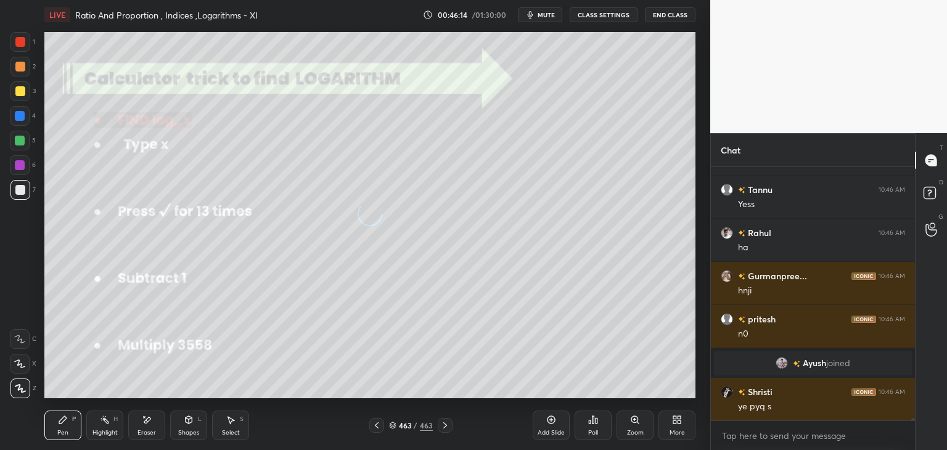
click at [442, 425] on icon at bounding box center [445, 425] width 10 height 10
click at [440, 425] on icon at bounding box center [445, 425] width 10 height 10
click at [440, 427] on icon at bounding box center [445, 425] width 10 height 10
click at [417, 425] on div "463 / 463" at bounding box center [411, 425] width 44 height 11
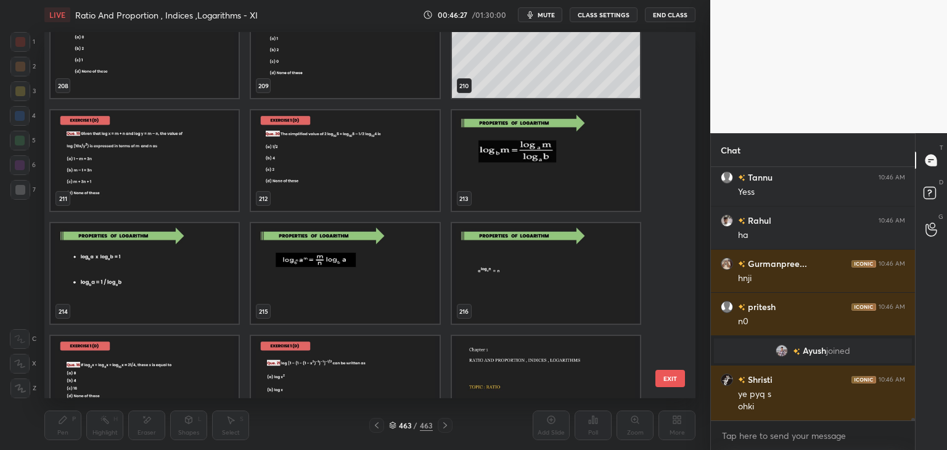
scroll to position [28715, 0]
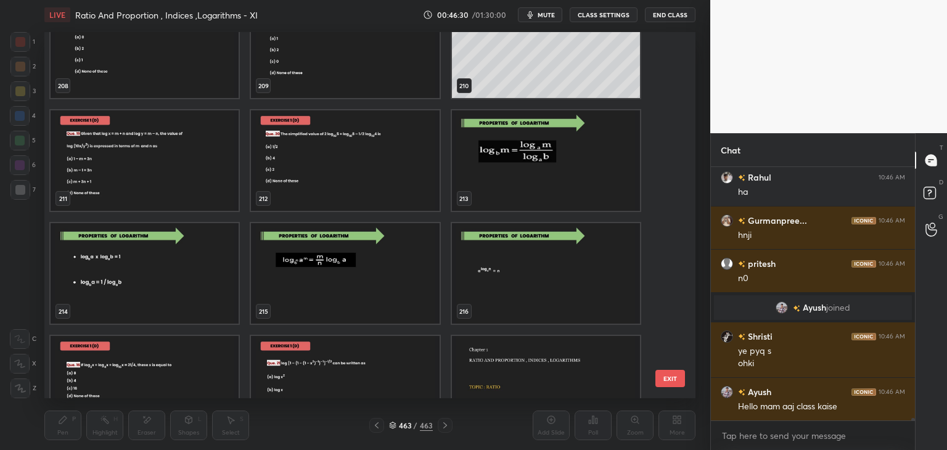
click at [368, 166] on img "grid" at bounding box center [345, 160] width 188 height 100
click at [371, 167] on img "grid" at bounding box center [345, 160] width 188 height 100
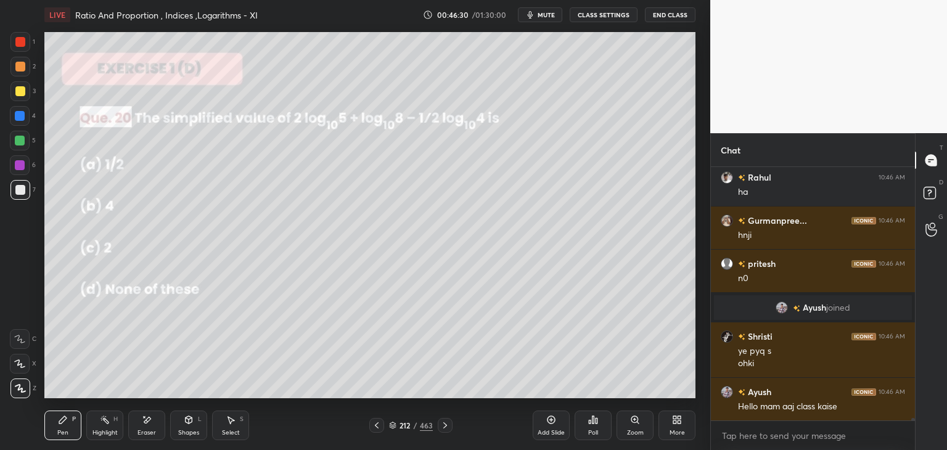
click at [372, 167] on img "grid" at bounding box center [345, 160] width 188 height 100
click at [440, 422] on icon at bounding box center [445, 425] width 10 height 10
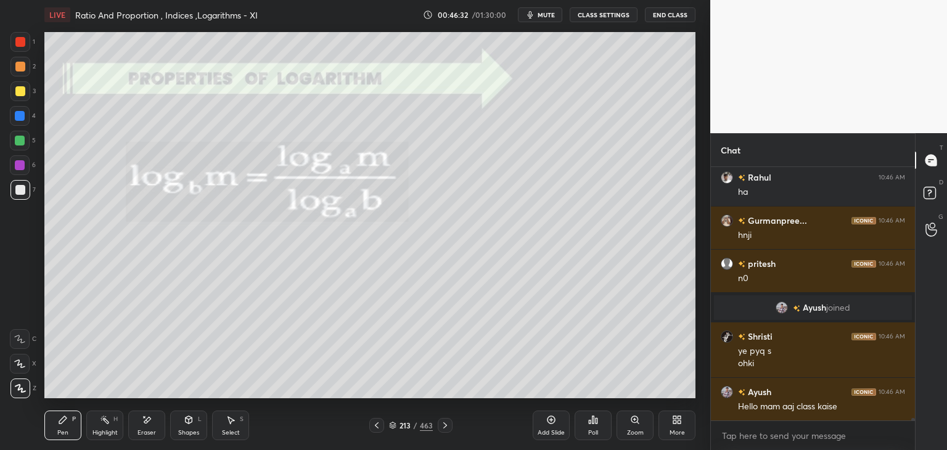
click at [443, 422] on icon at bounding box center [445, 425] width 10 height 10
click at [444, 421] on icon at bounding box center [445, 425] width 10 height 10
click at [445, 422] on icon at bounding box center [445, 425] width 10 height 10
click at [445, 423] on icon at bounding box center [445, 425] width 10 height 10
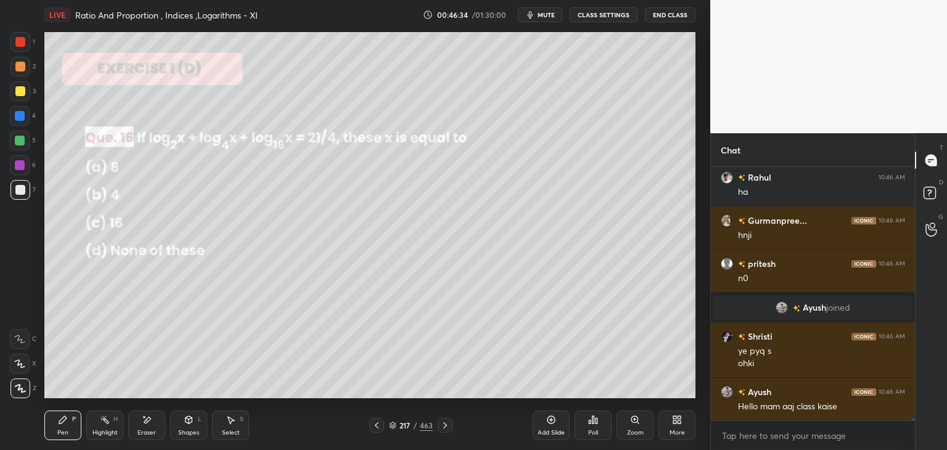
click at [444, 422] on icon at bounding box center [445, 425] width 10 height 10
click at [446, 420] on icon at bounding box center [445, 425] width 10 height 10
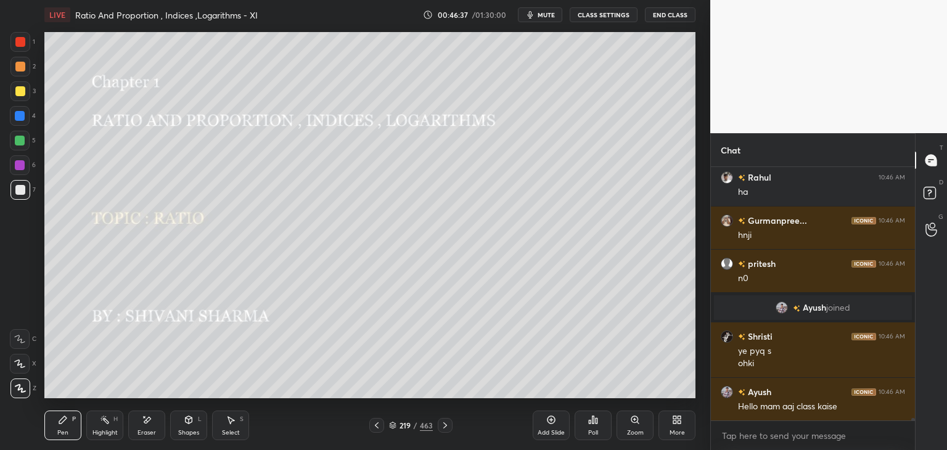
click at [376, 425] on icon at bounding box center [377, 425] width 10 height 10
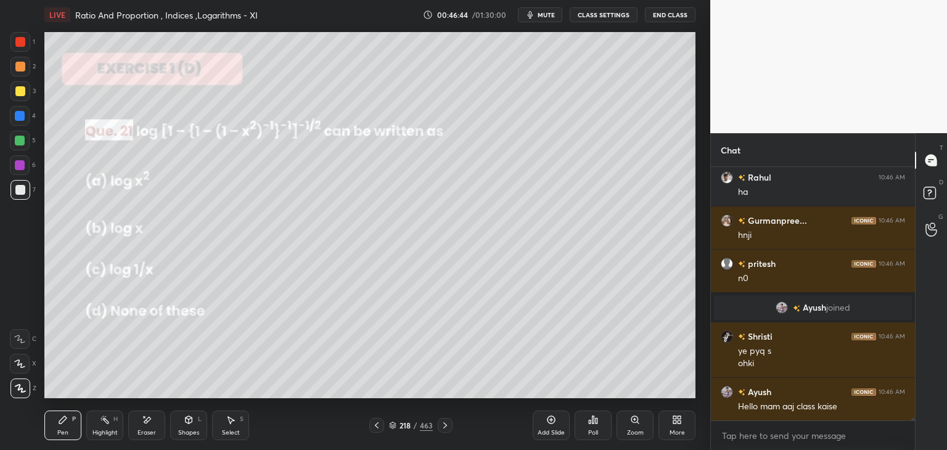
click at [599, 433] on div "Poll" at bounding box center [593, 426] width 37 height 30
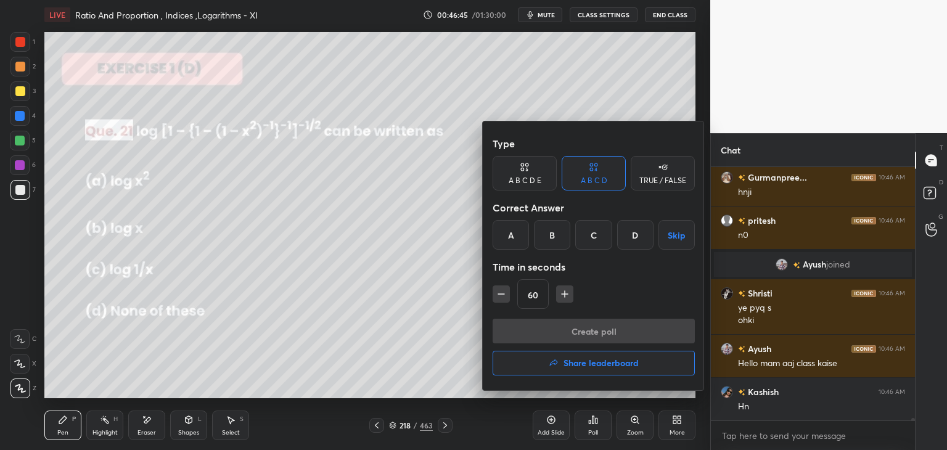
click at [554, 229] on div "B" at bounding box center [552, 235] width 36 height 30
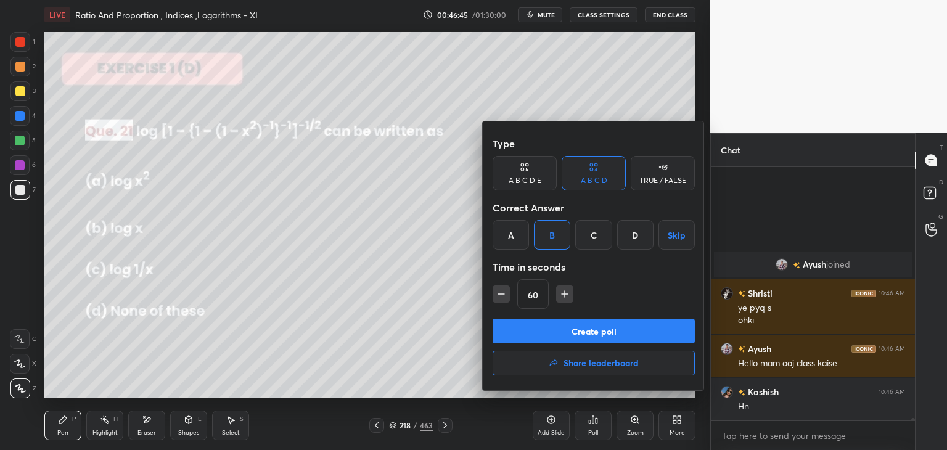
scroll to position [28888, 0]
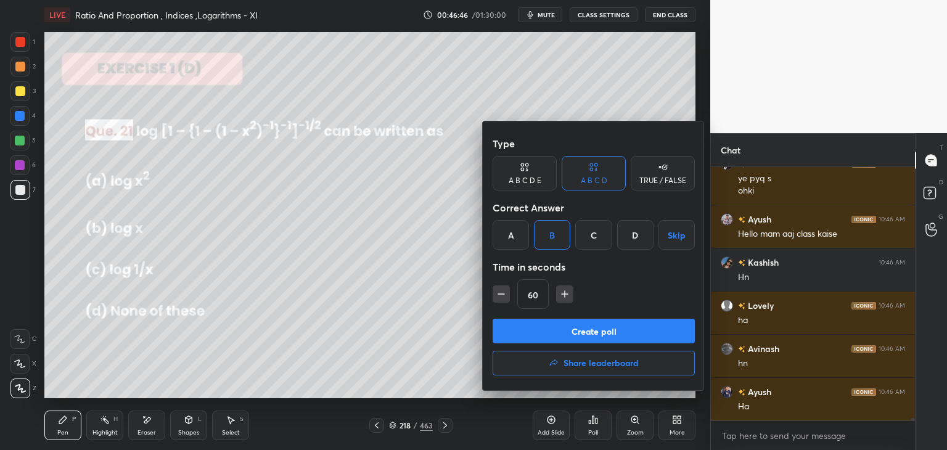
click at [562, 336] on button "Create poll" at bounding box center [594, 331] width 202 height 25
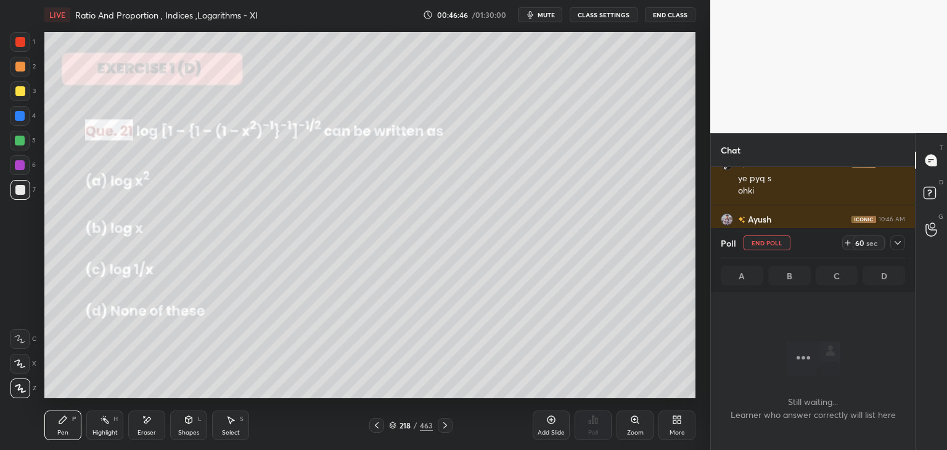
scroll to position [186, 200]
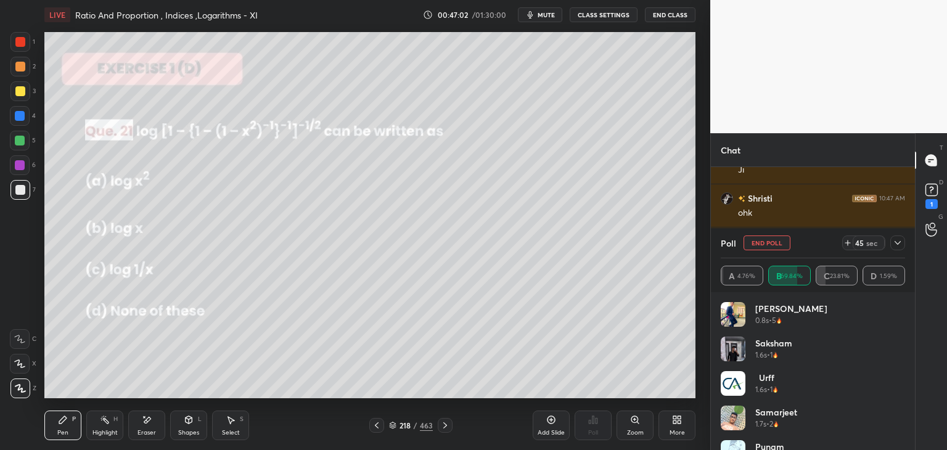
click at [896, 240] on icon at bounding box center [898, 243] width 10 height 10
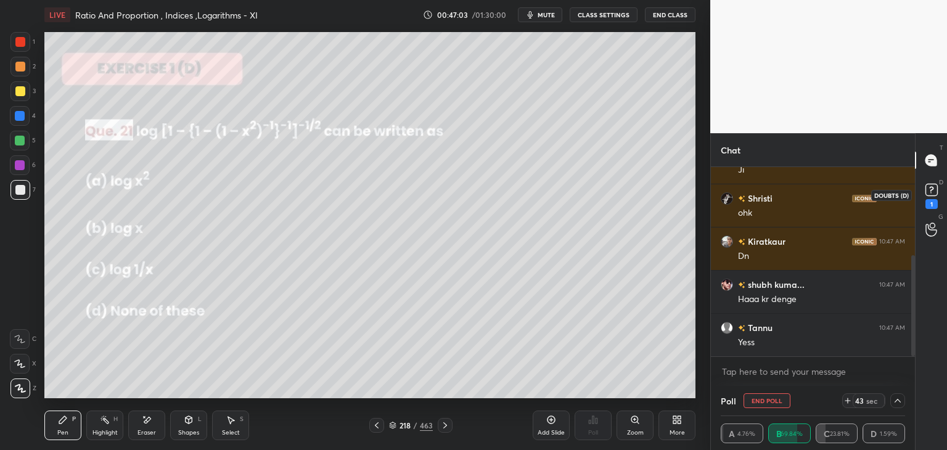
click at [929, 197] on icon at bounding box center [931, 190] width 18 height 18
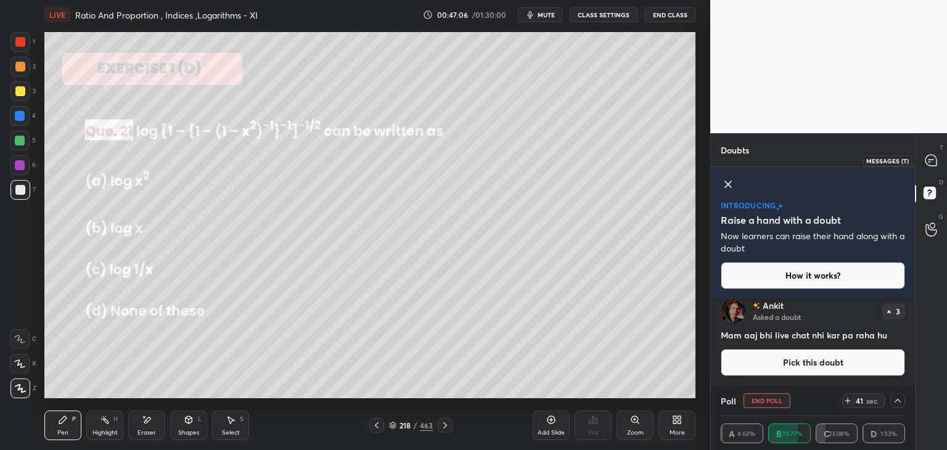
click at [929, 163] on icon at bounding box center [930, 160] width 11 height 11
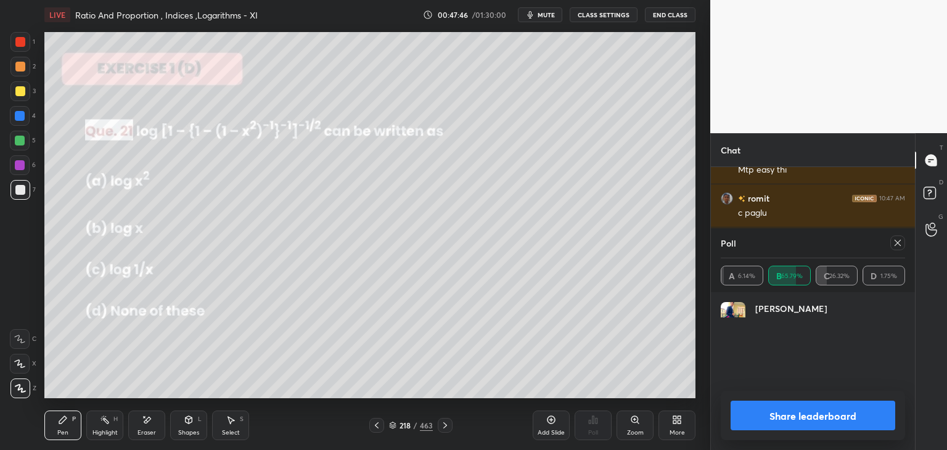
scroll to position [66, 181]
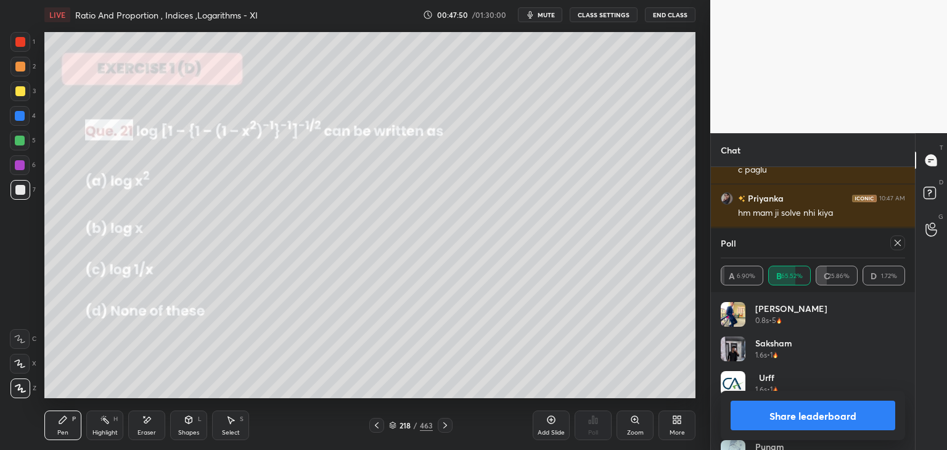
drag, startPoint x: 803, startPoint y: 415, endPoint x: 793, endPoint y: 409, distance: 12.2
click at [802, 414] on button "Share leaderboard" at bounding box center [813, 416] width 165 height 30
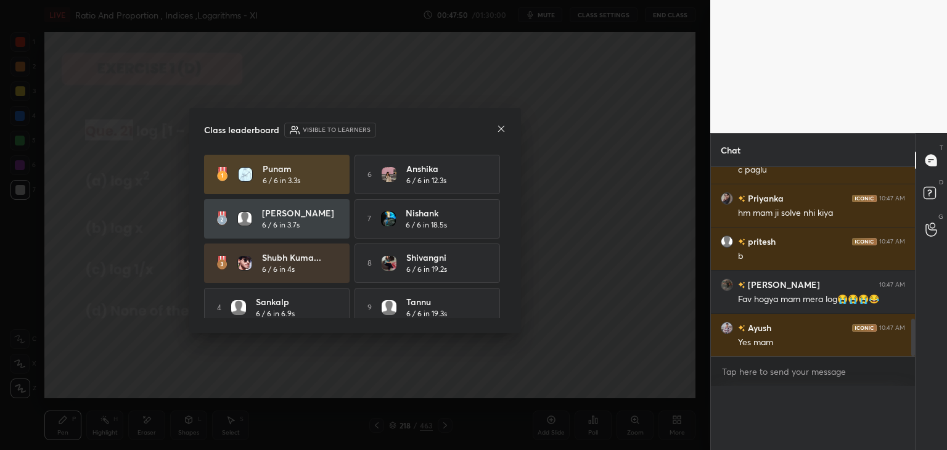
scroll to position [0, 0]
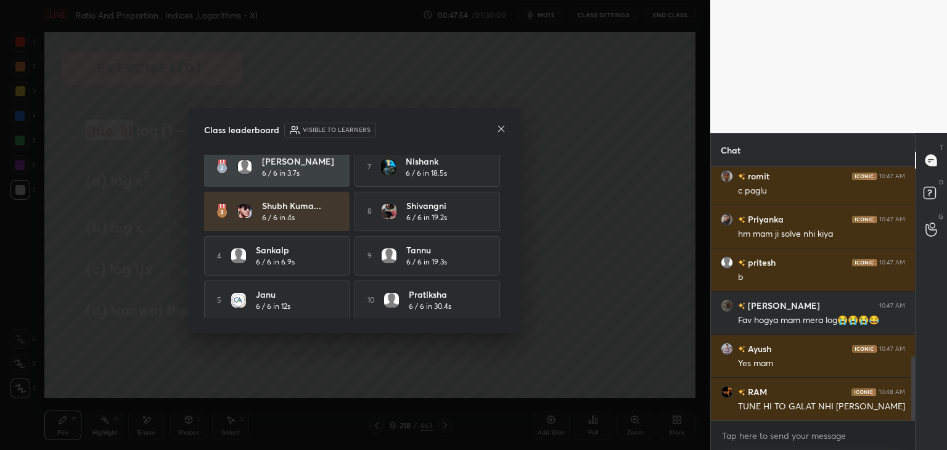
click at [498, 127] on icon at bounding box center [501, 129] width 10 height 10
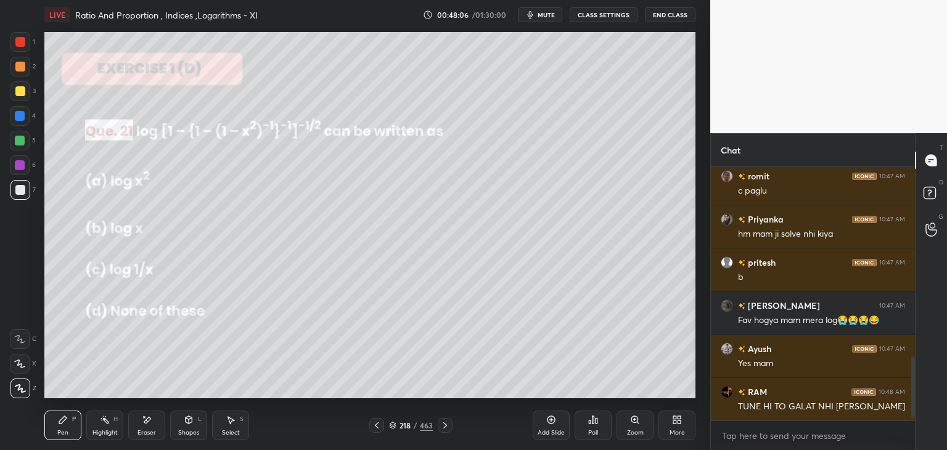
scroll to position [789, 0]
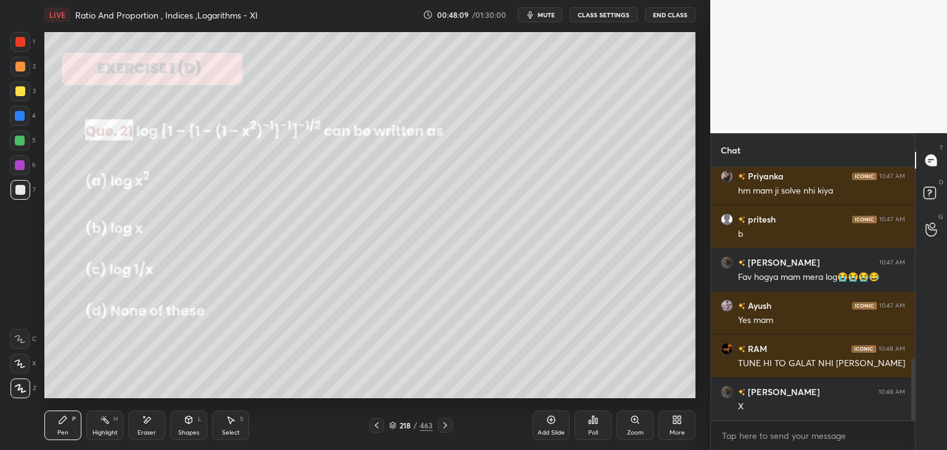
click at [137, 430] on div "Eraser" at bounding box center [146, 433] width 18 height 6
click at [19, 393] on div "Erase all" at bounding box center [20, 389] width 20 height 20
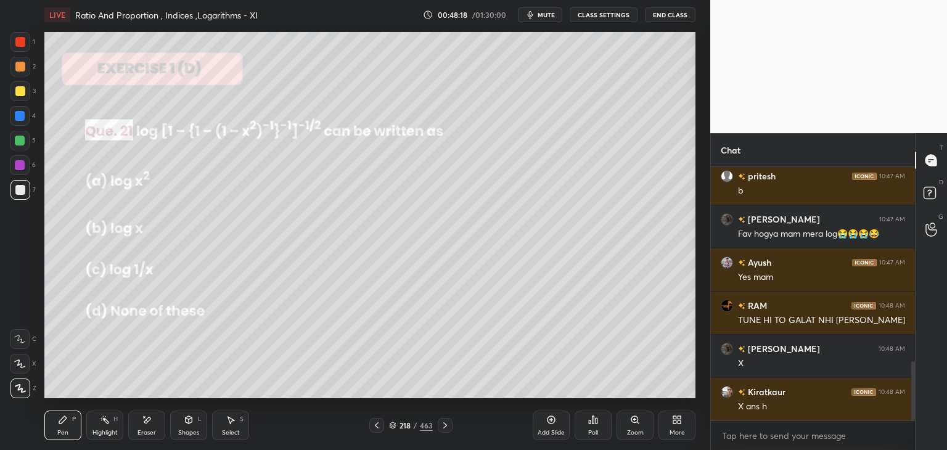
scroll to position [876, 0]
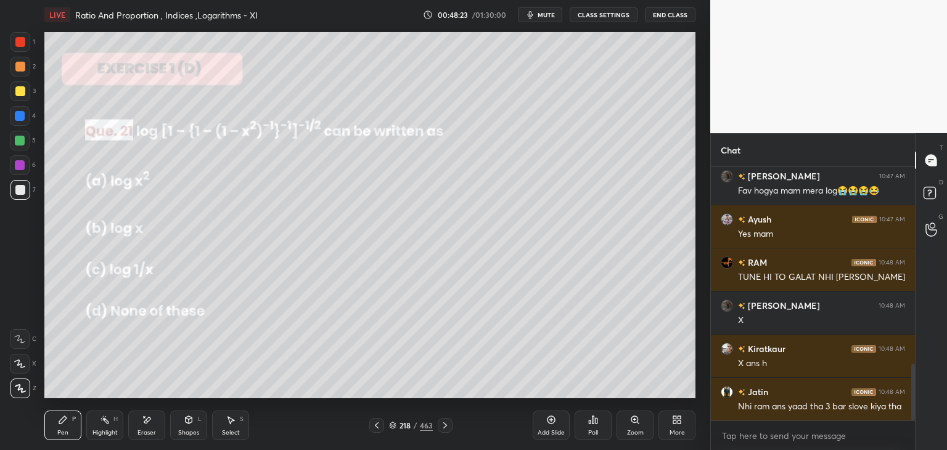
click at [24, 94] on div at bounding box center [20, 91] width 10 height 10
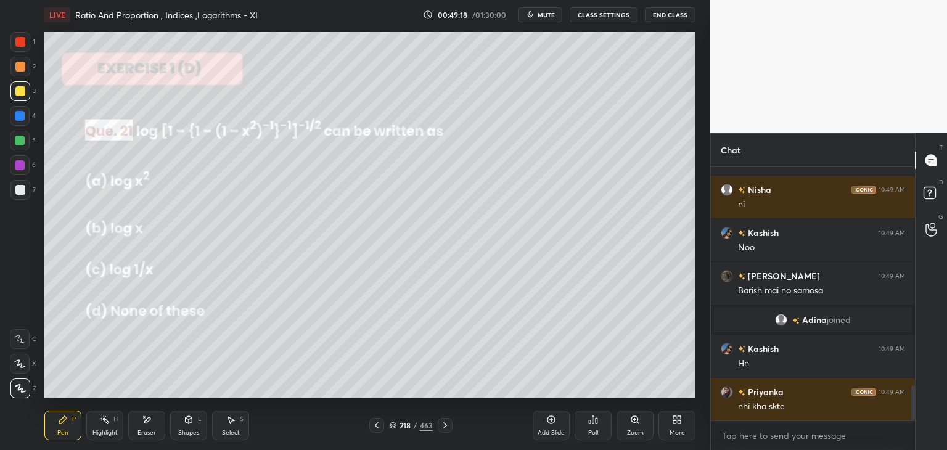
scroll to position [1575, 0]
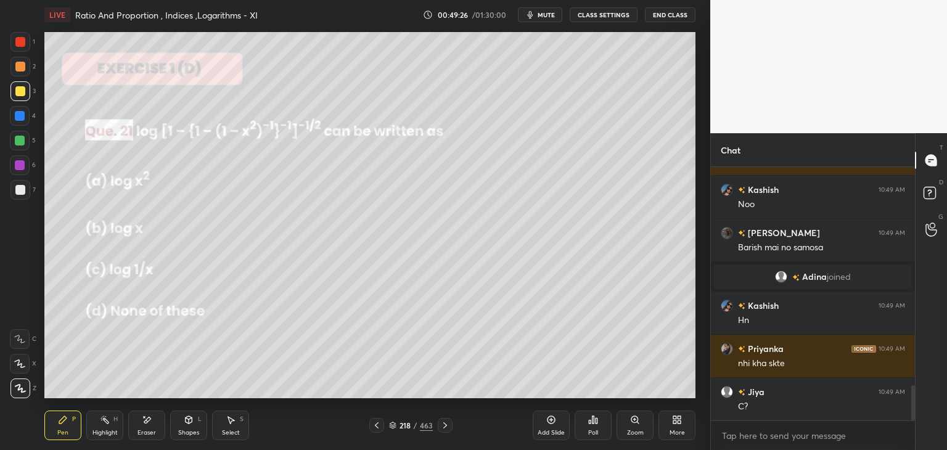
click at [15, 43] on div at bounding box center [20, 42] width 20 height 20
drag, startPoint x: 18, startPoint y: 190, endPoint x: 33, endPoint y: 215, distance: 29.6
click at [17, 190] on div at bounding box center [20, 190] width 10 height 10
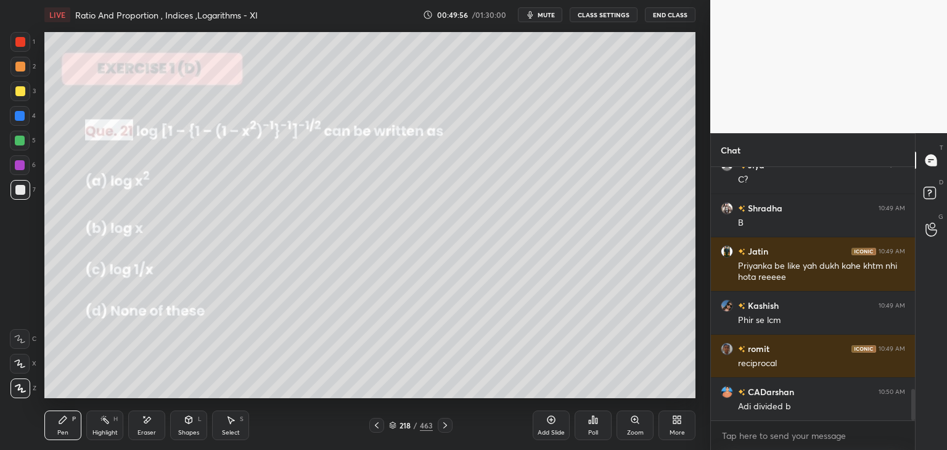
scroll to position [1845, 0]
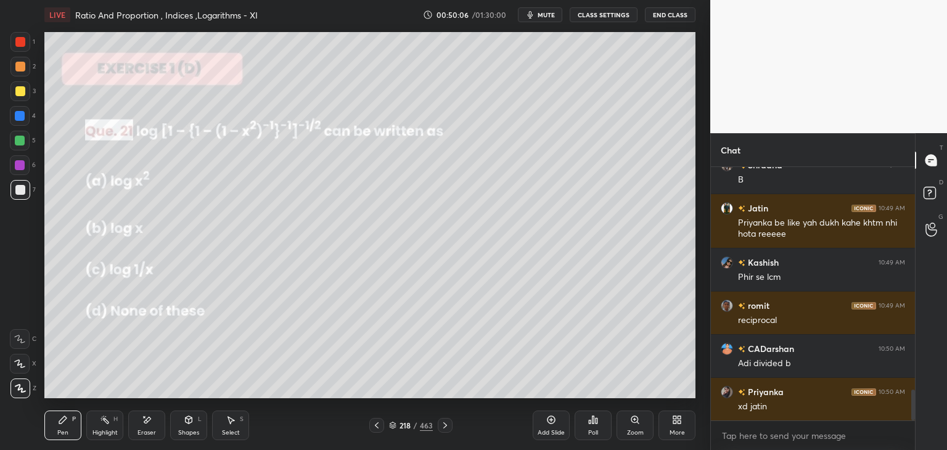
click at [697, 92] on div "Setting up your live class Poll for secs No correct answer Start poll" at bounding box center [369, 215] width 661 height 371
click at [154, 425] on div "Eraser" at bounding box center [146, 426] width 37 height 30
click at [23, 366] on icon at bounding box center [20, 364] width 10 height 10
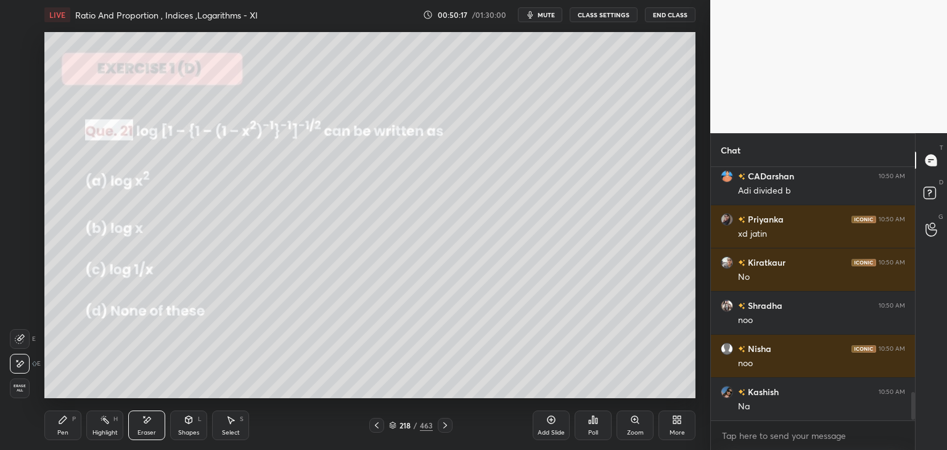
scroll to position [2061, 0]
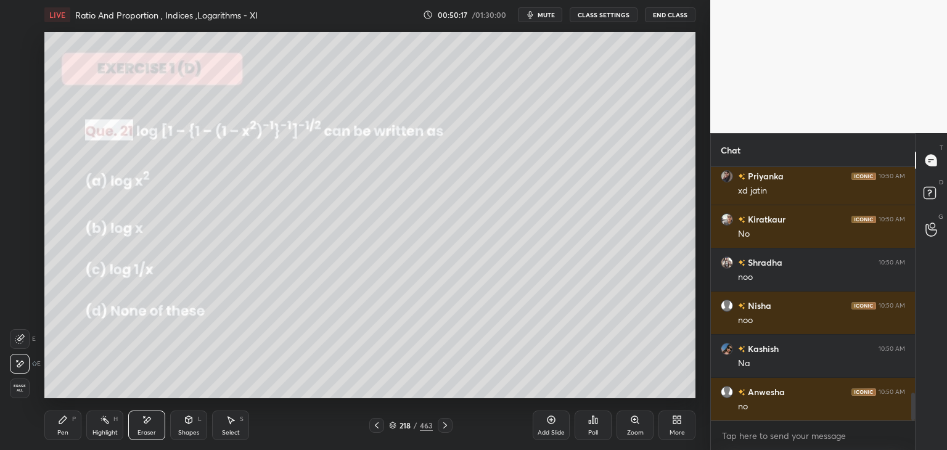
click at [62, 426] on div "Pen P" at bounding box center [62, 426] width 37 height 30
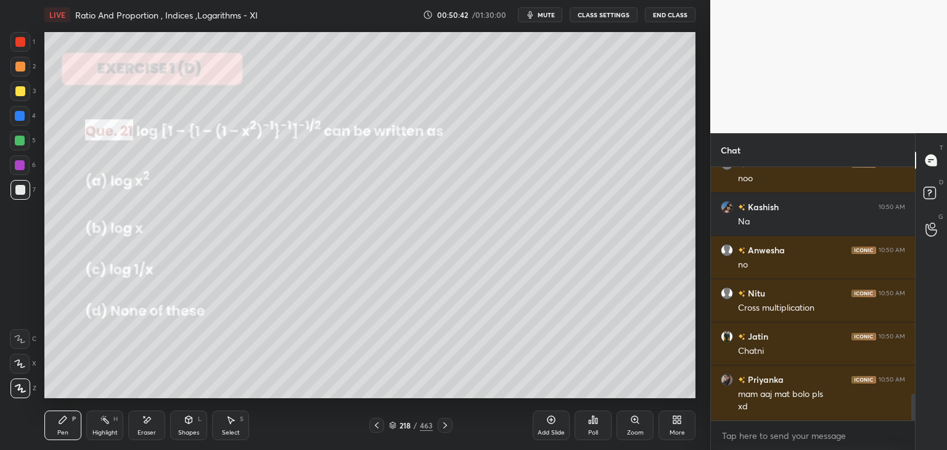
scroll to position [2245, 0]
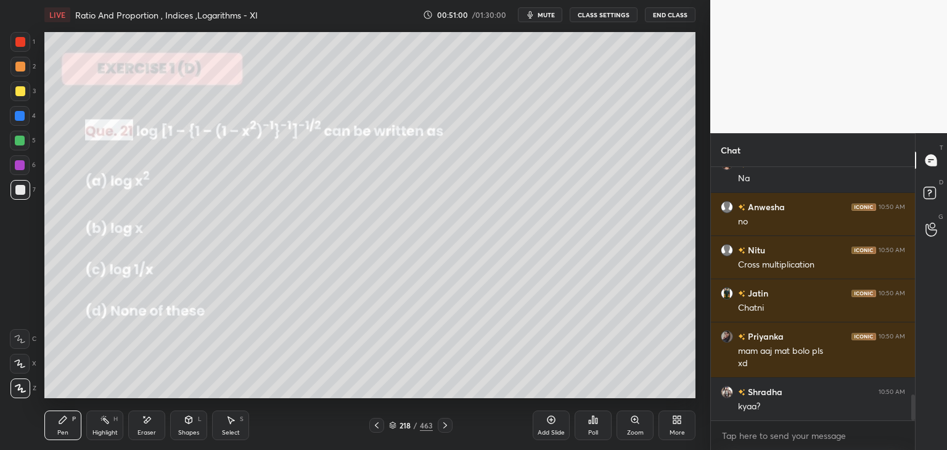
click at [16, 35] on div at bounding box center [20, 42] width 20 height 20
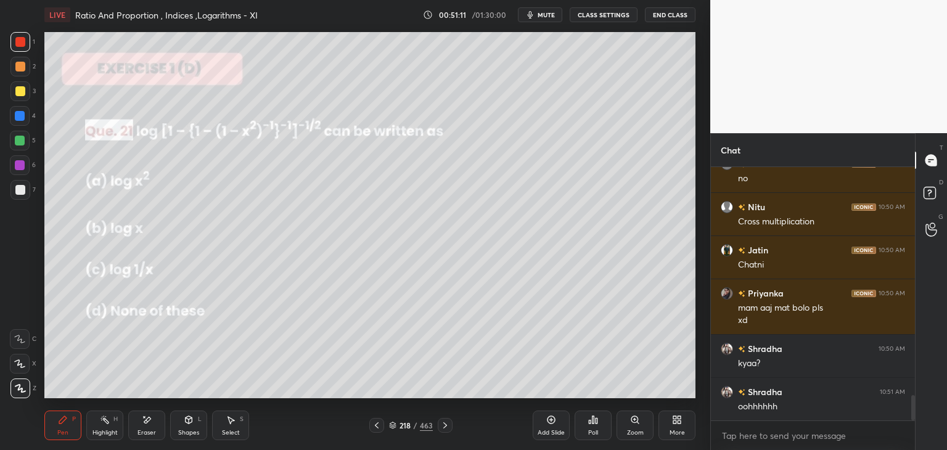
drag, startPoint x: 549, startPoint y: 430, endPoint x: 528, endPoint y: 400, distance: 36.8
click at [547, 430] on div "Add Slide" at bounding box center [551, 433] width 27 height 6
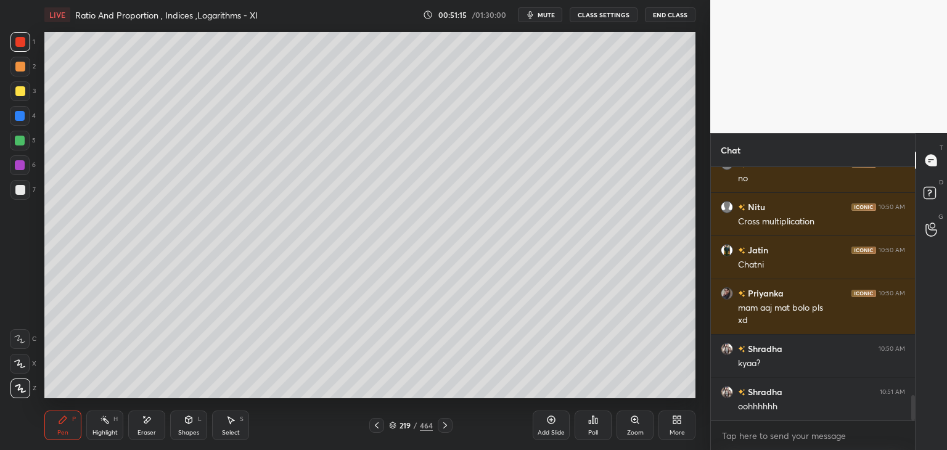
click at [380, 422] on icon at bounding box center [377, 425] width 10 height 10
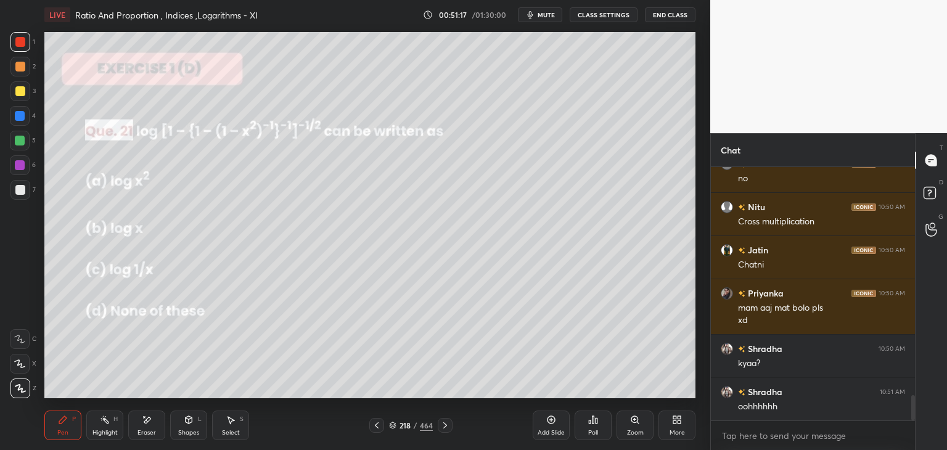
click at [442, 425] on icon at bounding box center [445, 425] width 10 height 10
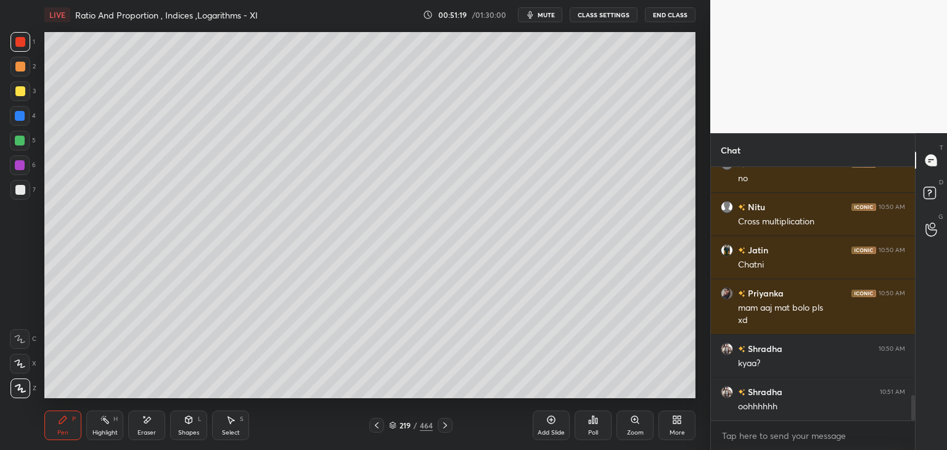
click at [378, 421] on icon at bounding box center [377, 425] width 10 height 10
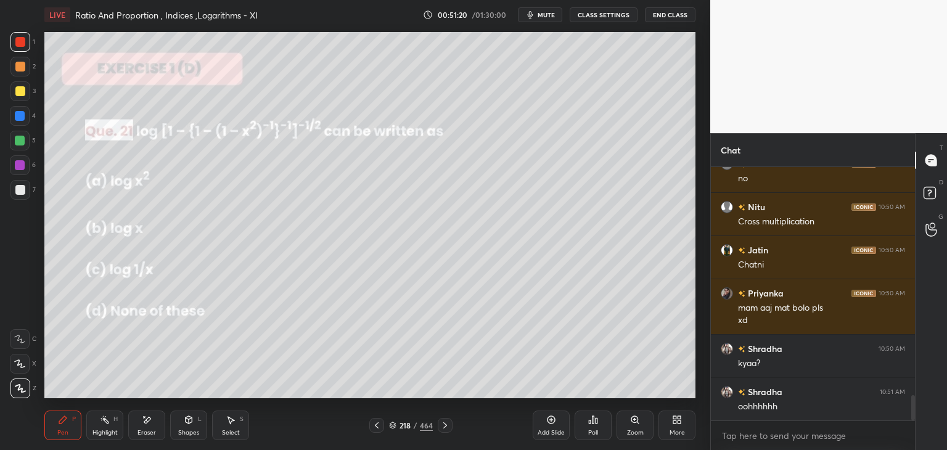
click at [443, 425] on icon at bounding box center [445, 425] width 10 height 10
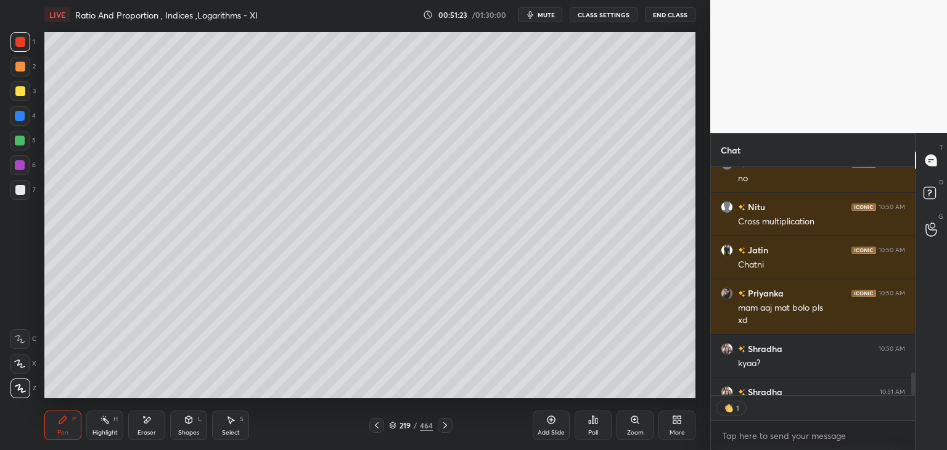
scroll to position [4, 4]
click at [379, 424] on icon at bounding box center [377, 425] width 10 height 10
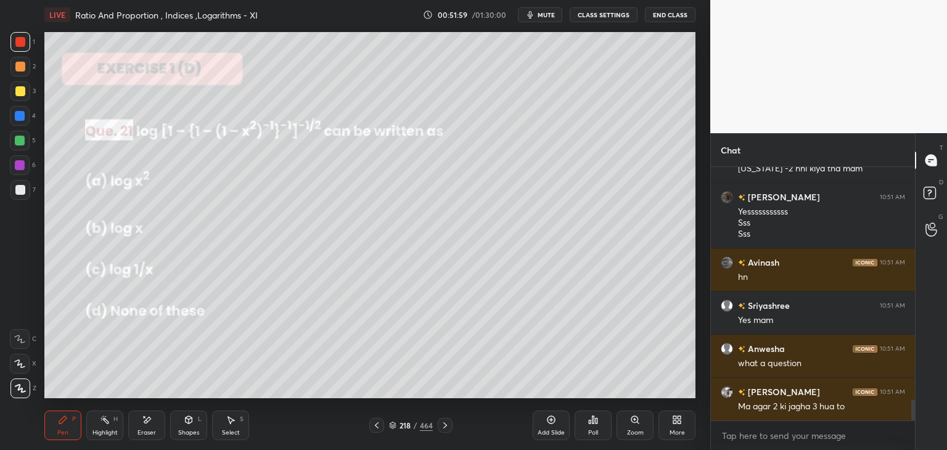
scroll to position [2797, 0]
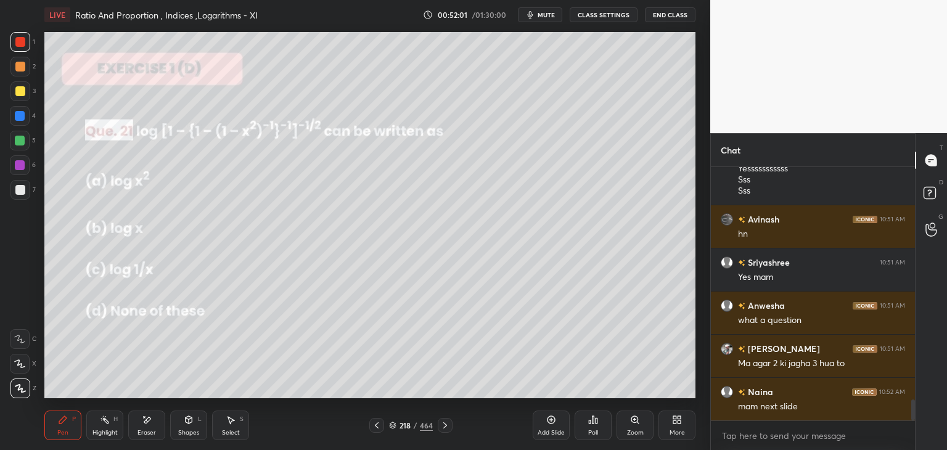
click at [445, 430] on icon at bounding box center [445, 425] width 10 height 10
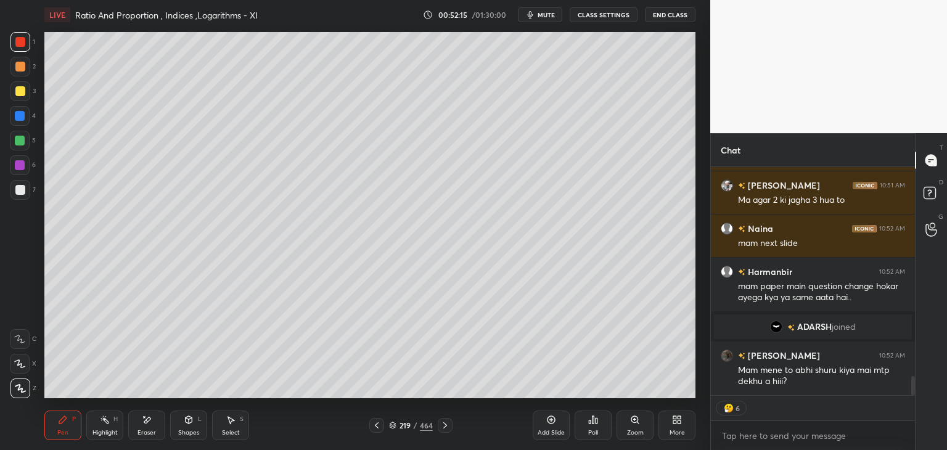
scroll to position [2575, 0]
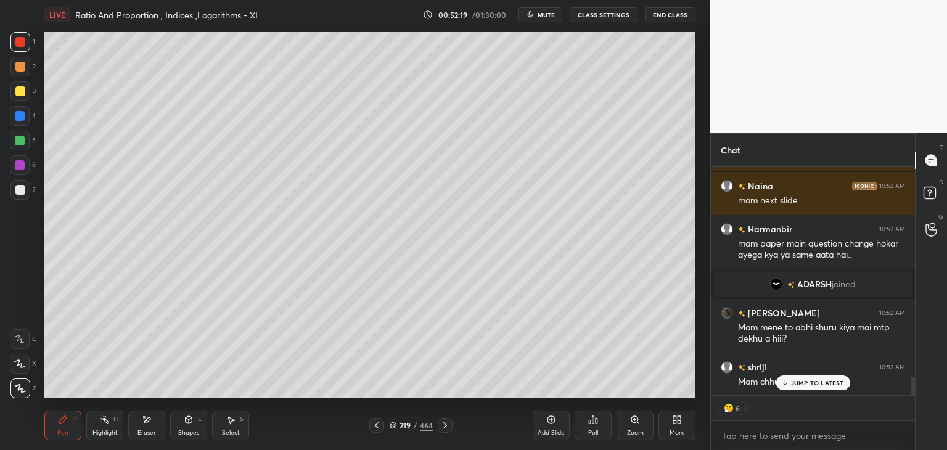
type textarea "x"
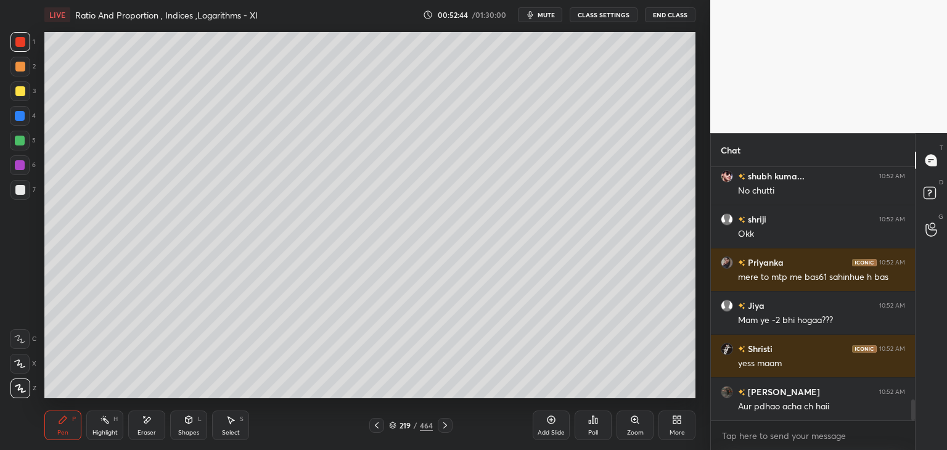
scroll to position [2895, 0]
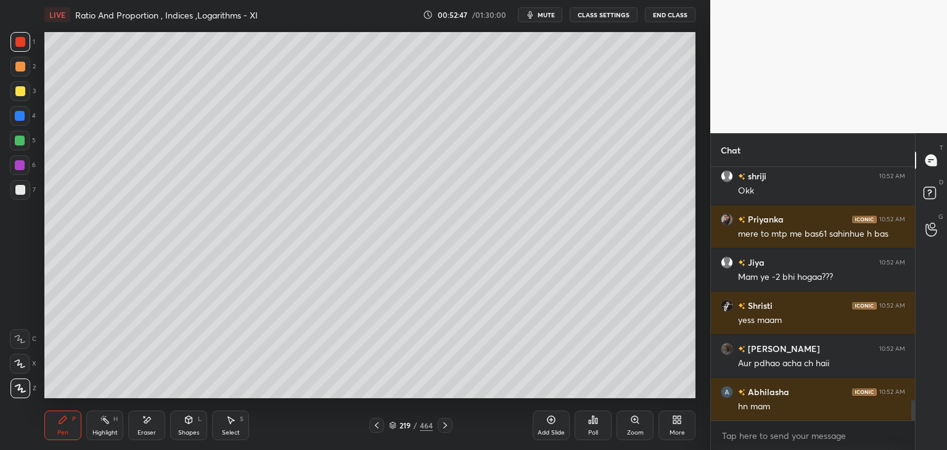
click at [371, 429] on div at bounding box center [376, 425] width 15 height 15
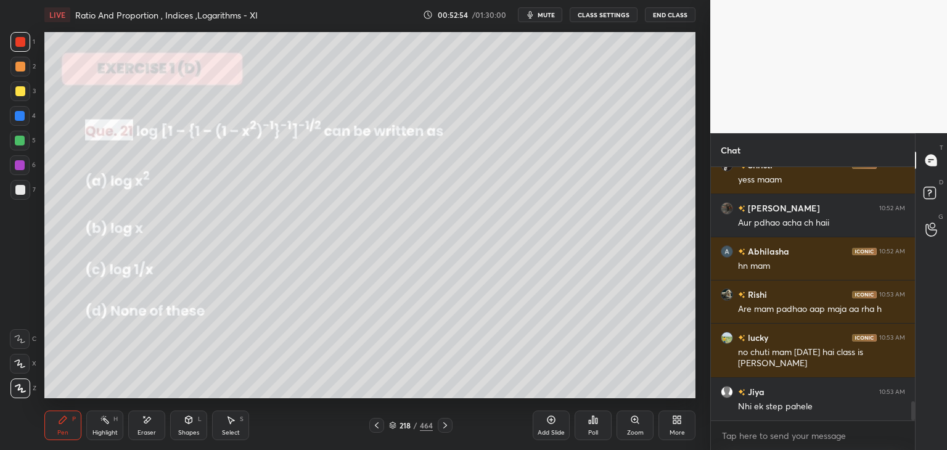
scroll to position [3079, 0]
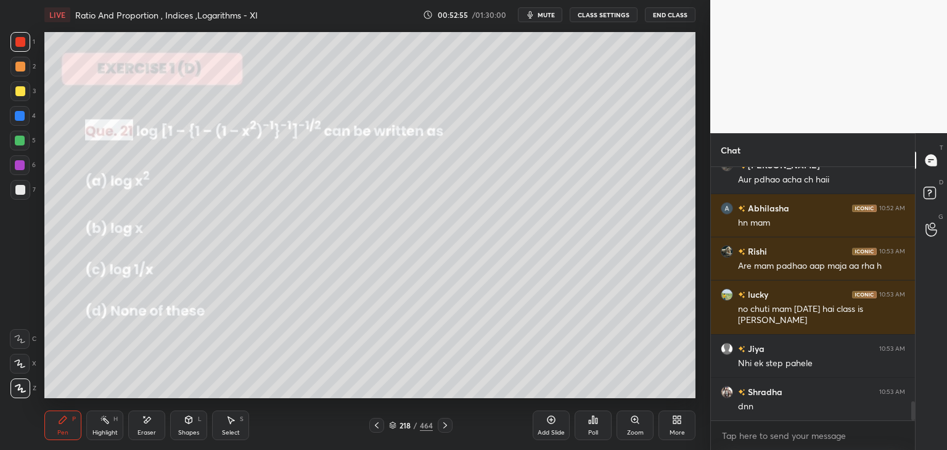
click at [372, 425] on icon at bounding box center [377, 425] width 10 height 10
click at [443, 427] on icon at bounding box center [445, 425] width 10 height 10
click at [442, 428] on icon at bounding box center [445, 425] width 10 height 10
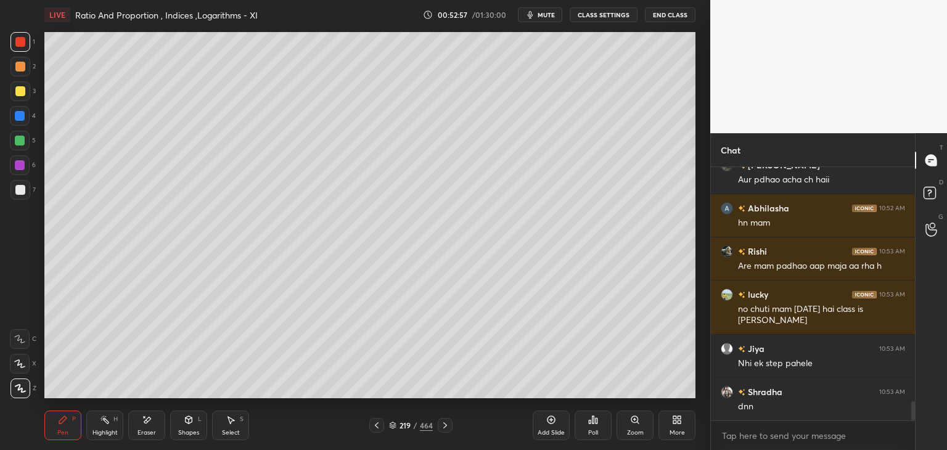
click at [373, 427] on icon at bounding box center [377, 425] width 10 height 10
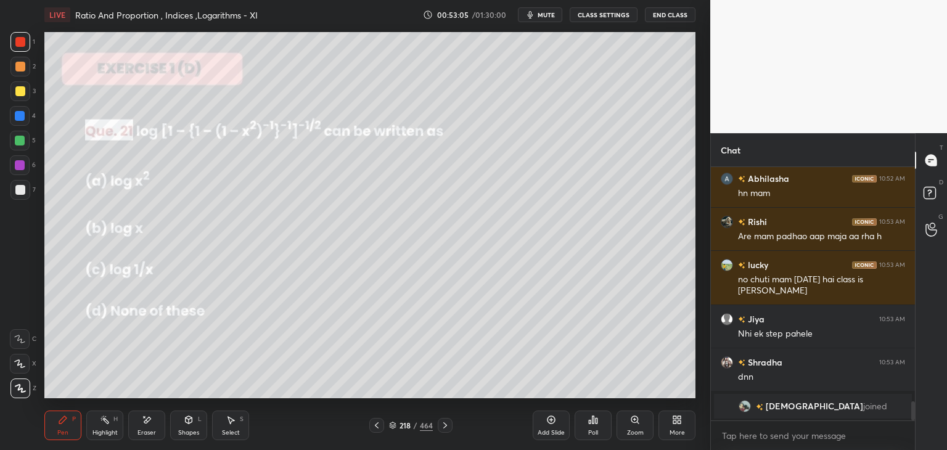
scroll to position [2958, 0]
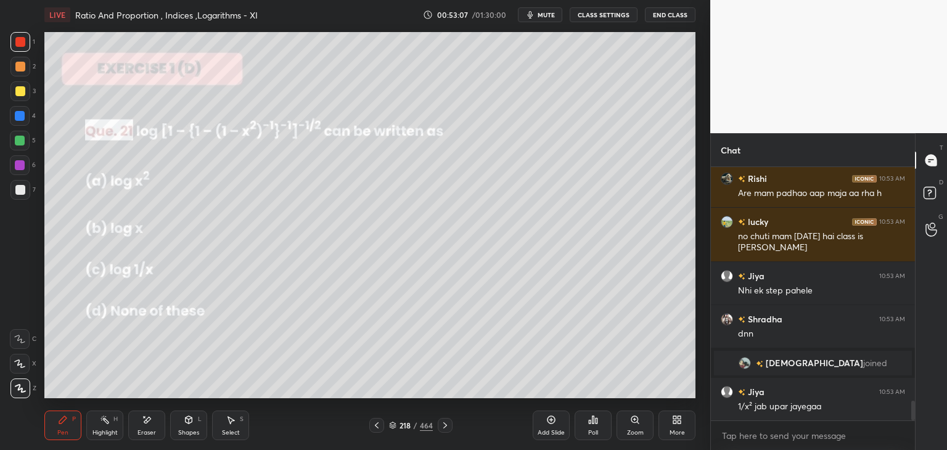
click at [441, 426] on icon at bounding box center [445, 425] width 10 height 10
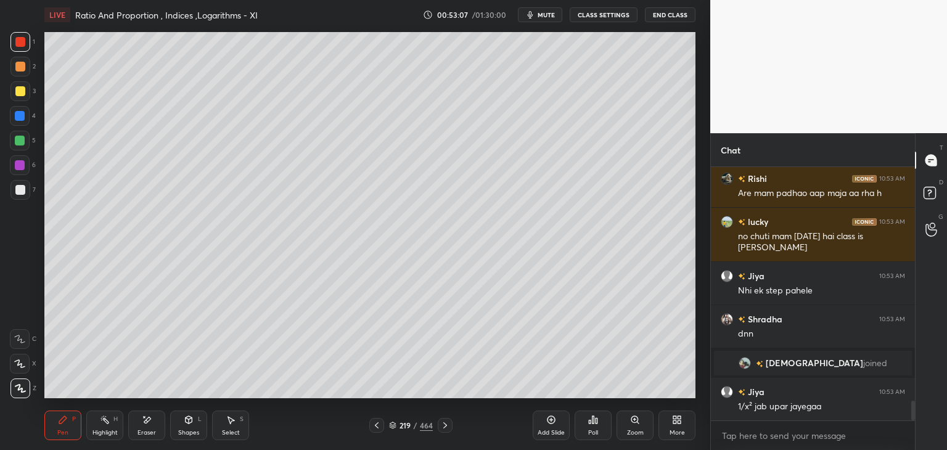
click at [442, 428] on icon at bounding box center [445, 425] width 10 height 10
click at [441, 430] on icon at bounding box center [445, 425] width 10 height 10
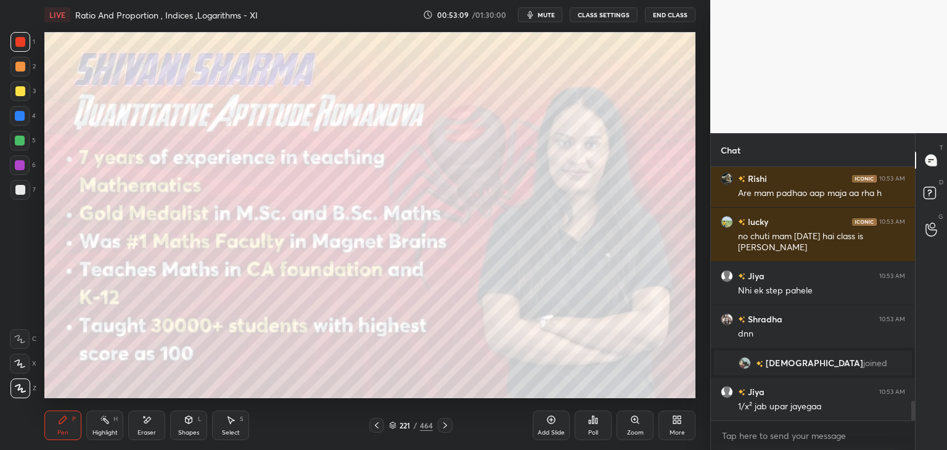
drag, startPoint x: 415, startPoint y: 427, endPoint x: 438, endPoint y: 412, distance: 27.2
click at [414, 426] on div "/" at bounding box center [416, 425] width 4 height 7
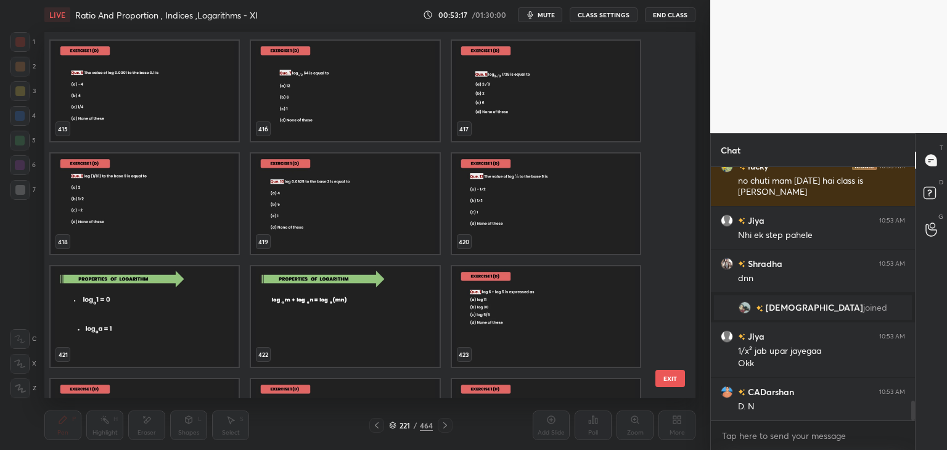
scroll to position [15540, 0]
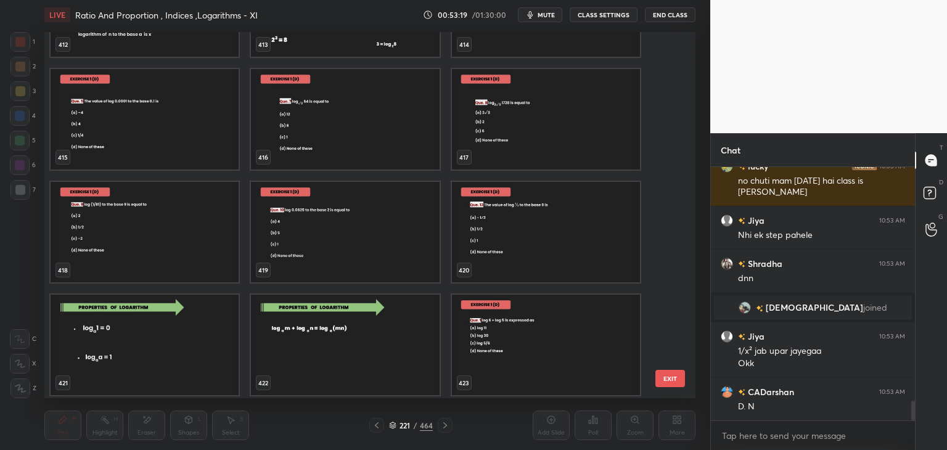
click at [611, 339] on img "grid" at bounding box center [546, 345] width 188 height 100
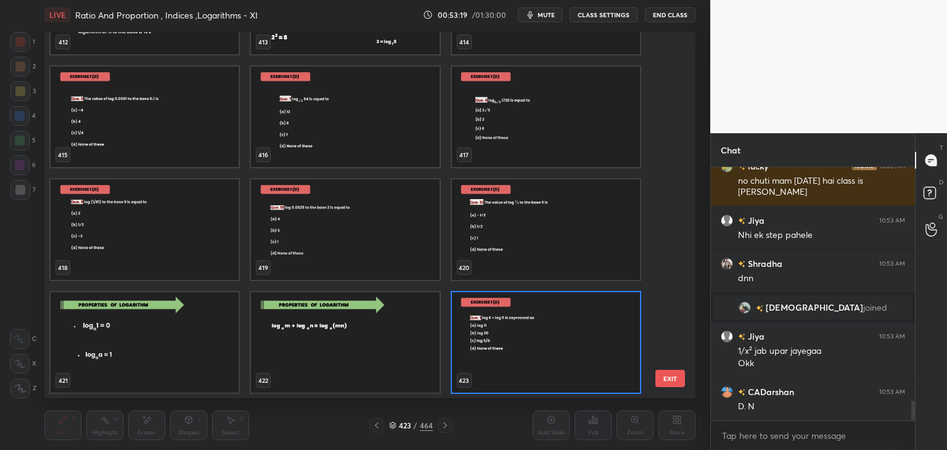
click at [613, 340] on div "409 410 411 412 413 414 415 416 417 418 419 420 421 422 423" at bounding box center [358, 215] width 629 height 366
click at [615, 340] on img "grid" at bounding box center [546, 342] width 188 height 100
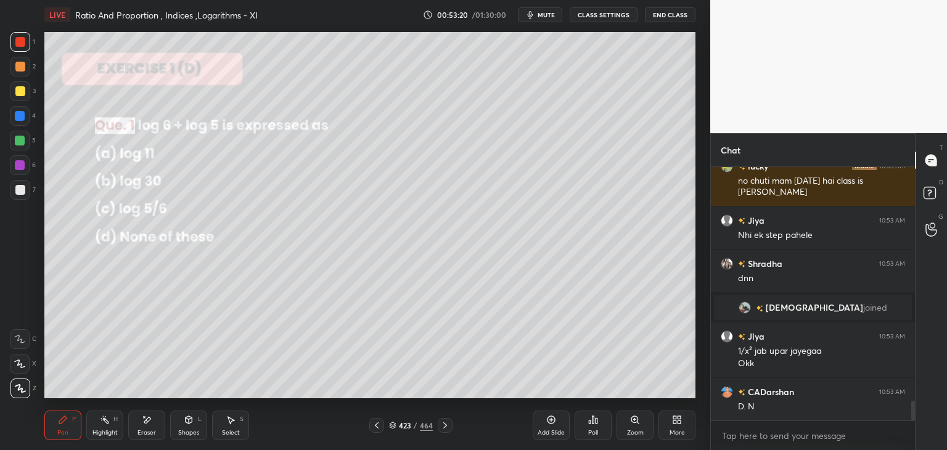
click at [616, 340] on img "grid" at bounding box center [546, 342] width 188 height 100
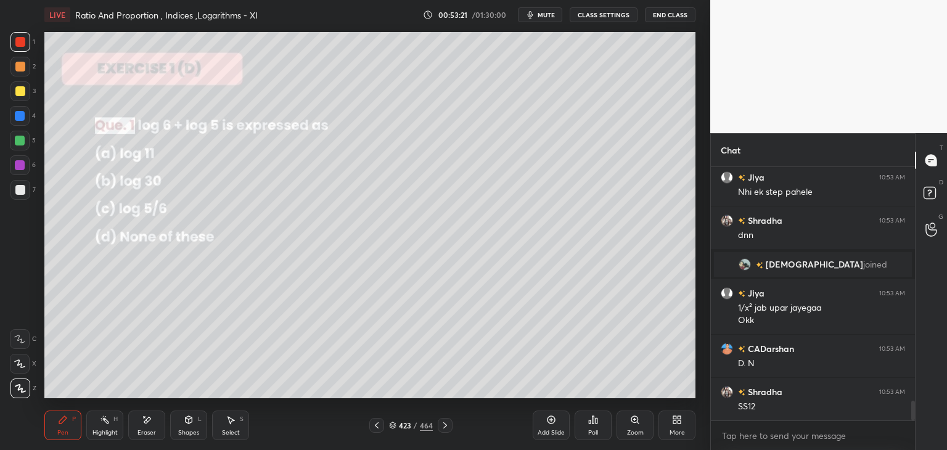
click at [445, 429] on icon at bounding box center [445, 425] width 10 height 10
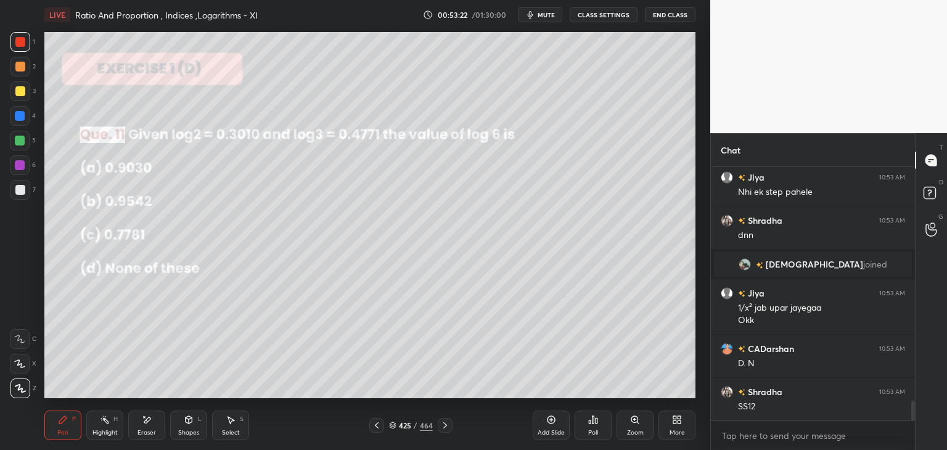
click at [445, 432] on div at bounding box center [445, 425] width 15 height 15
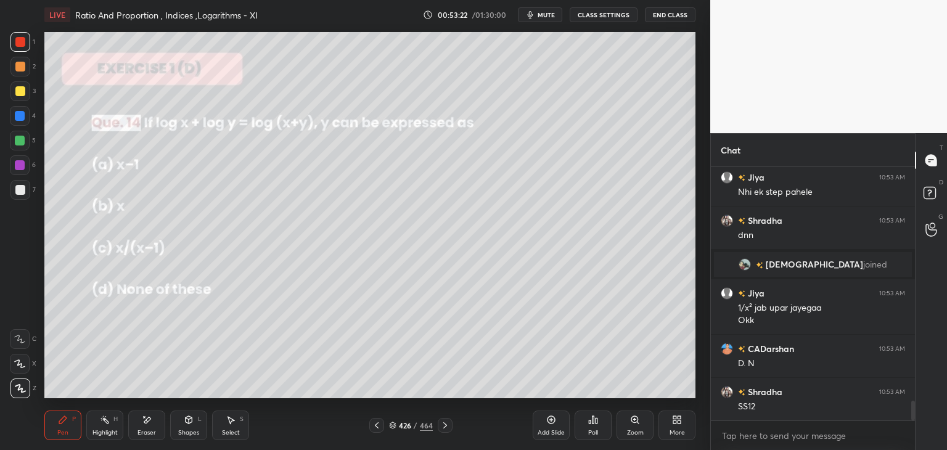
click at [446, 433] on div "Pen P Highlight H Eraser Shapes L Select S 426 / 464 Add Slide Poll Zoom More" at bounding box center [369, 425] width 651 height 49
click at [443, 427] on icon at bounding box center [445, 425] width 10 height 10
click at [441, 429] on icon at bounding box center [445, 425] width 10 height 10
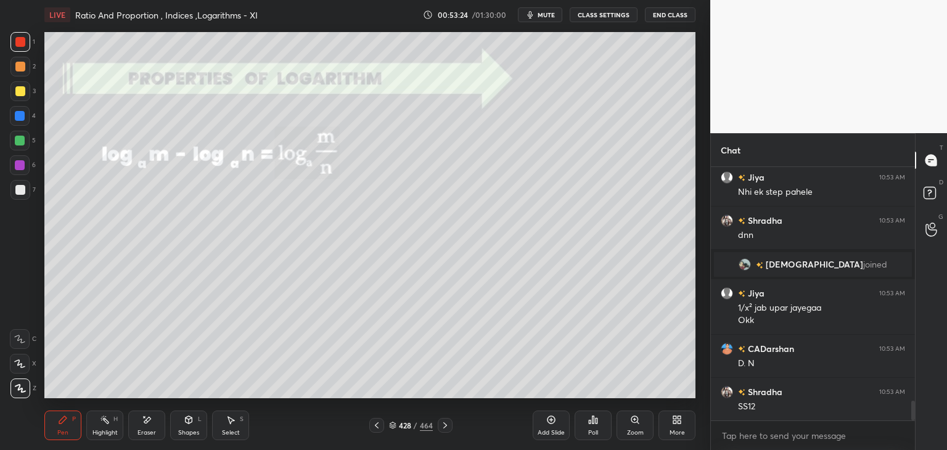
scroll to position [3100, 0]
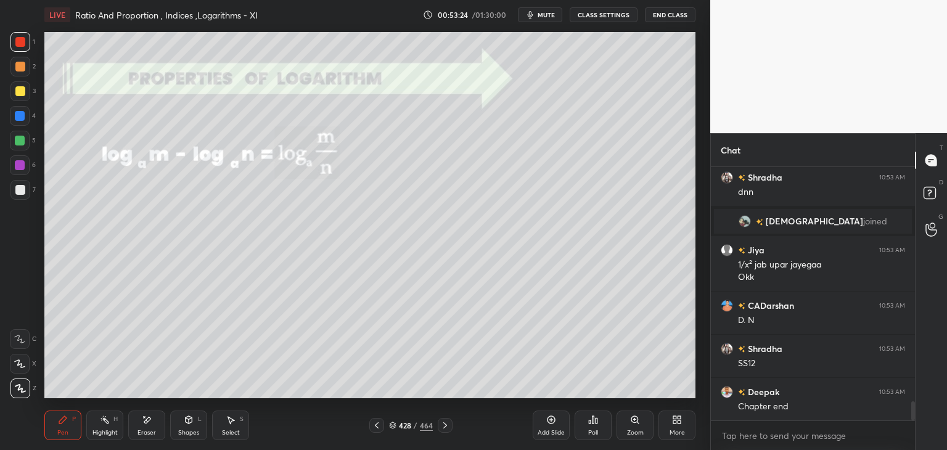
click at [440, 430] on icon at bounding box center [445, 425] width 10 height 10
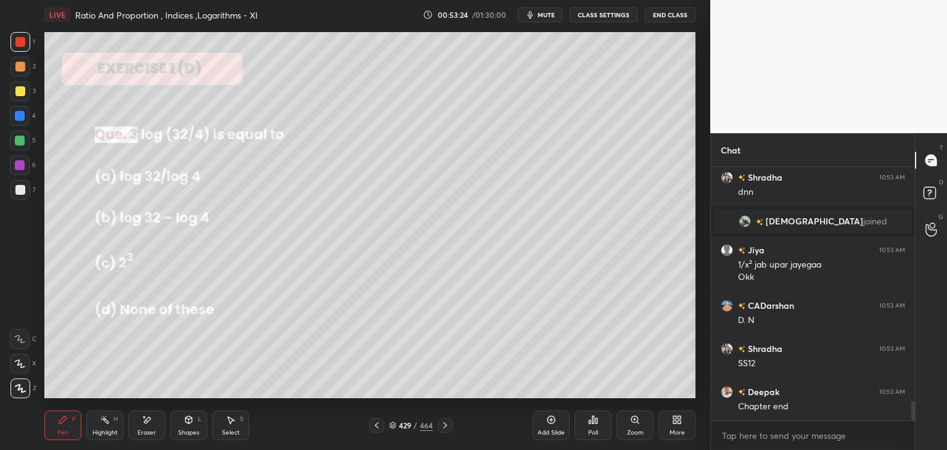
click at [440, 432] on div at bounding box center [445, 425] width 15 height 15
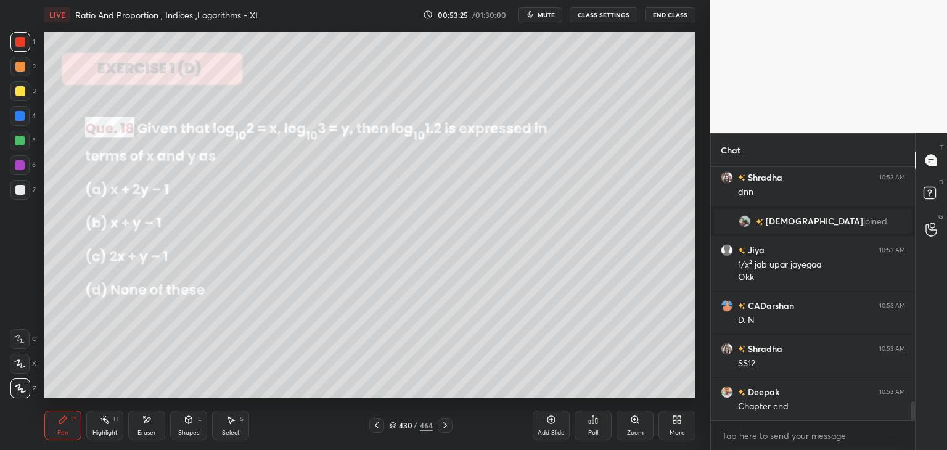
click at [437, 433] on div "Pen P Highlight H Eraser Shapes L Select S 430 / 464 Add Slide Poll Zoom More" at bounding box center [369, 425] width 651 height 49
click at [440, 430] on icon at bounding box center [445, 425] width 10 height 10
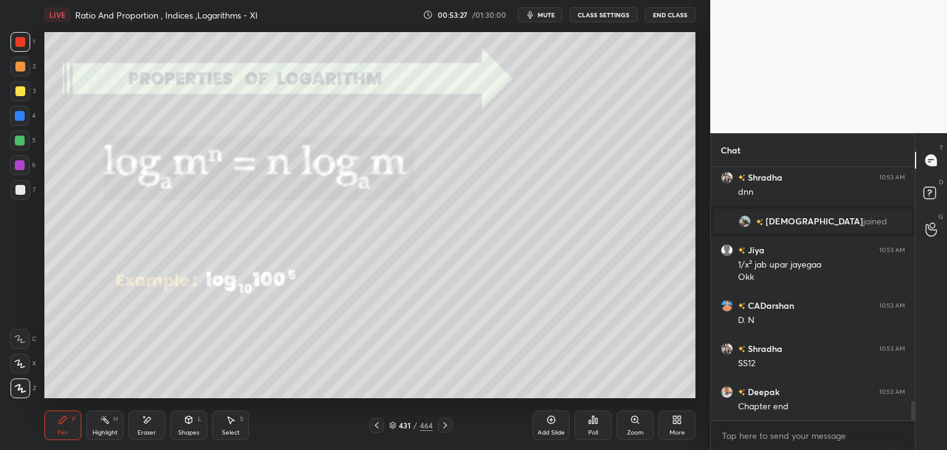
click at [440, 429] on icon at bounding box center [445, 425] width 10 height 10
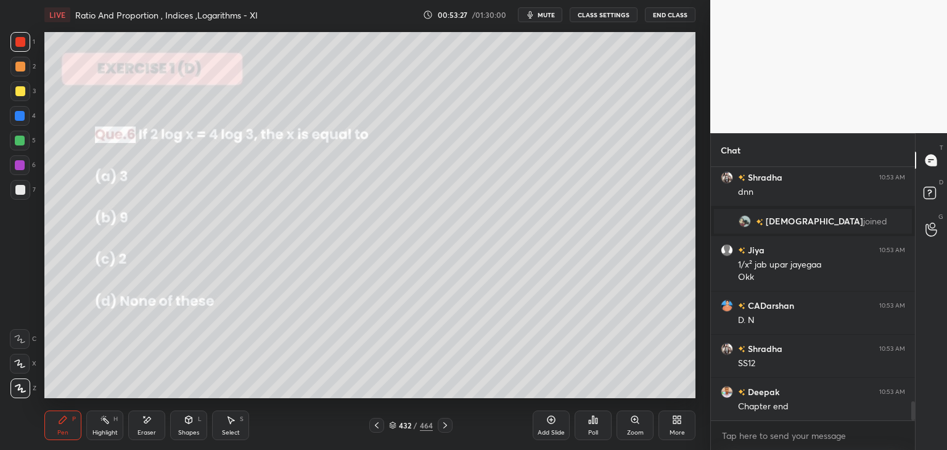
click at [440, 431] on div at bounding box center [445, 425] width 15 height 15
click at [439, 432] on div at bounding box center [445, 425] width 15 height 15
click at [438, 432] on div at bounding box center [445, 425] width 15 height 15
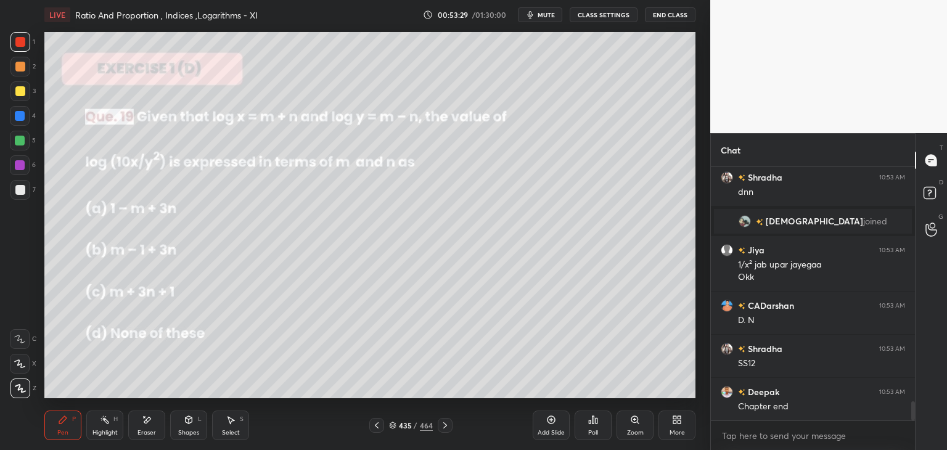
click at [440, 427] on icon at bounding box center [445, 425] width 10 height 10
click at [441, 428] on icon at bounding box center [445, 425] width 10 height 10
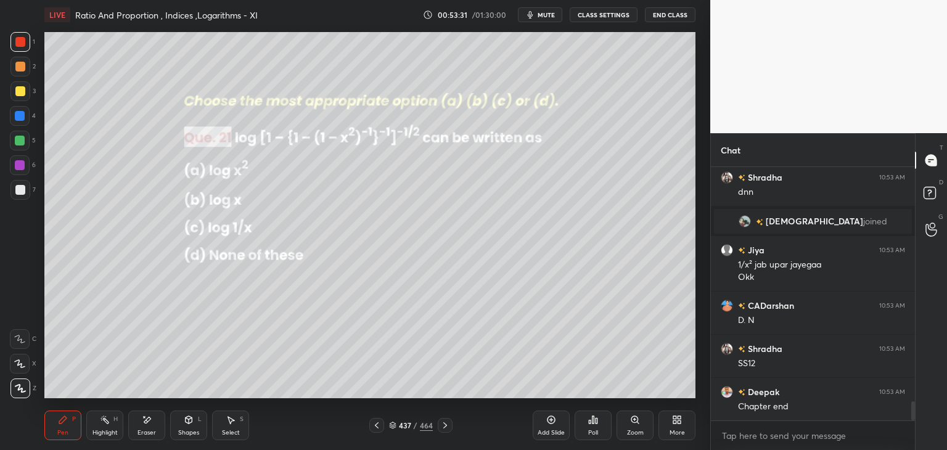
click at [440, 430] on icon at bounding box center [445, 425] width 10 height 10
click at [592, 432] on div "Poll" at bounding box center [593, 433] width 10 height 6
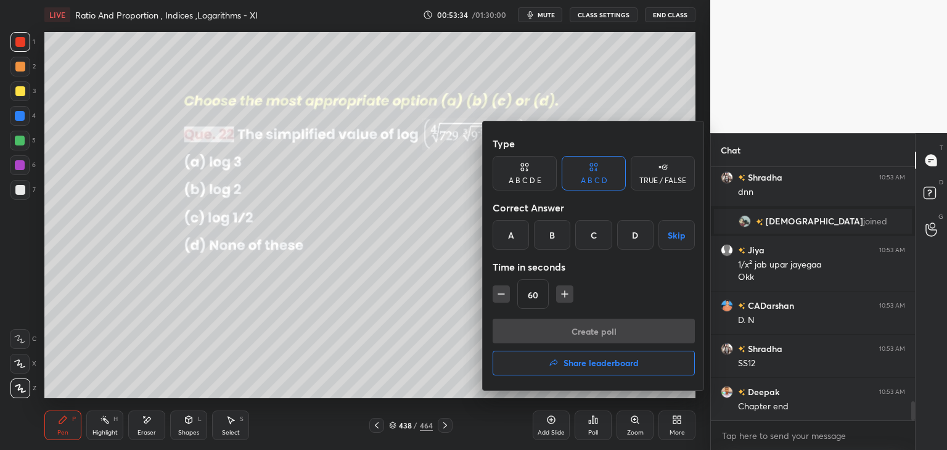
click at [559, 299] on icon "button" at bounding box center [565, 294] width 12 height 12
click at [563, 298] on icon "button" at bounding box center [565, 294] width 12 height 12
type input "90"
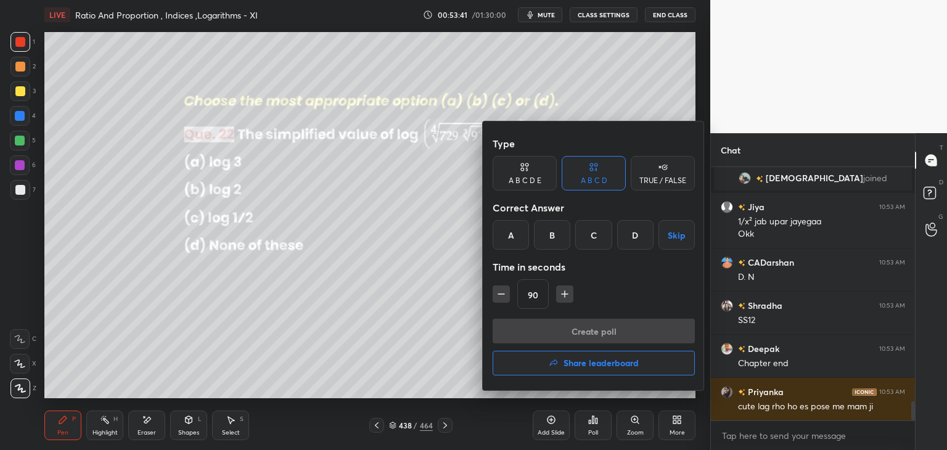
click at [512, 235] on div "A" at bounding box center [511, 235] width 36 height 30
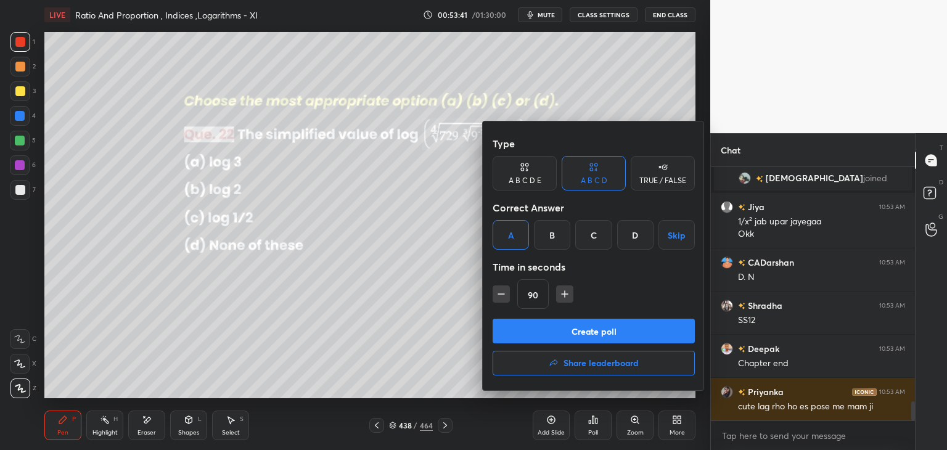
click at [522, 334] on button "Create poll" at bounding box center [594, 331] width 202 height 25
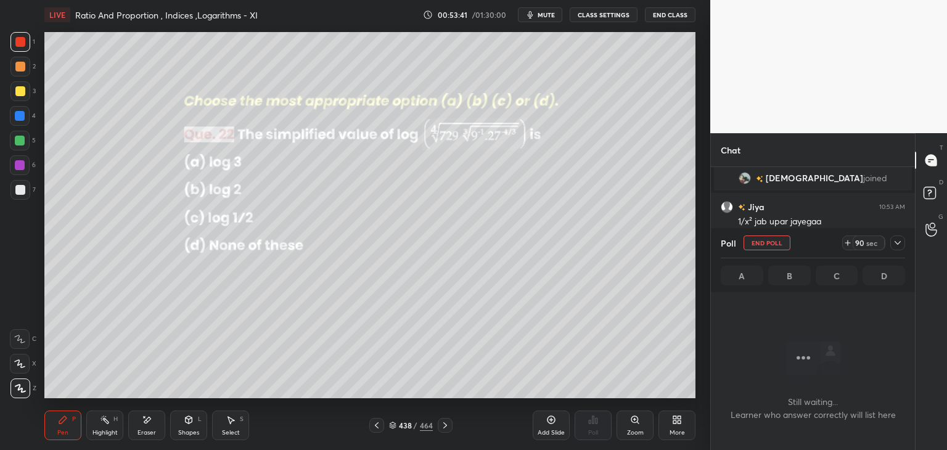
scroll to position [4, 4]
click at [896, 244] on icon at bounding box center [898, 243] width 10 height 10
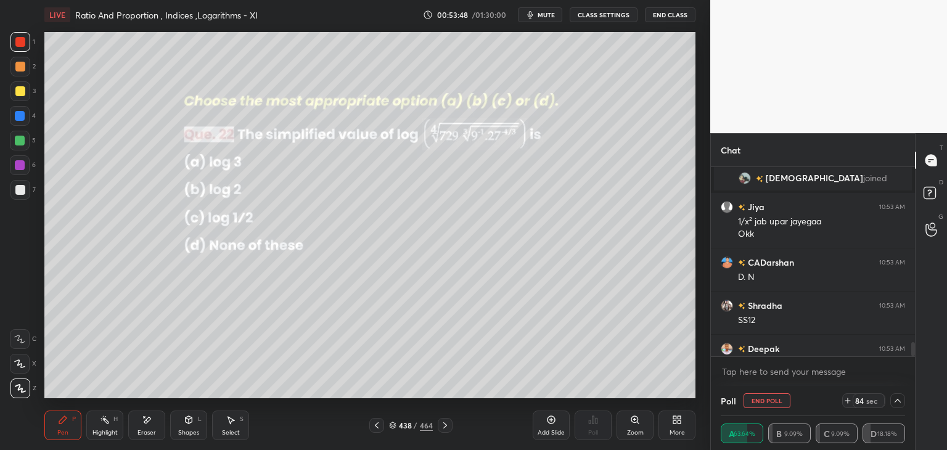
click at [893, 403] on icon at bounding box center [898, 401] width 10 height 10
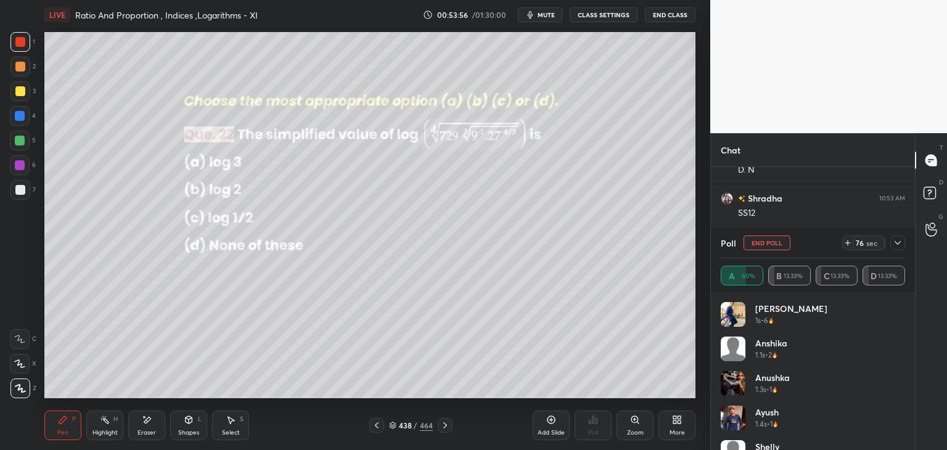
click at [900, 242] on icon at bounding box center [898, 243] width 10 height 10
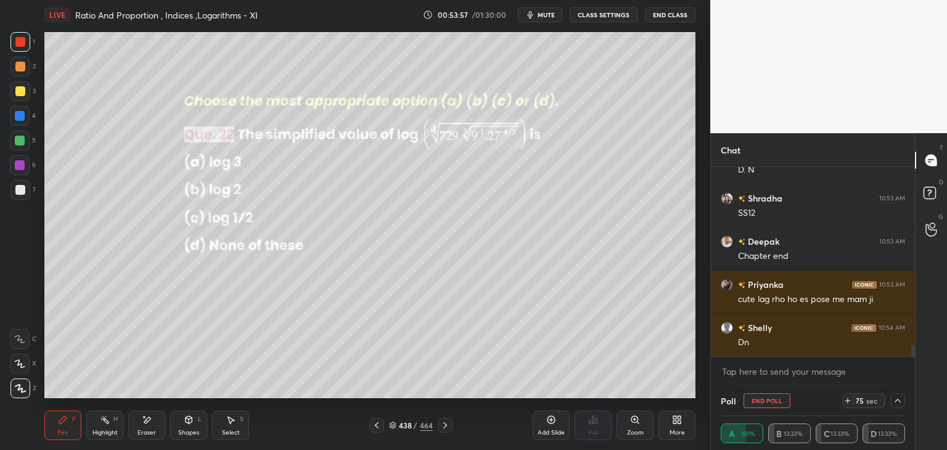
click at [896, 400] on icon at bounding box center [898, 401] width 6 height 4
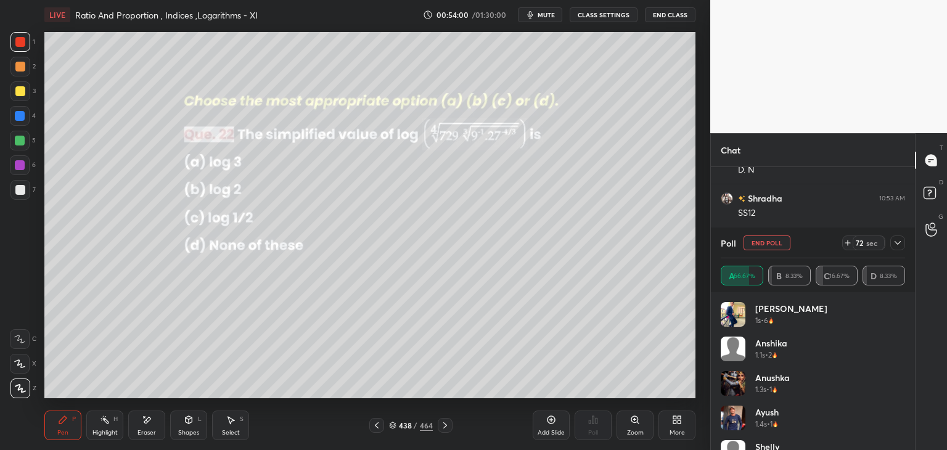
click at [899, 244] on icon at bounding box center [898, 243] width 10 height 10
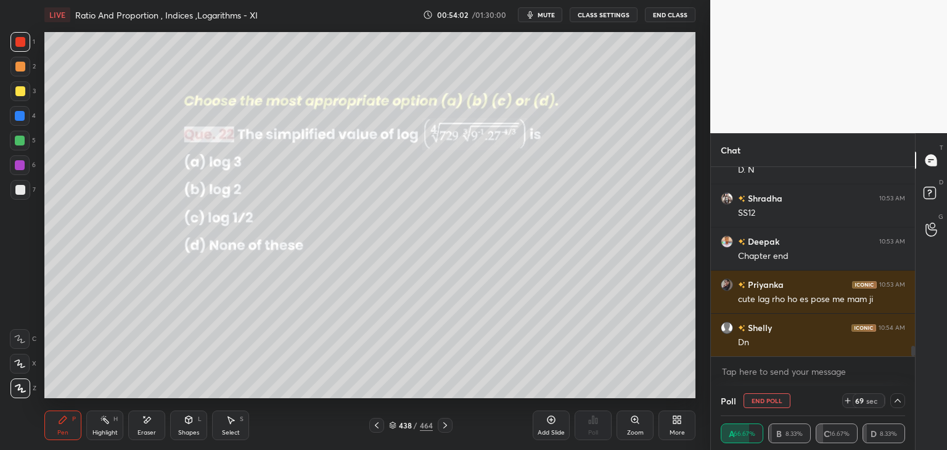
click at [895, 400] on icon at bounding box center [898, 401] width 10 height 10
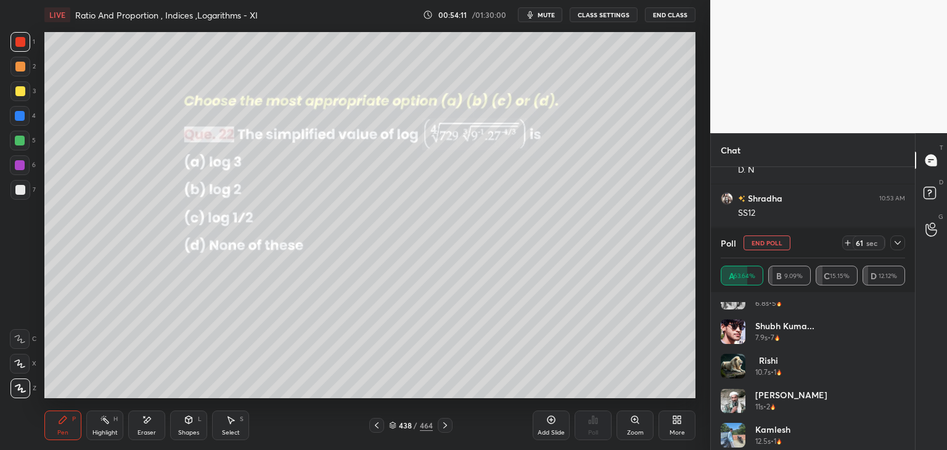
click at [900, 243] on icon at bounding box center [898, 243] width 10 height 10
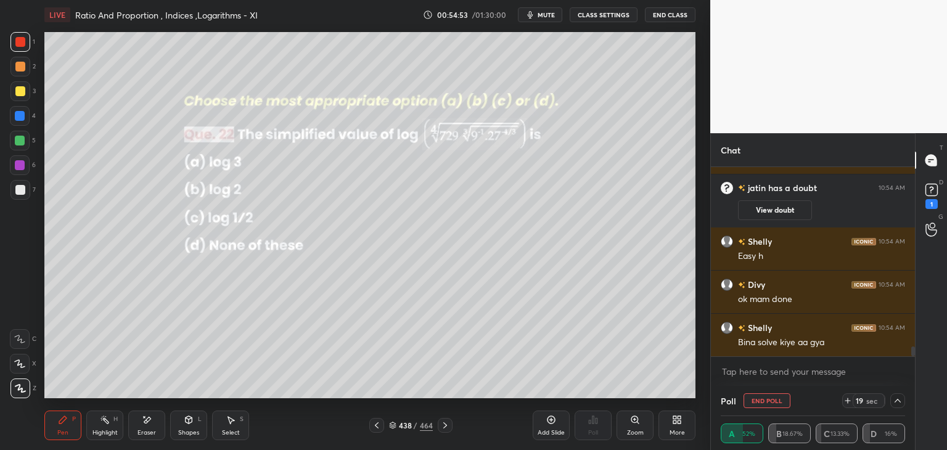
drag, startPoint x: 22, startPoint y: 92, endPoint x: 30, endPoint y: 96, distance: 8.0
click at [20, 92] on div at bounding box center [20, 91] width 10 height 10
click at [899, 400] on icon at bounding box center [898, 401] width 10 height 10
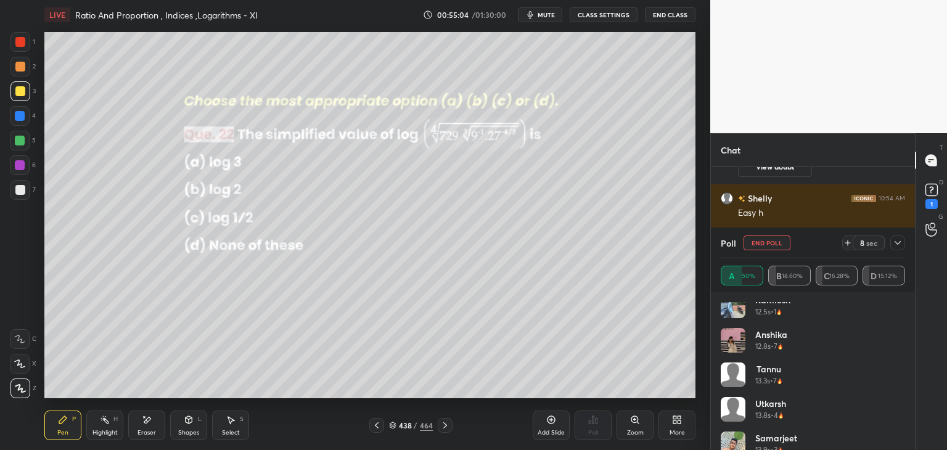
scroll to position [518, 0]
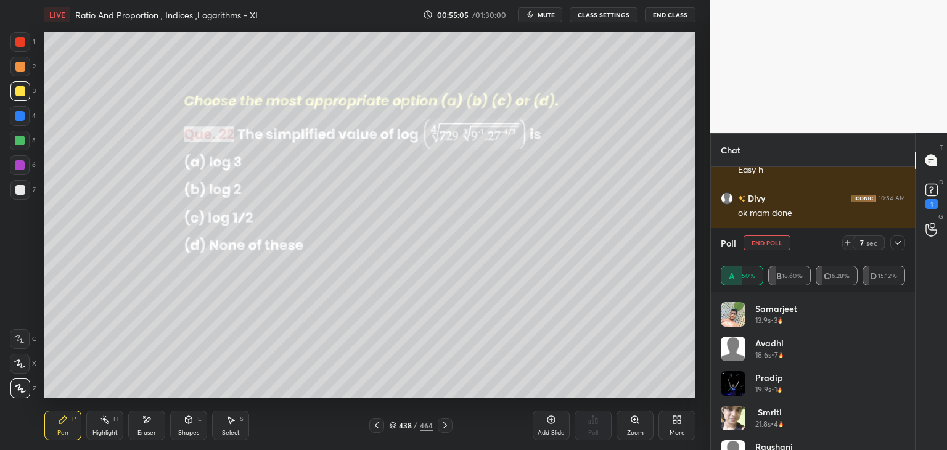
click at [901, 442] on div "Raushani 23.8s • 1" at bounding box center [813, 457] width 184 height 35
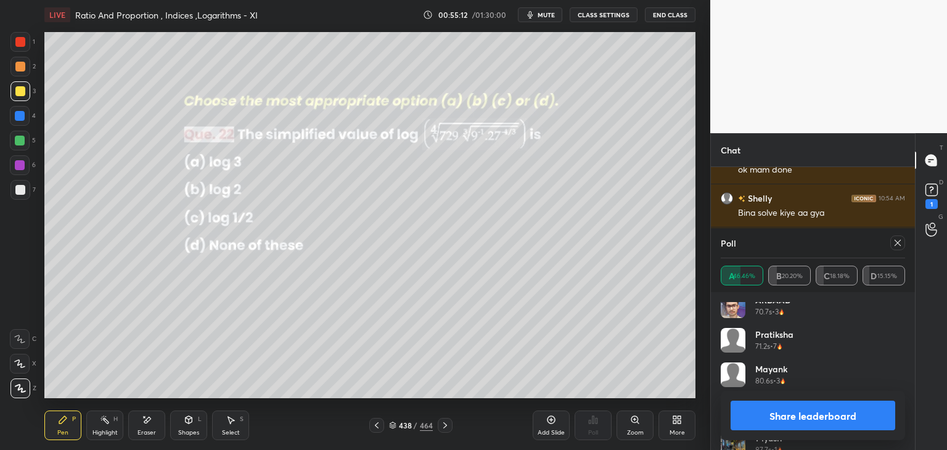
scroll to position [1435, 0]
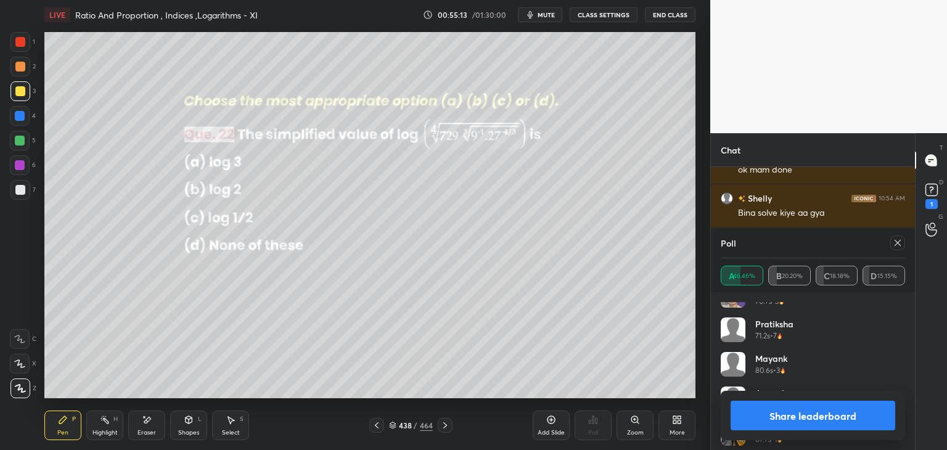
click at [864, 412] on button "Share leaderboard" at bounding box center [813, 416] width 165 height 30
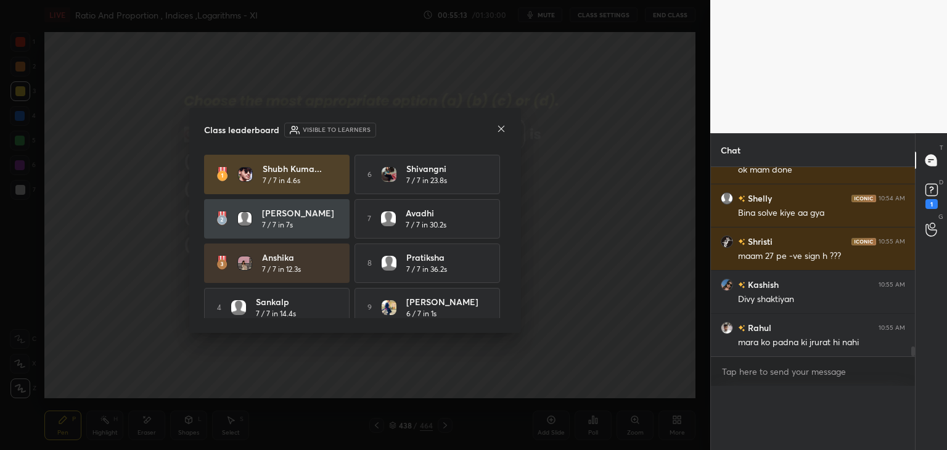
scroll to position [3540, 0]
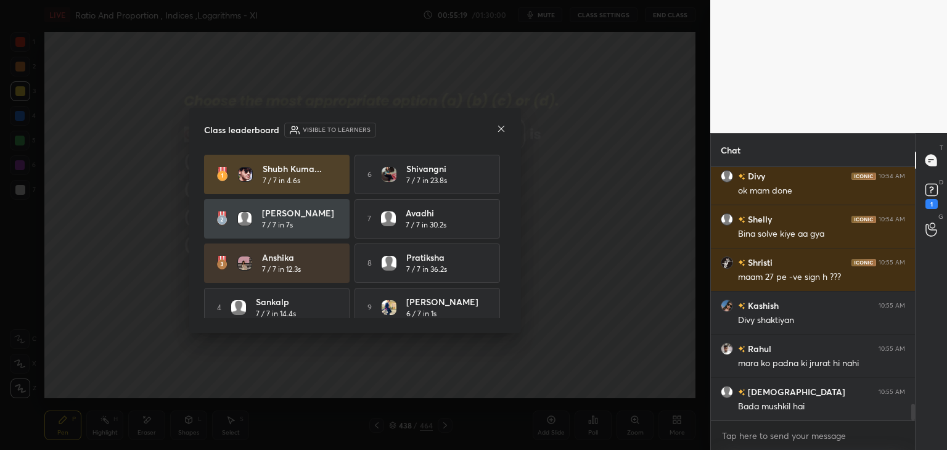
click at [500, 129] on icon at bounding box center [501, 129] width 6 height 6
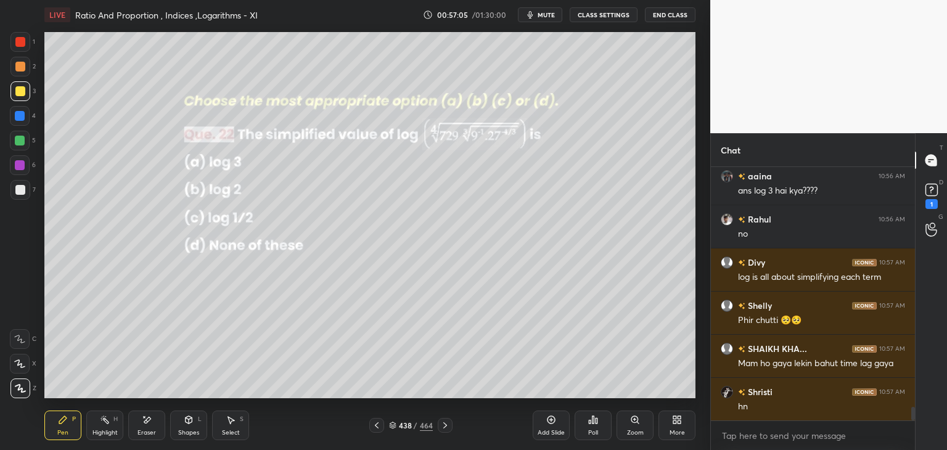
scroll to position [4540, 0]
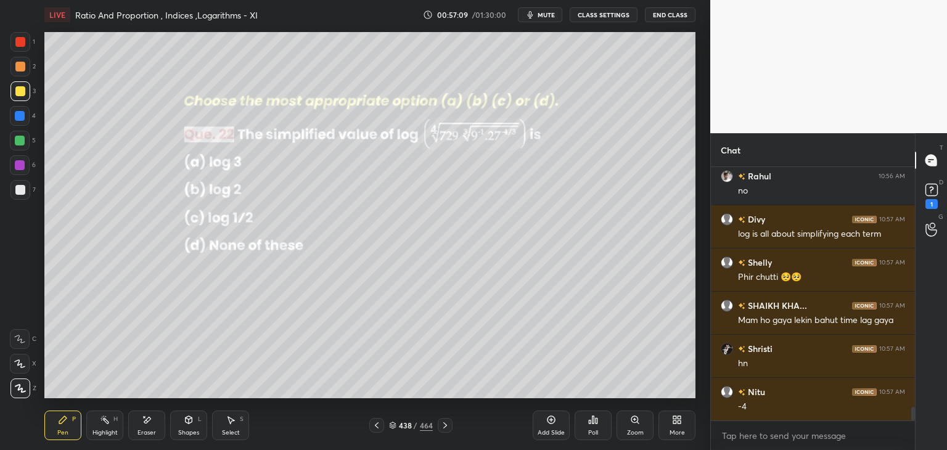
drag, startPoint x: 146, startPoint y: 435, endPoint x: 193, endPoint y: 406, distance: 55.6
click at [146, 434] on div "Eraser" at bounding box center [146, 433] width 18 height 6
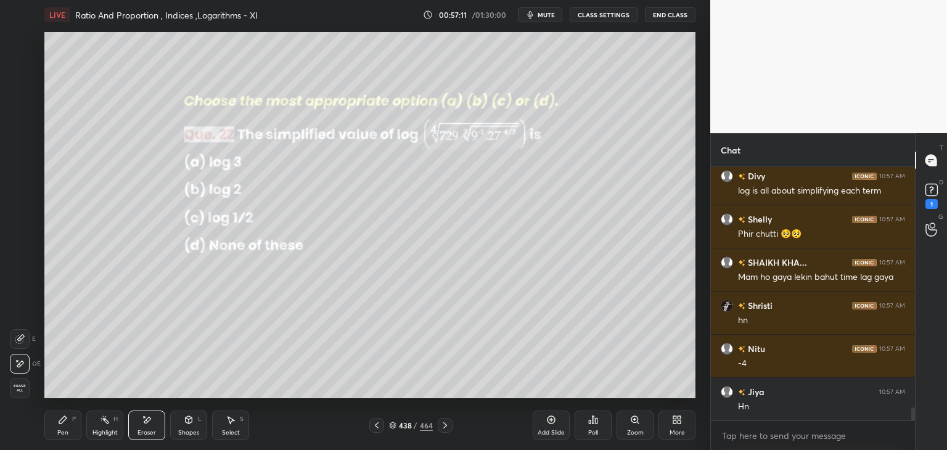
scroll to position [4627, 0]
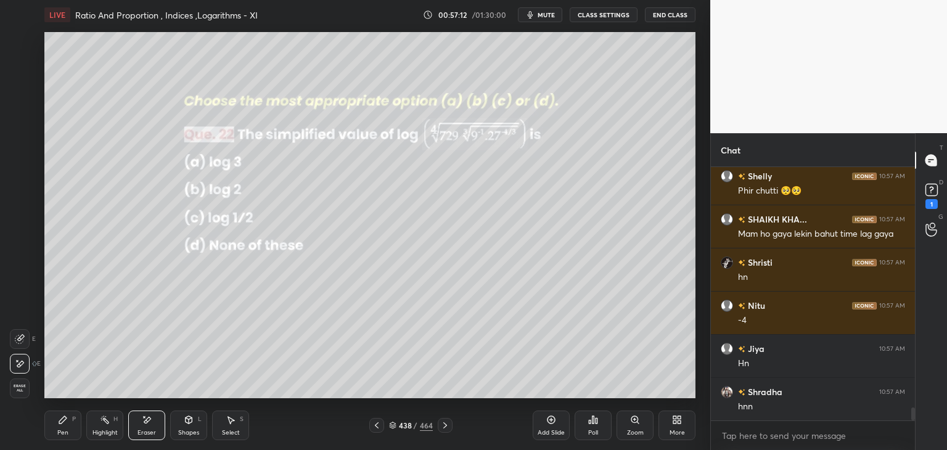
drag, startPoint x: 67, startPoint y: 430, endPoint x: 106, endPoint y: 410, distance: 44.1
click at [66, 430] on div "Pen" at bounding box center [62, 433] width 11 height 6
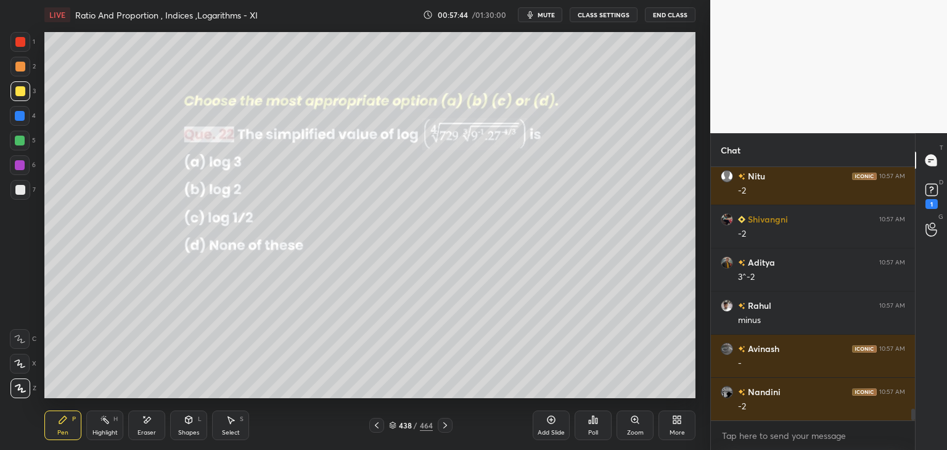
scroll to position [5274, 0]
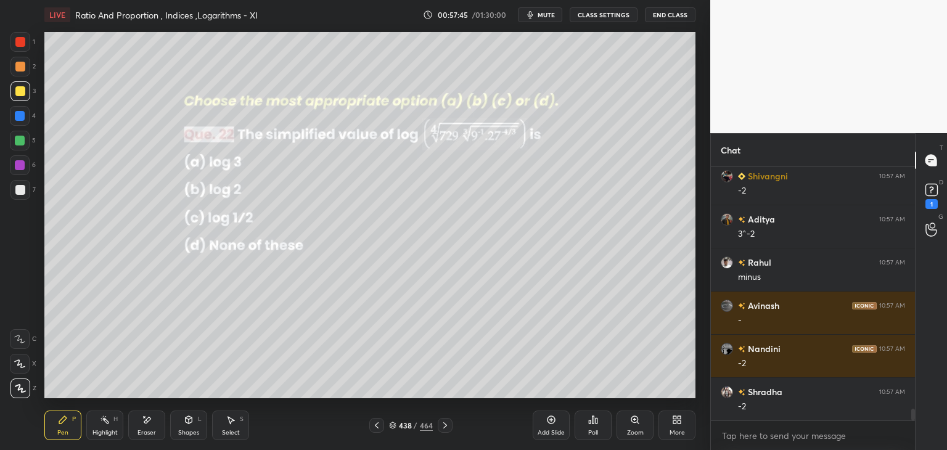
click at [231, 424] on div "Select S" at bounding box center [230, 426] width 37 height 30
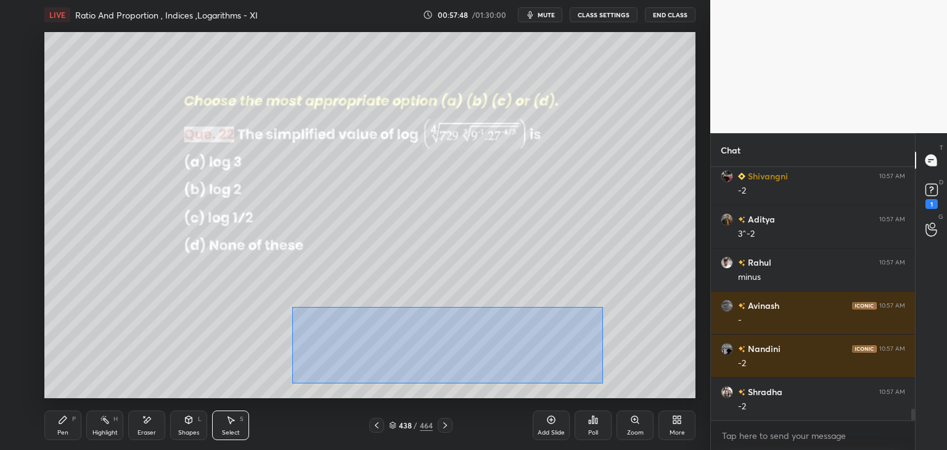
drag, startPoint x: 295, startPoint y: 309, endPoint x: 607, endPoint y: 374, distance: 318.1
click at [602, 383] on div "0 ° Undo Copy Paste here Duplicate Duplicate to new slide Delete" at bounding box center [369, 215] width 651 height 366
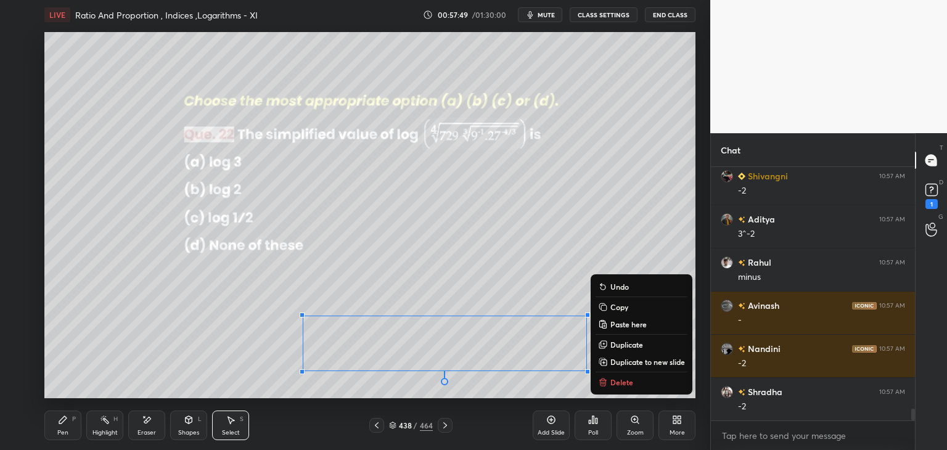
click at [617, 308] on p "Copy" at bounding box center [619, 307] width 18 height 10
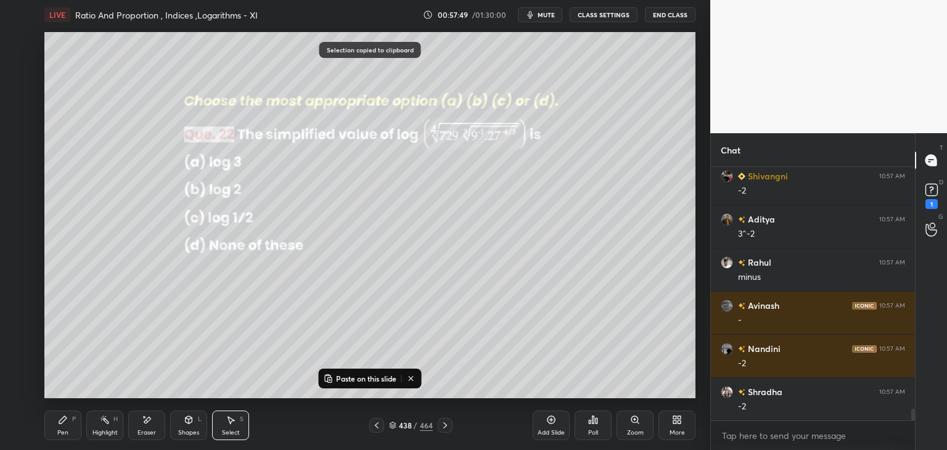
click at [557, 430] on div "Add Slide" at bounding box center [551, 433] width 27 height 6
click at [343, 375] on p "Paste on this slide" at bounding box center [366, 379] width 60 height 10
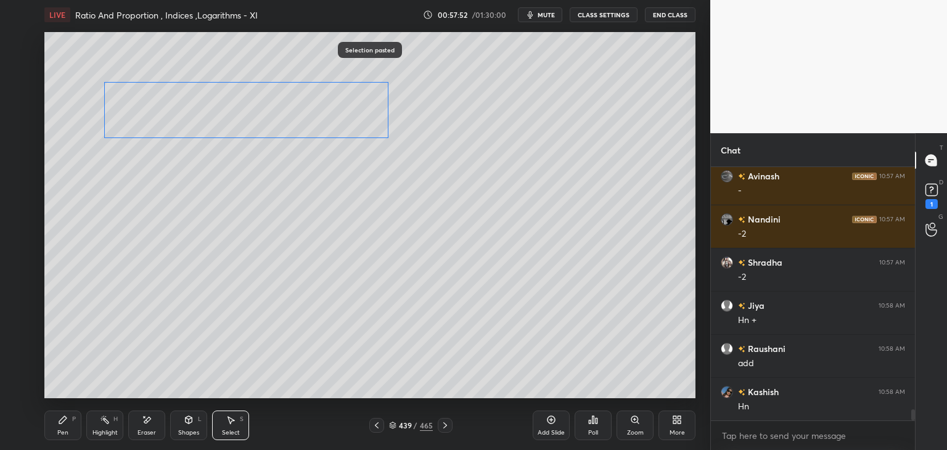
drag, startPoint x: 284, startPoint y: 290, endPoint x: 169, endPoint y: 146, distance: 184.7
click at [160, 115] on div "0 ° Undo Copy Paste here Duplicate Duplicate to new slide Delete" at bounding box center [369, 215] width 651 height 366
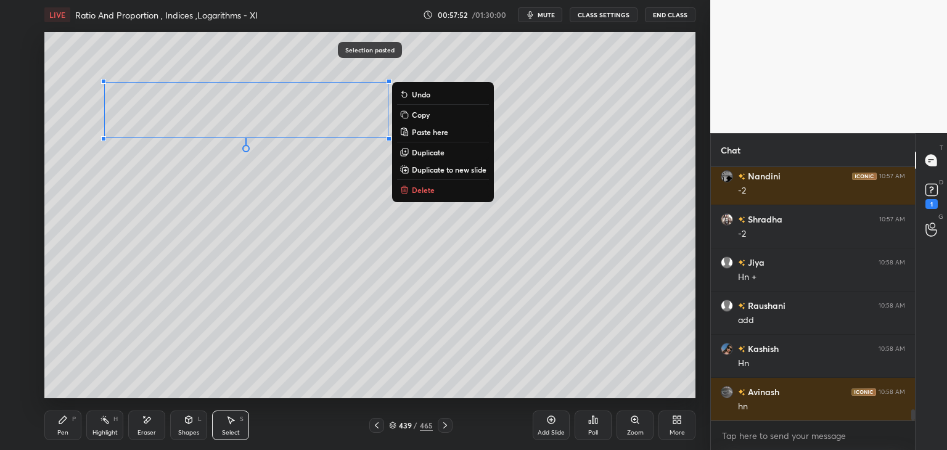
drag, startPoint x: 165, startPoint y: 222, endPoint x: 164, endPoint y: 240, distance: 17.9
click at [163, 221] on div "0 ° Undo Copy Paste here Duplicate Duplicate to new slide Delete" at bounding box center [369, 215] width 651 height 366
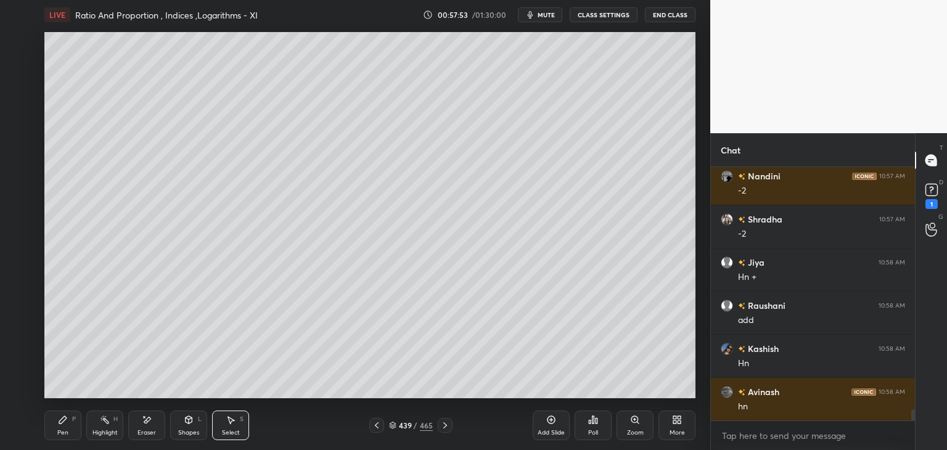
scroll to position [5533, 0]
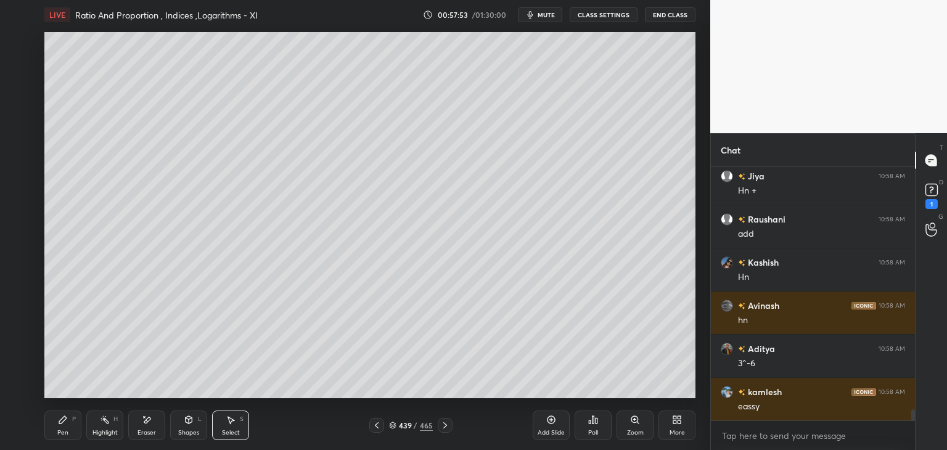
drag, startPoint x: 76, startPoint y: 421, endPoint x: 84, endPoint y: 406, distance: 17.1
click at [76, 420] on div "Pen P" at bounding box center [62, 426] width 37 height 30
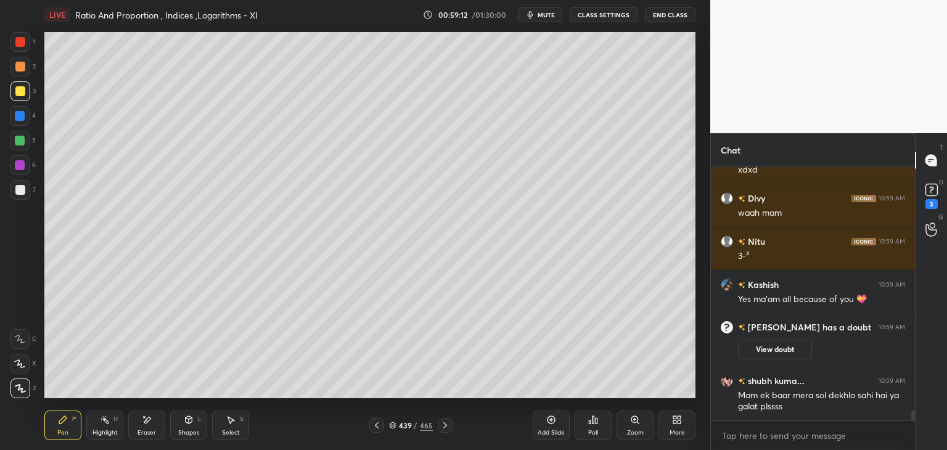
scroll to position [5881, 0]
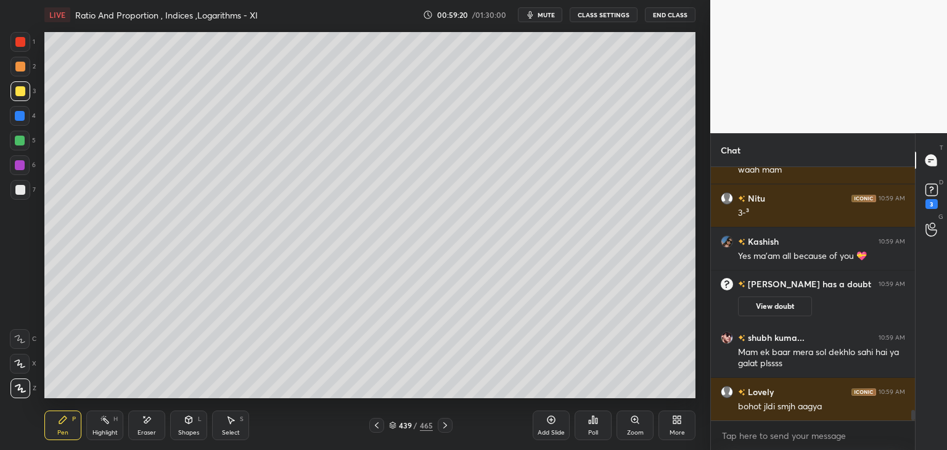
click at [219, 434] on div "Select S" at bounding box center [230, 426] width 37 height 30
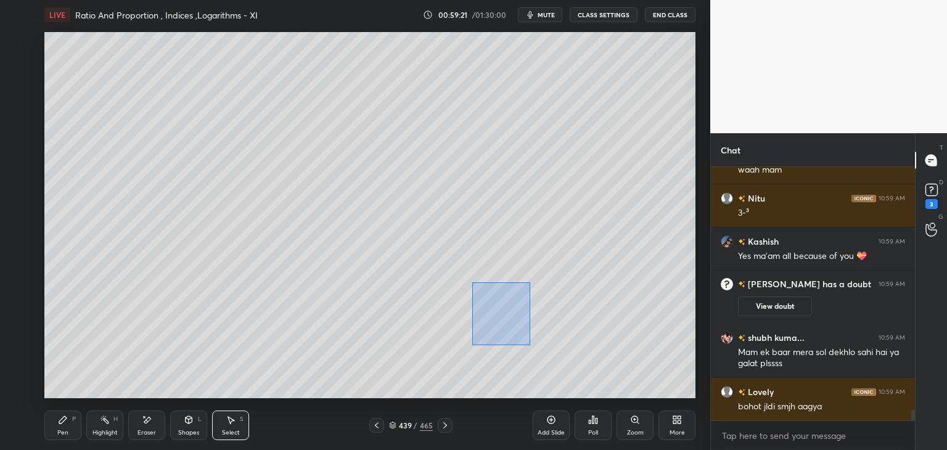
drag, startPoint x: 485, startPoint y: 296, endPoint x: 578, endPoint y: 375, distance: 122.4
click at [578, 375] on div "0 ° Undo Copy Paste here Duplicate Duplicate to new slide Delete" at bounding box center [369, 215] width 651 height 366
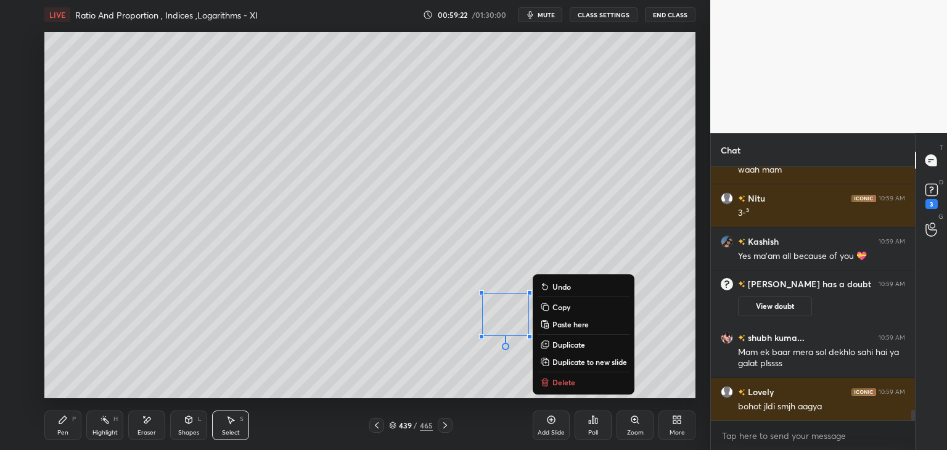
drag, startPoint x: 562, startPoint y: 384, endPoint x: 550, endPoint y: 369, distance: 18.9
click at [562, 383] on p "Delete" at bounding box center [563, 382] width 23 height 10
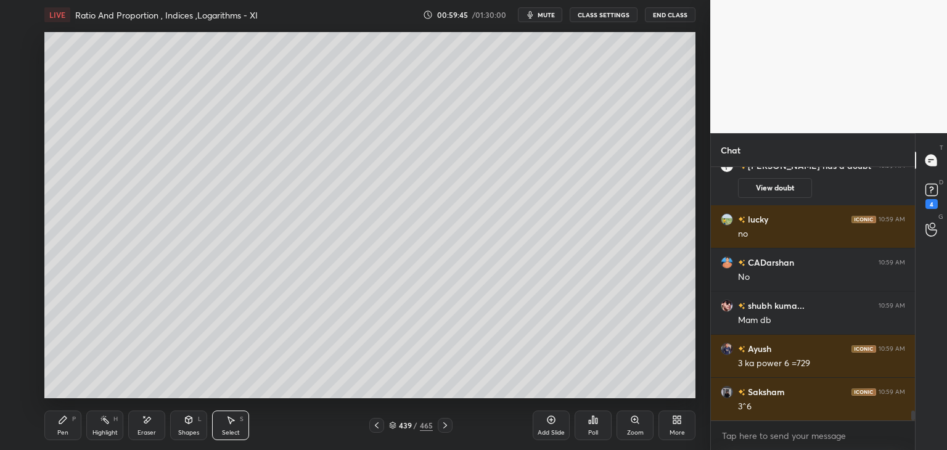
scroll to position [6290, 0]
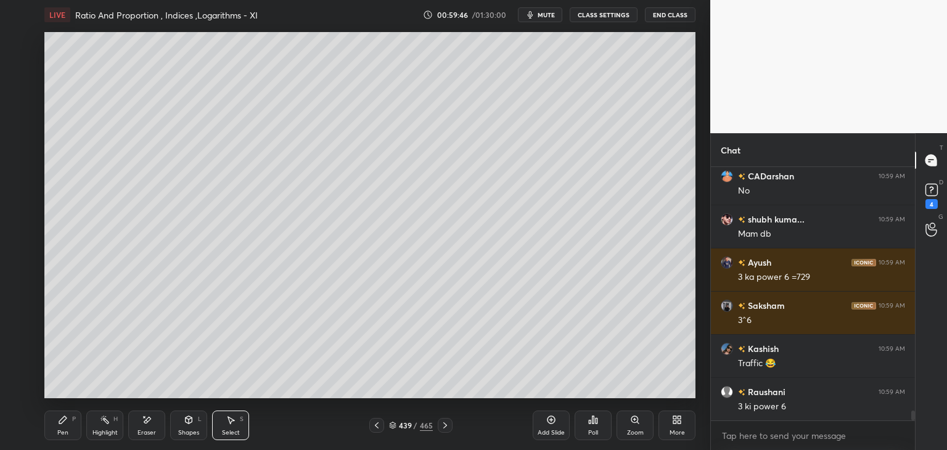
drag, startPoint x: 70, startPoint y: 427, endPoint x: 90, endPoint y: 406, distance: 29.2
click at [70, 427] on div "Pen P" at bounding box center [62, 426] width 37 height 30
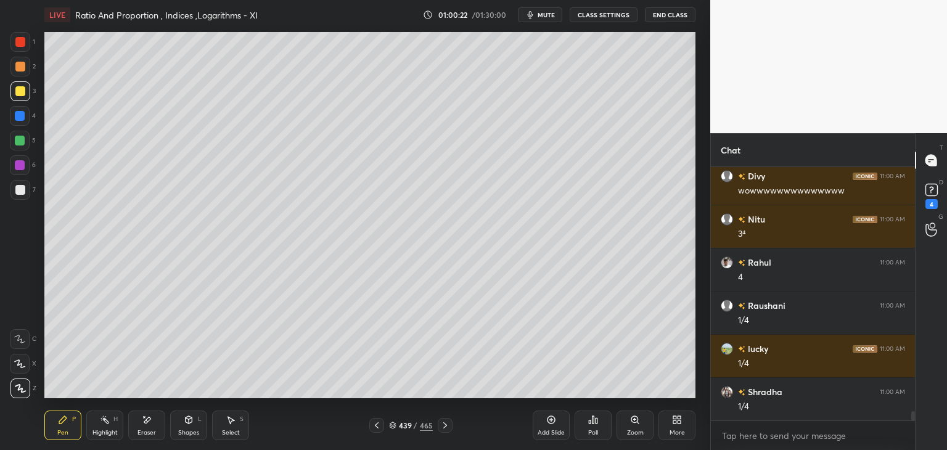
scroll to position [6722, 0]
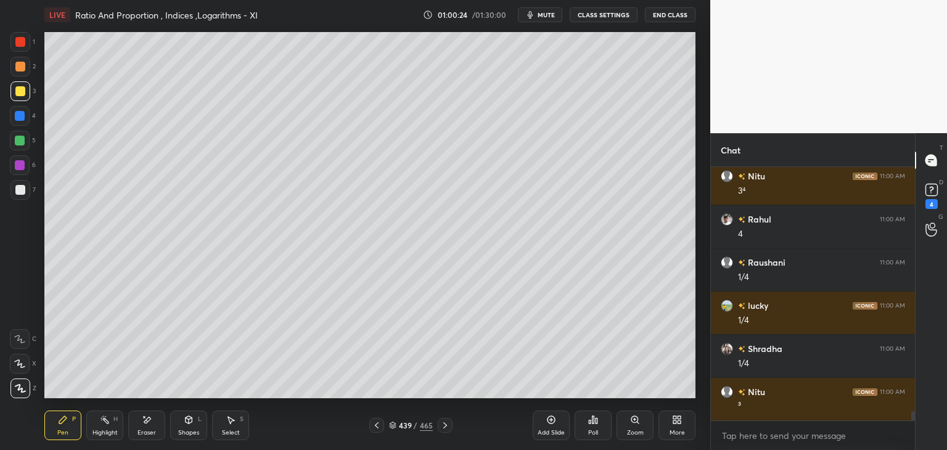
click at [374, 425] on icon at bounding box center [377, 425] width 10 height 10
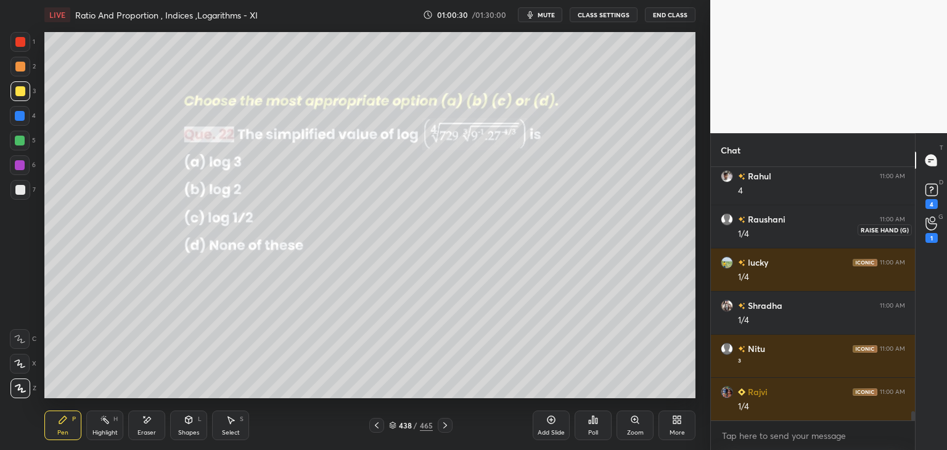
scroll to position [6569, 0]
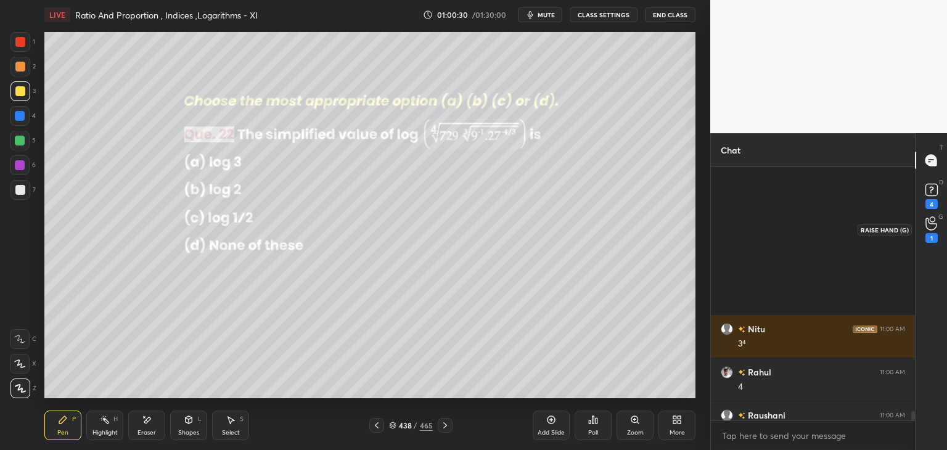
click at [923, 235] on div "1" at bounding box center [931, 229] width 25 height 22
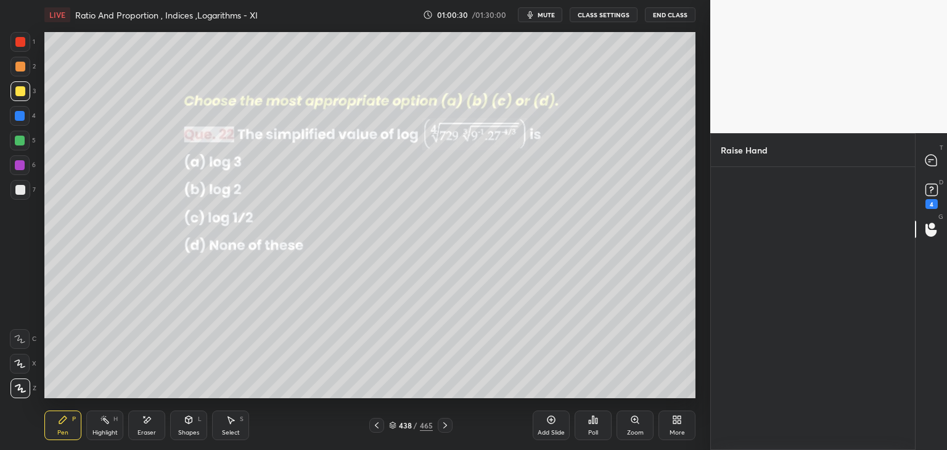
scroll to position [4, 4]
click at [932, 197] on icon at bounding box center [931, 190] width 18 height 18
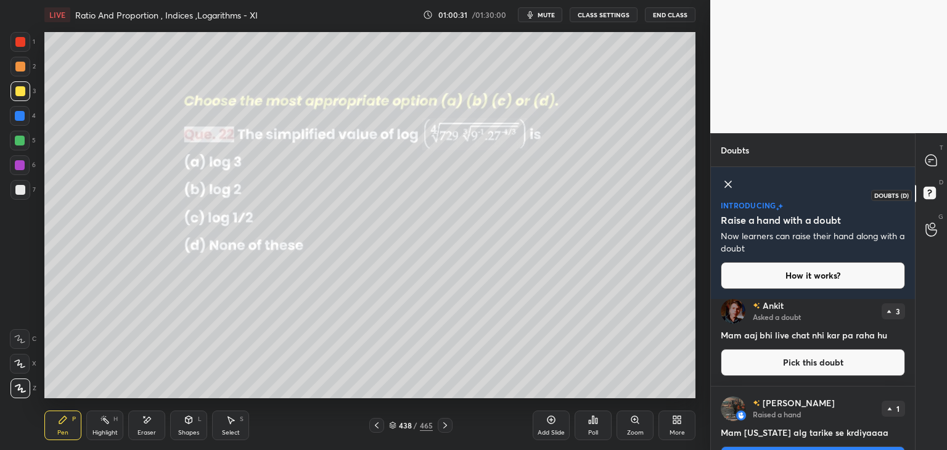
scroll to position [0, 0]
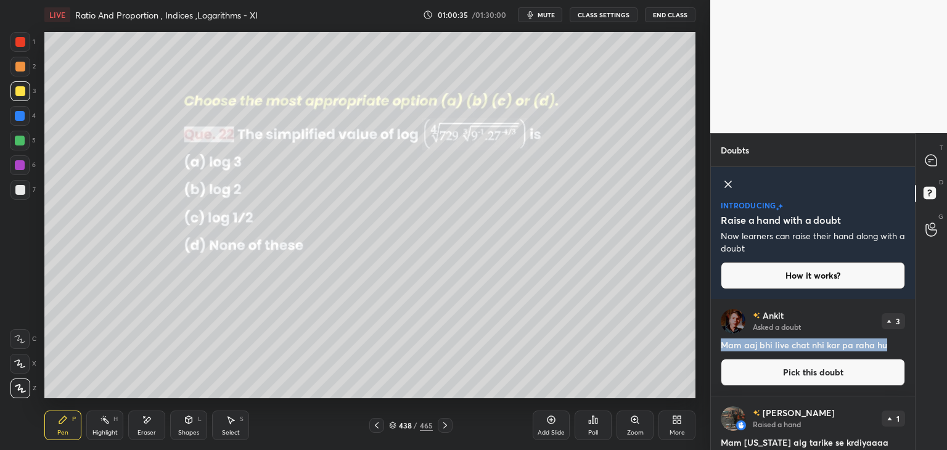
drag, startPoint x: 910, startPoint y: 332, endPoint x: 910, endPoint y: 348, distance: 16.0
click at [910, 349] on div "[PERSON_NAME] Asked a doubt 3 Mam aaj bhi live chat nhi kar pa raha hu Pick thi…" at bounding box center [813, 347] width 204 height 97
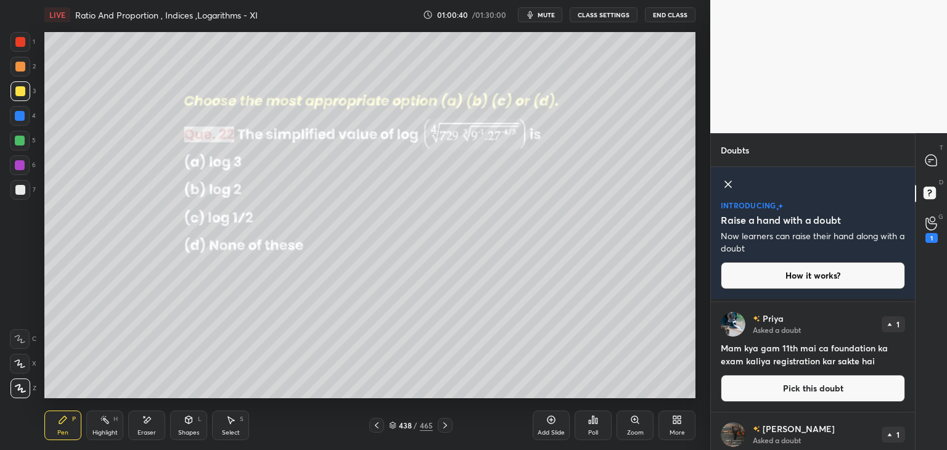
scroll to position [705, 0]
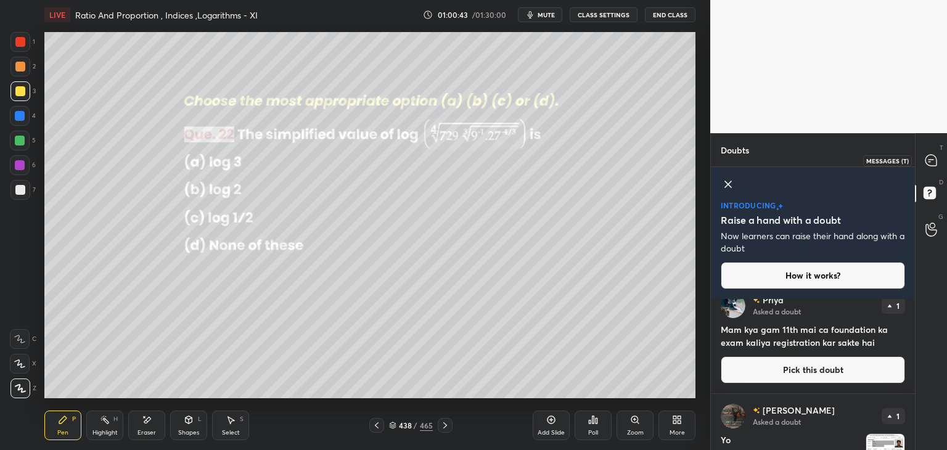
click at [937, 161] on icon at bounding box center [930, 160] width 11 height 11
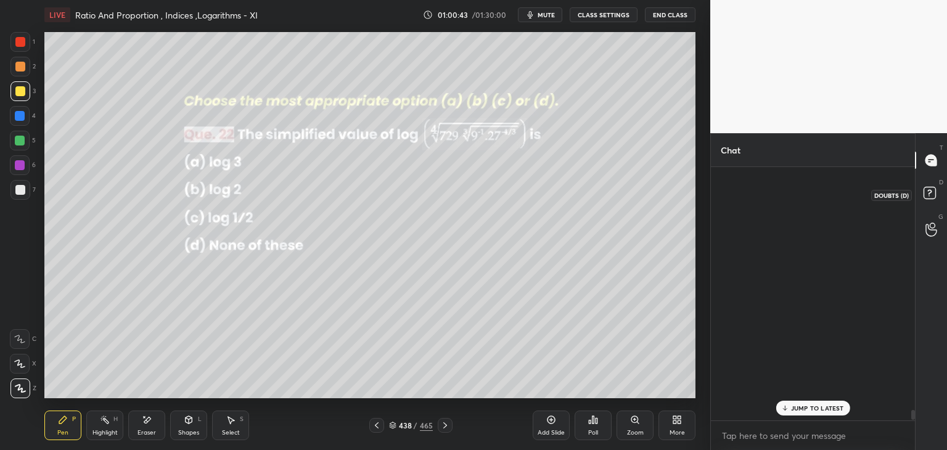
scroll to position [250, 200]
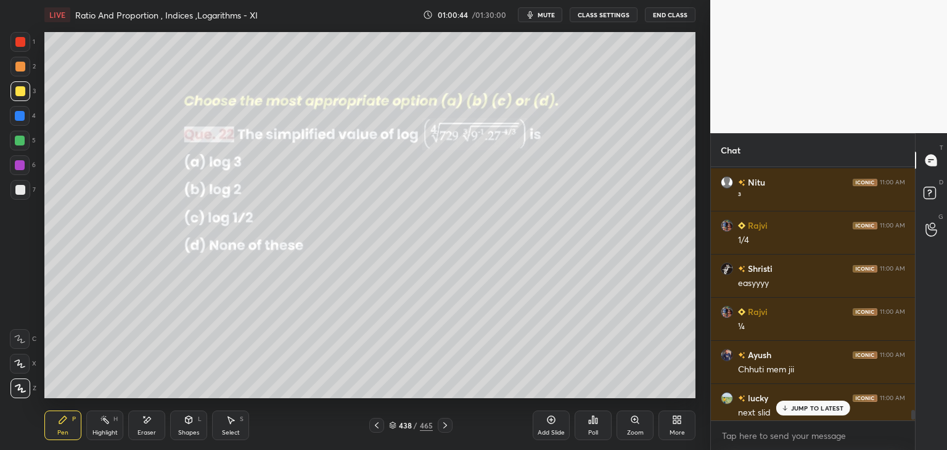
click at [809, 405] on p "JUMP TO LATEST" at bounding box center [817, 407] width 53 height 7
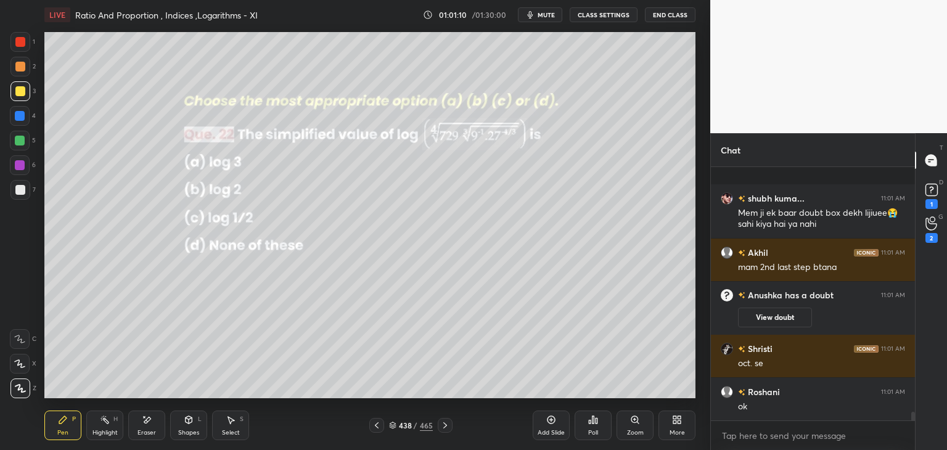
scroll to position [7024, 0]
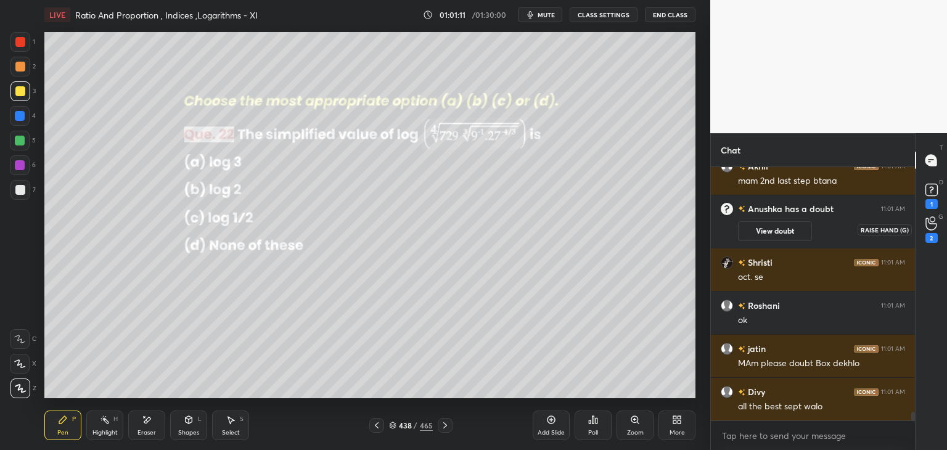
drag, startPoint x: 930, startPoint y: 234, endPoint x: 926, endPoint y: 240, distance: 7.7
click at [929, 234] on div "2" at bounding box center [931, 238] width 12 height 10
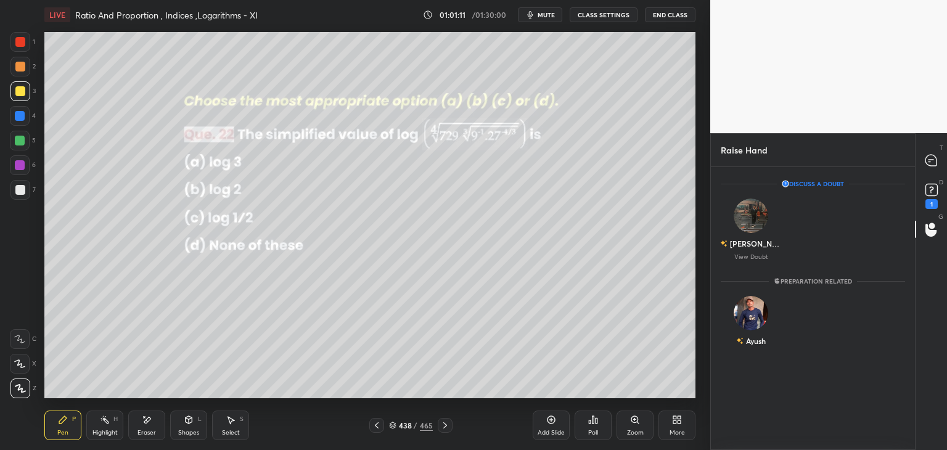
scroll to position [4, 4]
click at [933, 192] on rect at bounding box center [931, 190] width 12 height 12
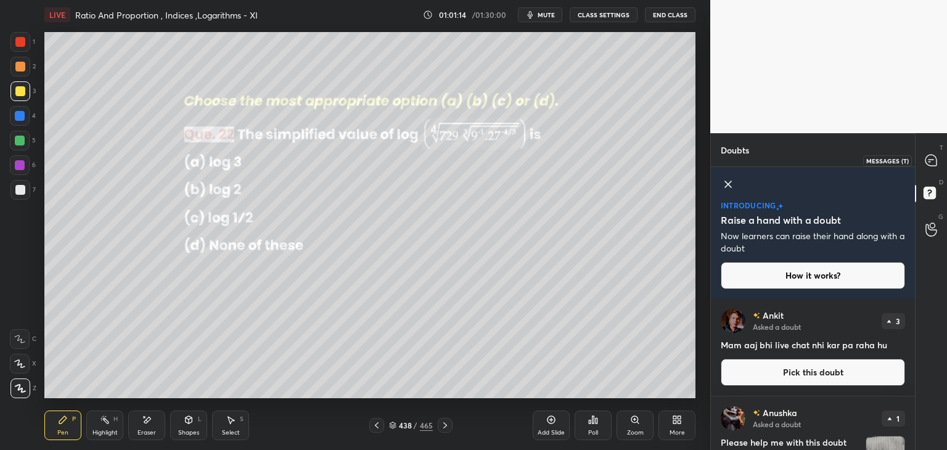
click at [934, 161] on icon at bounding box center [930, 160] width 11 height 11
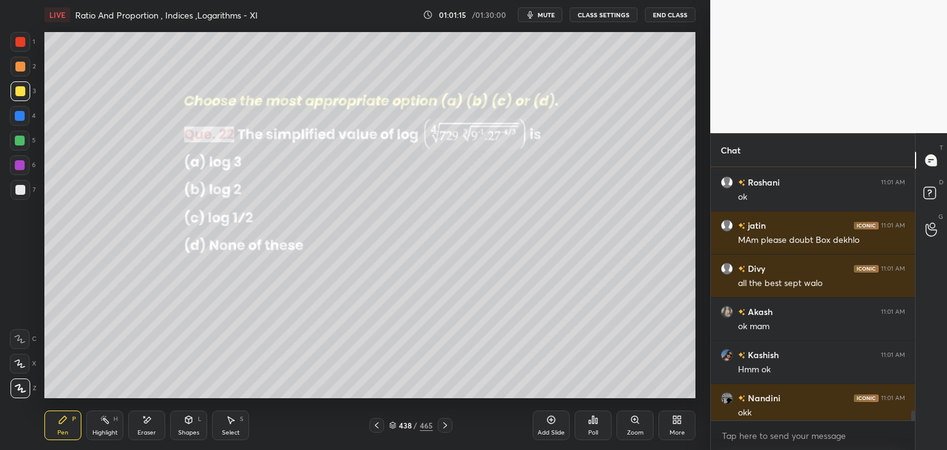
scroll to position [7524, 0]
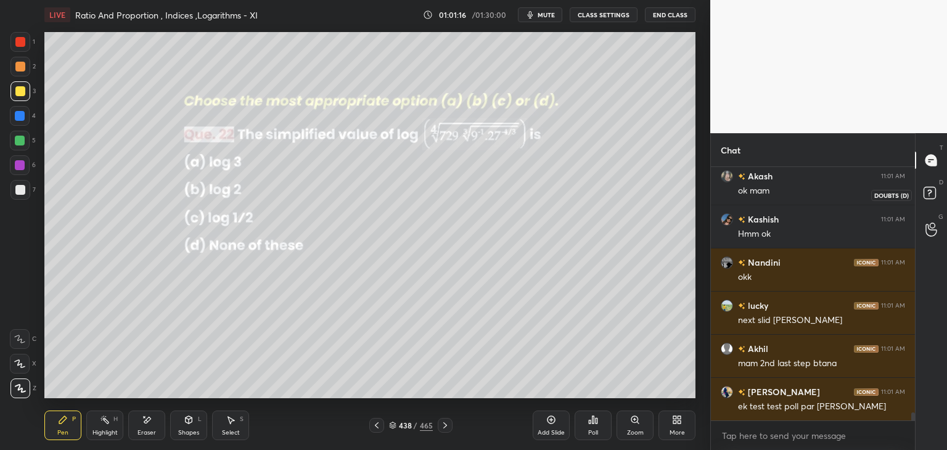
click at [930, 195] on rect at bounding box center [930, 193] width 12 height 12
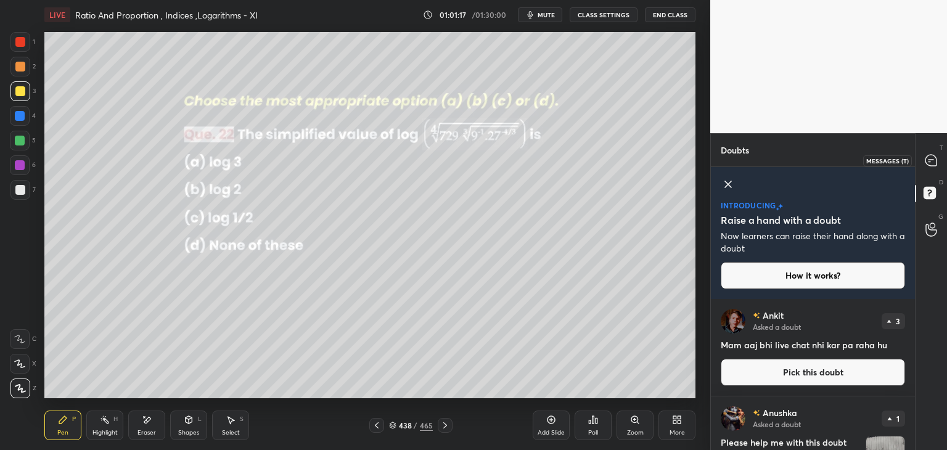
click at [930, 164] on icon at bounding box center [930, 160] width 11 height 11
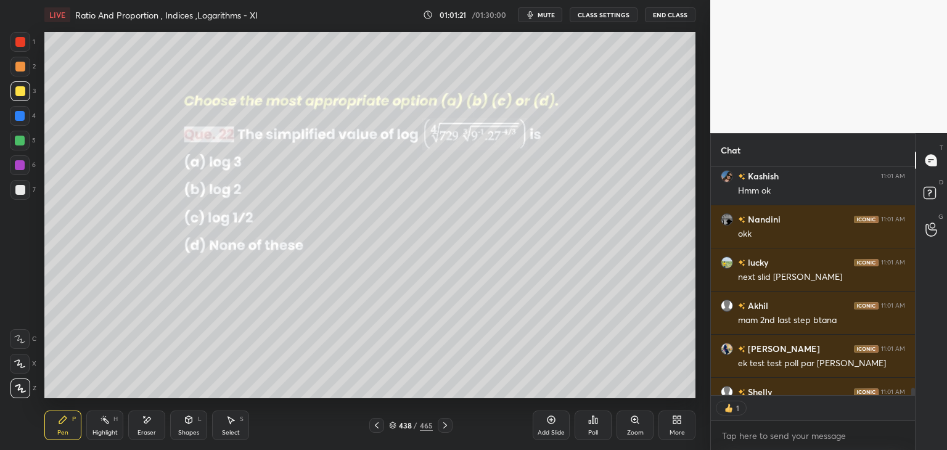
scroll to position [225, 200]
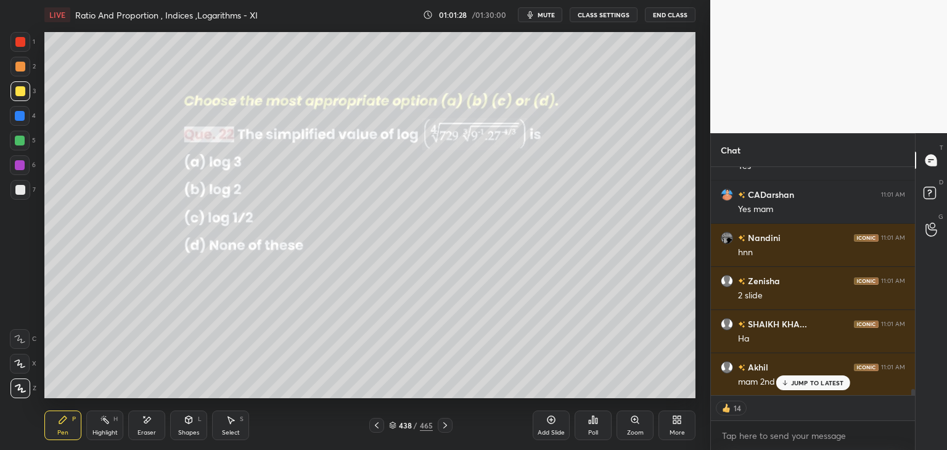
click at [443, 427] on icon at bounding box center [445, 425] width 10 height 10
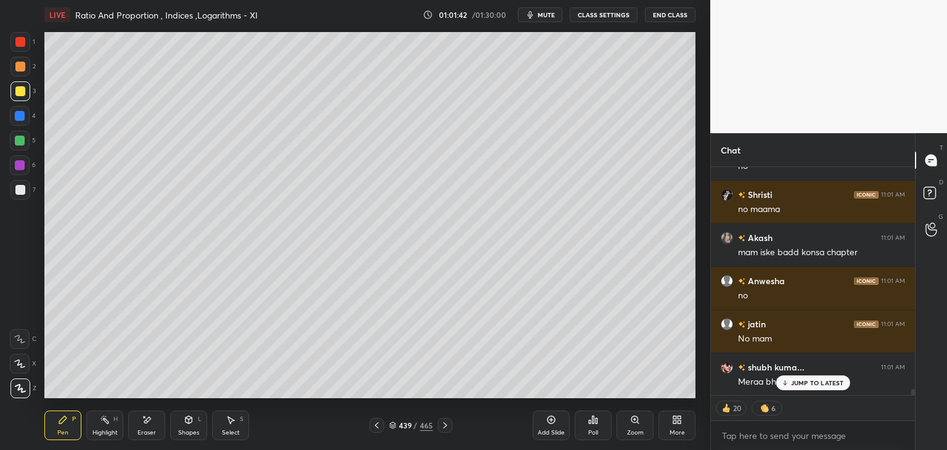
click at [443, 425] on icon at bounding box center [445, 425] width 10 height 10
click at [380, 425] on icon at bounding box center [377, 425] width 10 height 10
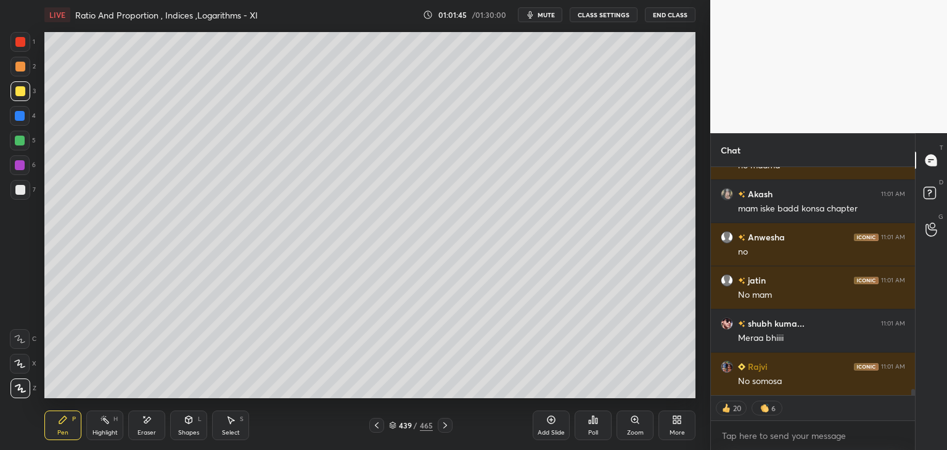
click at [382, 426] on div at bounding box center [376, 425] width 15 height 15
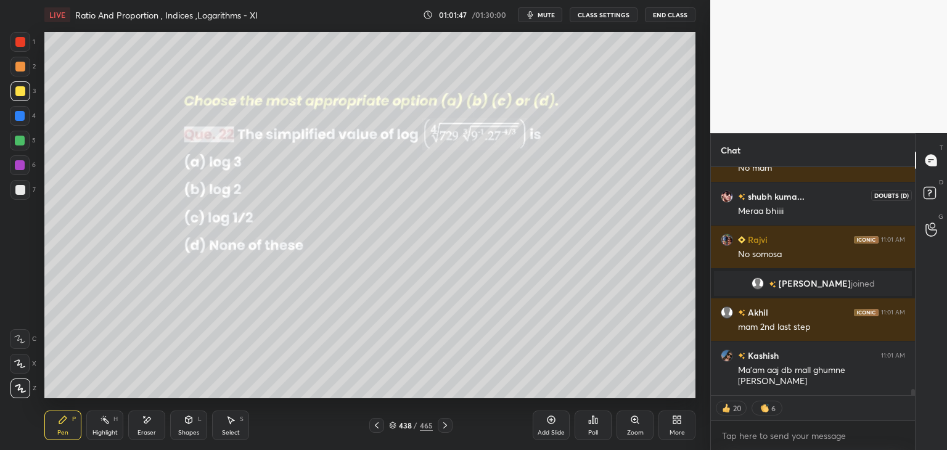
click at [924, 200] on icon at bounding box center [932, 195] width 22 height 22
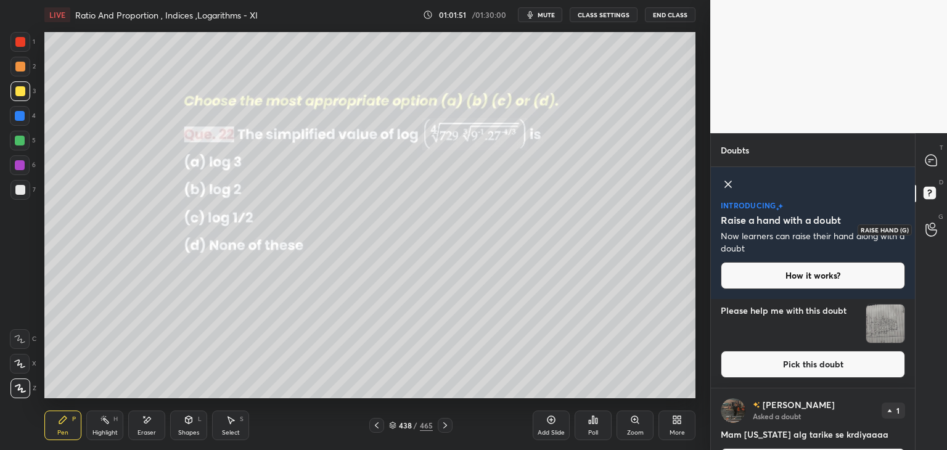
click at [931, 232] on icon at bounding box center [931, 230] width 12 height 14
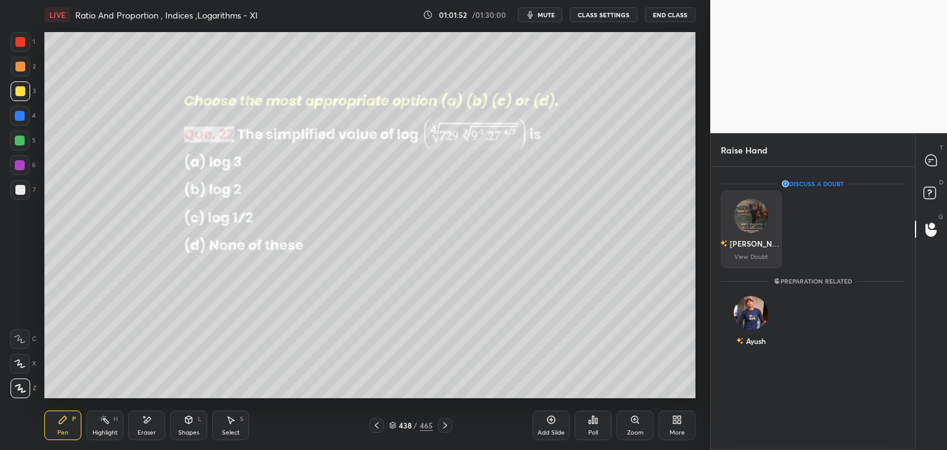
drag, startPoint x: 763, startPoint y: 239, endPoint x: 767, endPoint y: 260, distance: 20.7
click at [764, 239] on div "[PERSON_NAME]" at bounding box center [756, 243] width 52 height 11
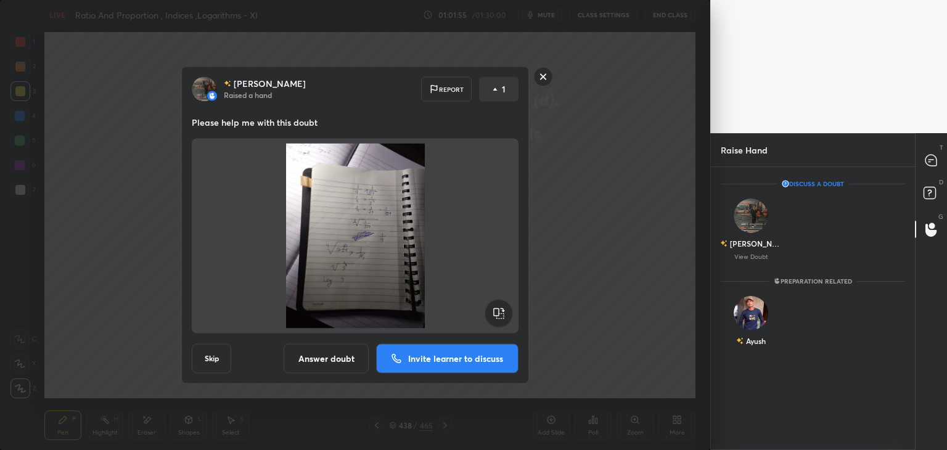
click at [469, 357] on p "Invite learner to discuss" at bounding box center [455, 359] width 95 height 9
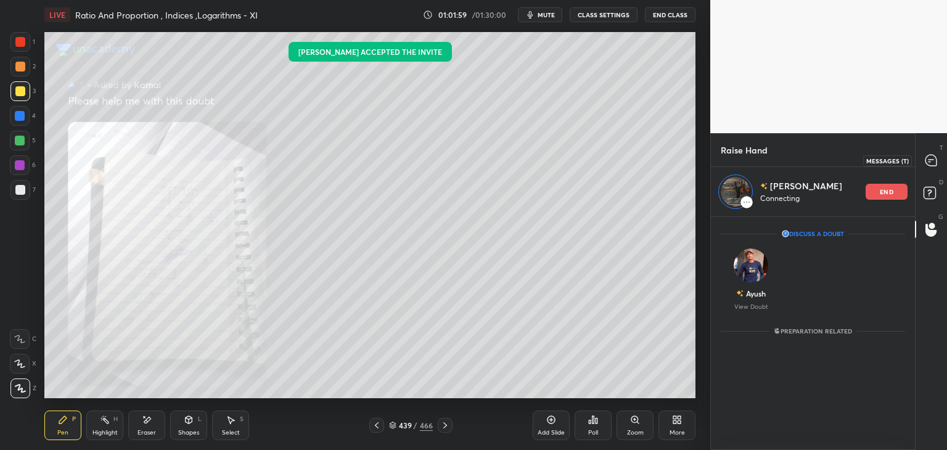
drag, startPoint x: 935, startPoint y: 152, endPoint x: 934, endPoint y: 161, distance: 8.7
click at [934, 152] on div at bounding box center [931, 160] width 25 height 22
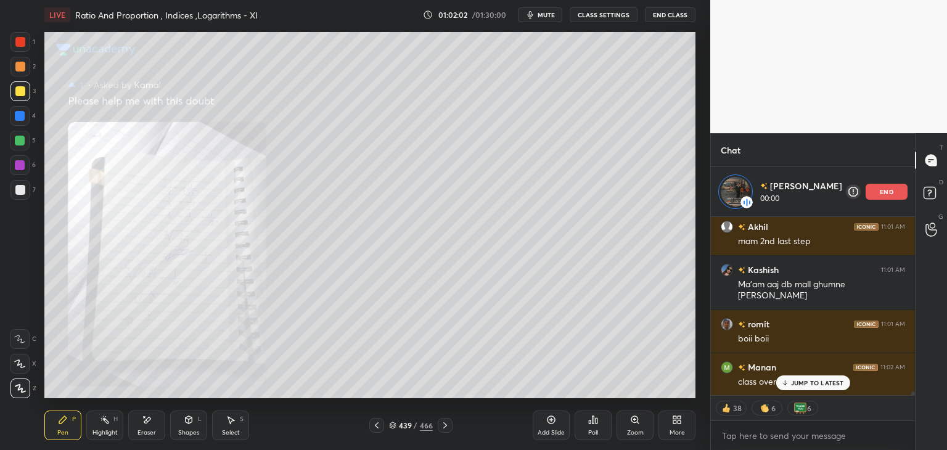
click at [821, 380] on p "JUMP TO LATEST" at bounding box center [817, 382] width 53 height 7
click at [639, 431] on div "Zoom" at bounding box center [635, 433] width 17 height 6
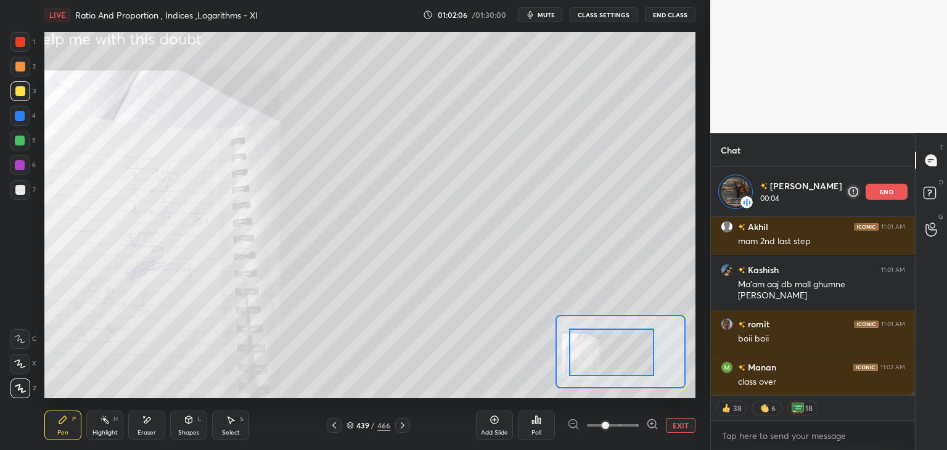
click at [581, 364] on div at bounding box center [611, 352] width 85 height 47
click at [582, 366] on div at bounding box center [610, 352] width 85 height 47
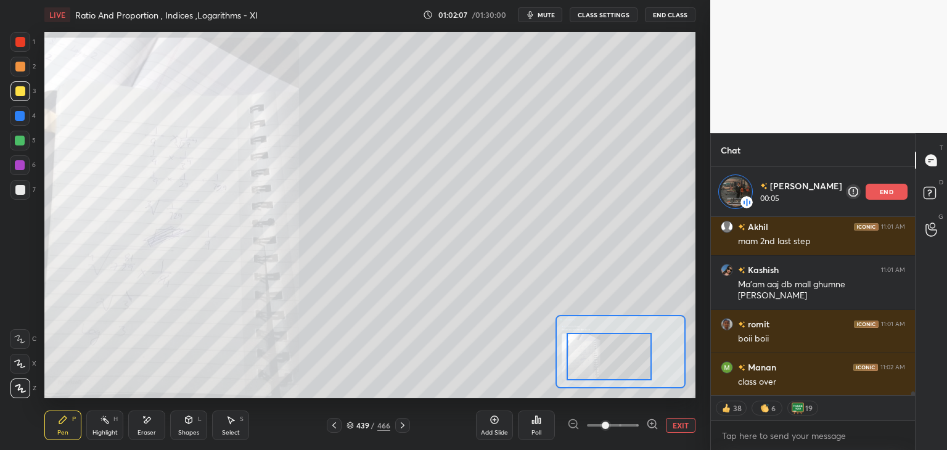
click at [585, 369] on div at bounding box center [609, 356] width 85 height 47
click at [589, 371] on div at bounding box center [607, 357] width 85 height 47
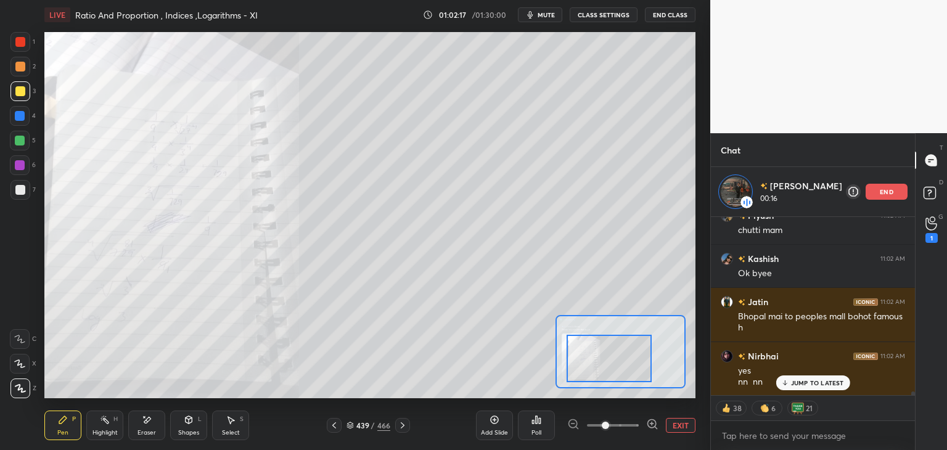
scroll to position [8536, 0]
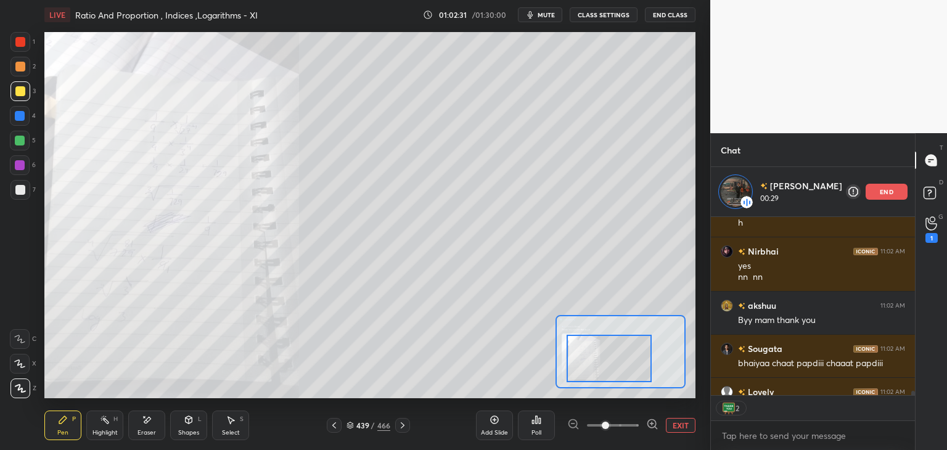
click at [335, 425] on icon at bounding box center [334, 425] width 10 height 10
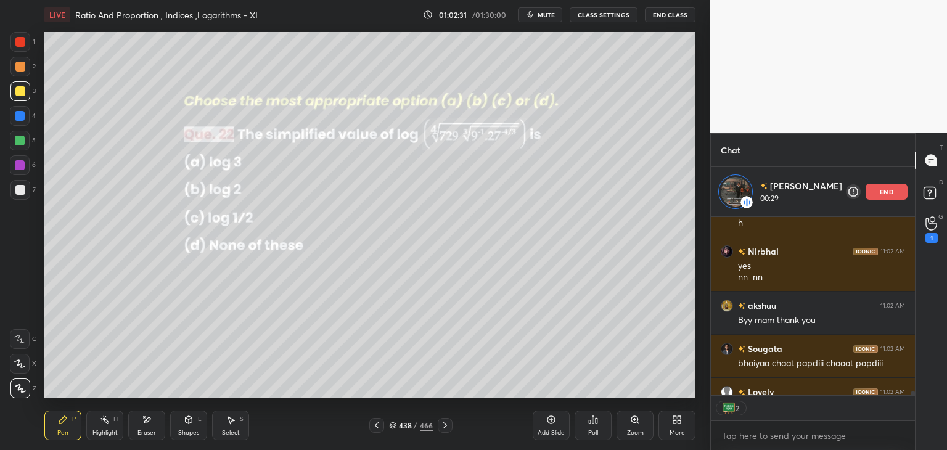
click at [335, 424] on div "438 / 466" at bounding box center [411, 425] width 244 height 15
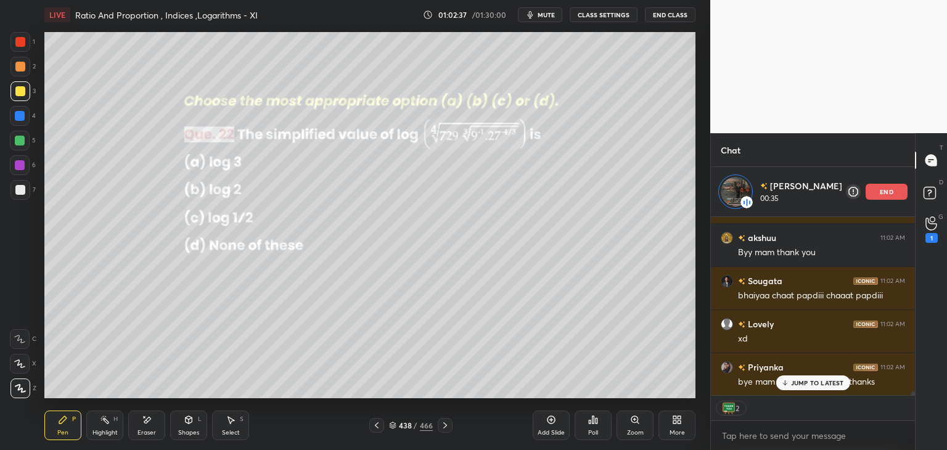
scroll to position [4, 4]
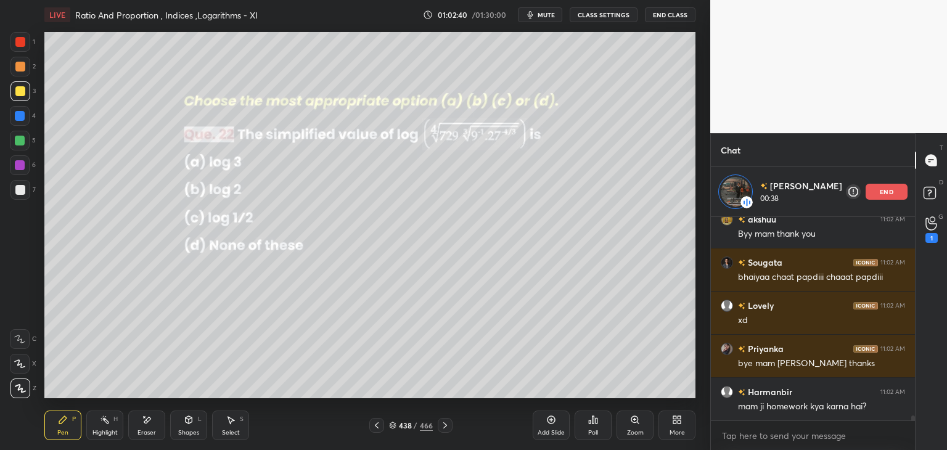
click at [446, 425] on icon at bounding box center [445, 425] width 4 height 6
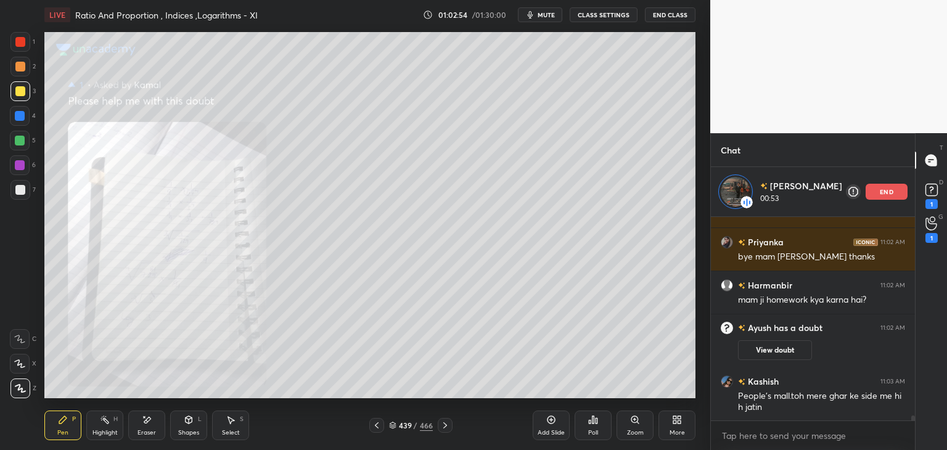
click at [149, 435] on div "Eraser" at bounding box center [146, 433] width 18 height 6
drag, startPoint x: 25, startPoint y: 393, endPoint x: 31, endPoint y: 385, distance: 10.6
click at [24, 392] on div "Erase all" at bounding box center [20, 389] width 20 height 20
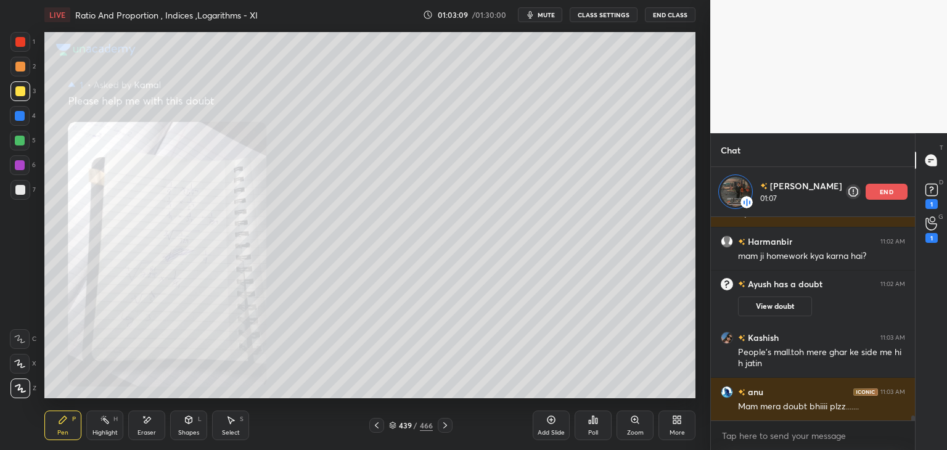
drag, startPoint x: 898, startPoint y: 192, endPoint x: 916, endPoint y: 205, distance: 21.7
click at [899, 192] on div "end" at bounding box center [887, 192] width 42 height 16
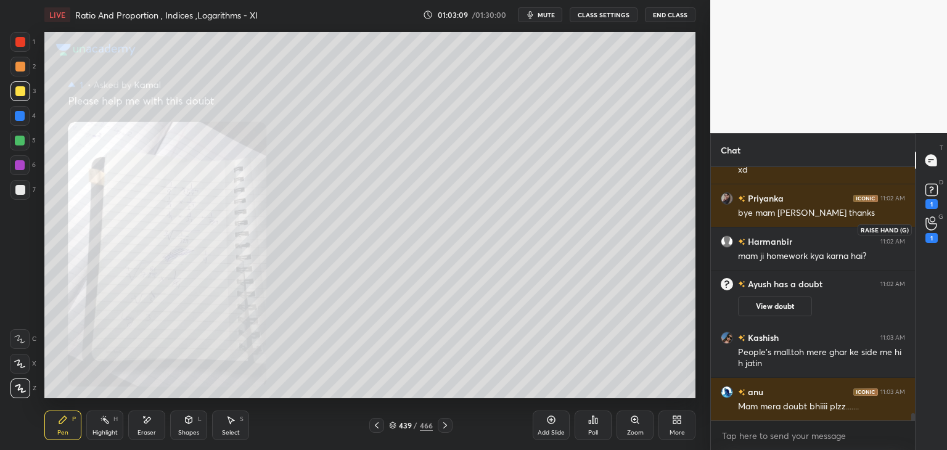
click at [927, 227] on icon at bounding box center [931, 223] width 12 height 14
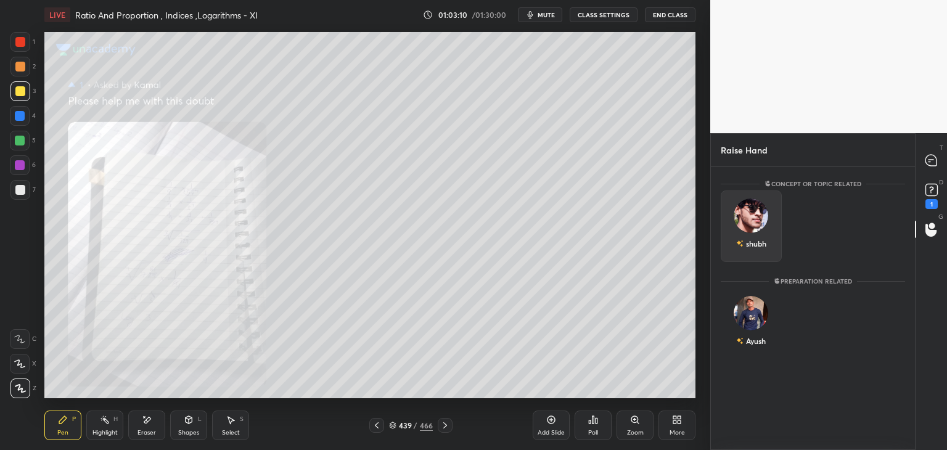
click at [755, 233] on div "shubh" at bounding box center [751, 243] width 30 height 21
click at [753, 253] on button "INVITE" at bounding box center [751, 252] width 50 height 16
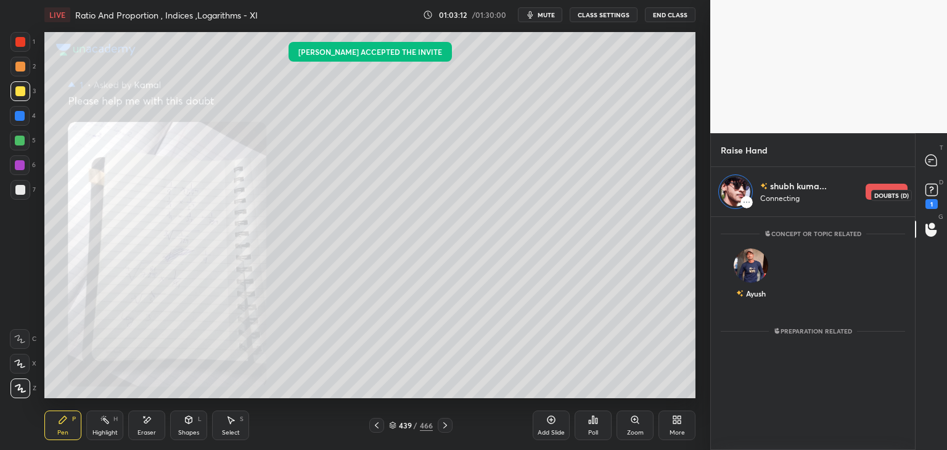
click at [931, 194] on rect at bounding box center [931, 190] width 12 height 12
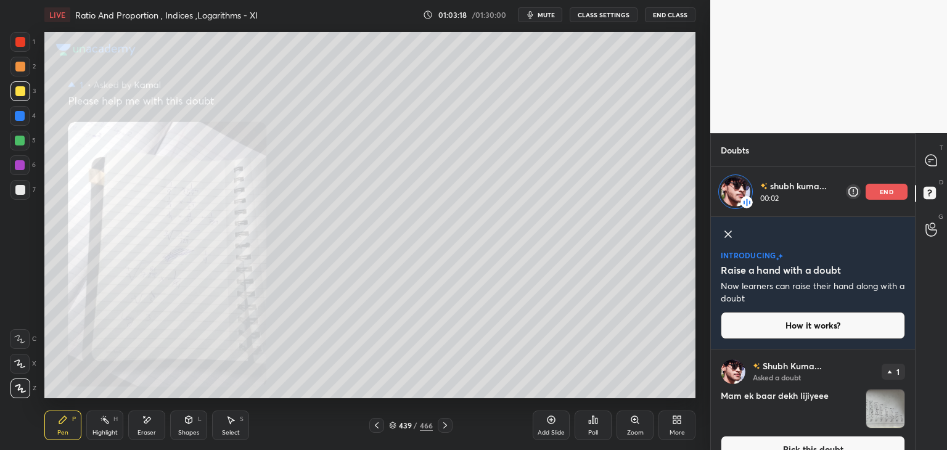
click at [893, 408] on img "grid" at bounding box center [885, 409] width 38 height 38
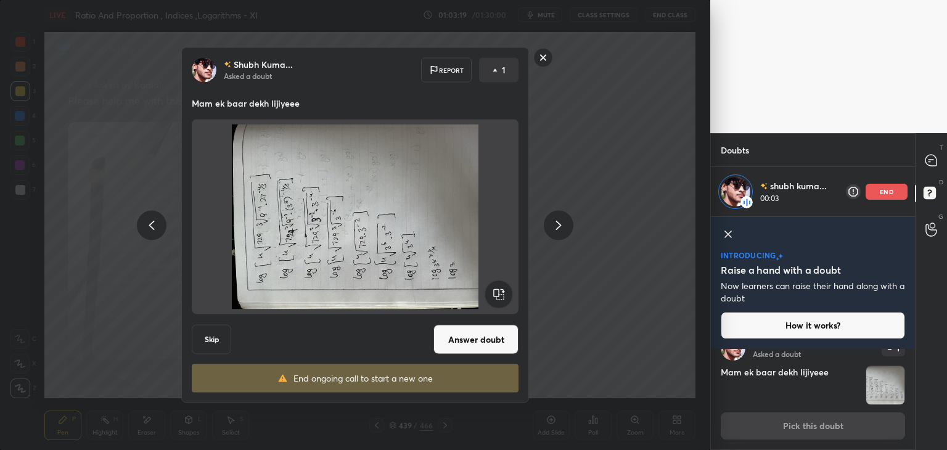
click at [499, 289] on rect at bounding box center [499, 295] width 28 height 28
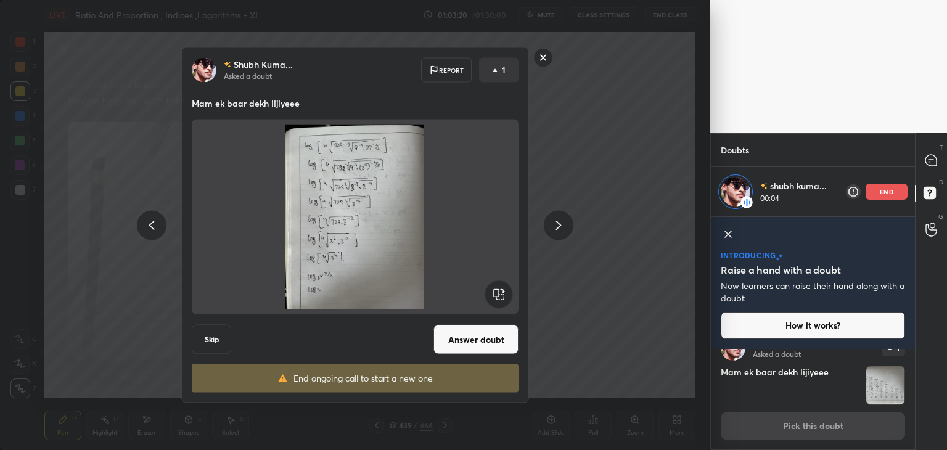
drag, startPoint x: 488, startPoint y: 343, endPoint x: 488, endPoint y: 351, distance: 7.4
click at [488, 343] on button "Answer doubt" at bounding box center [475, 340] width 85 height 30
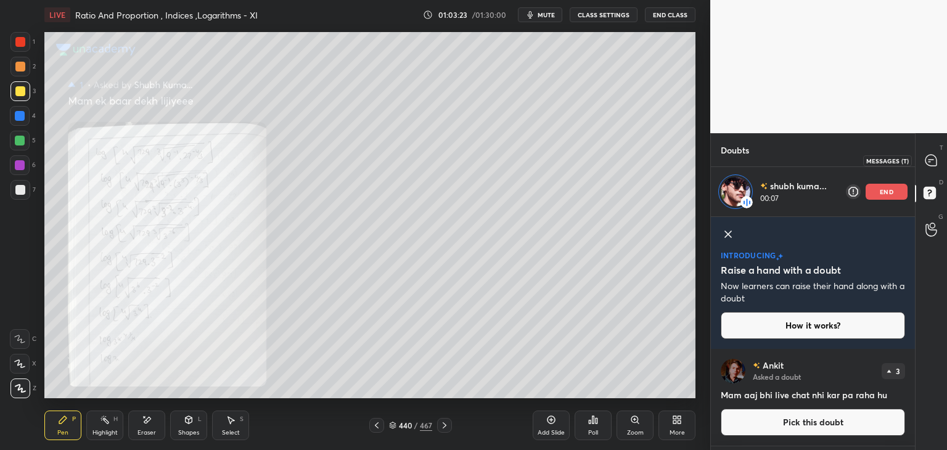
drag, startPoint x: 940, startPoint y: 160, endPoint x: 932, endPoint y: 165, distance: 9.9
click at [938, 160] on div at bounding box center [931, 160] width 25 height 22
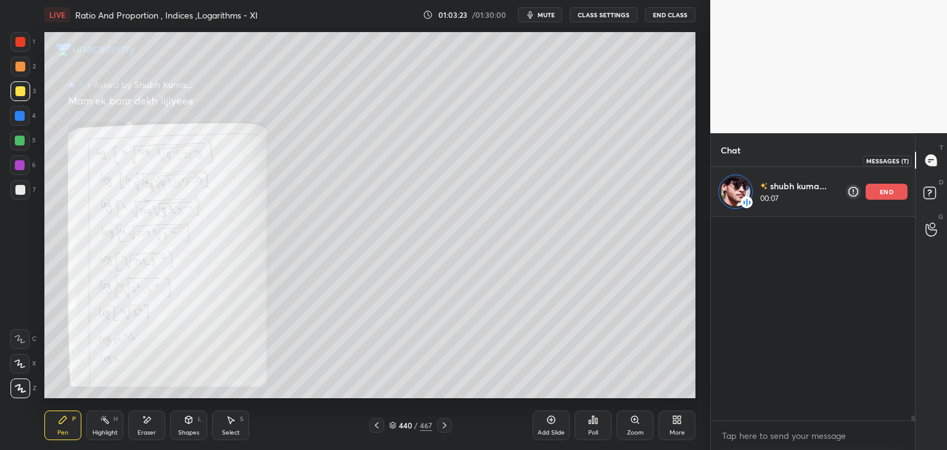
scroll to position [200, 200]
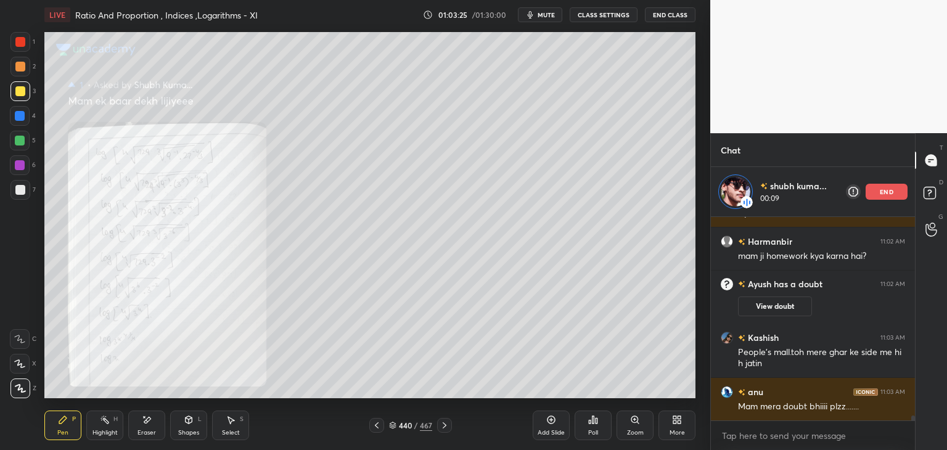
click at [597, 437] on div "Poll" at bounding box center [593, 426] width 37 height 30
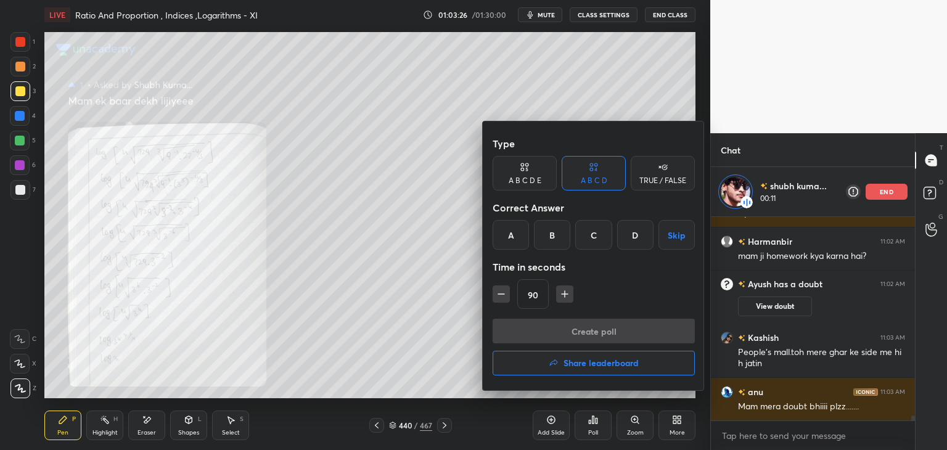
drag, startPoint x: 437, startPoint y: 339, endPoint x: 464, endPoint y: 352, distance: 30.1
click at [438, 340] on div at bounding box center [473, 225] width 947 height 450
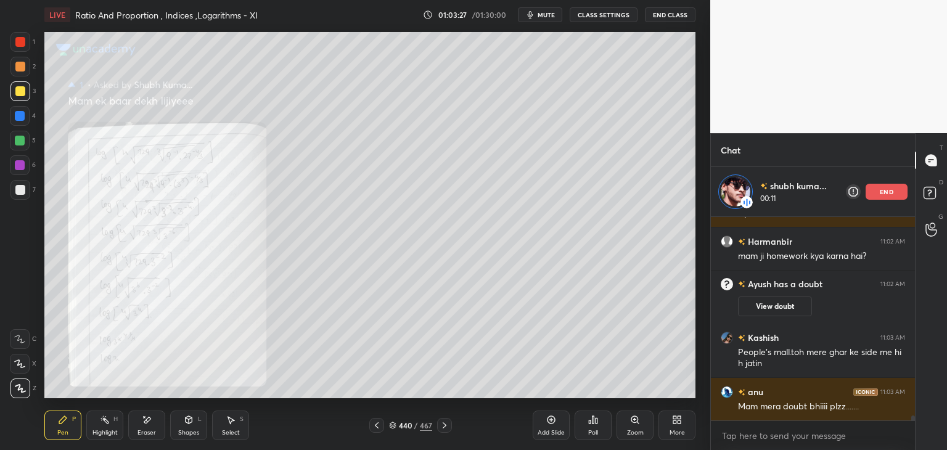
click at [633, 431] on div "Zoom" at bounding box center [635, 433] width 17 height 6
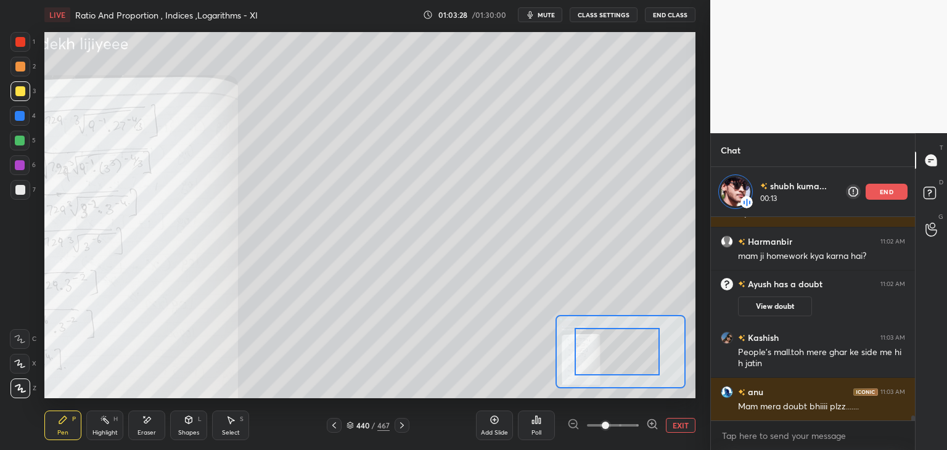
drag, startPoint x: 581, startPoint y: 366, endPoint x: 565, endPoint y: 370, distance: 17.2
click at [575, 370] on div at bounding box center [617, 351] width 85 height 47
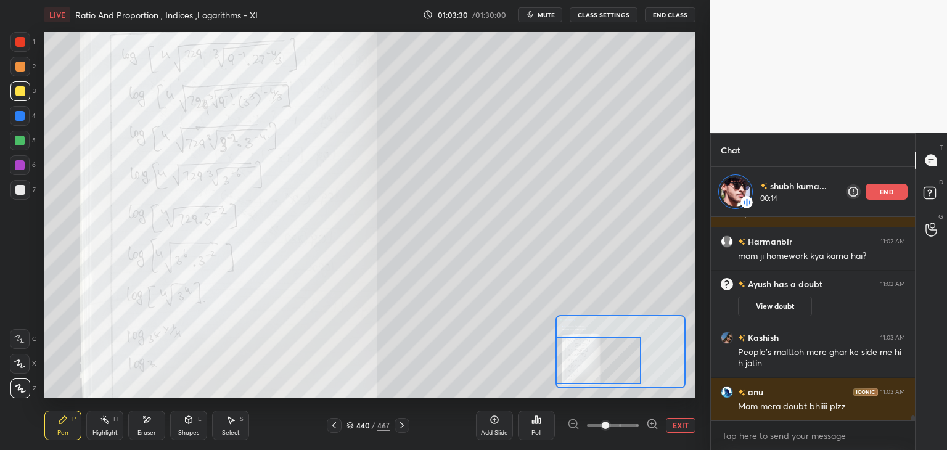
click at [572, 371] on div at bounding box center [598, 360] width 85 height 47
click at [52, 429] on div "Pen P" at bounding box center [62, 426] width 37 height 30
click at [17, 28] on div "1 2 3 4 5 6 7 C X Z E E Erase all H H LIVE Ratio And Proportion , Indices ,Loga…" at bounding box center [350, 225] width 700 height 450
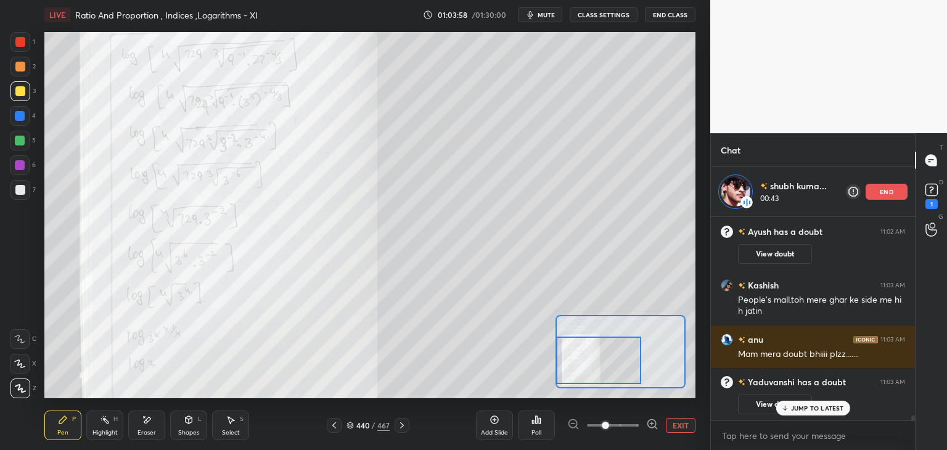
click at [880, 193] on p "end" at bounding box center [887, 192] width 14 height 6
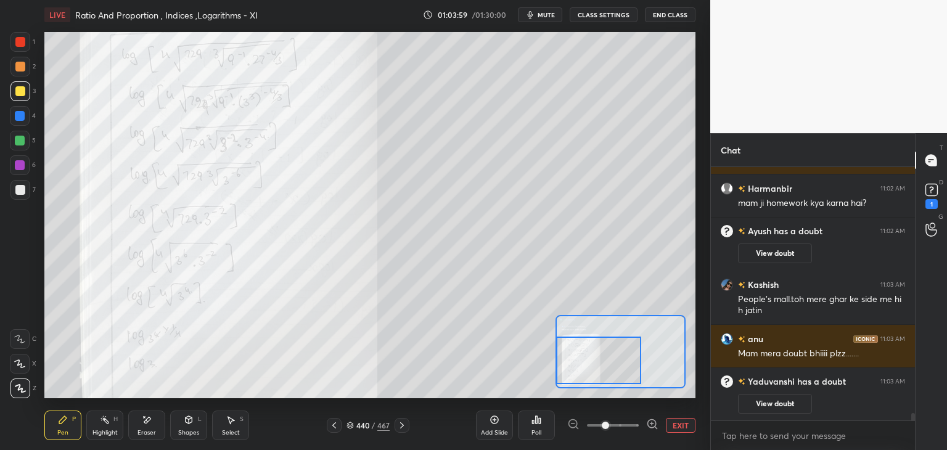
scroll to position [8622, 0]
click at [925, 234] on icon at bounding box center [931, 230] width 12 height 14
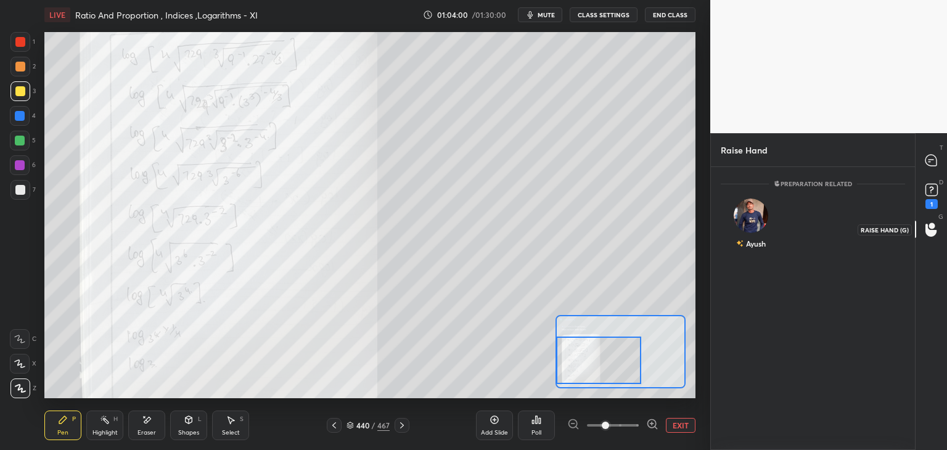
scroll to position [279, 200]
click at [752, 229] on div "Ayush" at bounding box center [751, 227] width 61 height 72
click at [758, 250] on button "INVITE" at bounding box center [751, 252] width 50 height 16
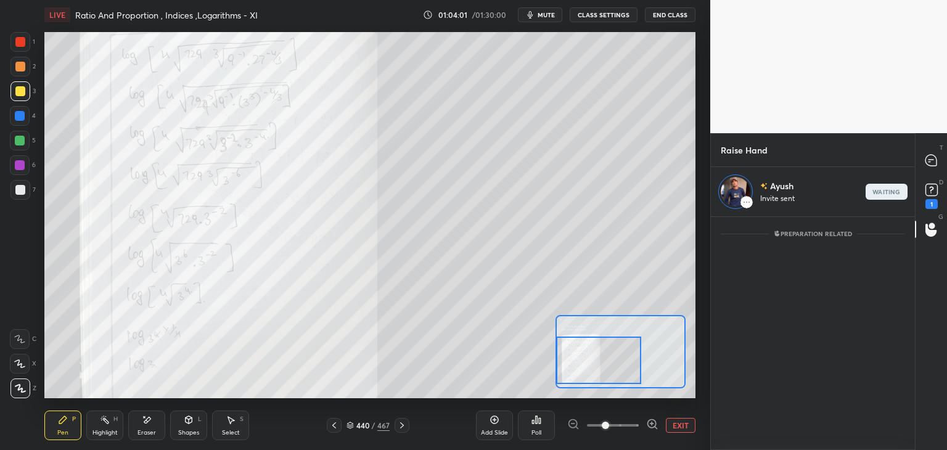
scroll to position [4, 4]
drag, startPoint x: 933, startPoint y: 161, endPoint x: 931, endPoint y: 197, distance: 35.8
click at [934, 161] on icon at bounding box center [930, 160] width 11 height 11
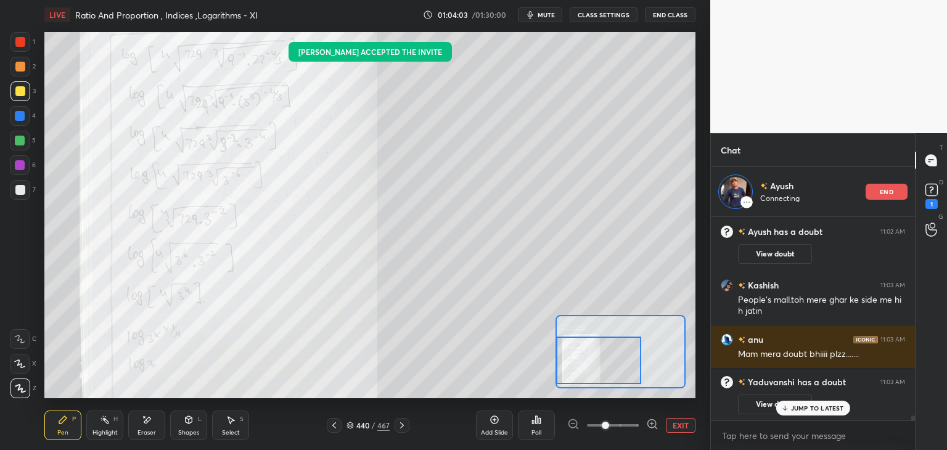
click at [798, 412] on p "JUMP TO LATEST" at bounding box center [817, 407] width 53 height 7
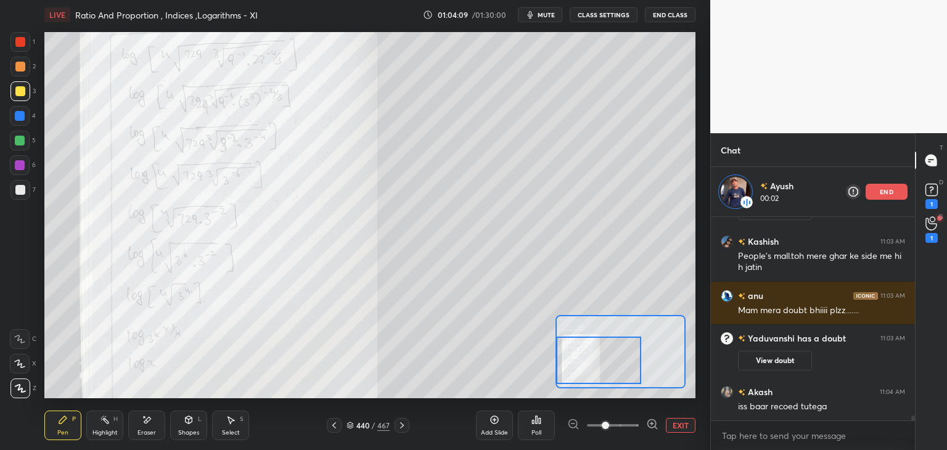
click at [397, 427] on icon at bounding box center [402, 425] width 10 height 10
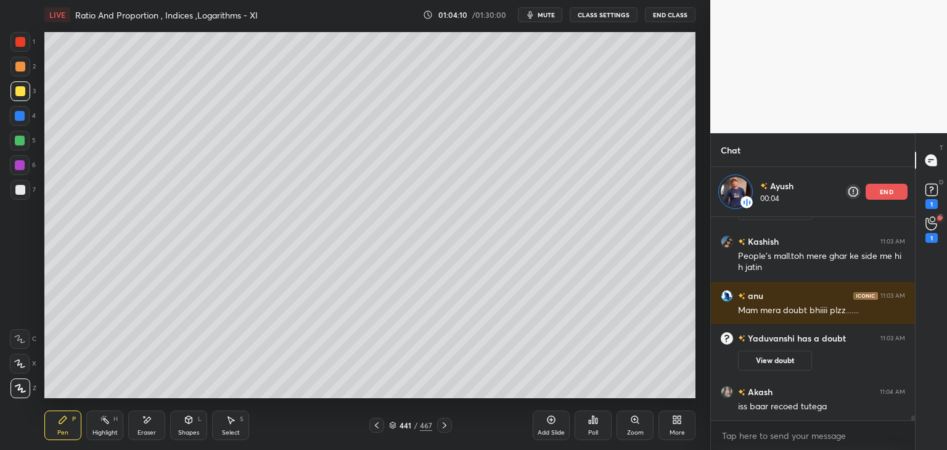
click at [372, 422] on icon at bounding box center [377, 425] width 10 height 10
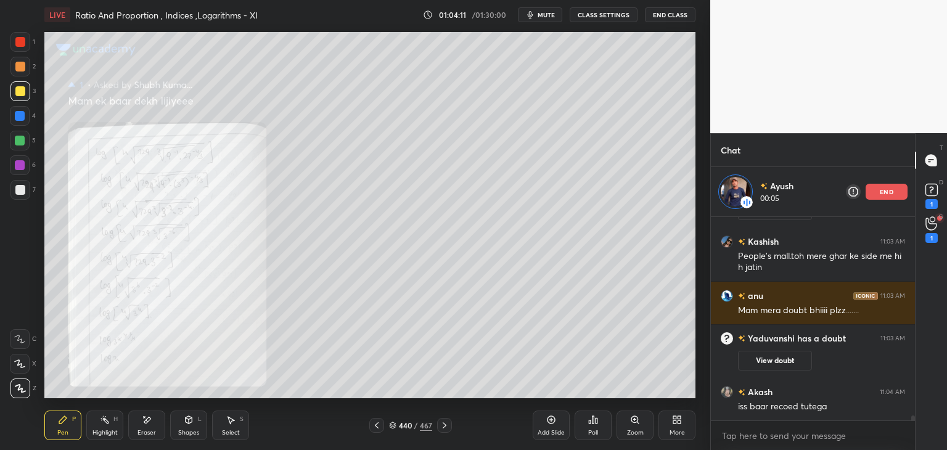
click at [558, 430] on div "Add Slide" at bounding box center [551, 433] width 27 height 6
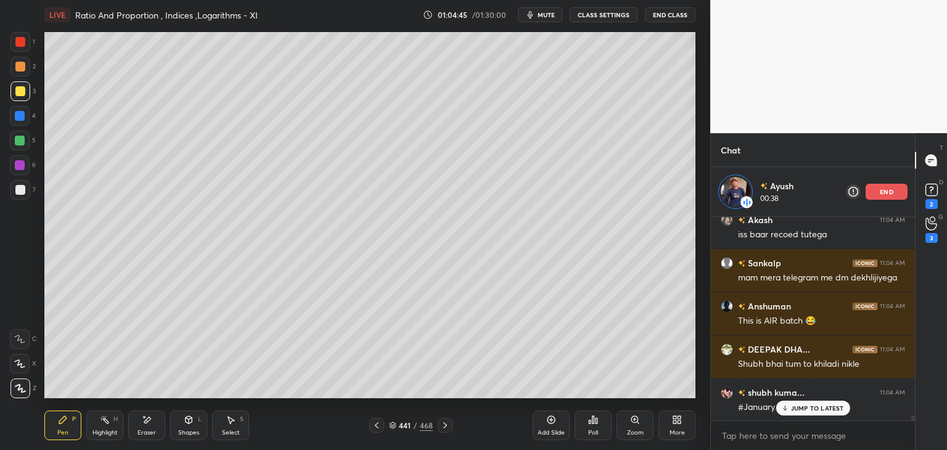
scroll to position [8666, 0]
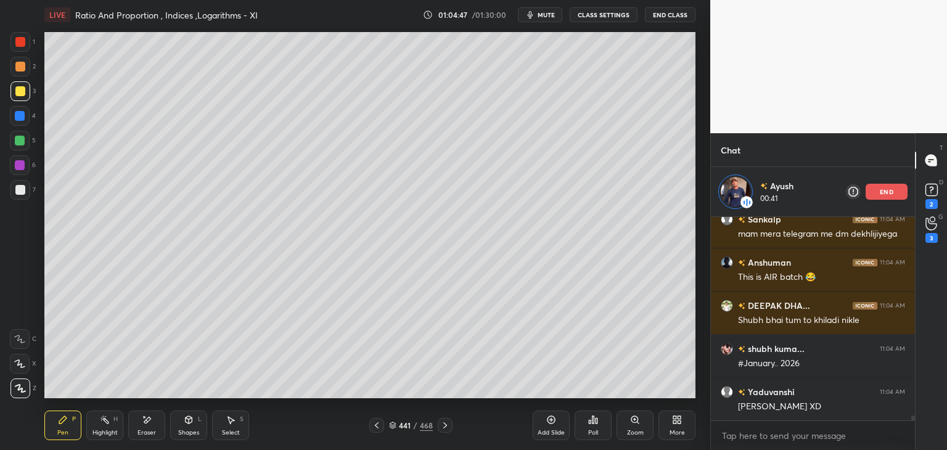
drag, startPoint x: 378, startPoint y: 427, endPoint x: 383, endPoint y: 432, distance: 7.8
click at [380, 427] on icon at bounding box center [377, 425] width 10 height 10
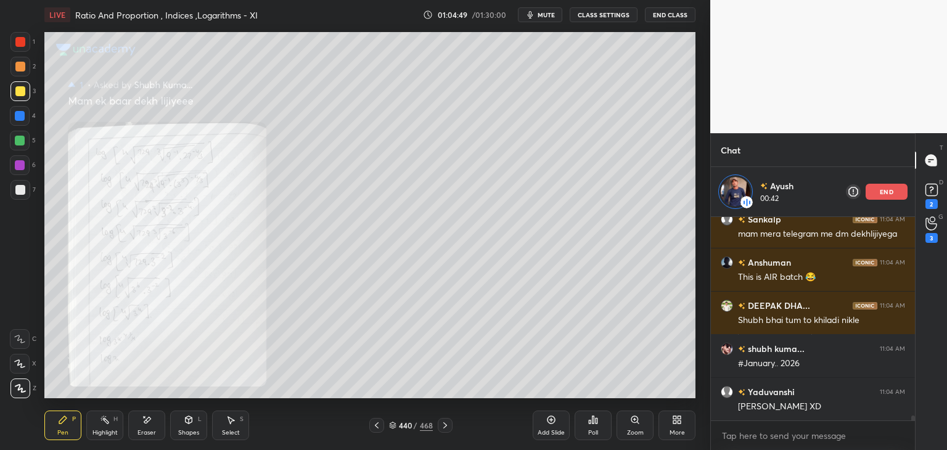
scroll to position [8720, 0]
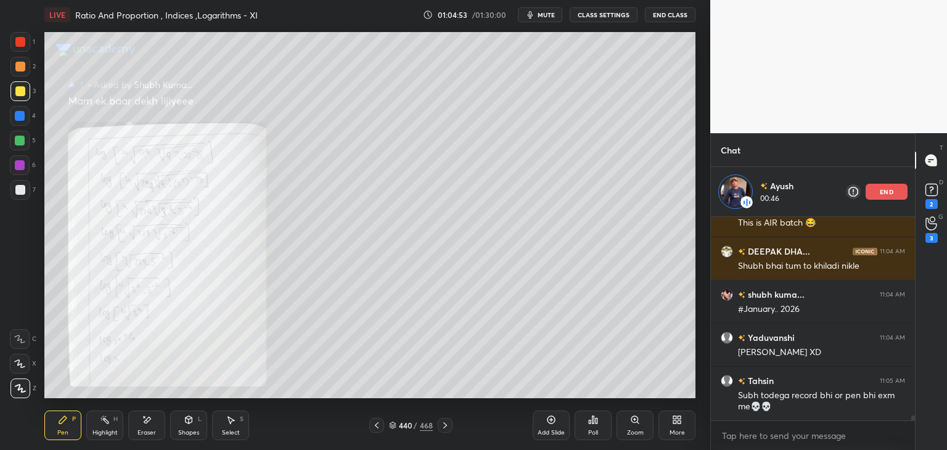
click at [436, 426] on div "440 / 468" at bounding box center [410, 425] width 83 height 15
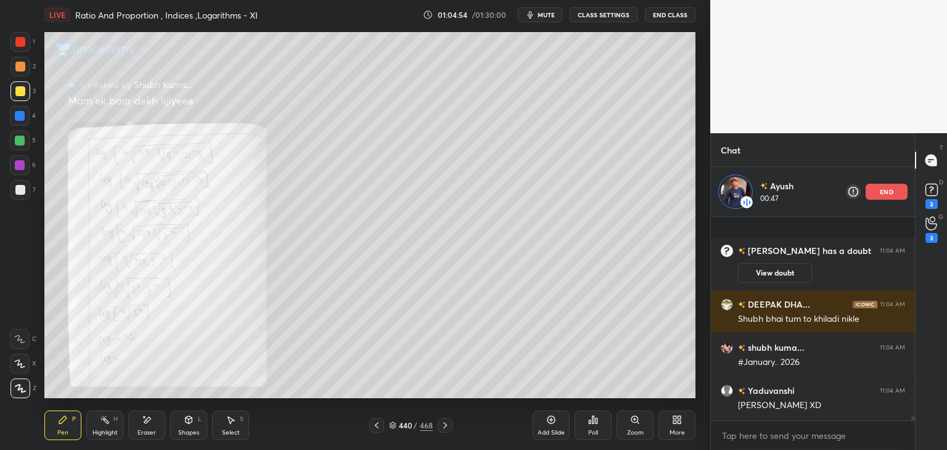
scroll to position [8826, 0]
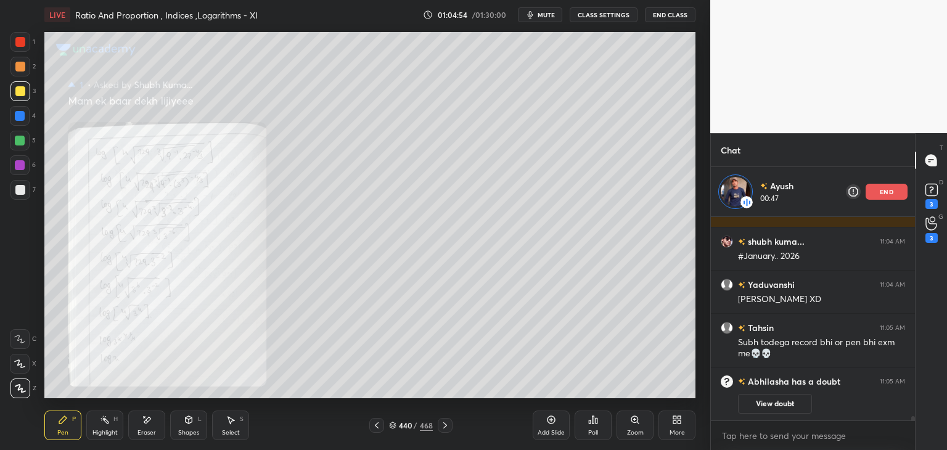
click at [443, 423] on icon at bounding box center [445, 425] width 10 height 10
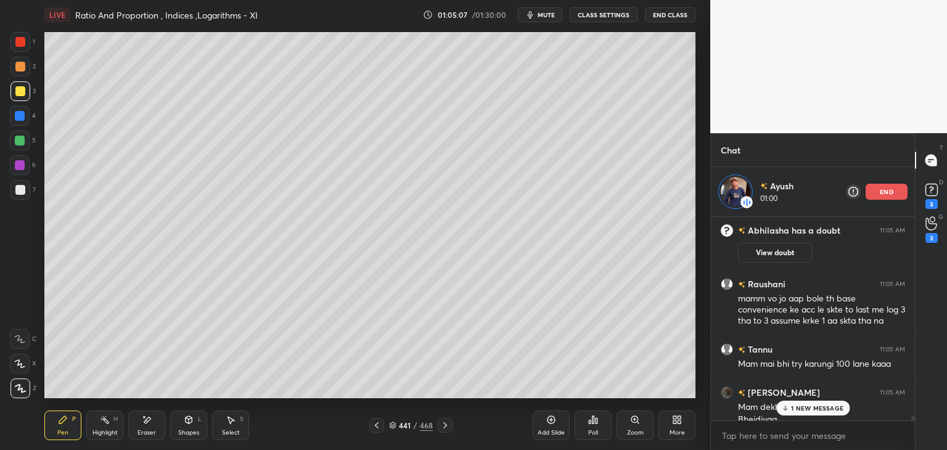
scroll to position [8893, 0]
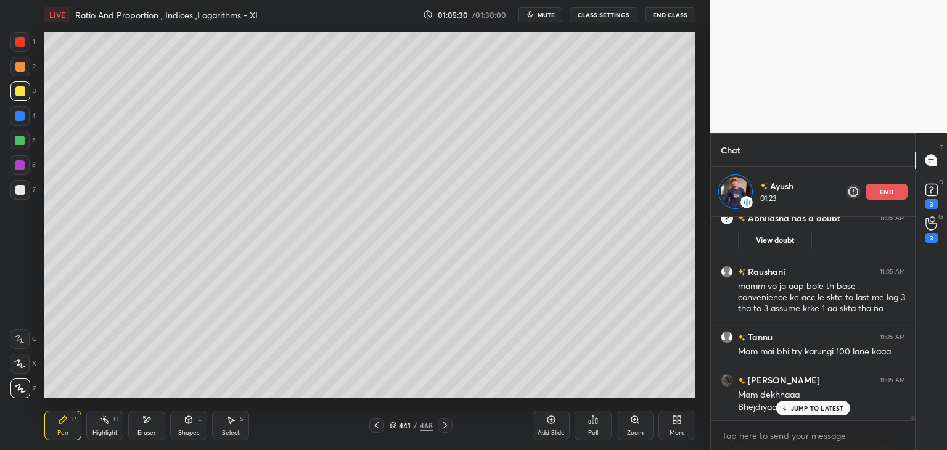
click at [61, 423] on icon at bounding box center [62, 419] width 7 height 7
drag, startPoint x: 67, startPoint y: 425, endPoint x: 72, endPoint y: 416, distance: 9.9
click at [68, 425] on div "Pen P" at bounding box center [62, 426] width 37 height 30
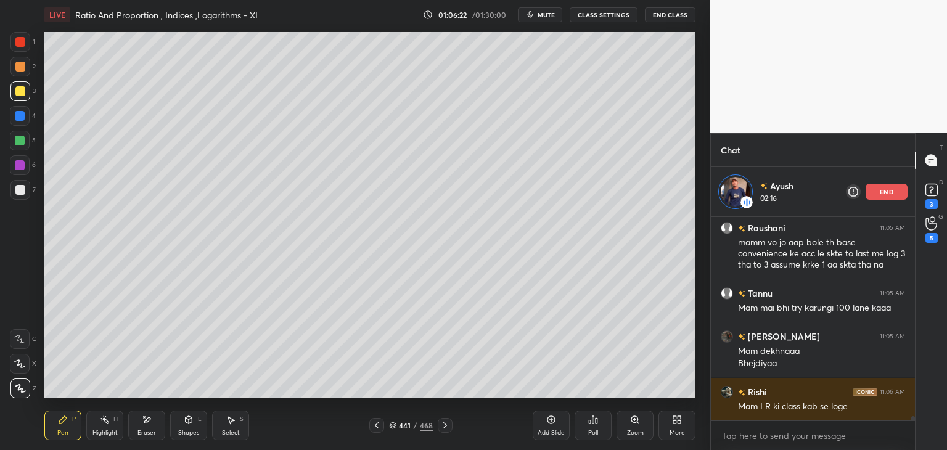
click at [881, 192] on p "end" at bounding box center [887, 192] width 14 height 6
click at [930, 234] on div "5" at bounding box center [931, 238] width 12 height 10
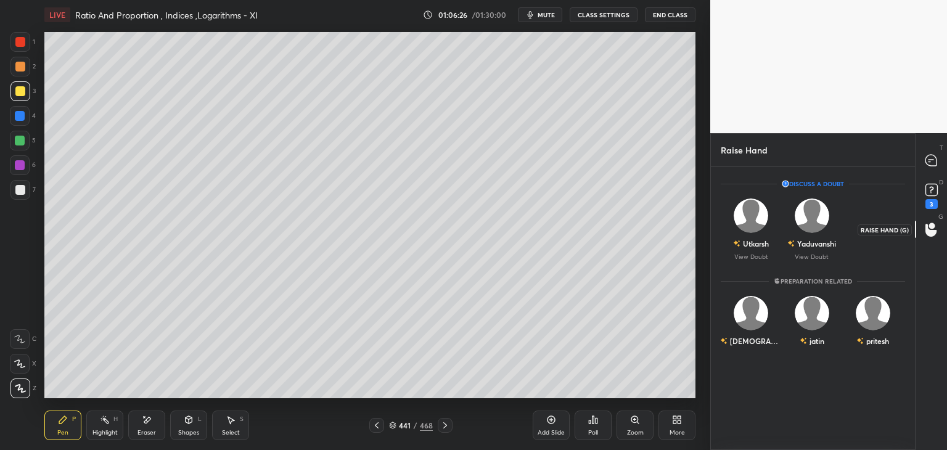
scroll to position [279, 200]
drag, startPoint x: 755, startPoint y: 231, endPoint x: 761, endPoint y: 245, distance: 14.9
click at [755, 231] on img "grid" at bounding box center [751, 216] width 35 height 35
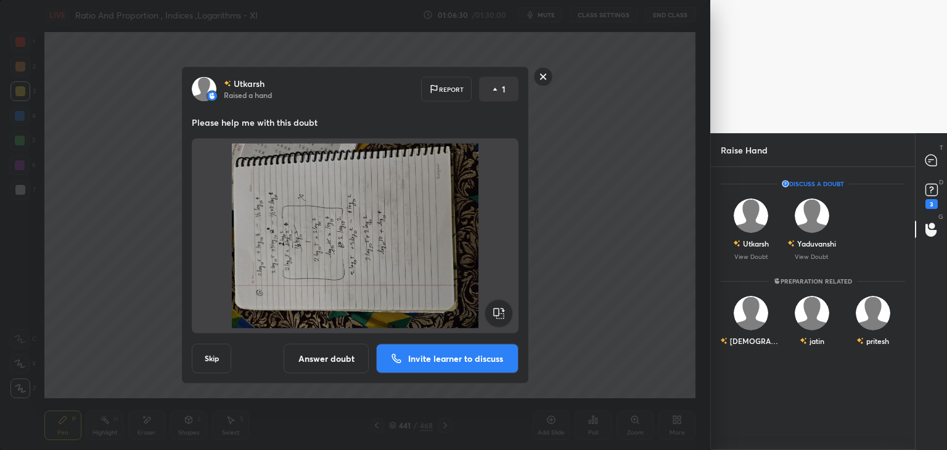
click at [502, 316] on rect at bounding box center [499, 314] width 28 height 28
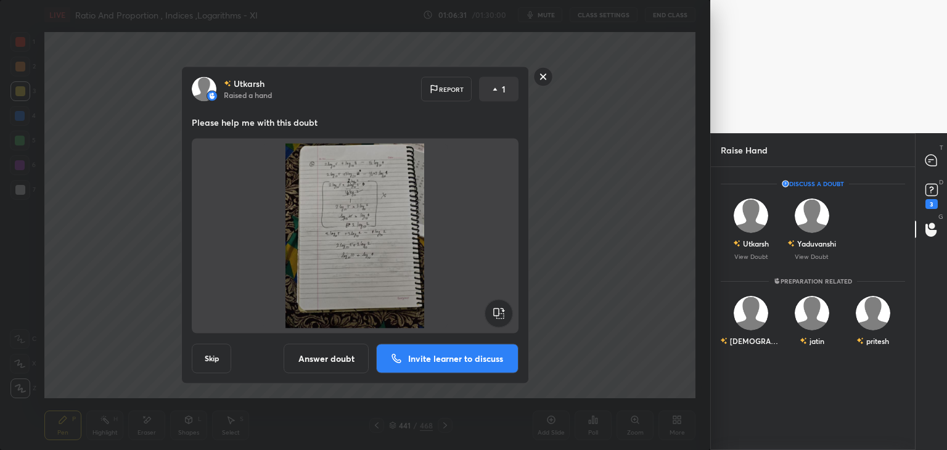
drag, startPoint x: 481, startPoint y: 362, endPoint x: 489, endPoint y: 357, distance: 9.4
click at [482, 361] on p "Invite learner to discuss" at bounding box center [455, 359] width 95 height 9
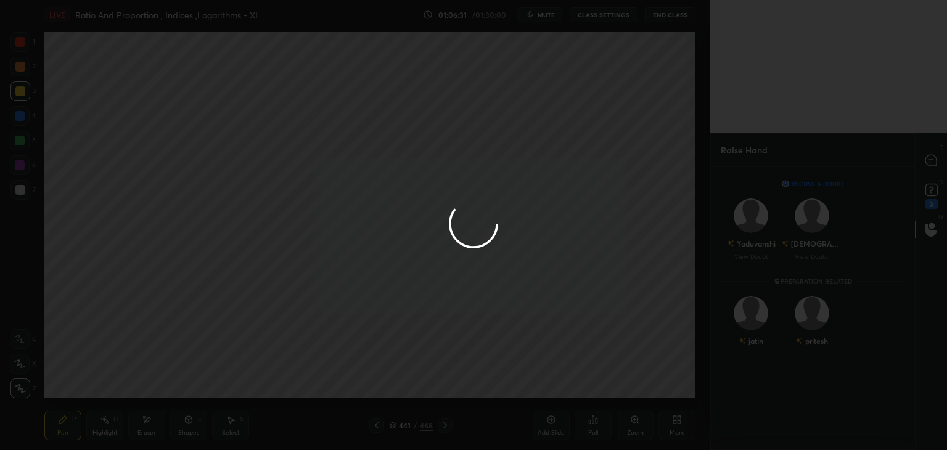
scroll to position [4, 4]
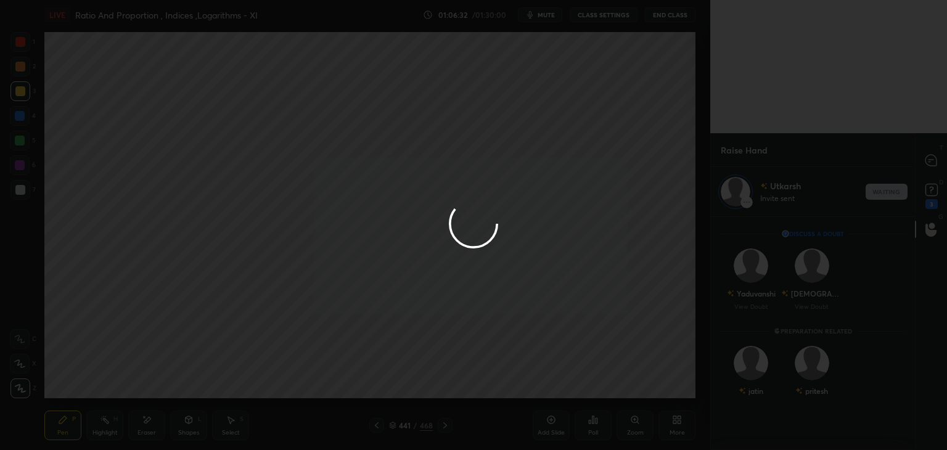
click at [935, 163] on div at bounding box center [473, 225] width 947 height 450
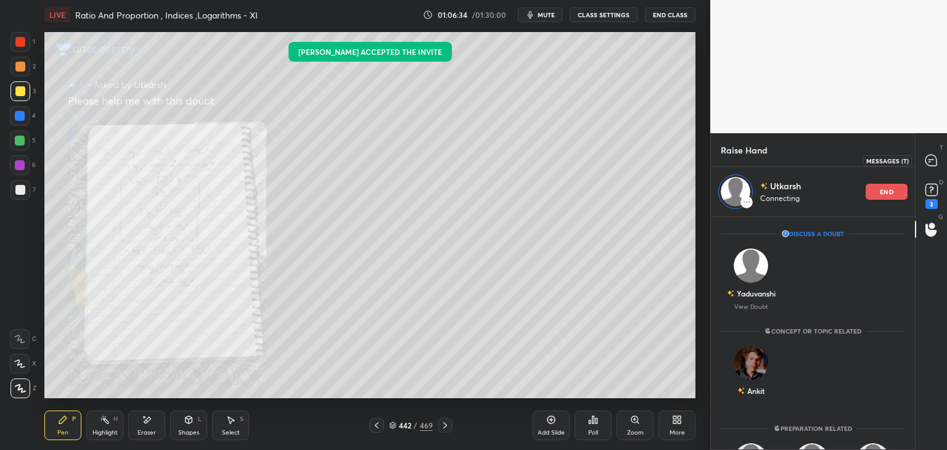
click at [939, 158] on div at bounding box center [931, 160] width 25 height 22
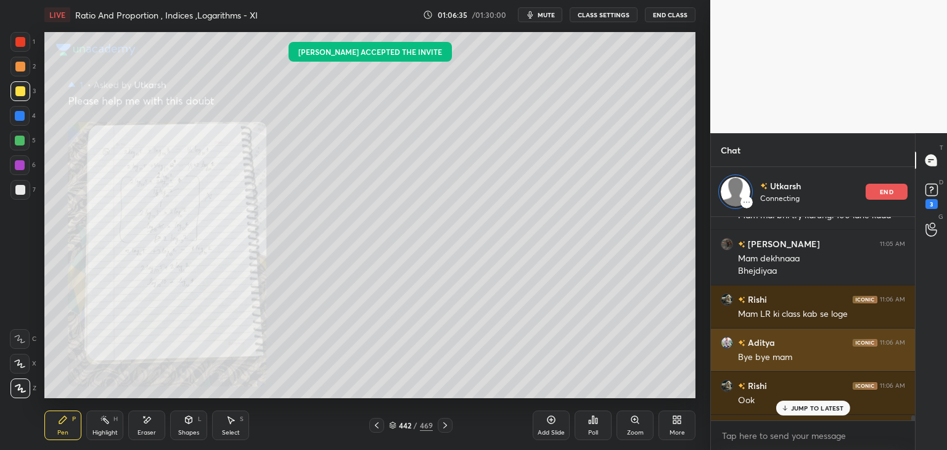
scroll to position [200, 200]
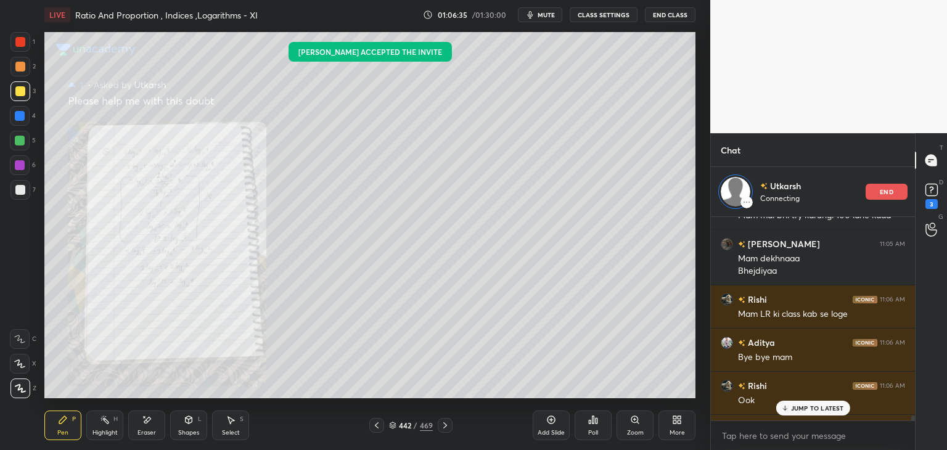
click at [810, 411] on p "JUMP TO LATEST" at bounding box center [817, 407] width 53 height 7
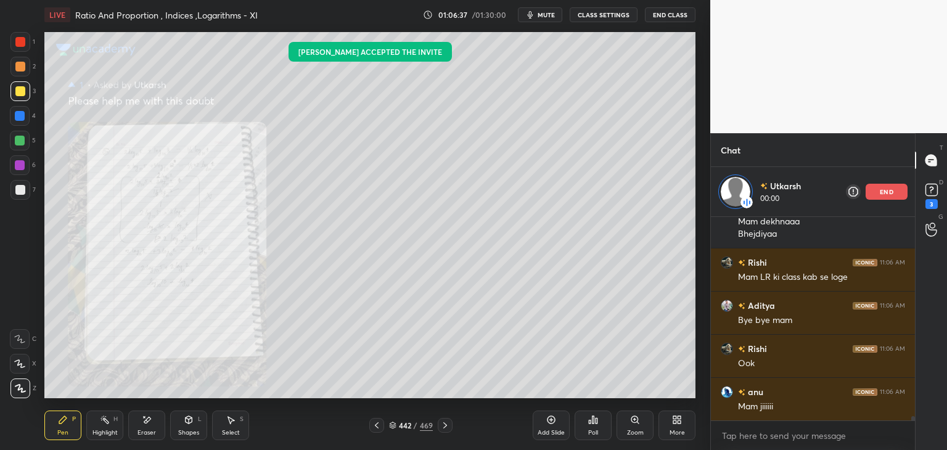
click at [633, 430] on div "Zoom" at bounding box center [635, 433] width 17 height 6
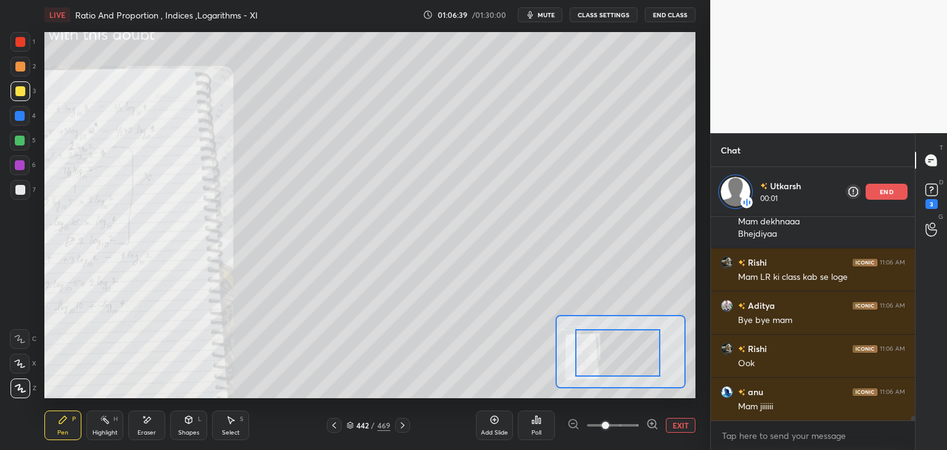
drag, startPoint x: 592, startPoint y: 350, endPoint x: 585, endPoint y: 353, distance: 7.7
click at [583, 352] on div at bounding box center [617, 352] width 85 height 47
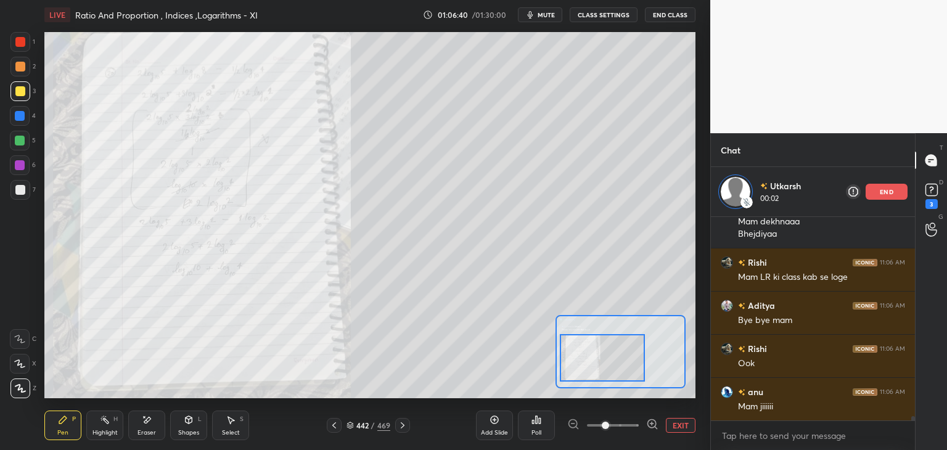
scroll to position [9329, 0]
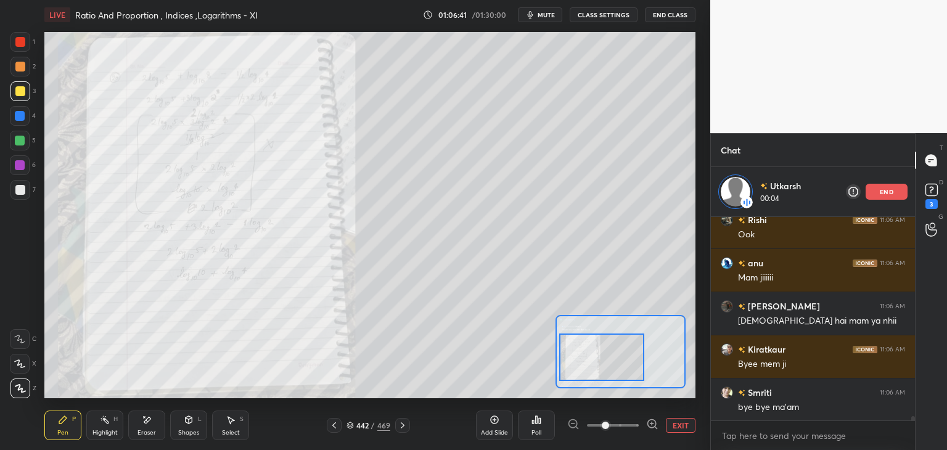
drag, startPoint x: 589, startPoint y: 348, endPoint x: 582, endPoint y: 351, distance: 7.8
click at [582, 351] on div at bounding box center [601, 357] width 85 height 47
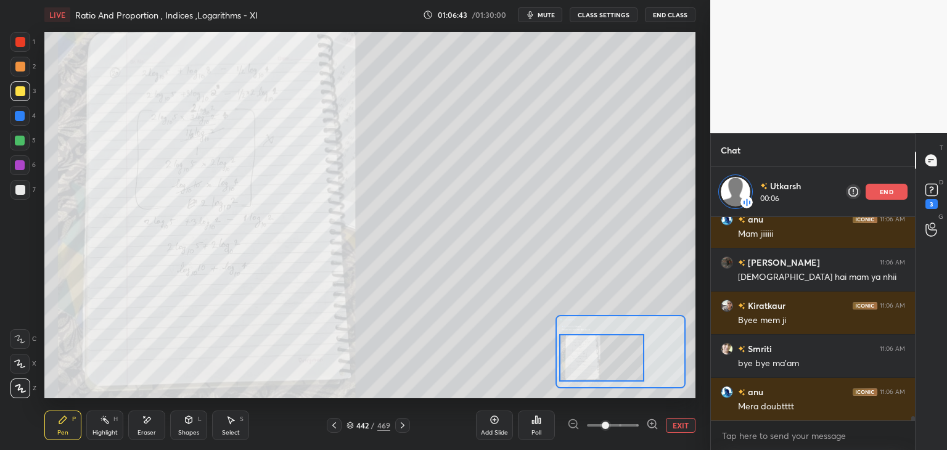
drag, startPoint x: 17, startPoint y: 35, endPoint x: 41, endPoint y: 55, distance: 31.5
click at [17, 35] on div at bounding box center [20, 42] width 20 height 20
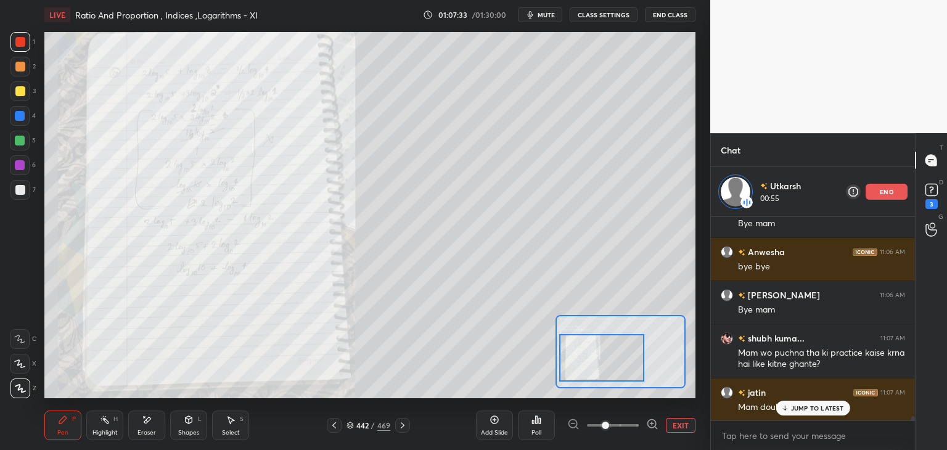
scroll to position [9729, 0]
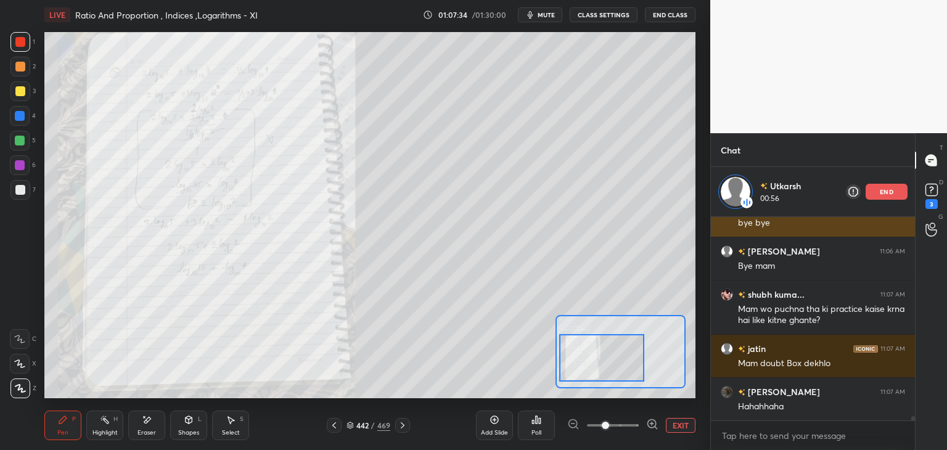
click at [876, 194] on div "end" at bounding box center [887, 192] width 42 height 16
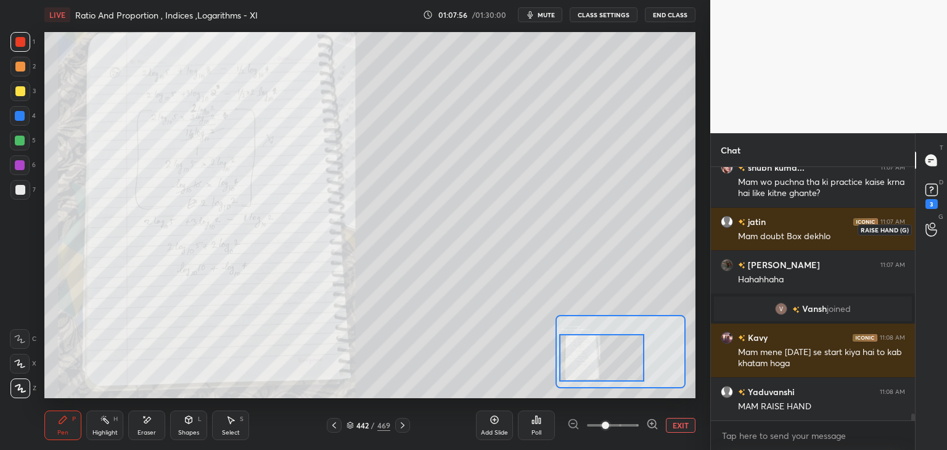
scroll to position [9323, 0]
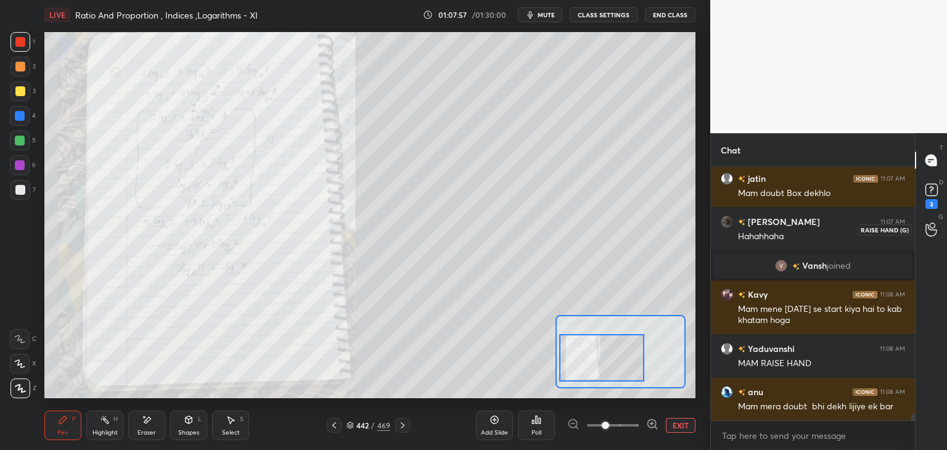
click at [934, 235] on icon at bounding box center [930, 230] width 11 height 12
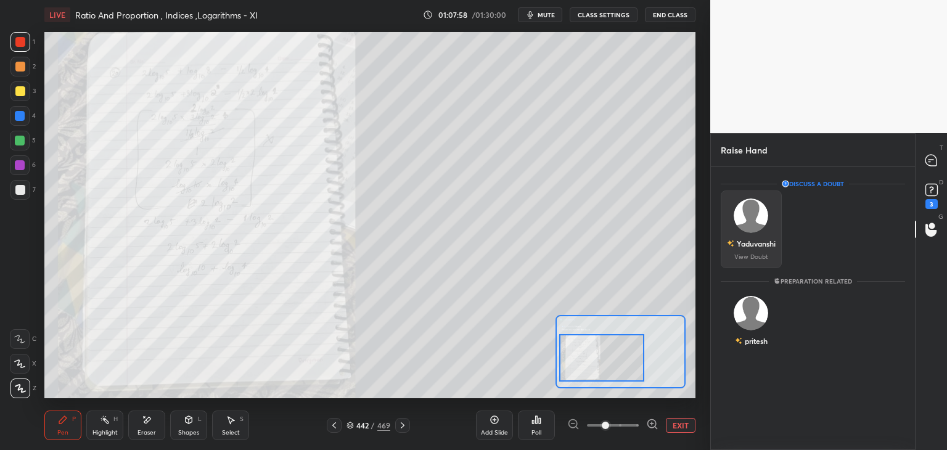
drag, startPoint x: 757, startPoint y: 242, endPoint x: 762, endPoint y: 258, distance: 17.0
click at [757, 241] on div "Yaduvanshi" at bounding box center [756, 243] width 39 height 11
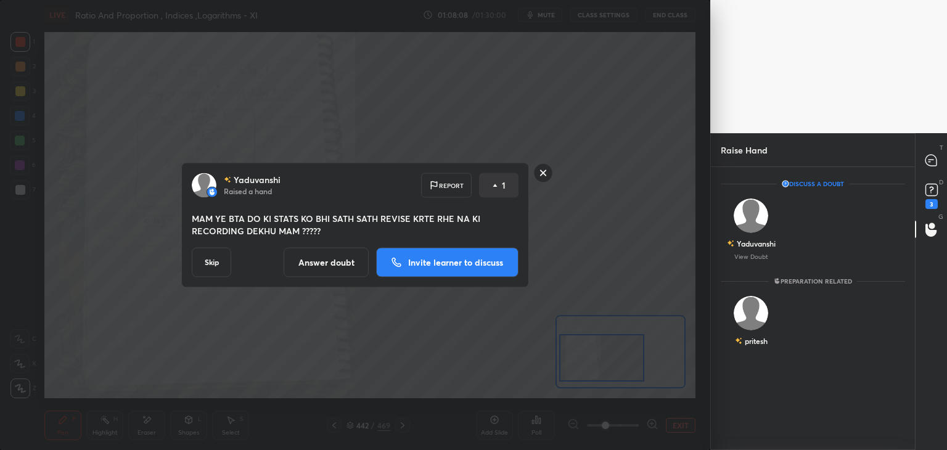
click at [541, 171] on rect at bounding box center [543, 172] width 19 height 19
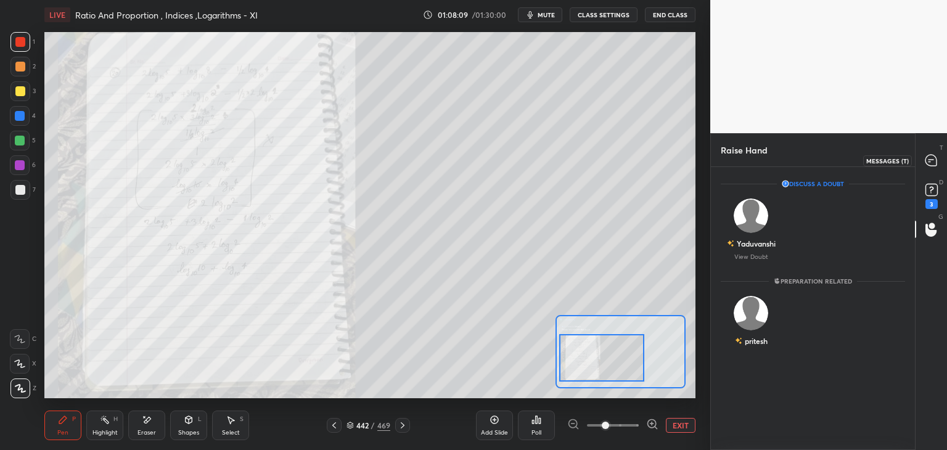
click at [932, 161] on icon at bounding box center [930, 160] width 11 height 11
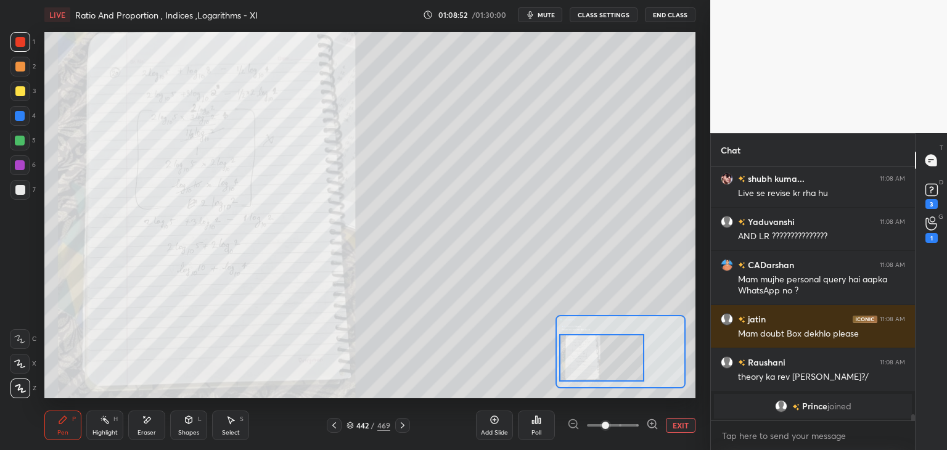
scroll to position [9924, 0]
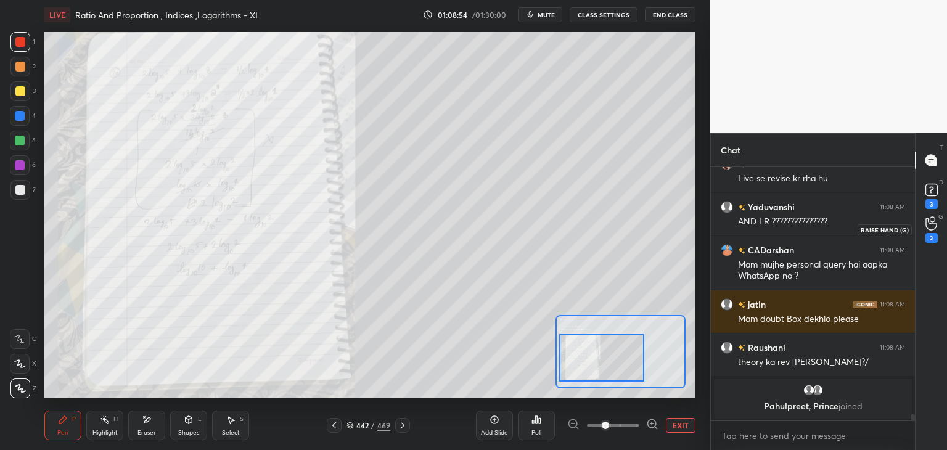
click at [937, 233] on div "2" at bounding box center [931, 238] width 12 height 10
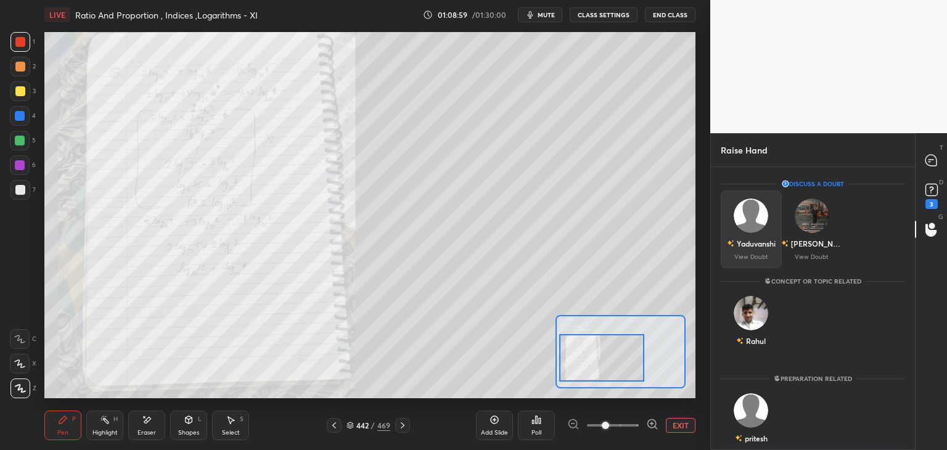
drag, startPoint x: 758, startPoint y: 235, endPoint x: 759, endPoint y: 245, distance: 9.9
click at [758, 235] on div "Yaduvanshi" at bounding box center [751, 243] width 49 height 21
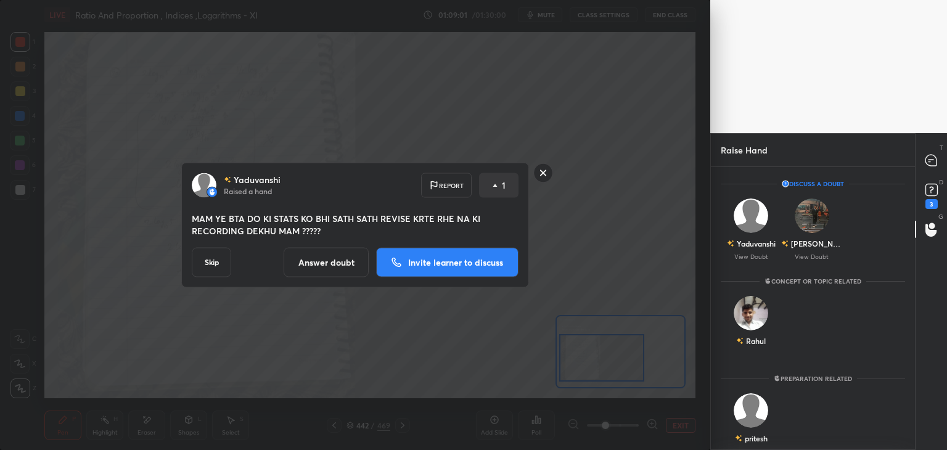
drag, startPoint x: 540, startPoint y: 171, endPoint x: 569, endPoint y: 185, distance: 32.3
click at [540, 171] on rect at bounding box center [543, 172] width 19 height 19
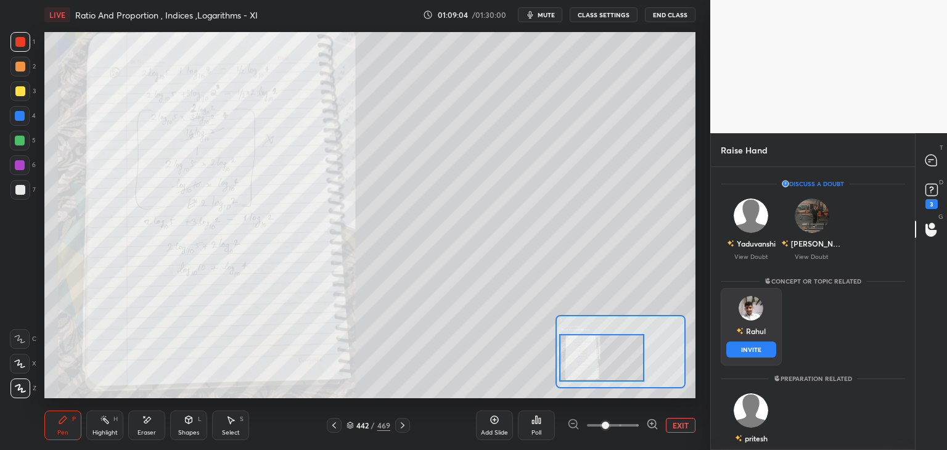
drag, startPoint x: 757, startPoint y: 332, endPoint x: 757, endPoint y: 342, distance: 10.5
click at [757, 334] on div "Rahul" at bounding box center [751, 331] width 30 height 21
click at [752, 350] on button "INVITE" at bounding box center [751, 350] width 50 height 16
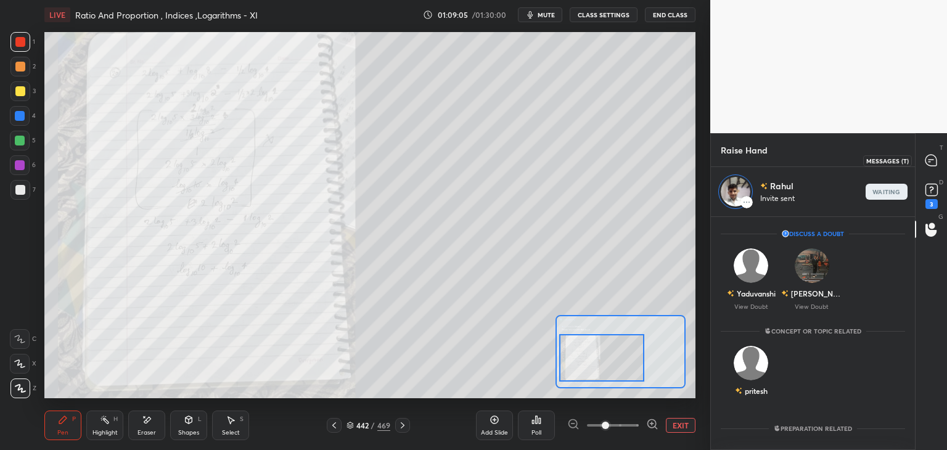
drag, startPoint x: 932, startPoint y: 163, endPoint x: 930, endPoint y: 171, distance: 7.8
click at [931, 163] on icon at bounding box center [930, 160] width 11 height 11
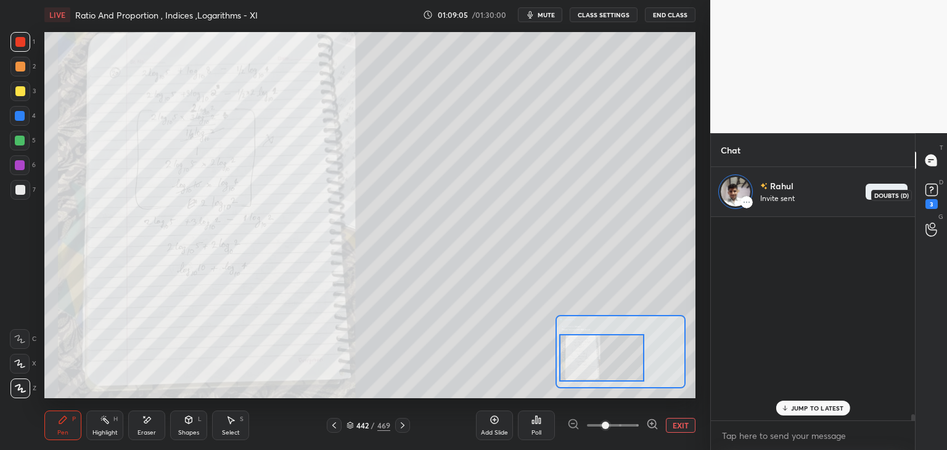
scroll to position [200, 200]
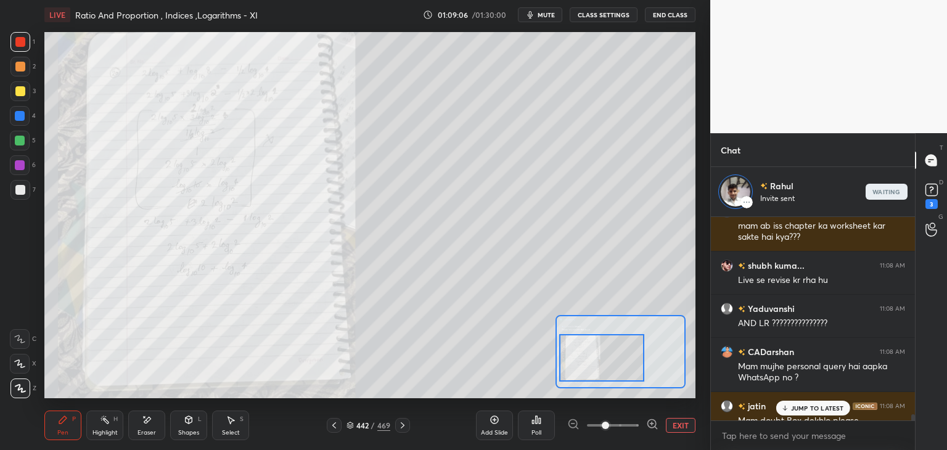
click at [824, 410] on p "JUMP TO LATEST" at bounding box center [817, 407] width 53 height 7
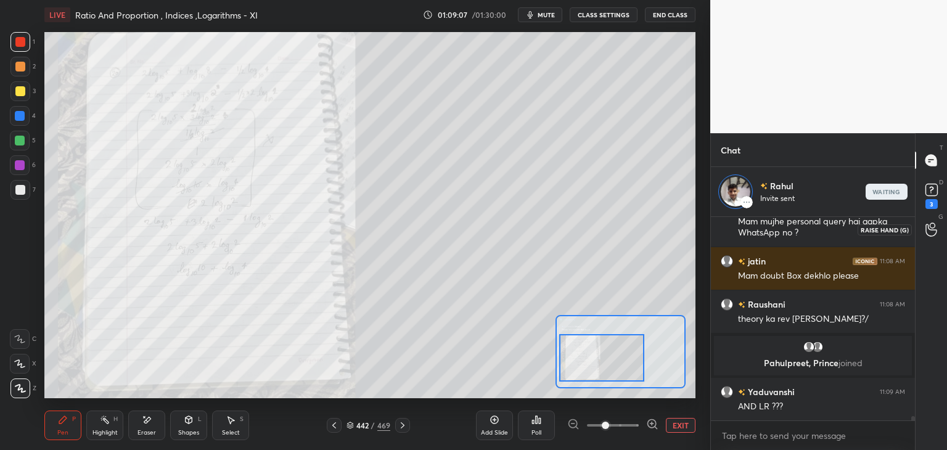
click at [930, 232] on icon at bounding box center [931, 230] width 12 height 14
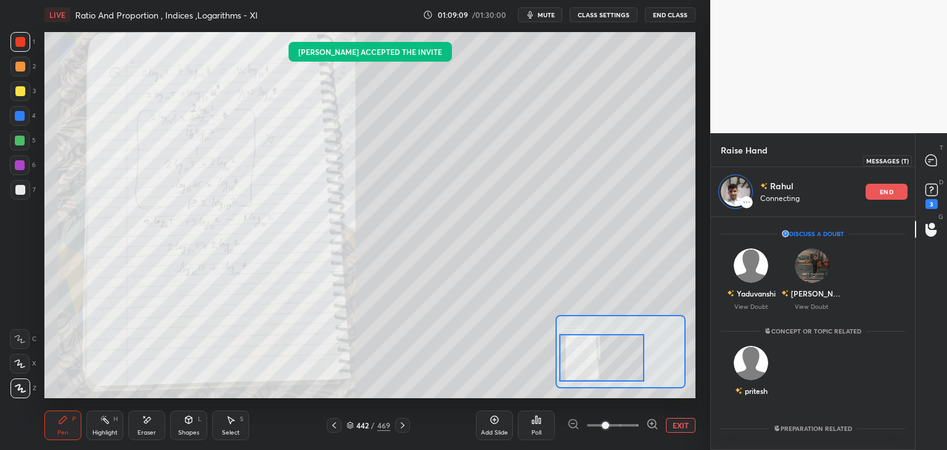
drag, startPoint x: 931, startPoint y: 161, endPoint x: 927, endPoint y: 177, distance: 16.6
click at [932, 161] on icon at bounding box center [930, 160] width 11 height 11
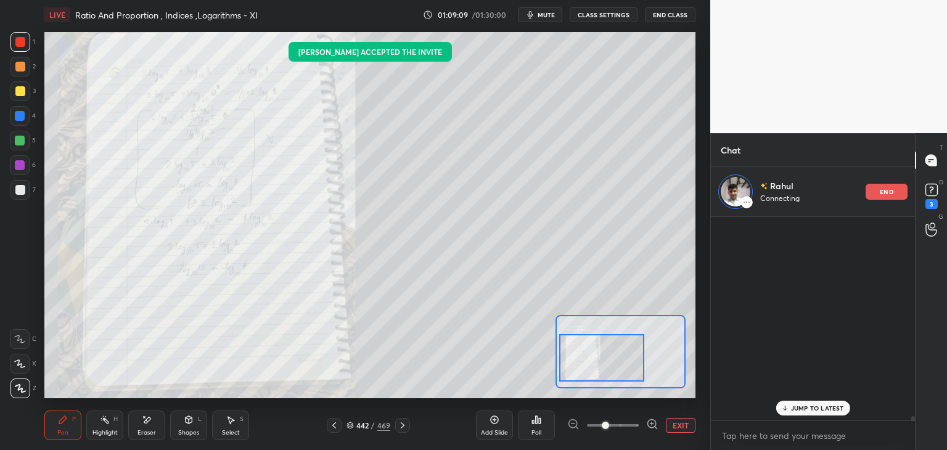
scroll to position [200, 200]
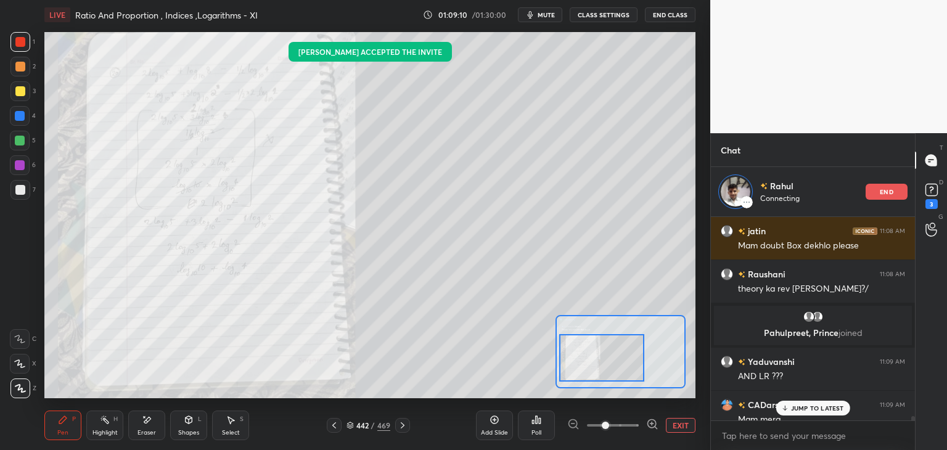
click at [819, 408] on p "JUMP TO LATEST" at bounding box center [817, 407] width 53 height 7
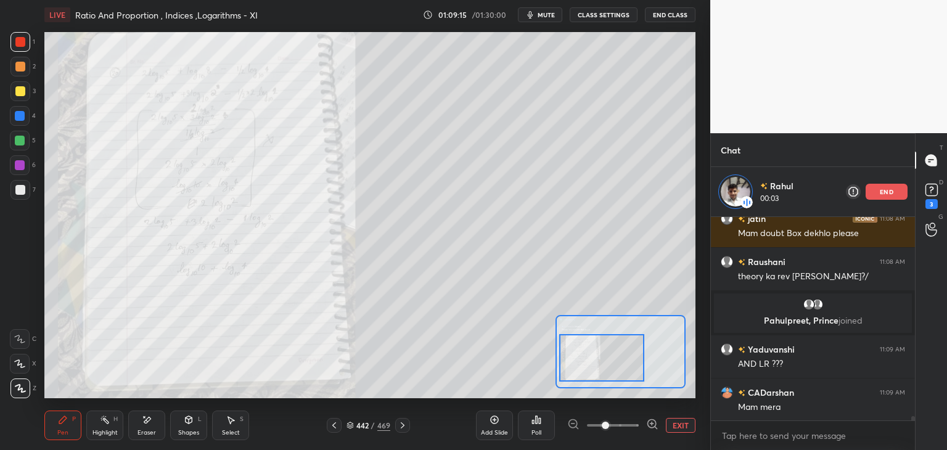
scroll to position [9931, 0]
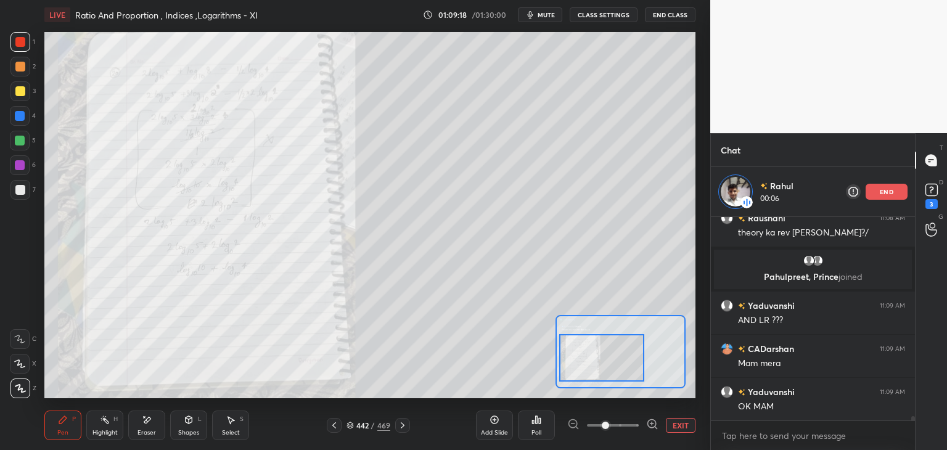
click at [673, 422] on button "EXIT" at bounding box center [681, 425] width 30 height 15
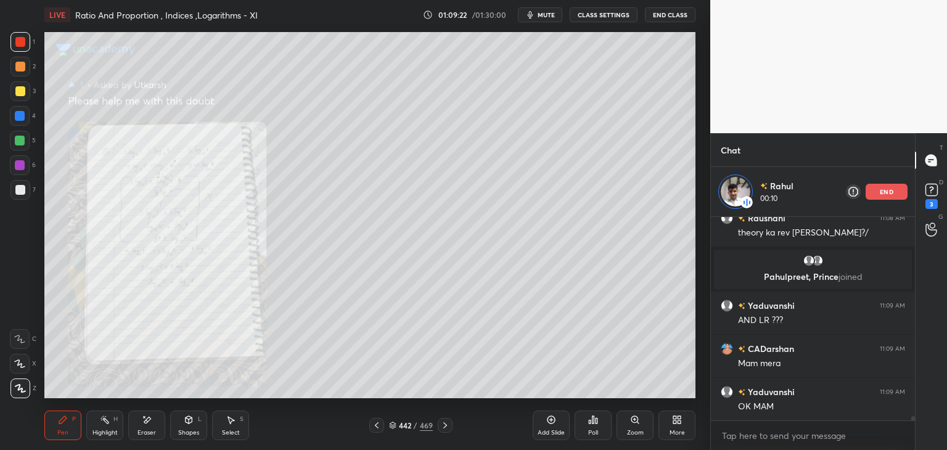
click at [377, 427] on icon at bounding box center [377, 425] width 10 height 10
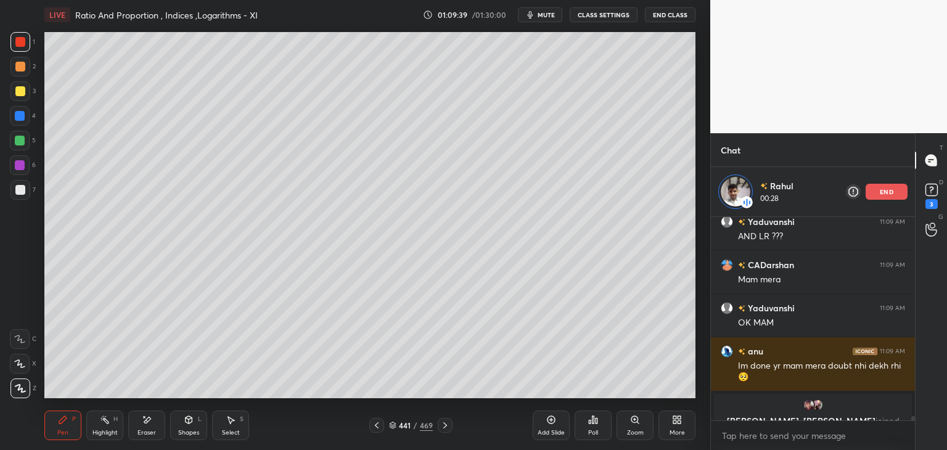
scroll to position [10029, 0]
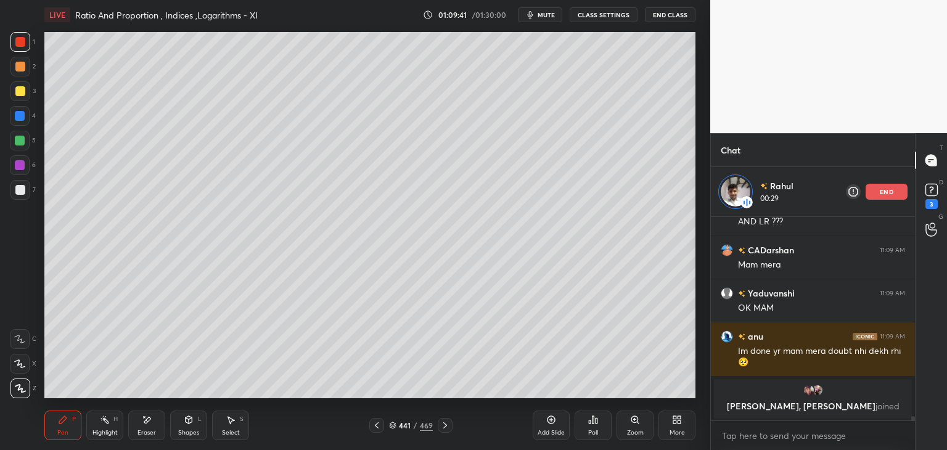
click at [23, 94] on div at bounding box center [20, 91] width 10 height 10
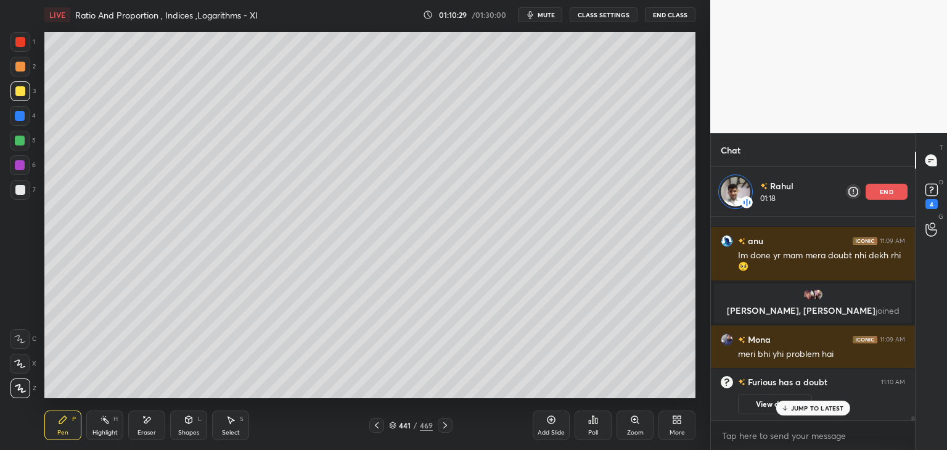
scroll to position [9842, 0]
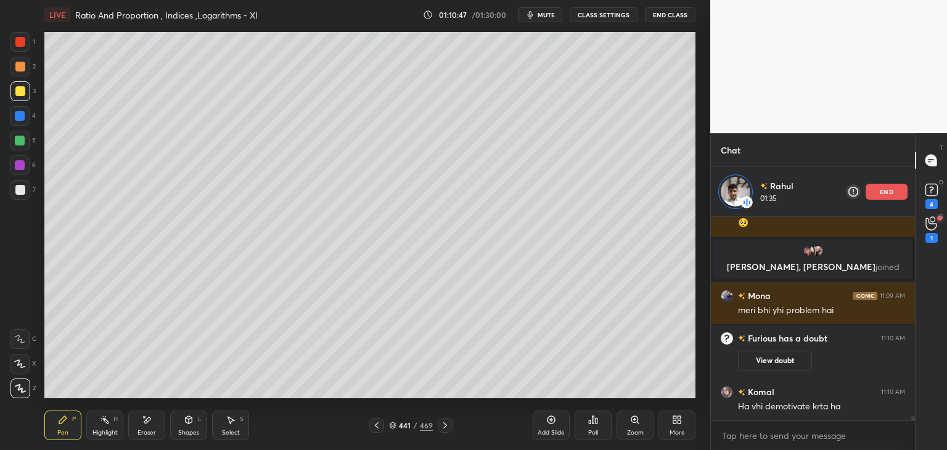
drag, startPoint x: 888, startPoint y: 192, endPoint x: 896, endPoint y: 207, distance: 16.6
click at [888, 192] on p "end" at bounding box center [887, 192] width 14 height 6
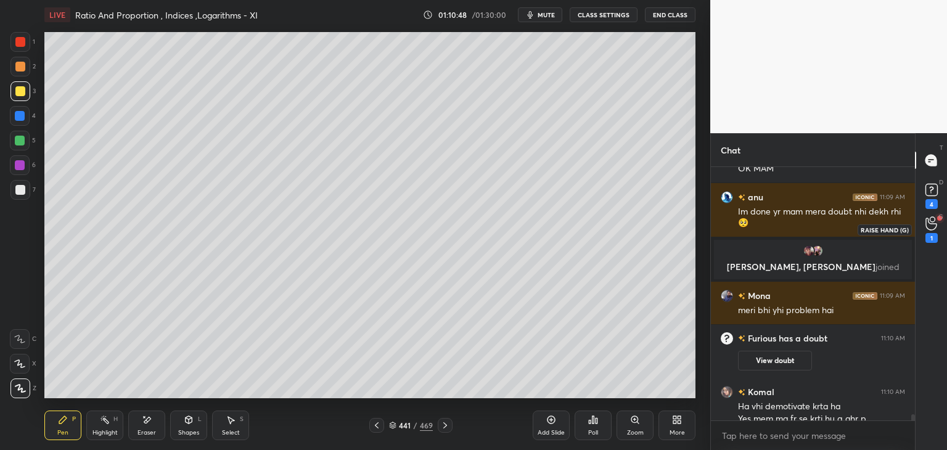
click at [925, 230] on icon at bounding box center [931, 223] width 12 height 14
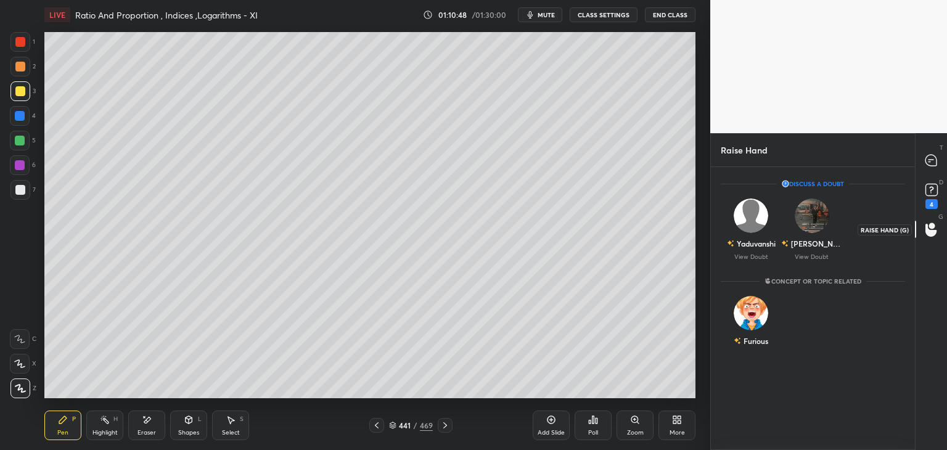
scroll to position [279, 200]
click at [932, 165] on icon at bounding box center [930, 160] width 11 height 11
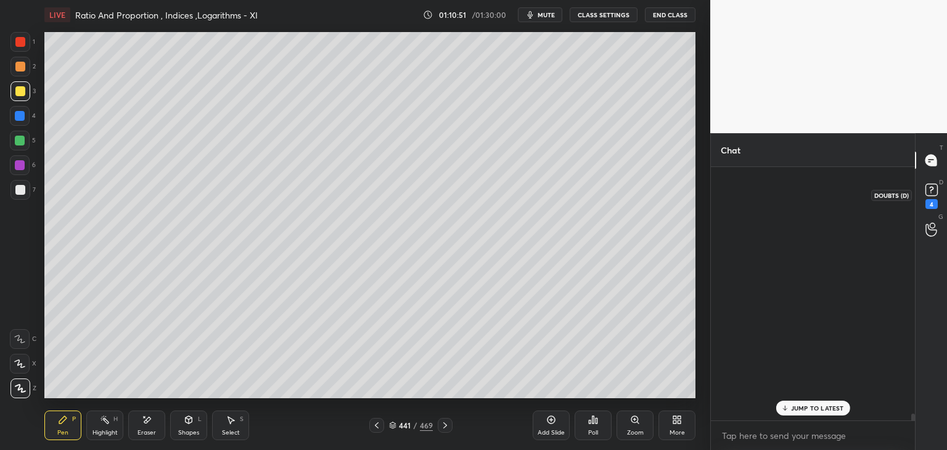
scroll to position [250, 200]
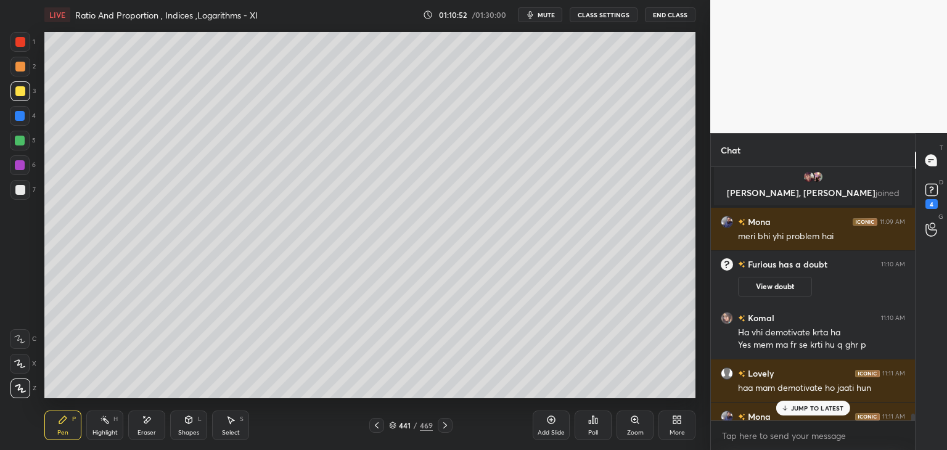
click at [817, 409] on p "JUMP TO LATEST" at bounding box center [817, 407] width 53 height 7
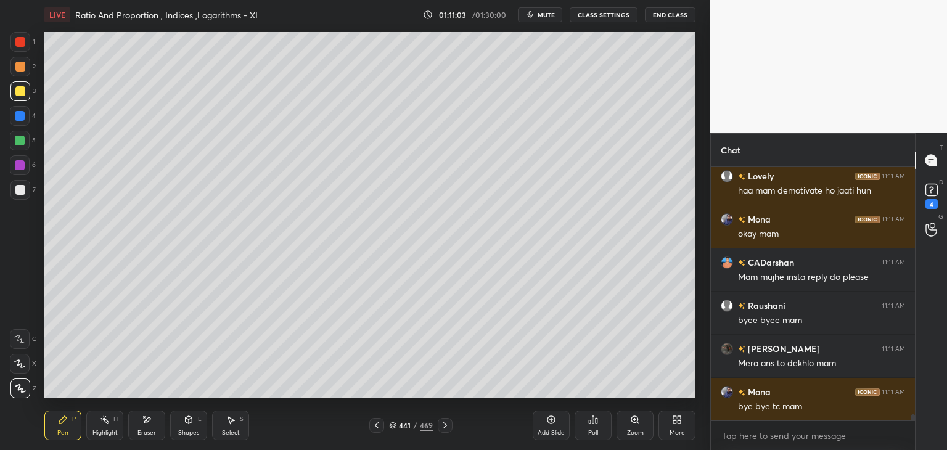
scroll to position [10338, 0]
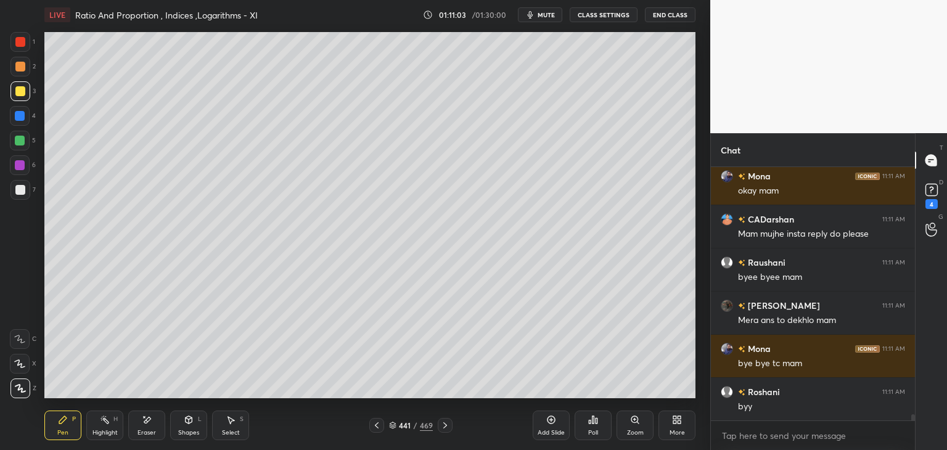
click at [673, 14] on button "End Class" at bounding box center [670, 14] width 51 height 15
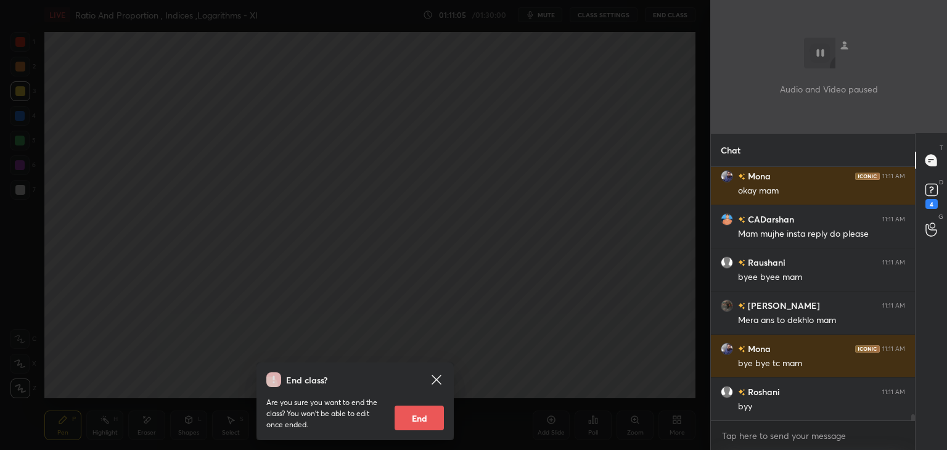
click at [432, 427] on button "End" at bounding box center [419, 418] width 49 height 25
type textarea "x"
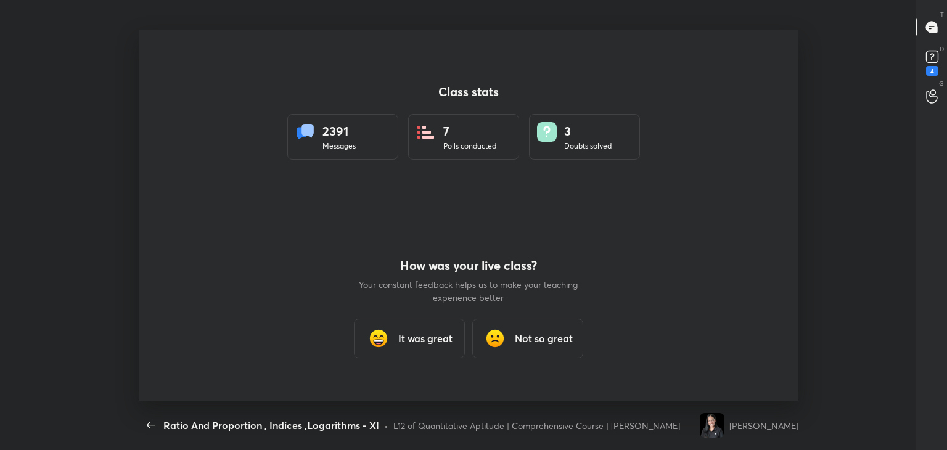
scroll to position [0, 0]
click at [426, 343] on h3 "It was great" at bounding box center [425, 338] width 54 height 15
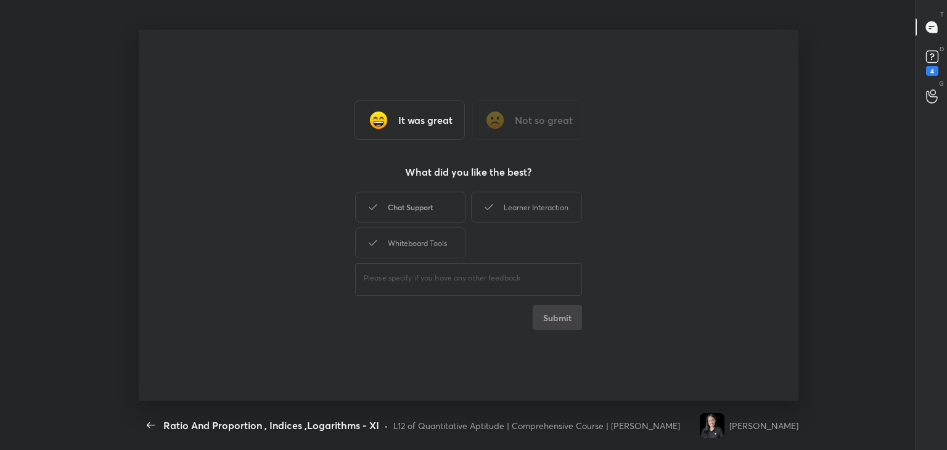
click at [461, 214] on div "Chat Support" at bounding box center [410, 207] width 111 height 31
click at [438, 251] on div "Whiteboard Tools" at bounding box center [410, 243] width 111 height 31
click at [518, 203] on div "Learner Interaction" at bounding box center [526, 207] width 111 height 31
